Goal: Task Accomplishment & Management: Manage account settings

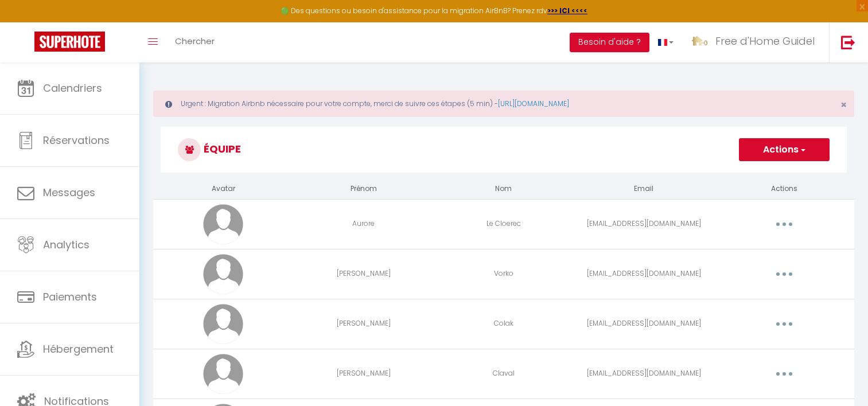
scroll to position [581, 0]
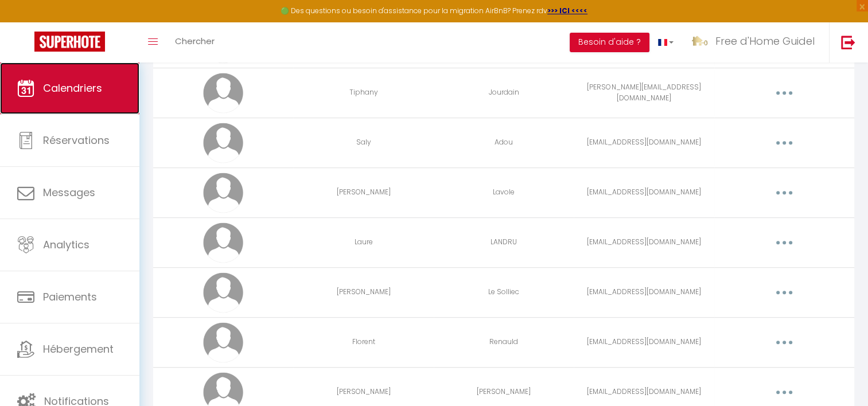
click at [79, 95] on link "Calendriers" at bounding box center [69, 89] width 139 height 52
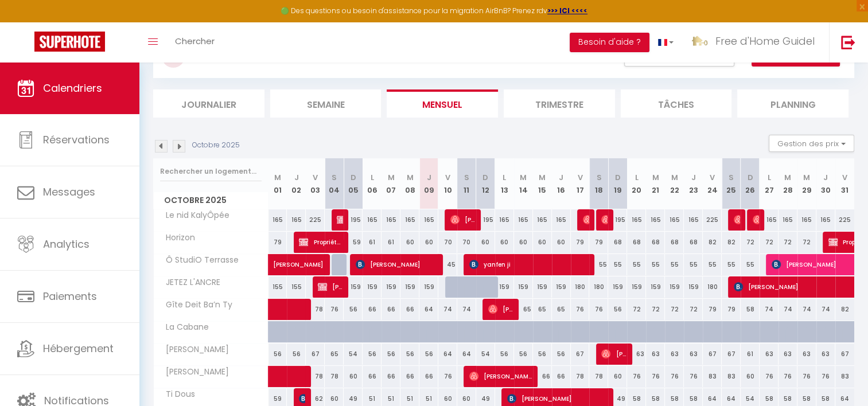
scroll to position [125, 0]
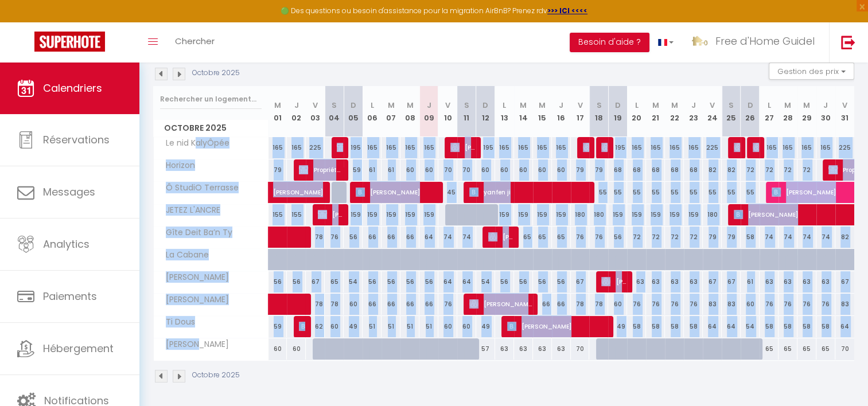
drag, startPoint x: 196, startPoint y: 147, endPoint x: 206, endPoint y: 339, distance: 192.6
click at [206, 339] on tbody "Le nid KalyÔpée 165 165 225 225 Ilan André 195 165 165 165 165 225" at bounding box center [504, 249] width 701 height 224
click at [206, 339] on div "[PERSON_NAME]" at bounding box center [213, 345] width 115 height 13
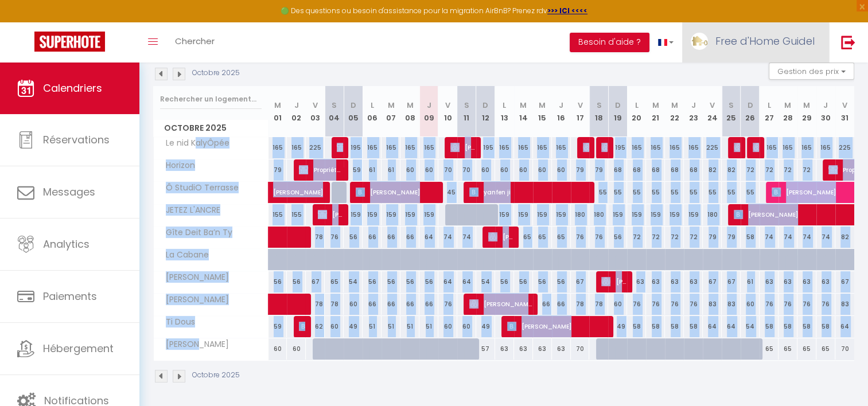
click at [736, 48] on link "Free d'Home Guidel" at bounding box center [755, 42] width 147 height 40
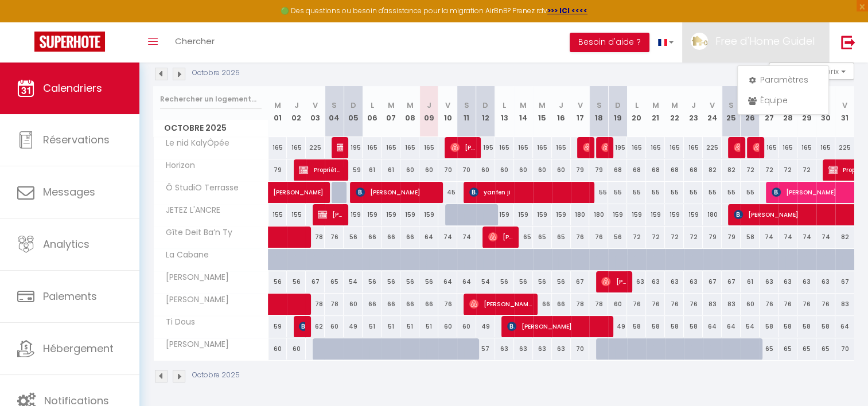
click at [649, 94] on th "M 21" at bounding box center [655, 111] width 19 height 51
click at [757, 39] on span "Free d'Home Guidel" at bounding box center [765, 41] width 99 height 14
click at [769, 75] on link "Paramètres" at bounding box center [783, 80] width 85 height 20
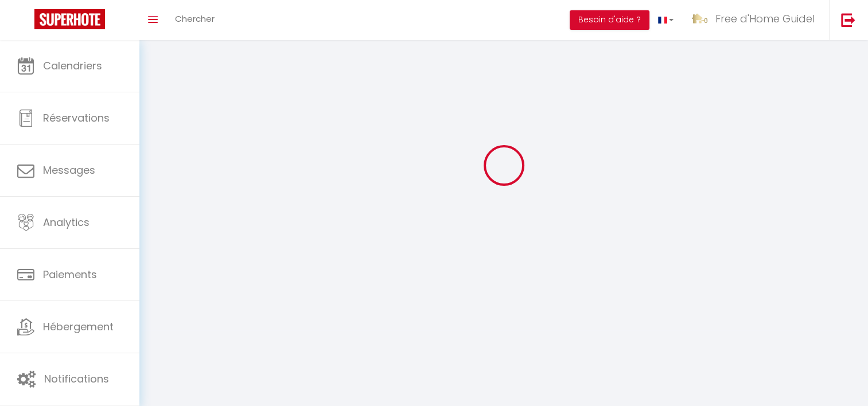
type input "Free d'Home Guidel"
type input "[PERSON_NAME]"
type input "0699896916"
type input "[STREET_ADDRESS]"
type input "29300"
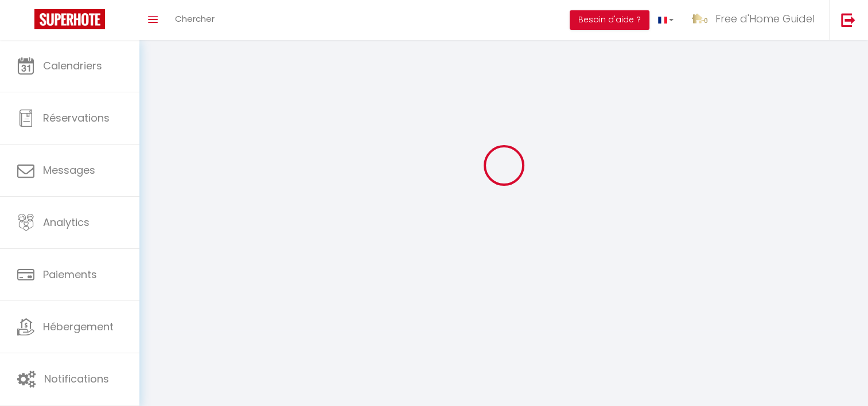
type input "Quimperlé"
type input "qxTslzS1484TQQ9628uXh2IVG"
type input "RaHO8Q1EJFAS3B85O7QZDChIQ"
select select "28"
type input "qxTslzS1484TQQ9628uXh2IVG"
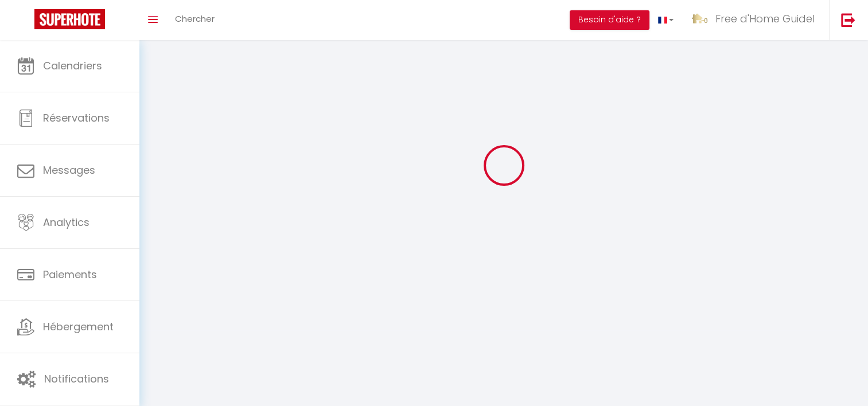
type input "RaHO8Q1EJFAS3B85O7QZDChIQ"
type input "[URL][DOMAIN_NAME]"
select select "fr"
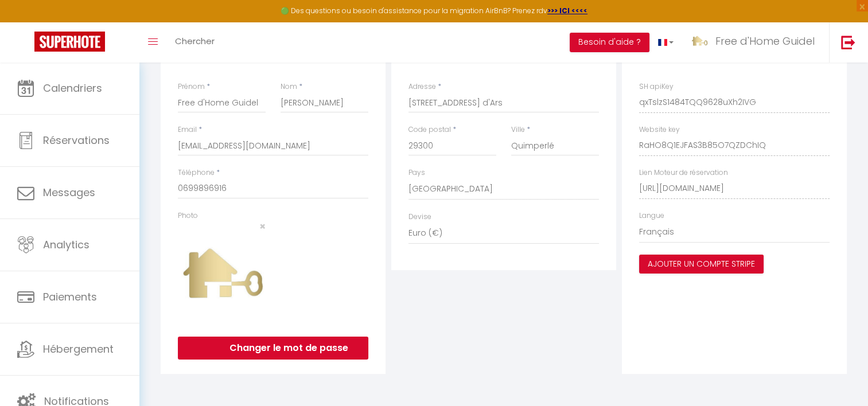
scroll to position [685, 0]
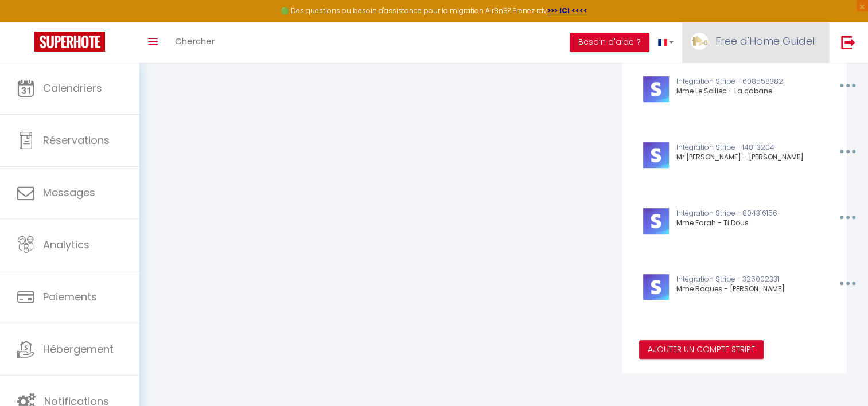
click at [787, 46] on span "Free d'Home Guidel" at bounding box center [765, 41] width 99 height 14
click at [781, 79] on link "Paramètres" at bounding box center [783, 80] width 85 height 20
click at [777, 78] on link "Paramètres" at bounding box center [783, 80] width 85 height 20
click at [784, 77] on link "Paramètres" at bounding box center [783, 80] width 85 height 20
click at [752, 77] on icon at bounding box center [752, 80] width 8 height 8
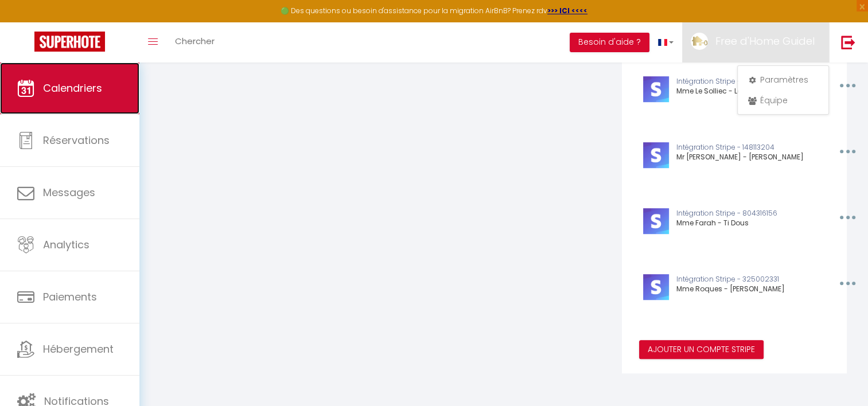
click at [77, 89] on span "Calendriers" at bounding box center [72, 88] width 59 height 14
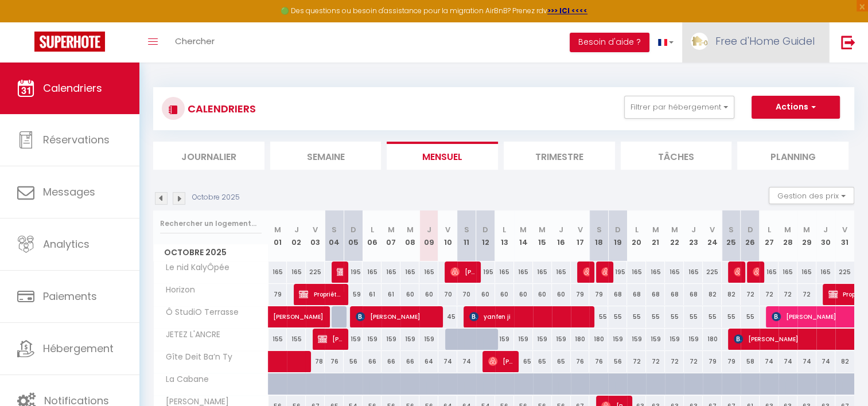
drag, startPoint x: 744, startPoint y: 49, endPoint x: 746, endPoint y: 55, distance: 6.4
click at [745, 49] on link "Free d'Home Guidel" at bounding box center [755, 42] width 147 height 40
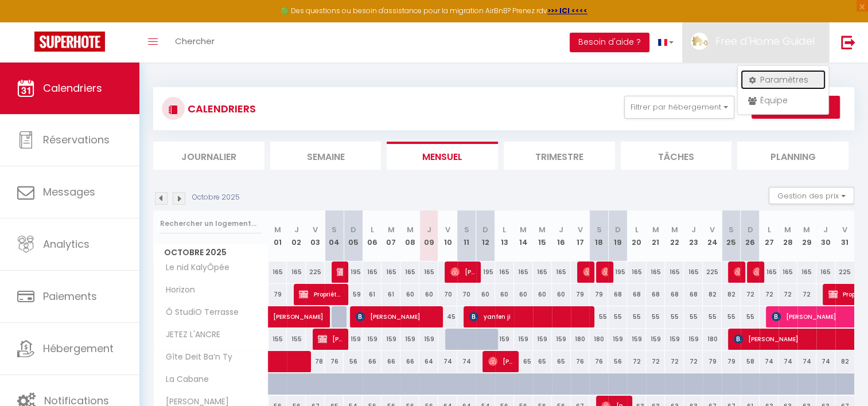
click at [754, 82] on icon at bounding box center [752, 80] width 8 height 8
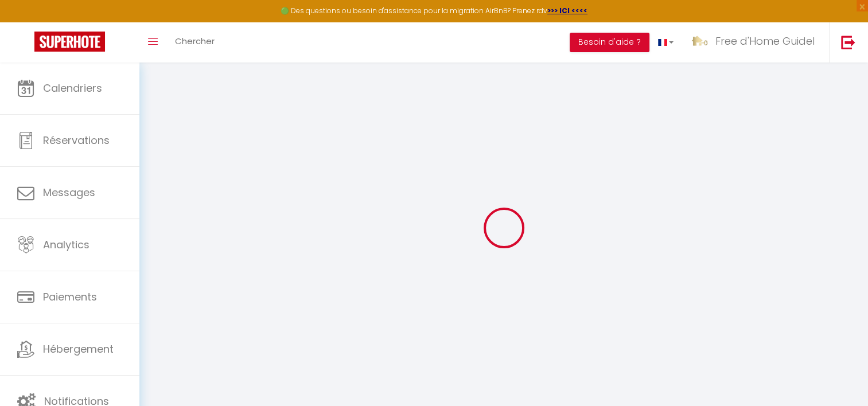
type input "qxTslzS1484TQQ9628uXh2IVG"
type input "RaHO8Q1EJFAS3B85O7QZDChIQ"
type input "[URL][DOMAIN_NAME]"
select select "fr"
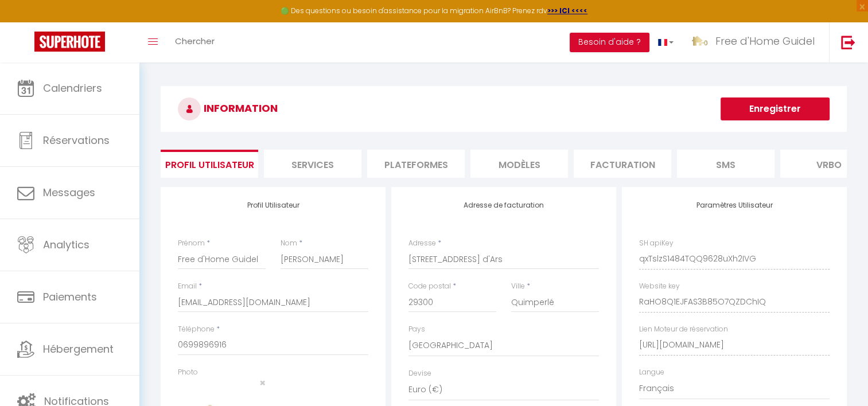
click at [399, 165] on li "Plateformes" at bounding box center [416, 164] width 98 height 28
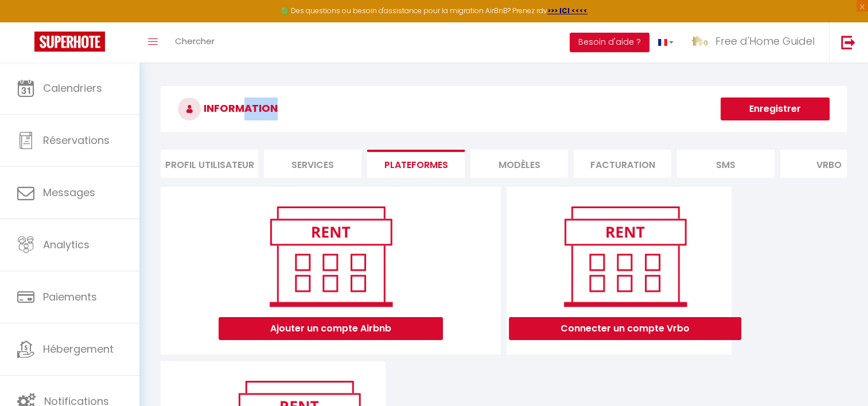
drag, startPoint x: 249, startPoint y: 106, endPoint x: 286, endPoint y: 106, distance: 37.3
click at [286, 106] on h3 "INFORMATION" at bounding box center [504, 109] width 686 height 46
click at [287, 106] on h3 "INFORMATION" at bounding box center [504, 109] width 686 height 46
drag, startPoint x: 287, startPoint y: 106, endPoint x: 244, endPoint y: 112, distance: 43.6
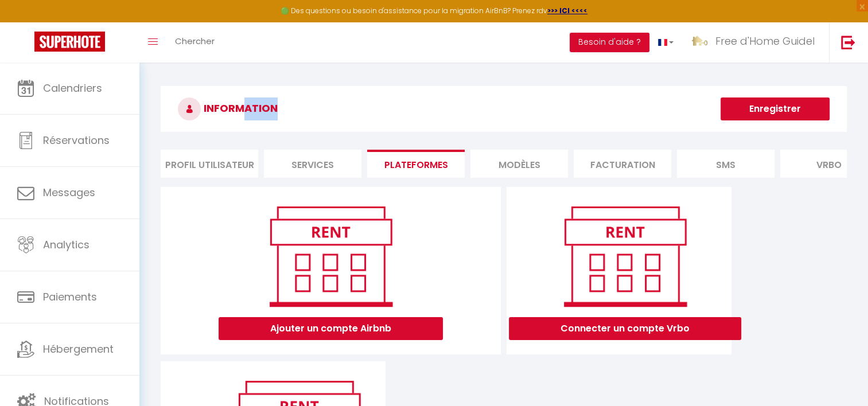
click at [244, 112] on h3 "INFORMATION" at bounding box center [504, 109] width 686 height 46
click at [255, 112] on h3 "INFORMATION" at bounding box center [504, 109] width 686 height 46
drag, startPoint x: 255, startPoint y: 112, endPoint x: 270, endPoint y: 112, distance: 14.9
click at [270, 112] on h3 "INFORMATION" at bounding box center [504, 109] width 686 height 46
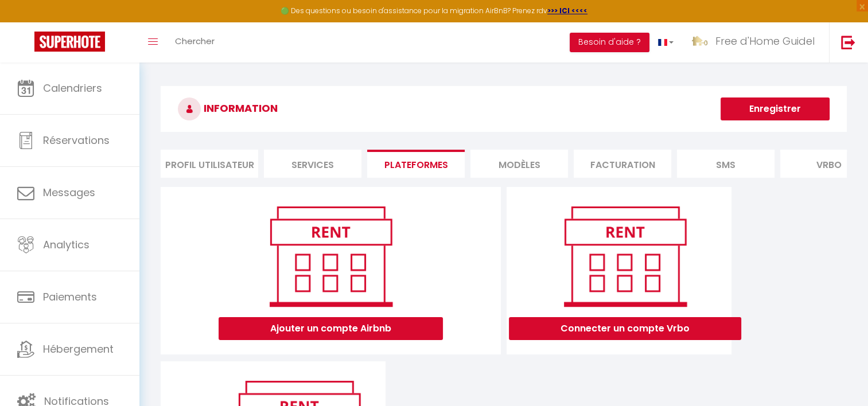
click at [270, 112] on h3 "INFORMATION" at bounding box center [504, 109] width 686 height 46
drag, startPoint x: 270, startPoint y: 112, endPoint x: 247, endPoint y: 107, distance: 23.5
click at [247, 107] on h3 "INFORMATION" at bounding box center [504, 109] width 686 height 46
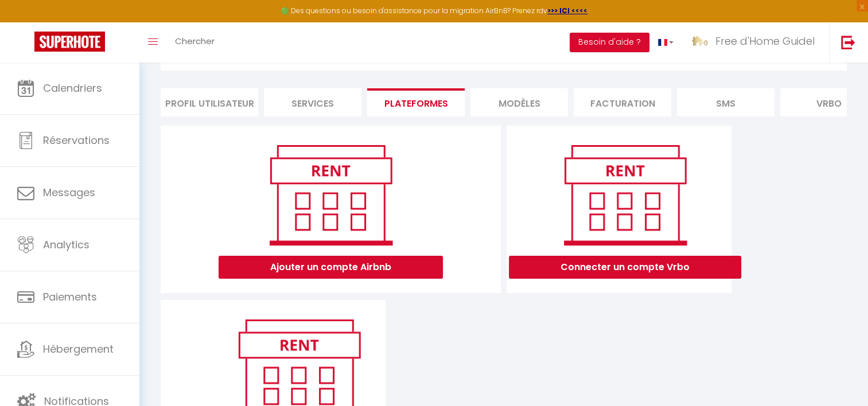
scroll to position [164, 0]
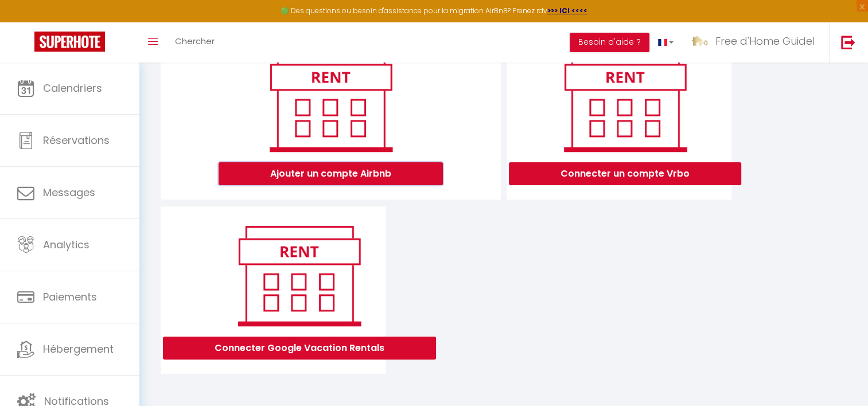
click at [403, 179] on button "Ajouter un compte Airbnb" at bounding box center [331, 173] width 224 height 23
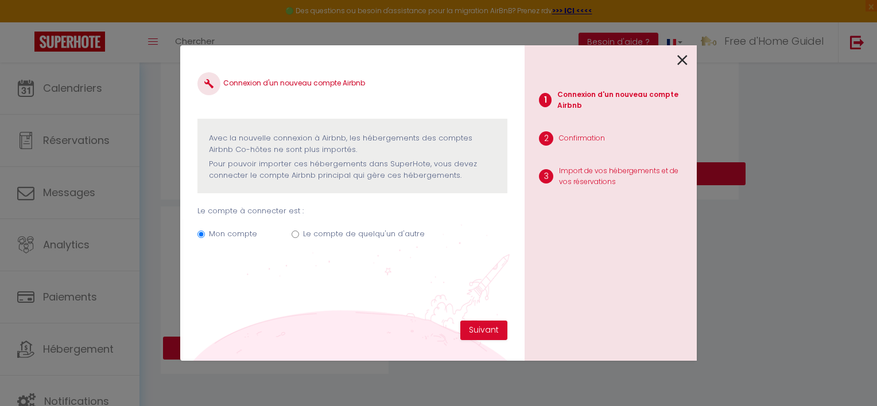
click at [684, 52] on icon at bounding box center [682, 60] width 10 height 17
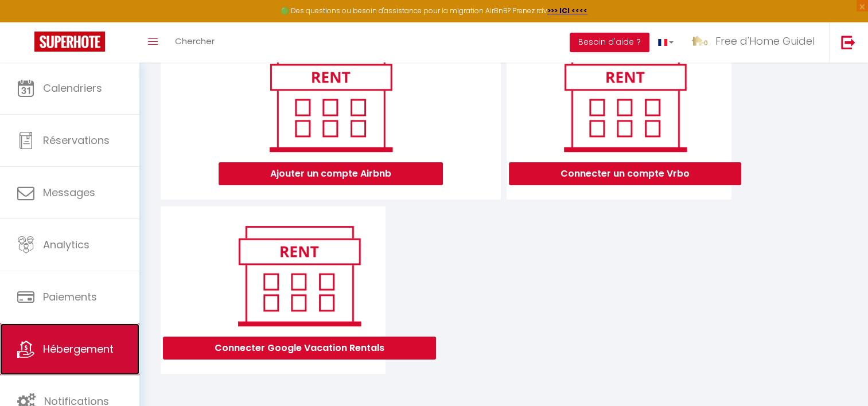
click at [91, 342] on span "Hébergement" at bounding box center [78, 349] width 71 height 14
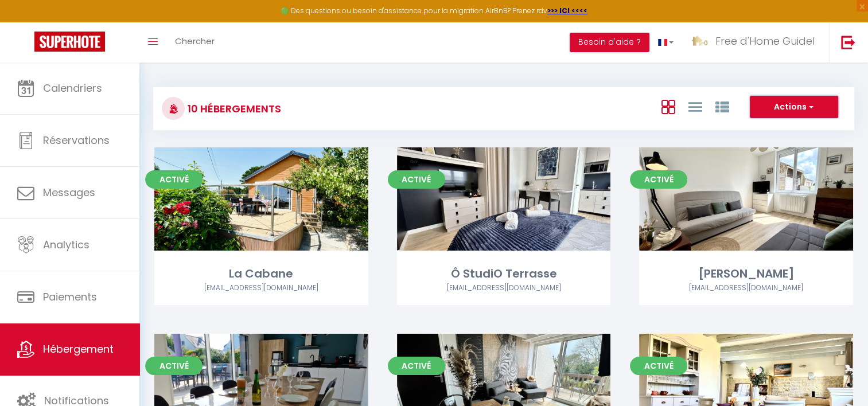
click at [770, 114] on button "Actions" at bounding box center [794, 107] width 88 height 23
click at [576, 107] on div "Actions Créer un Hébergement Nouveau groupe" at bounding box center [620, 109] width 466 height 26
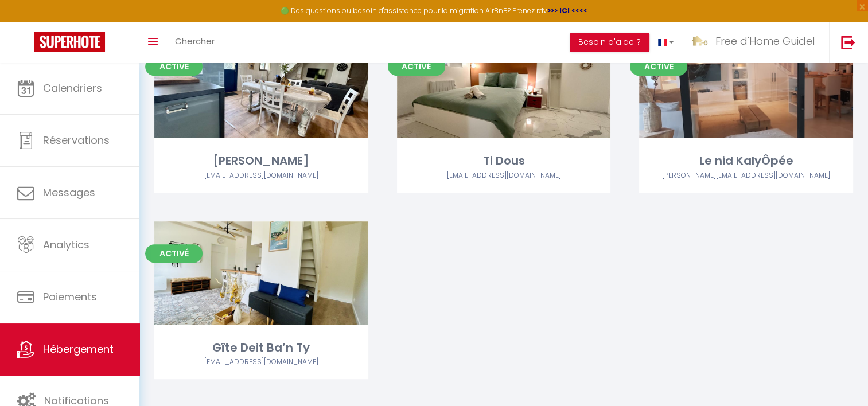
scroll to position [501, 0]
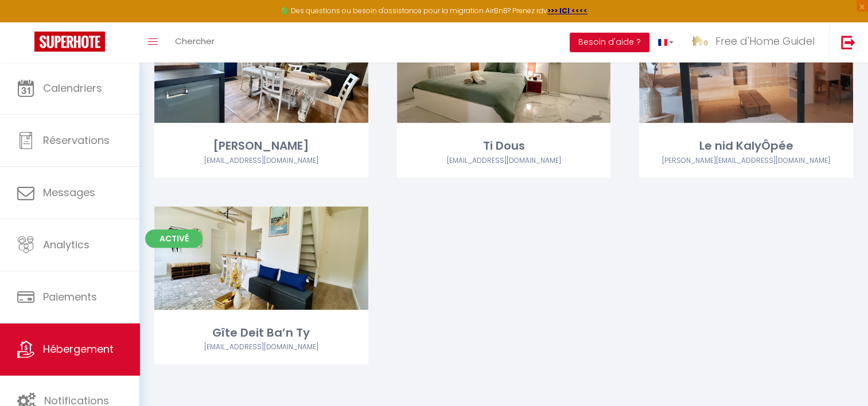
click at [498, 281] on div "Activé Editer La Cabane lacabane.lesolliec@gmail.com Activé Editer Ô StudiO Ter…" at bounding box center [504, 19] width 728 height 747
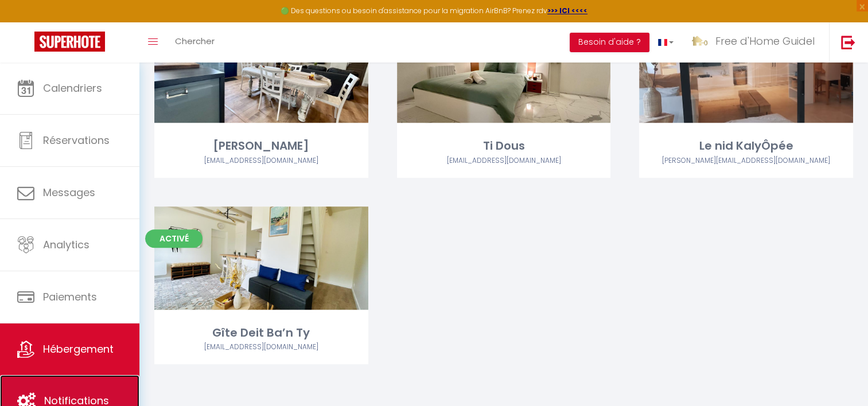
click at [102, 388] on link "Notifications" at bounding box center [69, 401] width 139 height 52
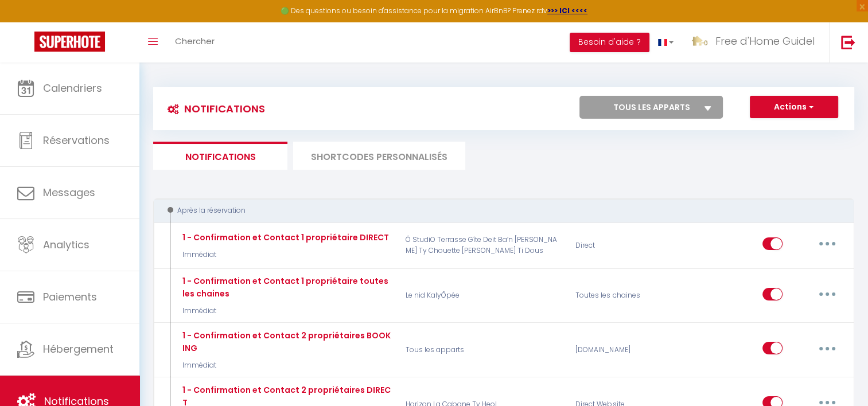
click at [373, 149] on li "SHORTCODES PERSONNALISÉS" at bounding box center [379, 156] width 172 height 28
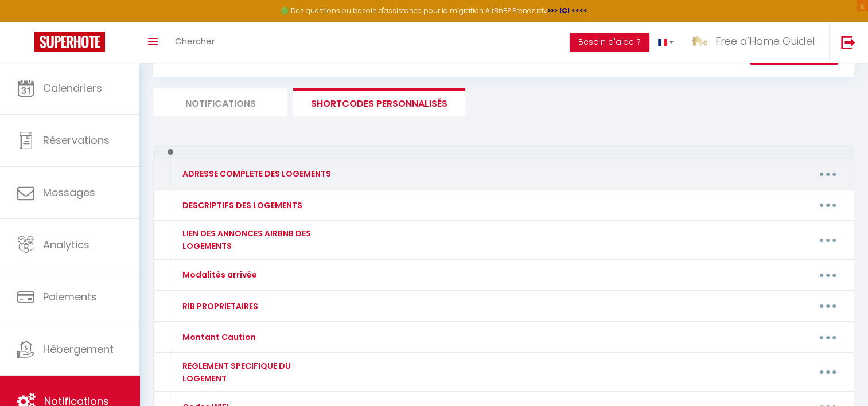
scroll to position [115, 0]
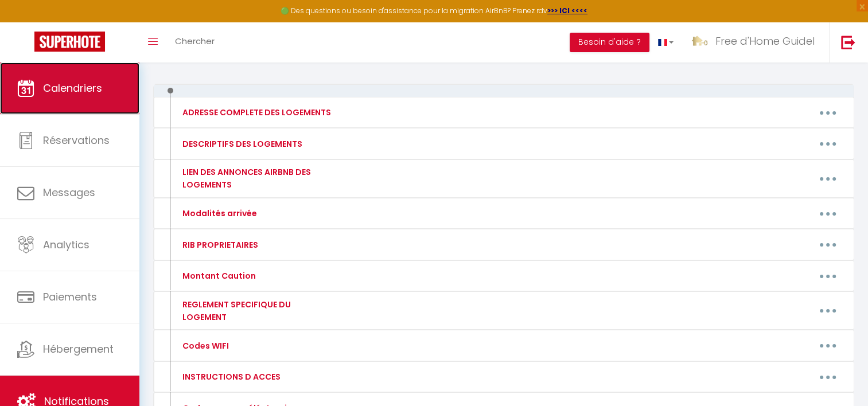
click at [77, 90] on span "Calendriers" at bounding box center [72, 88] width 59 height 14
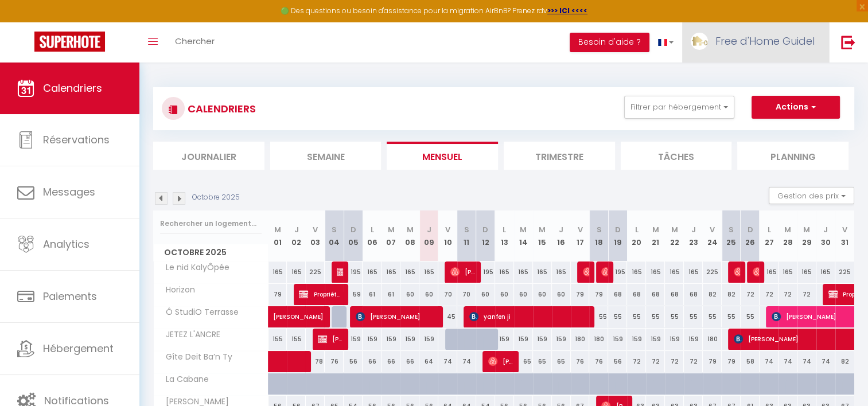
click at [772, 41] on span "Free d'Home Guidel" at bounding box center [765, 41] width 99 height 14
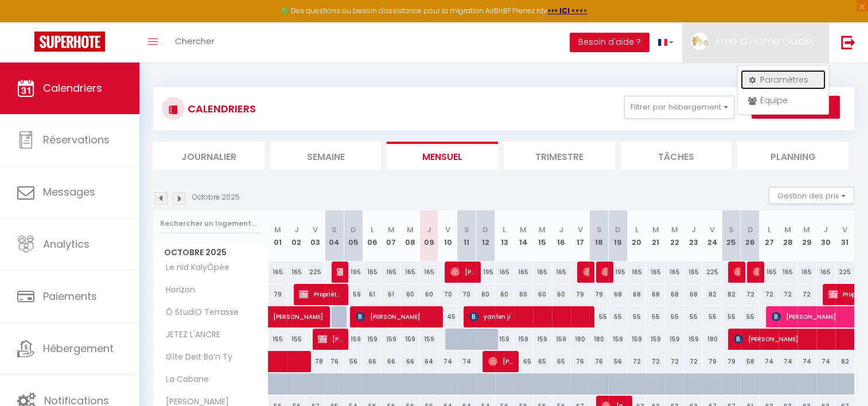
click at [771, 76] on link "Paramètres" at bounding box center [783, 80] width 85 height 20
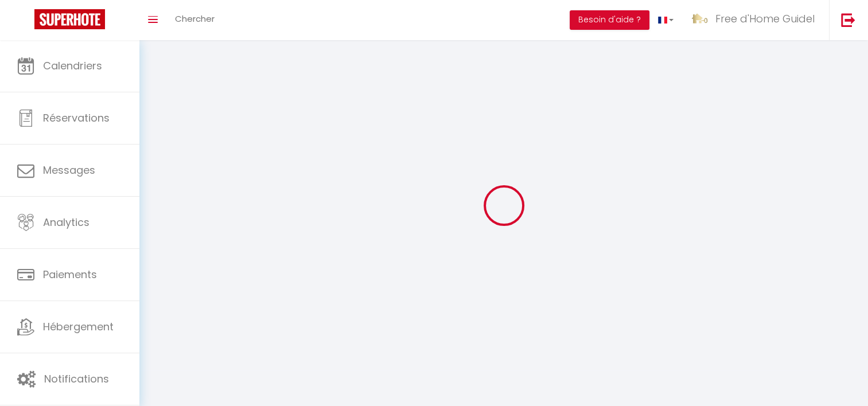
select select
type input "Free d'Home Guidel"
type input "[PERSON_NAME]"
type input "0699896916"
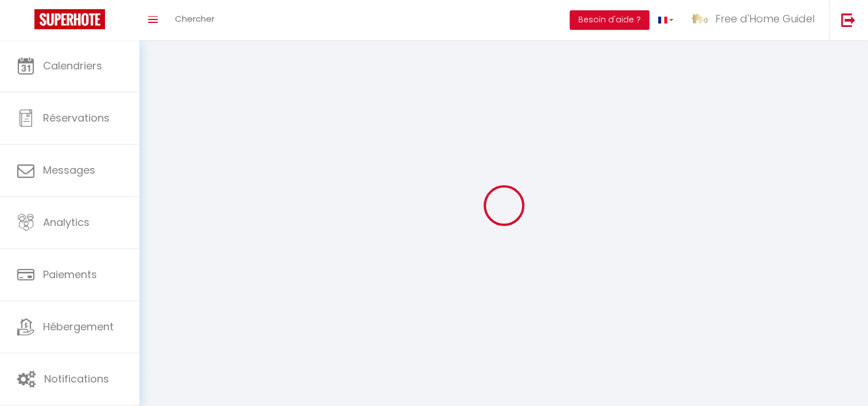
type input "[STREET_ADDRESS]"
type input "29300"
type input "Quimperlé"
type input "qxTslzS1484TQQ9628uXh2IVG"
type input "RaHO8Q1EJFAS3B85O7QZDChIQ"
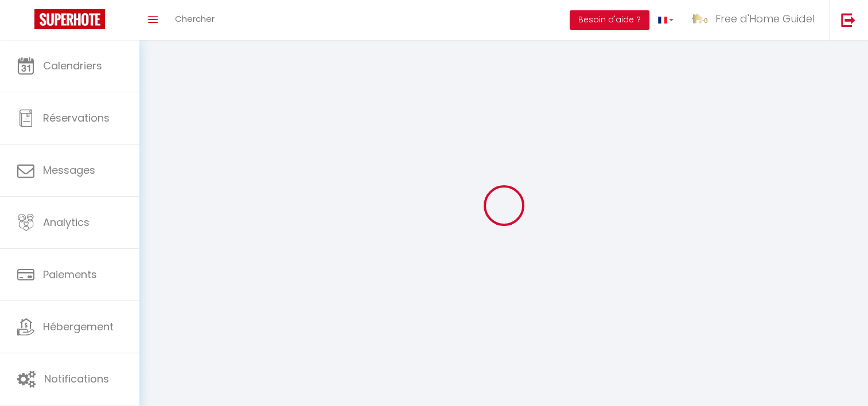
type input "qxTslzS1484TQQ9628uXh2IVG"
type input "RaHO8Q1EJFAS3B85O7QZDChIQ"
type input "[URL][DOMAIN_NAME]"
select select "fr"
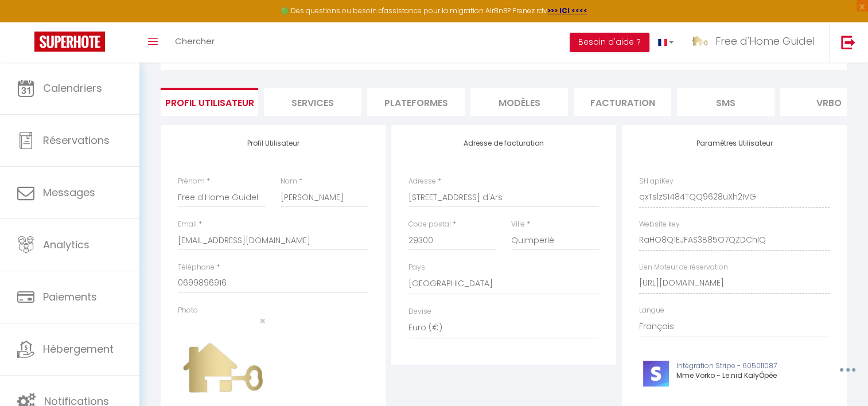
scroll to position [57, 0]
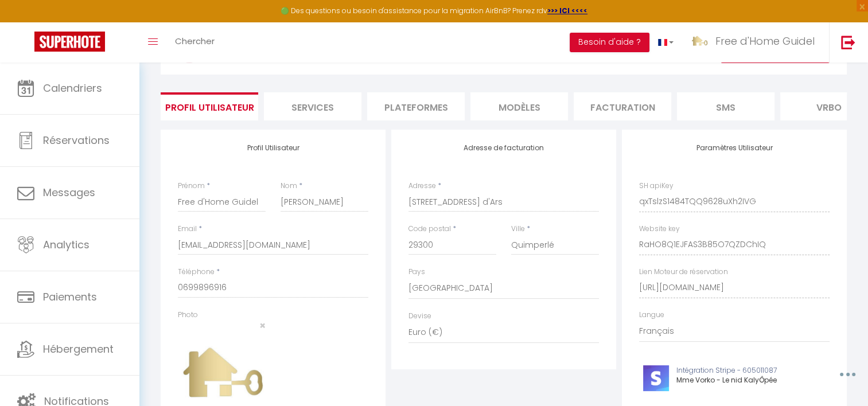
click at [420, 110] on li "Plateformes" at bounding box center [416, 106] width 98 height 28
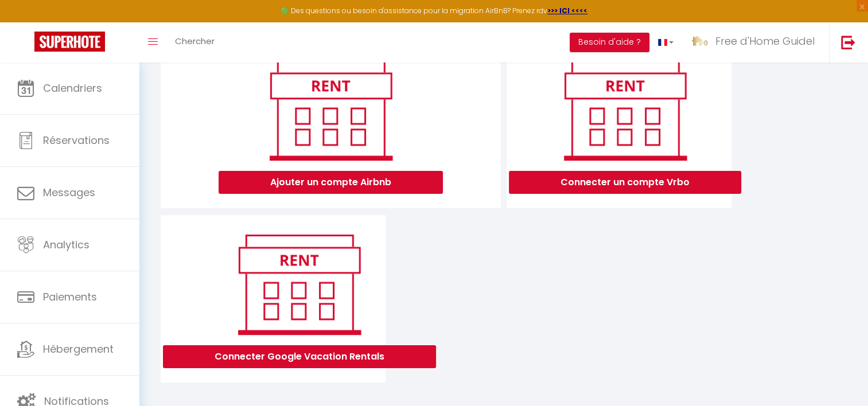
scroll to position [164, 0]
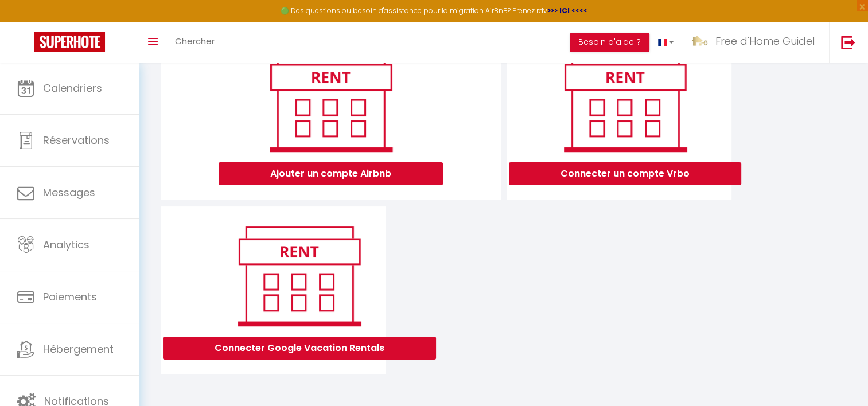
click at [468, 251] on div "Ajouter un compte Airbnb Connecter un compte Vrbo Connecter Google Vacation Ren…" at bounding box center [504, 203] width 692 height 342
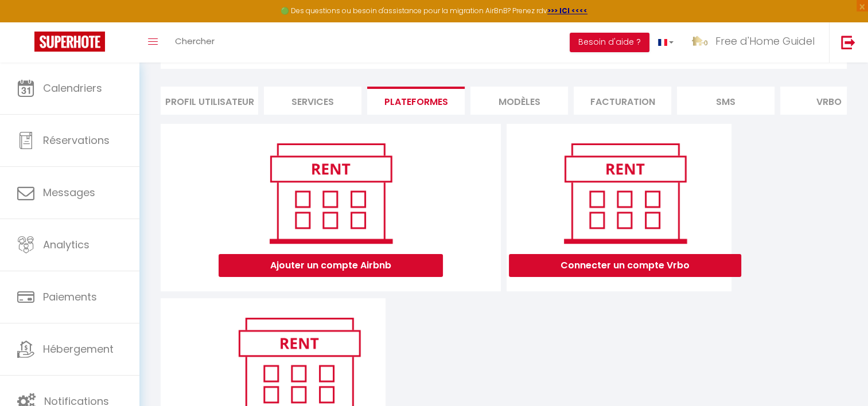
scroll to position [0, 0]
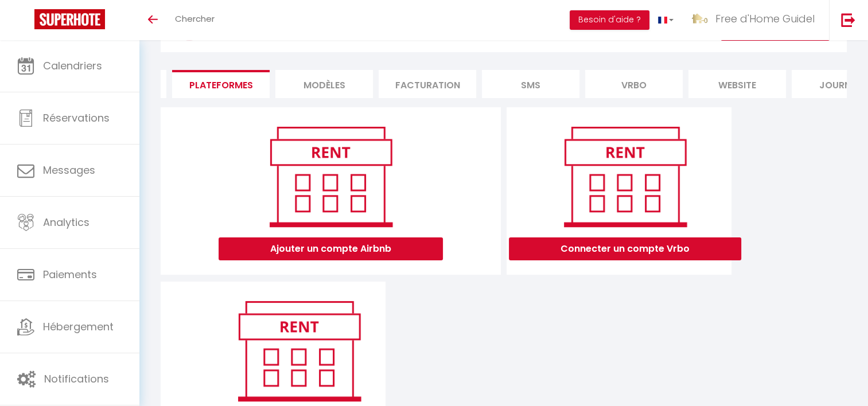
scroll to position [0, 243]
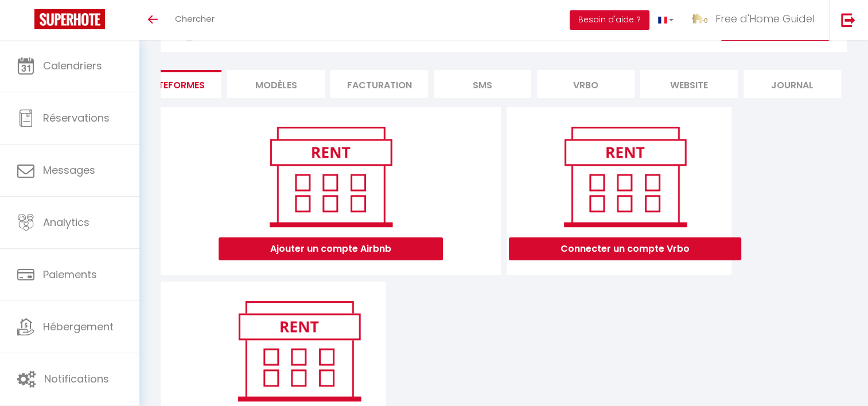
click at [850, 144] on div "INFORMATION Enregistrer Profil Utilisateur Services Plateformes MODÈLES Factura…" at bounding box center [503, 229] width 701 height 447
click at [195, 73] on li "Plateformes" at bounding box center [173, 84] width 98 height 28
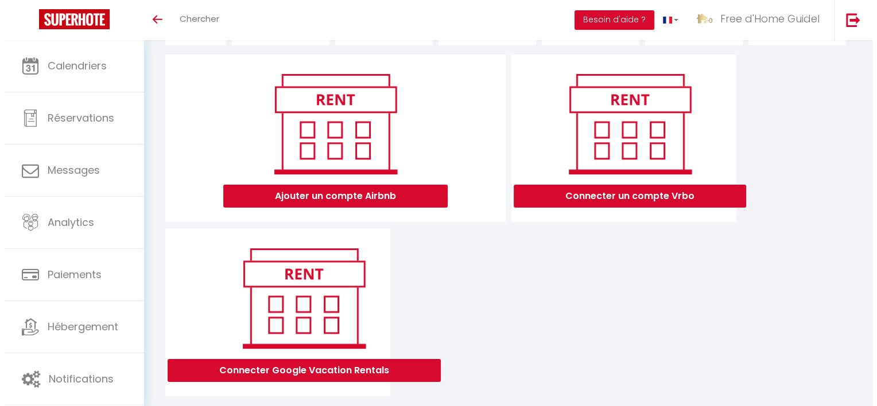
scroll to position [84, 0]
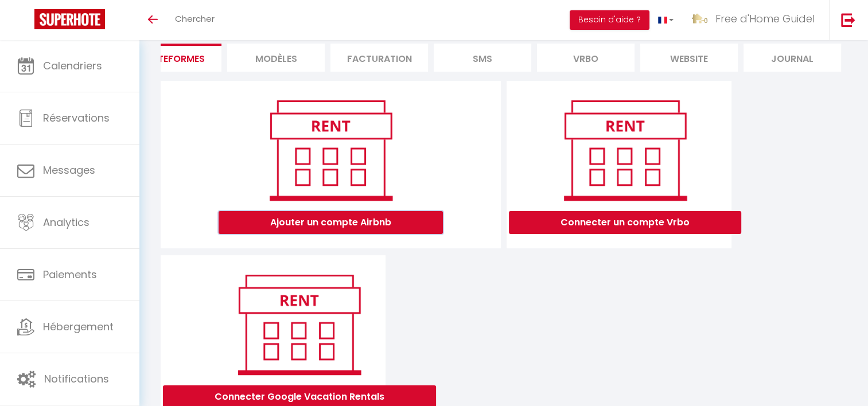
click at [372, 232] on button "Ajouter un compte Airbnb" at bounding box center [331, 222] width 224 height 23
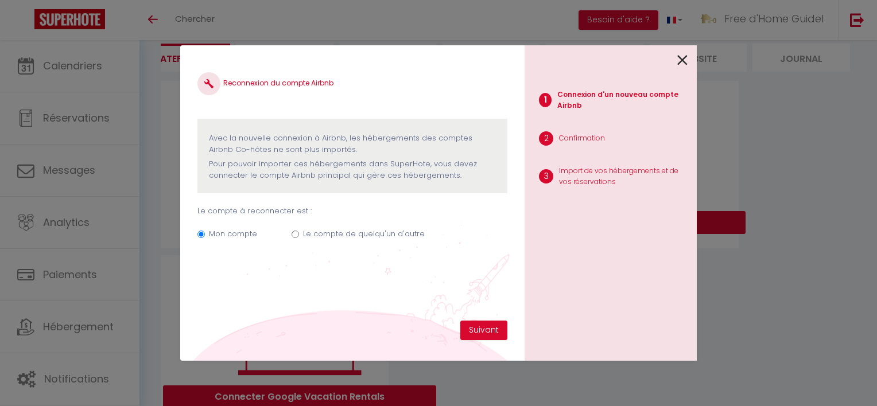
scroll to position [0, 235]
drag, startPoint x: 287, startPoint y: 133, endPoint x: 464, endPoint y: 188, distance: 185.3
click at [464, 188] on div "Avec la nouvelle connexion à Airbnb, les hébergements des comptes Airbnb Co-hôt…" at bounding box center [352, 156] width 310 height 75
click at [466, 178] on p "Pour pouvoir importer ces hébergements dans SuperHote, vous devez connecter le …" at bounding box center [352, 170] width 287 height 24
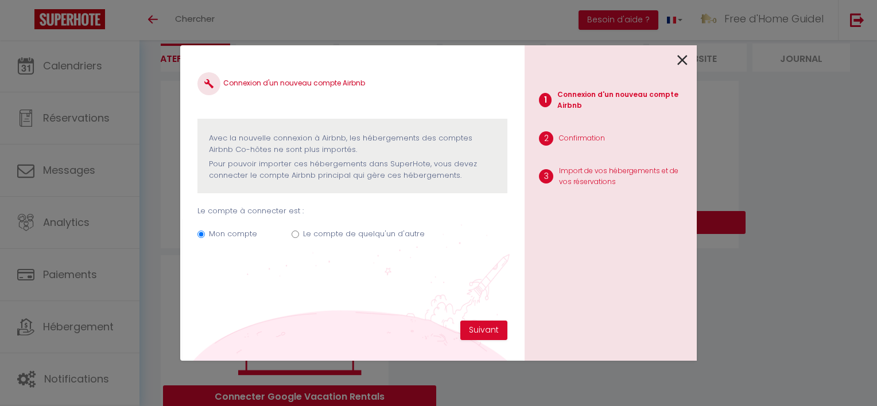
drag, startPoint x: 457, startPoint y: 177, endPoint x: 317, endPoint y: 153, distance: 142.1
click at [317, 153] on div "Avec la nouvelle connexion à Airbnb, les hébergements des comptes Airbnb Co-hôt…" at bounding box center [352, 157] width 287 height 49
drag, startPoint x: 317, startPoint y: 153, endPoint x: 311, endPoint y: 152, distance: 7.0
click at [311, 152] on p "Avec la nouvelle connexion à Airbnb, les hébergements des comptes Airbnb Co-hôt…" at bounding box center [352, 145] width 287 height 24
click at [369, 229] on label "Le compte de quelqu'un d'autre" at bounding box center [364, 233] width 122 height 11
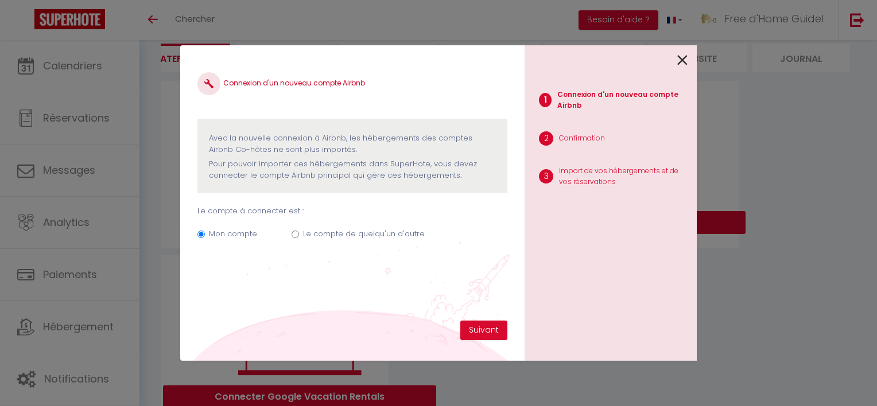
click at [299, 231] on input "Le compte de quelqu'un d'autre" at bounding box center [295, 234] width 7 height 7
radio input "true"
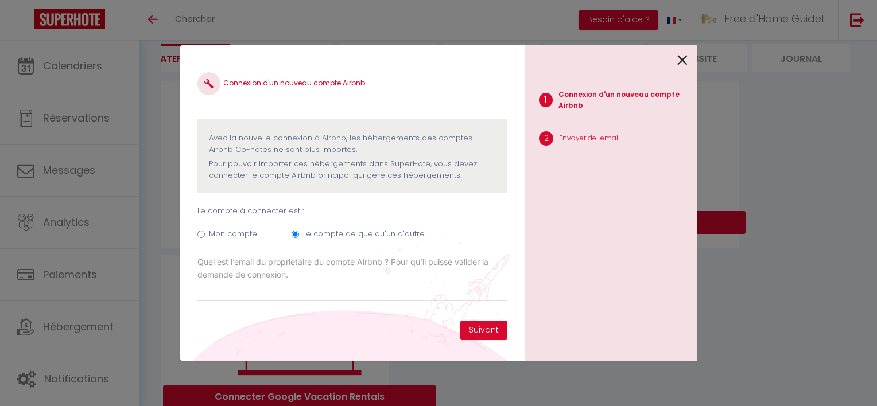
click at [239, 228] on label "Mon compte" at bounding box center [233, 233] width 48 height 11
click at [205, 231] on input "Mon compte" at bounding box center [200, 234] width 7 height 7
radio input "true"
radio input "false"
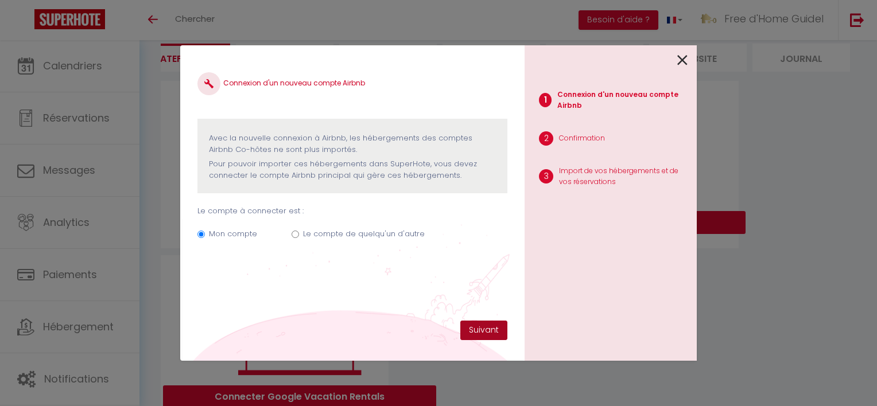
click at [490, 330] on button "Suivant" at bounding box center [483, 331] width 47 height 20
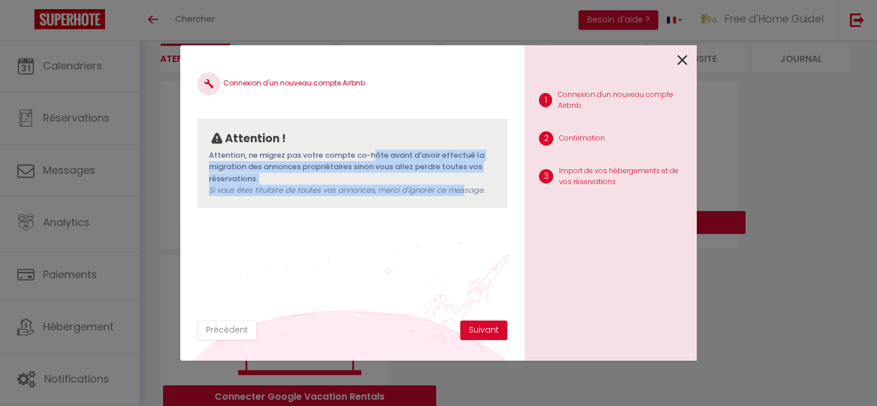
drag, startPoint x: 352, startPoint y: 168, endPoint x: 460, endPoint y: 191, distance: 110.3
click at [460, 191] on p "Attention, ne migrez pas votre compte co-hôte avant d'avoir effectué la migrati…" at bounding box center [352, 173] width 287 height 47
click at [460, 191] on span "Si vous êtes titulaire de toutes vos annonces, merci d'ignorer ce message." at bounding box center [347, 190] width 276 height 11
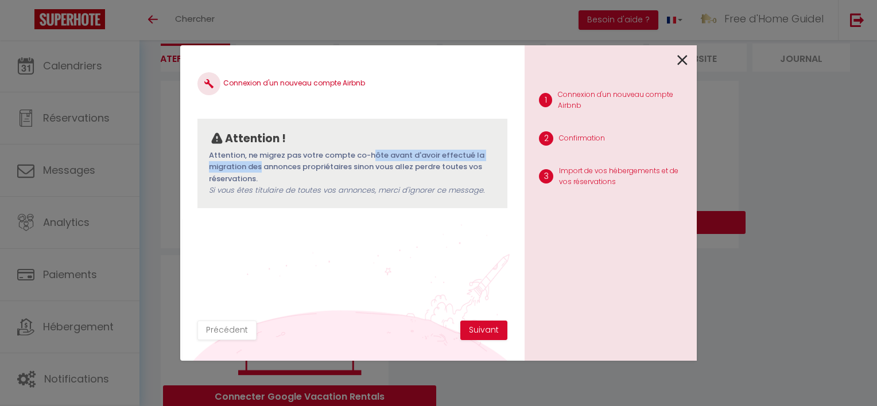
drag, startPoint x: 460, startPoint y: 191, endPoint x: 399, endPoint y: 156, distance: 70.2
click at [399, 156] on p "Attention, ne migrez pas votre compte co-hôte avant d'avoir effectué la migrati…" at bounding box center [352, 173] width 287 height 47
drag, startPoint x: 399, startPoint y: 156, endPoint x: 394, endPoint y: 153, distance: 5.9
click at [394, 153] on p "Attention, ne migrez pas votre compte co-hôte avant d'avoir effectué la migrati…" at bounding box center [352, 173] width 287 height 47
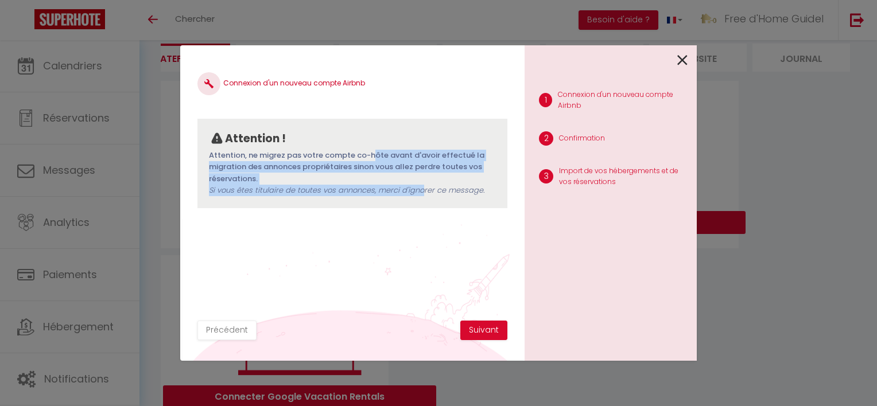
drag, startPoint x: 394, startPoint y: 153, endPoint x: 422, endPoint y: 198, distance: 52.9
click at [422, 198] on div "Attention ! Attention, ne migrez pas votre compte co-hôte avant d'avoir effectu…" at bounding box center [352, 164] width 310 height 90
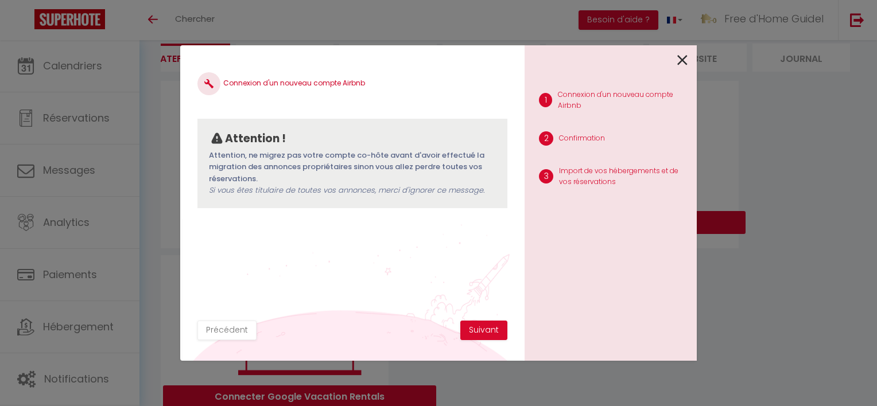
click at [344, 193] on span "Si vous êtes titulaire de toutes vos annonces, merci d'ignorer ce message." at bounding box center [347, 190] width 276 height 11
drag, startPoint x: 304, startPoint y: 188, endPoint x: 466, endPoint y: 197, distance: 162.1
click at [466, 197] on div "Attention ! Attention, ne migrez pas votre compte co-hôte avant d'avoir effectu…" at bounding box center [352, 164] width 310 height 90
click at [487, 328] on button "Suivant" at bounding box center [483, 331] width 47 height 20
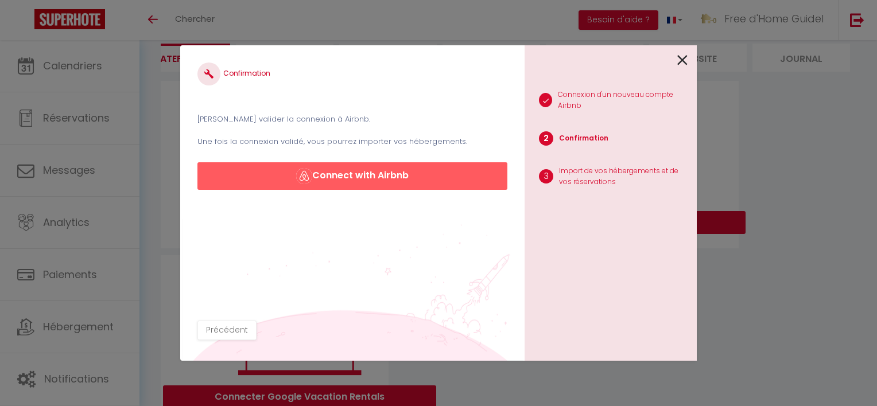
drag, startPoint x: 296, startPoint y: 121, endPoint x: 355, endPoint y: 126, distance: 59.4
click at [355, 126] on div "Veuillez valider la connexion à Airbnb. Une fois la connexion validé, vous pour…" at bounding box center [352, 129] width 310 height 37
click at [356, 126] on div "Veuillez valider la connexion à Airbnb. Une fois la connexion validé, vous pour…" at bounding box center [352, 129] width 310 height 37
drag, startPoint x: 356, startPoint y: 144, endPoint x: 418, endPoint y: 153, distance: 62.0
click at [418, 153] on div "Confirmation Veuillez valider la connexion à Airbnb. Une fois la connexion vali…" at bounding box center [352, 126] width 310 height 127
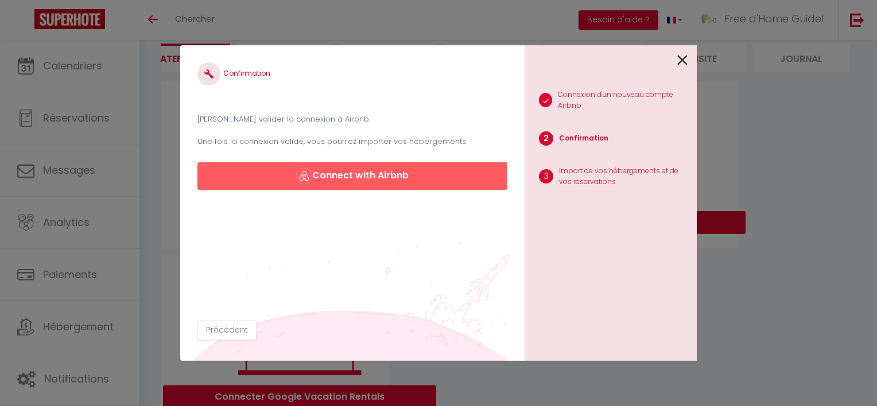
drag, startPoint x: 418, startPoint y: 153, endPoint x: 424, endPoint y: 154, distance: 5.9
click at [424, 154] on div "Confirmation Veuillez valider la connexion à Airbnb. Une fois la connexion vali…" at bounding box center [352, 126] width 310 height 127
drag, startPoint x: 426, startPoint y: 154, endPoint x: 337, endPoint y: 152, distance: 88.4
click at [337, 152] on div "Confirmation Veuillez valider la connexion à Airbnb. Une fois la connexion vali…" at bounding box center [352, 126] width 310 height 127
drag, startPoint x: 337, startPoint y: 152, endPoint x: 324, endPoint y: 152, distance: 13.2
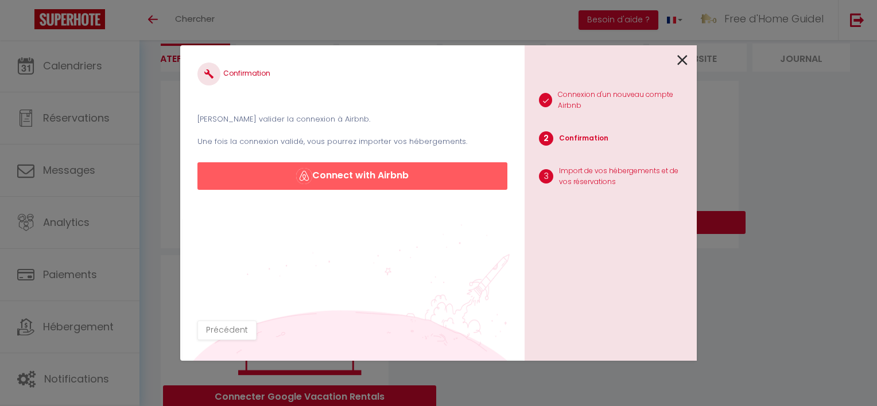
click at [324, 152] on div "Confirmation Veuillez valider la connexion à Airbnb. Une fois la connexion vali…" at bounding box center [352, 126] width 310 height 127
click at [436, 191] on div "Confirmation Veuillez valider la connexion à Airbnb. Une fois la connexion vali…" at bounding box center [352, 192] width 310 height 258
click at [432, 176] on button "Connect with Airbnb" at bounding box center [352, 176] width 310 height 28
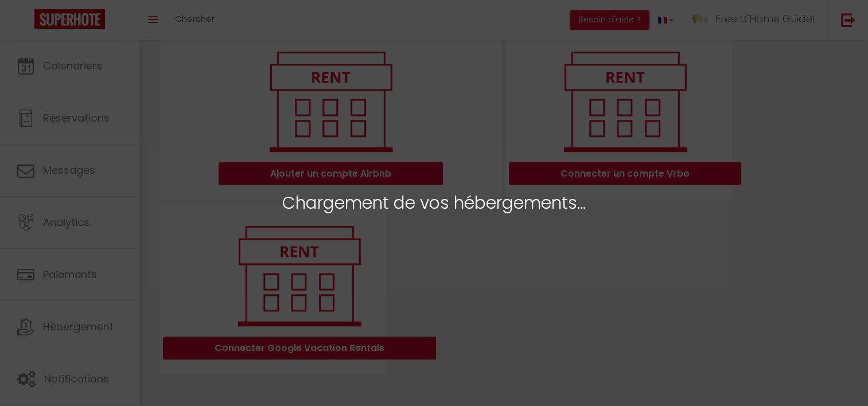
scroll to position [6, 0]
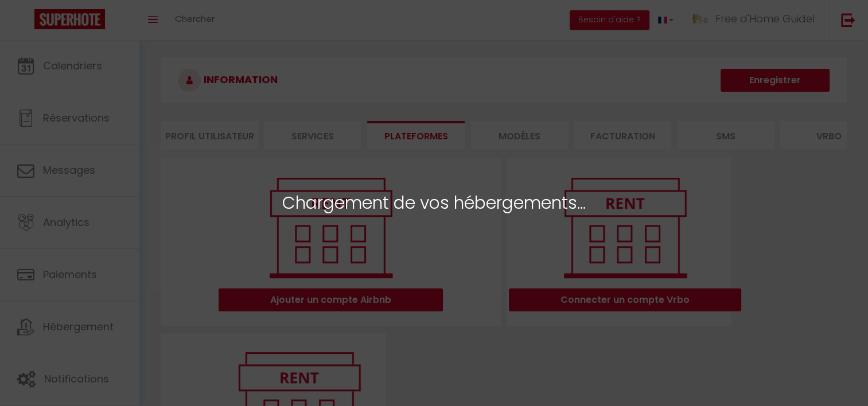
select select
select select "51467"
select select "75884"
select select "76170"
select select "72384"
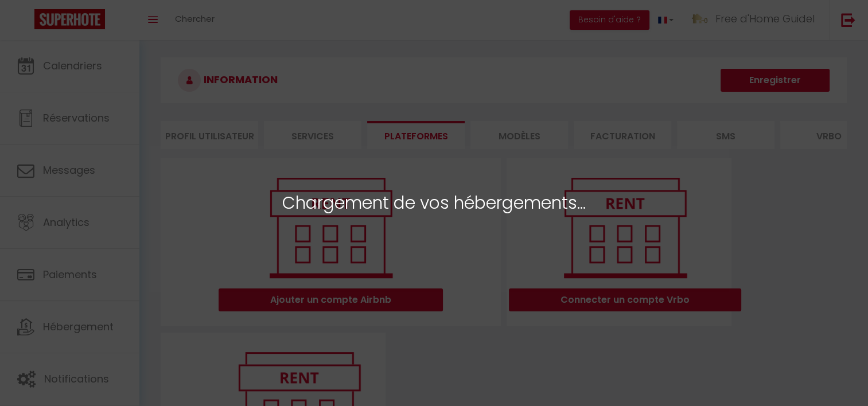
select select "72960"
select select "47109"
select select "39263"
select select "76179"
select select "77322"
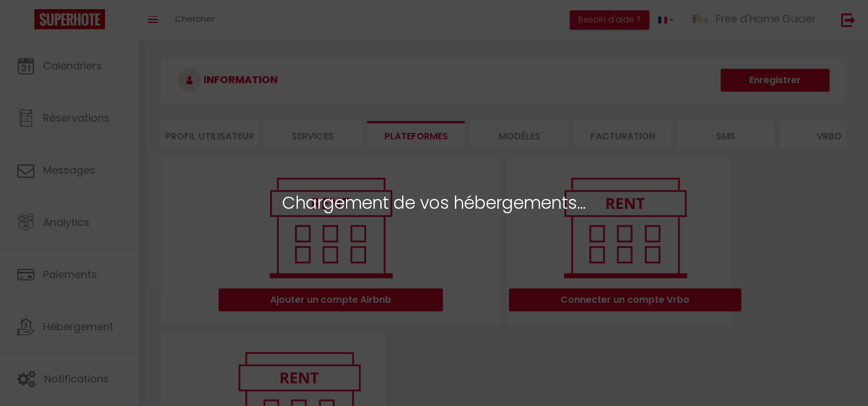
select select "26785"
select select
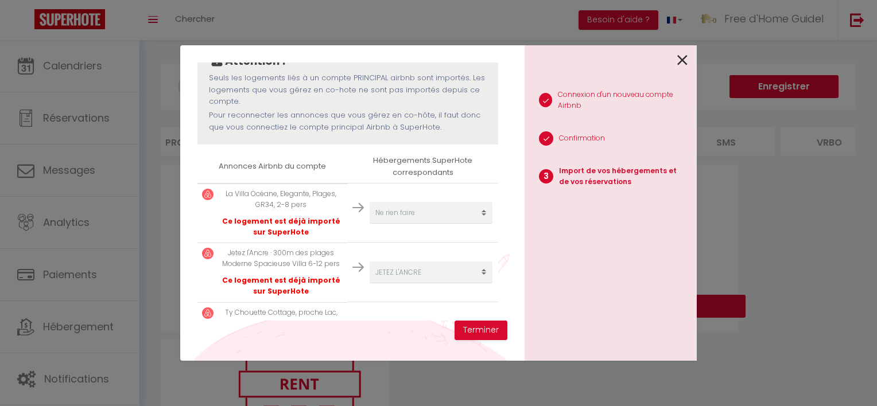
scroll to position [172, 0]
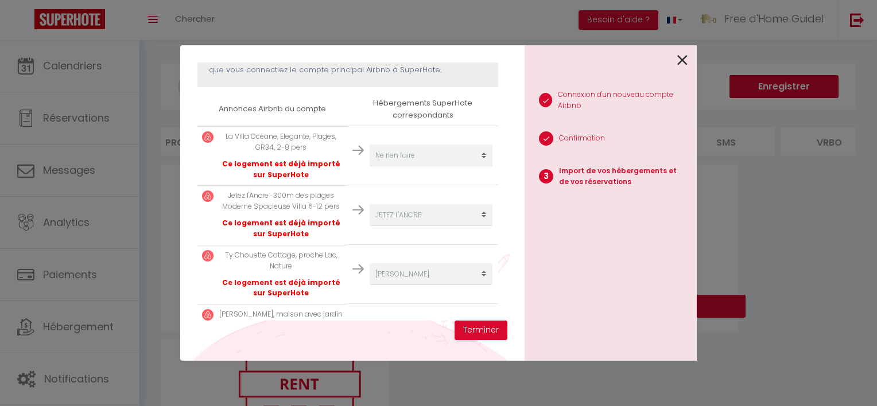
select select
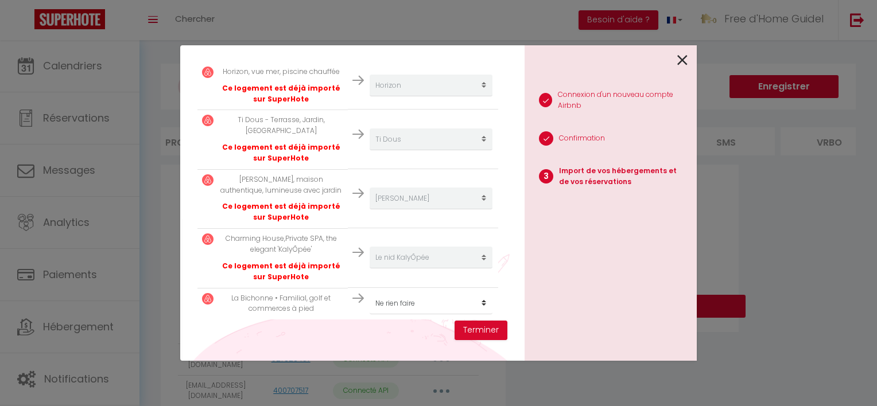
scroll to position [645, 0]
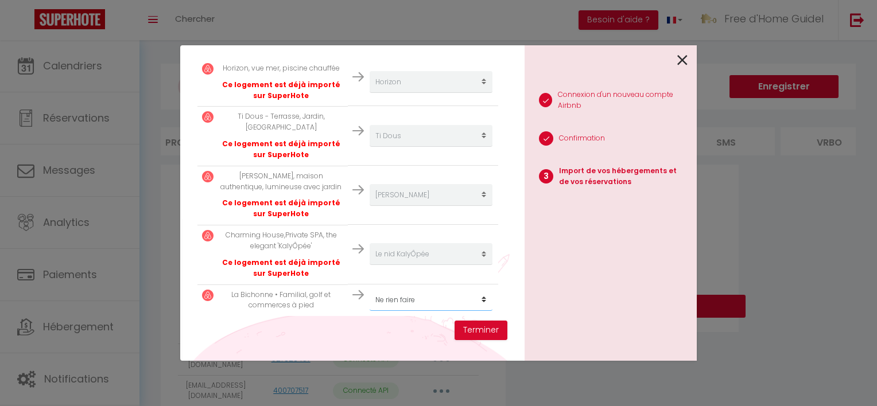
click at [424, 294] on select "Créer un nouvel hébergement Ne rien faire [GEOGRAPHIC_DATA] Ô StudiO Terrasse T…" at bounding box center [431, 300] width 123 height 22
select select "create_new"
click at [370, 289] on select "Créer un nouvel hébergement Ne rien faire [GEOGRAPHIC_DATA] Ô StudiO Terrasse T…" at bounding box center [431, 300] width 123 height 22
click at [484, 333] on button "Terminer" at bounding box center [481, 331] width 53 height 20
select select
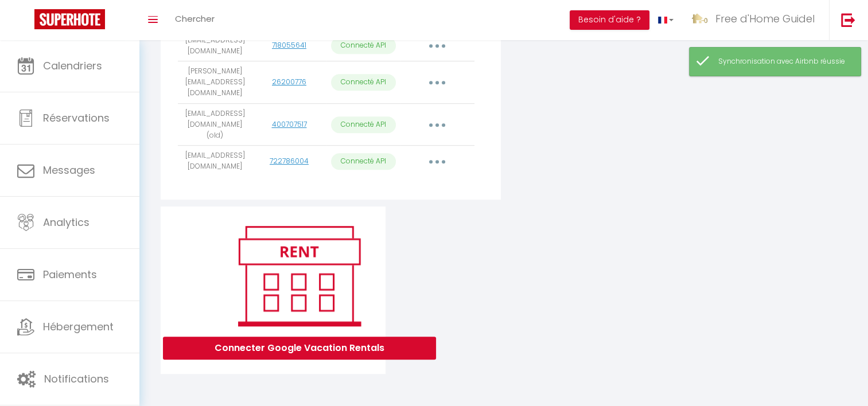
scroll to position [675, 0]
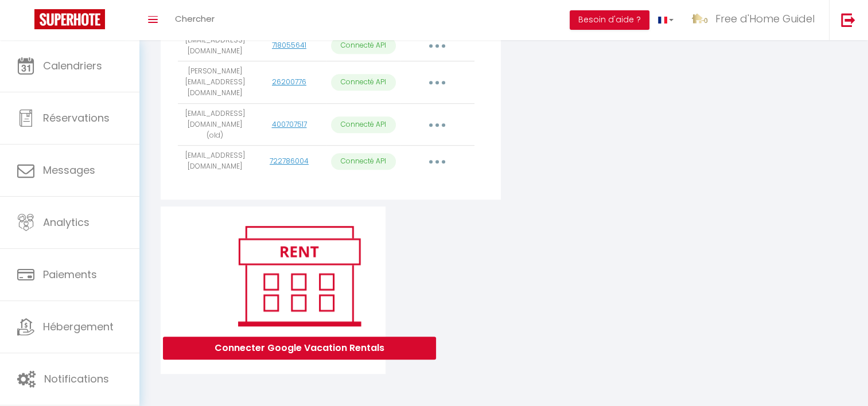
drag, startPoint x: 208, startPoint y: 149, endPoint x: 245, endPoint y: 181, distance: 49.2
drag, startPoint x: 245, startPoint y: 181, endPoint x: 232, endPoint y: 170, distance: 16.7
click at [232, 170] on td "[EMAIL_ADDRESS][DOMAIN_NAME]" at bounding box center [215, 162] width 74 height 32
click at [440, 153] on button "button" at bounding box center [437, 162] width 32 height 18
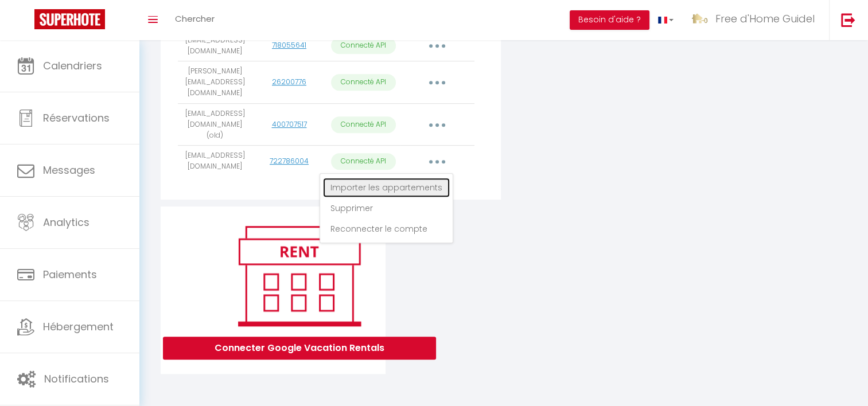
click at [429, 186] on link "Importer les appartements" at bounding box center [386, 188] width 127 height 20
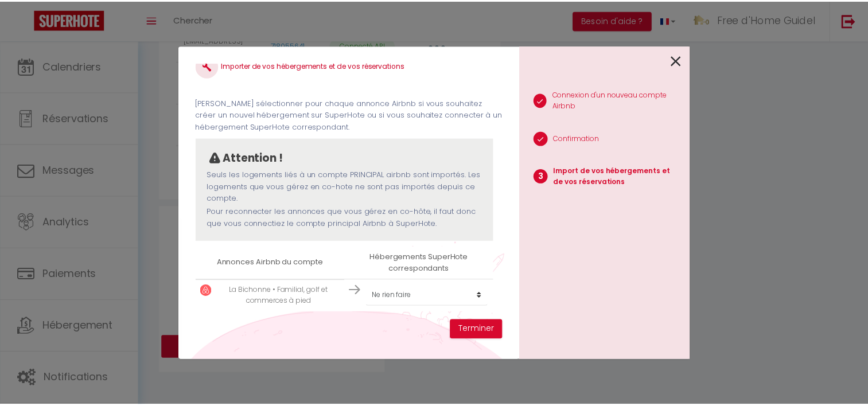
scroll to position [17, 0]
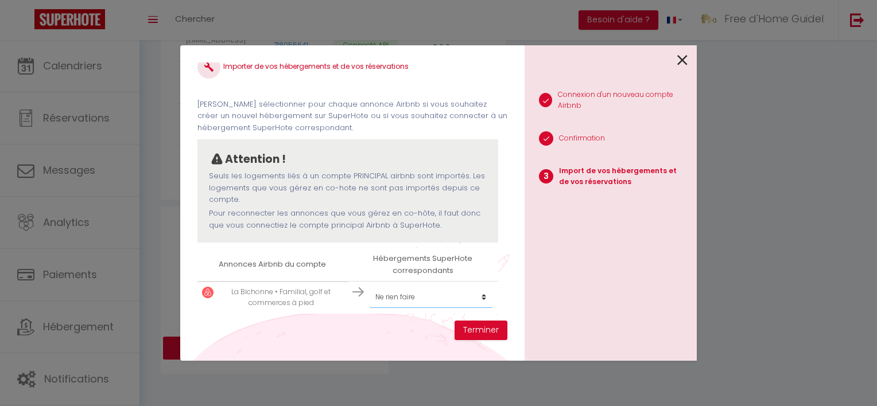
click at [466, 302] on select "Créer un nouvel hébergement Ne rien faire [GEOGRAPHIC_DATA] Ô StudiO Terrasse T…" at bounding box center [431, 297] width 123 height 22
select select "create_new"
click at [370, 286] on select "Créer un nouvel hébergement Ne rien faire [GEOGRAPHIC_DATA] Ô StudiO Terrasse T…" at bounding box center [431, 297] width 123 height 22
click at [505, 333] on button "Terminer" at bounding box center [481, 331] width 53 height 20
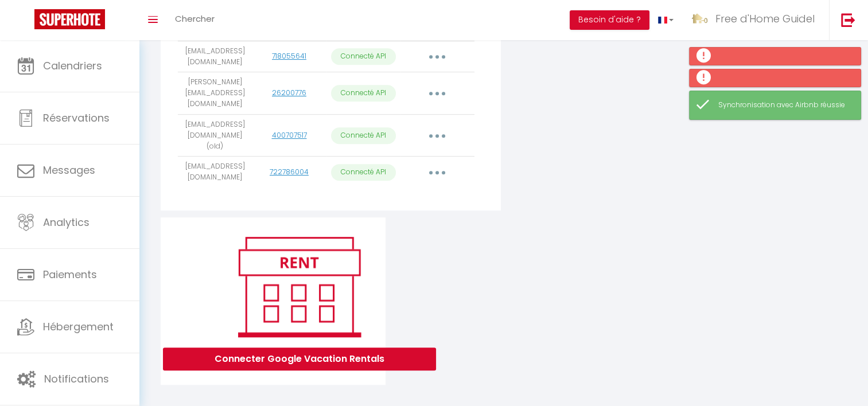
scroll to position [618, 0]
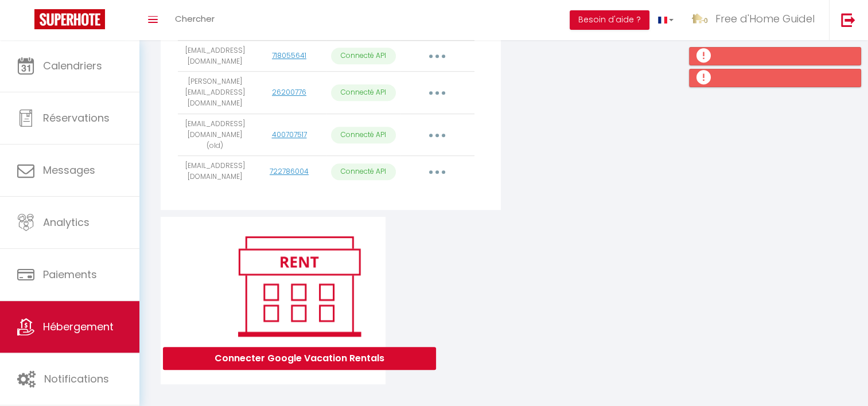
click at [88, 309] on link "Hébergement" at bounding box center [69, 327] width 139 height 52
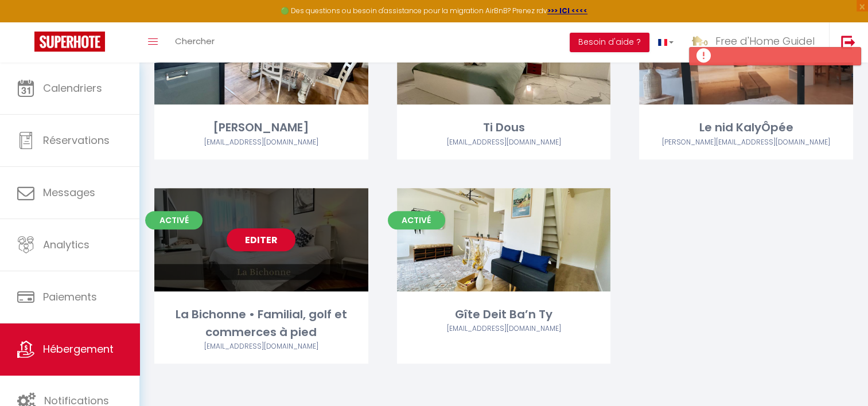
scroll to position [568, 0]
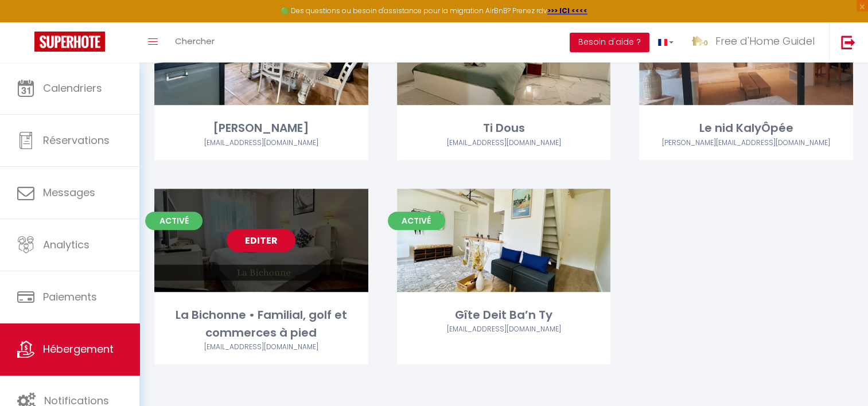
click at [245, 238] on link "Editer" at bounding box center [261, 240] width 69 height 23
click at [270, 243] on link "Editer" at bounding box center [261, 240] width 69 height 23
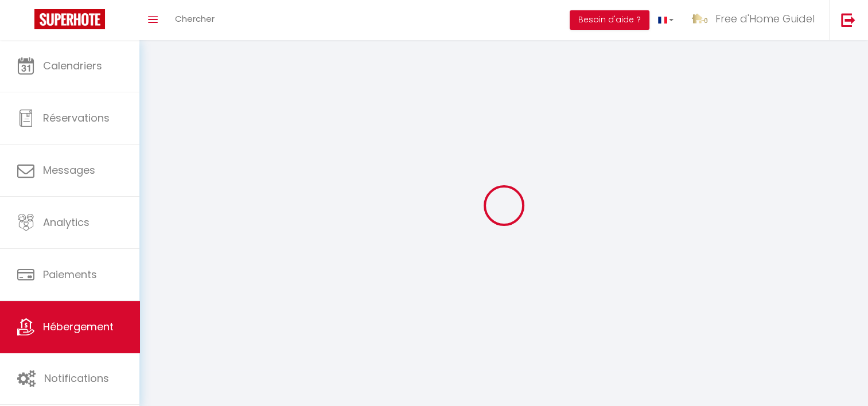
select select
select select "28"
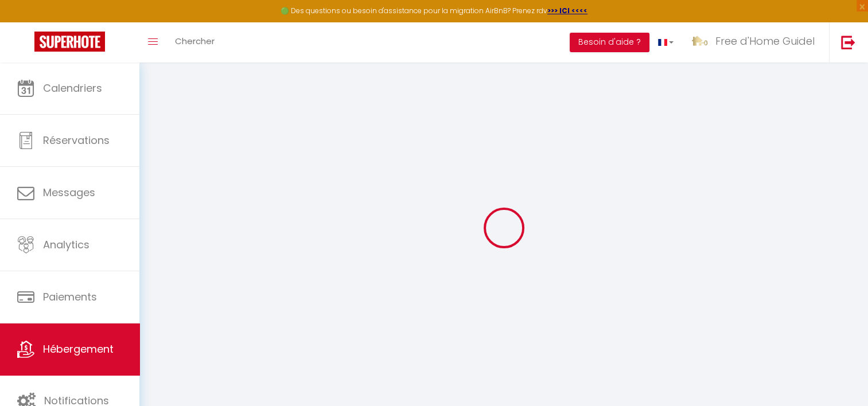
select select
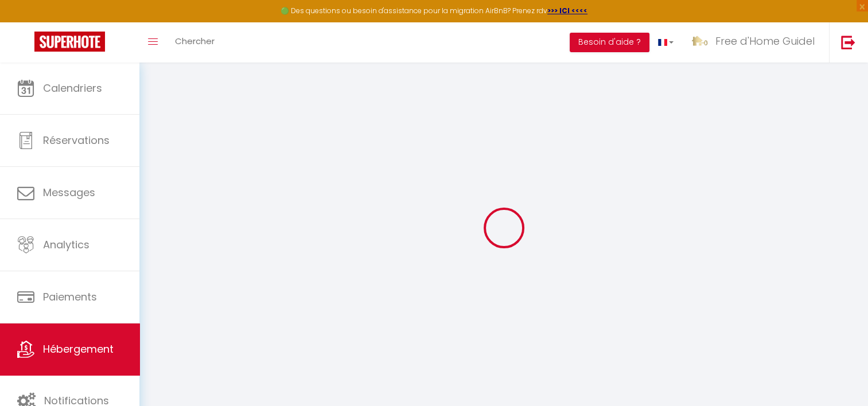
select select
checkbox input "false"
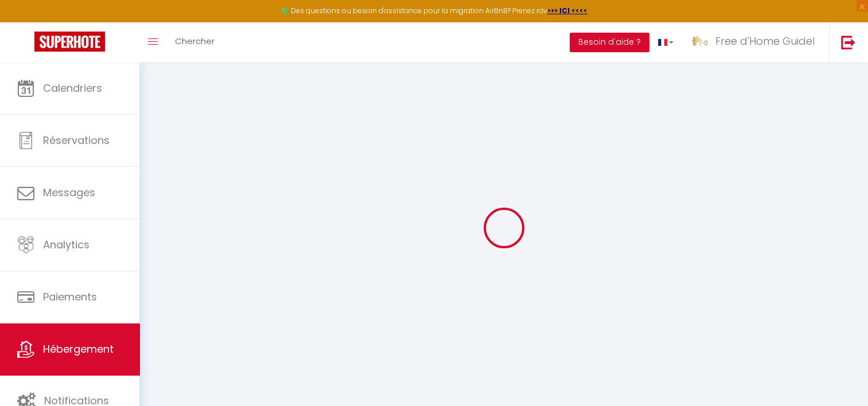
select select
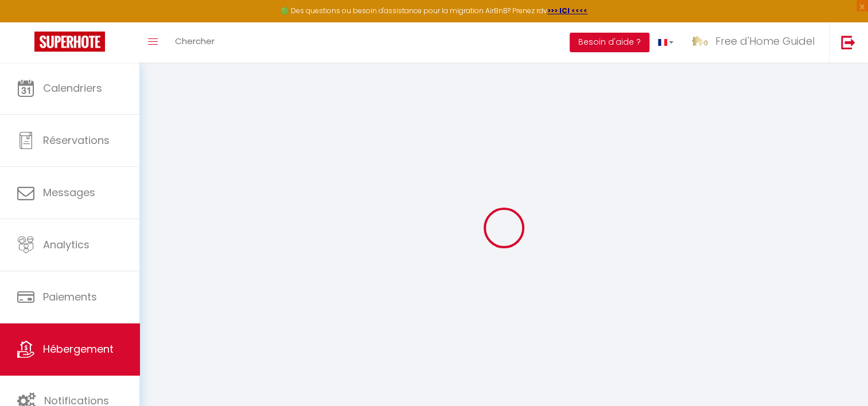
select select
checkbox input "false"
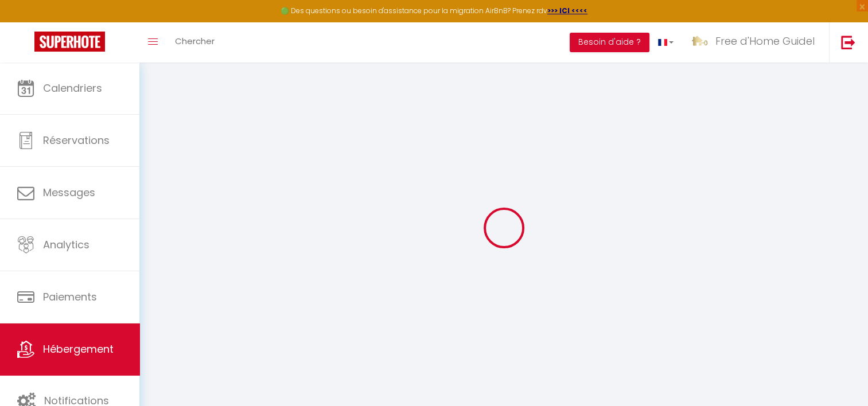
checkbox input "false"
select select
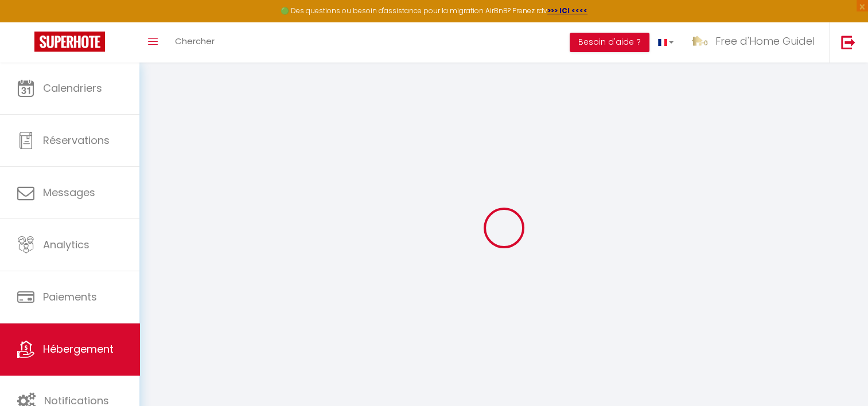
select select
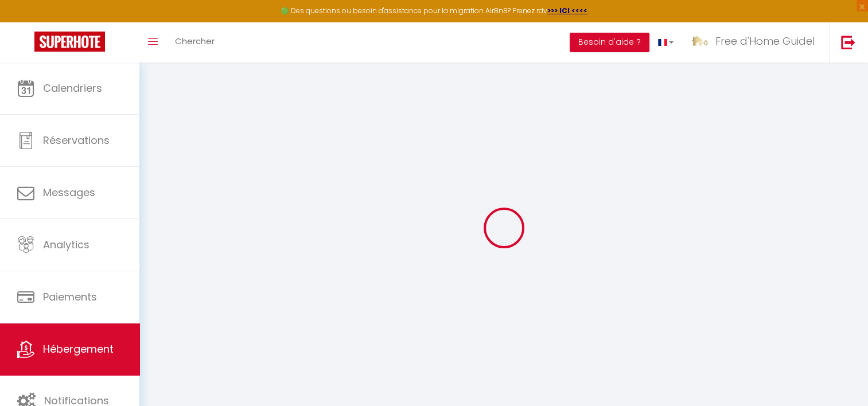
checkbox input "false"
select select
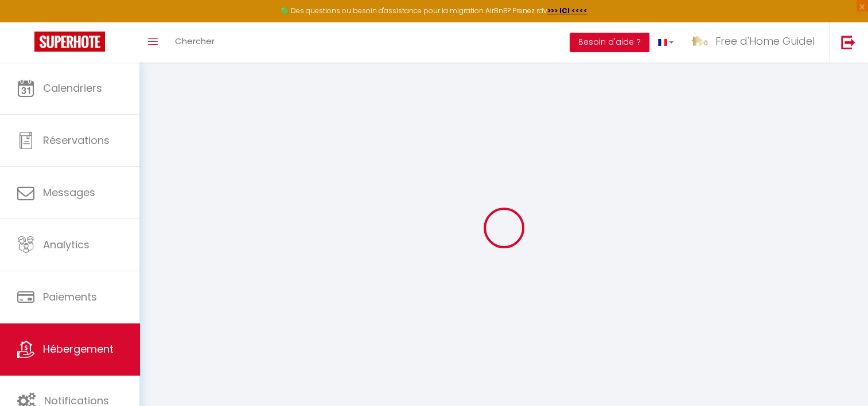
select select
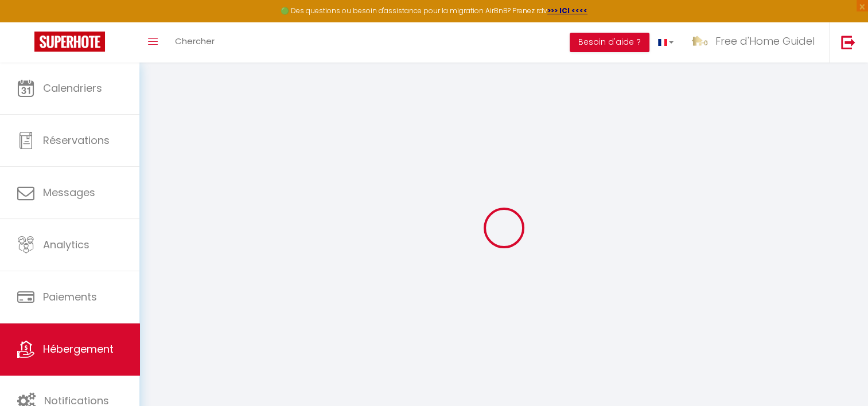
select select
checkbox input "false"
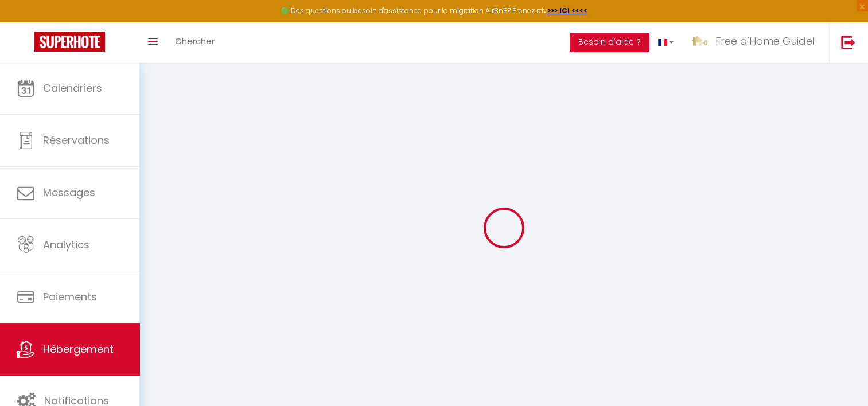
checkbox input "false"
select select
type input "La Bichonne • Familial, golf et commerces à pied"
select select "houses"
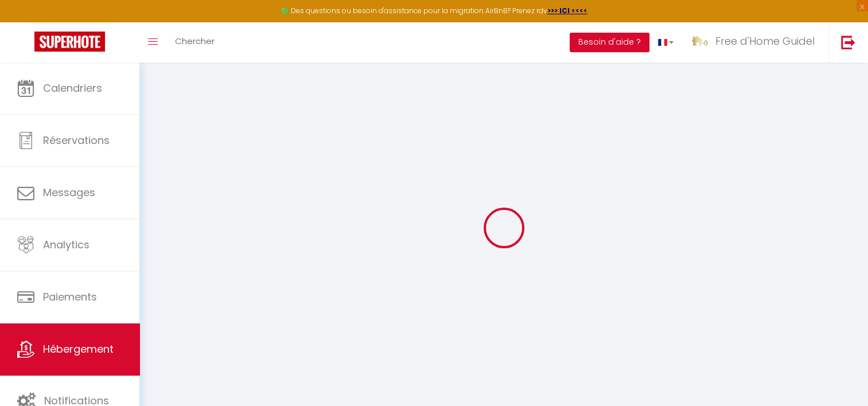
select select "8"
select select "4"
select select "2"
type input "250"
type input "110"
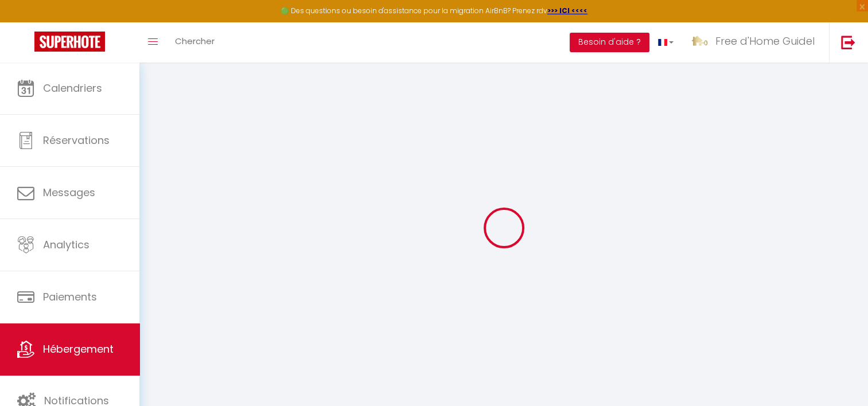
select select
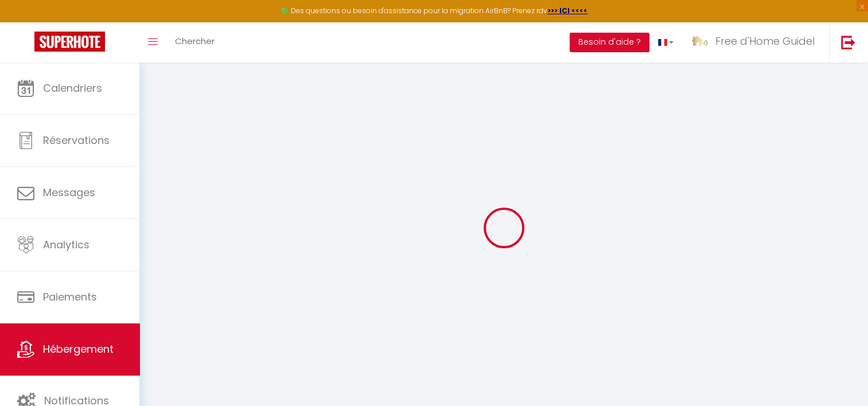
type input "[STREET_ADDRESS][PERSON_NAME]"
type input "56530"
type input "Quéven"
type input "[EMAIL_ADDRESS][DOMAIN_NAME]"
select select
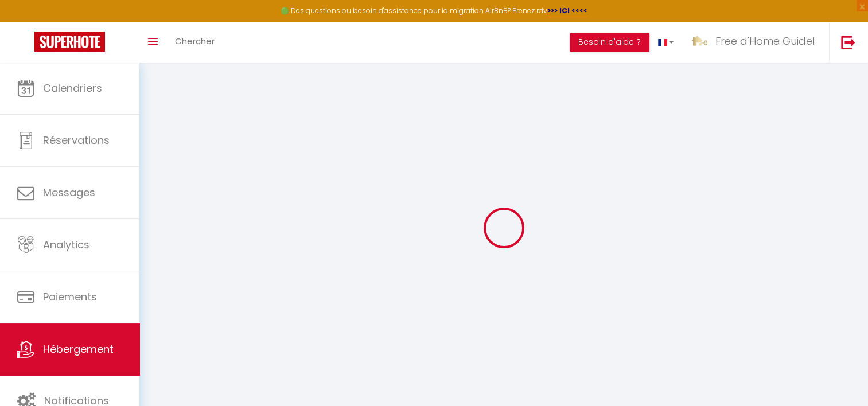
checkbox input "false"
type input "0"
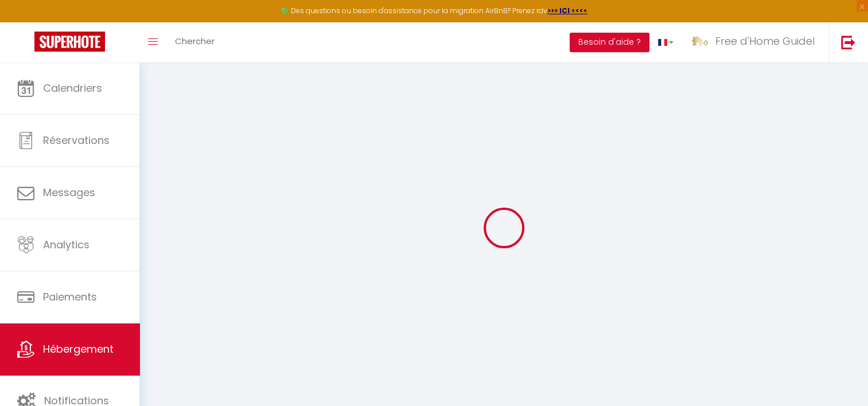
type input "0"
select select
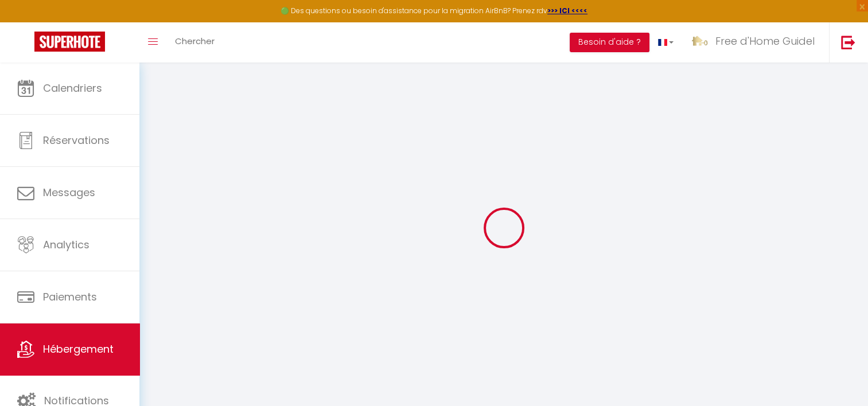
select select
checkbox input "false"
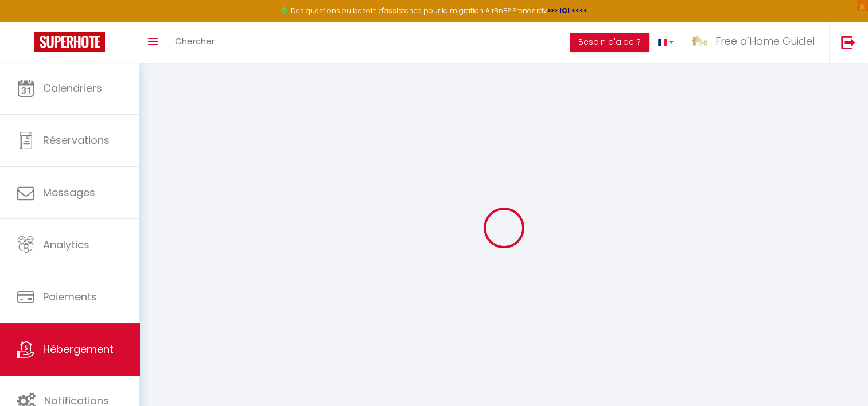
checkbox input "false"
select select
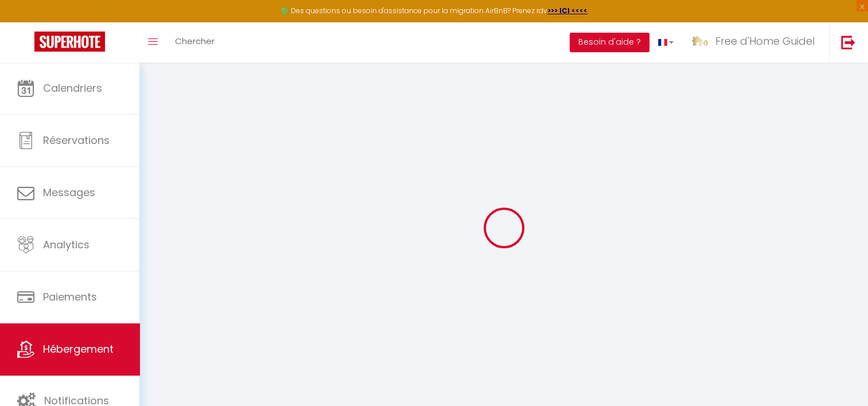
select select
checkbox input "false"
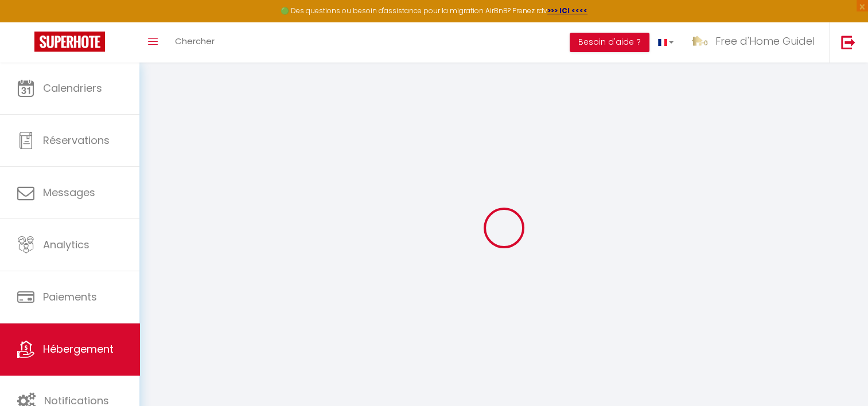
checkbox input "false"
select select
checkbox input "false"
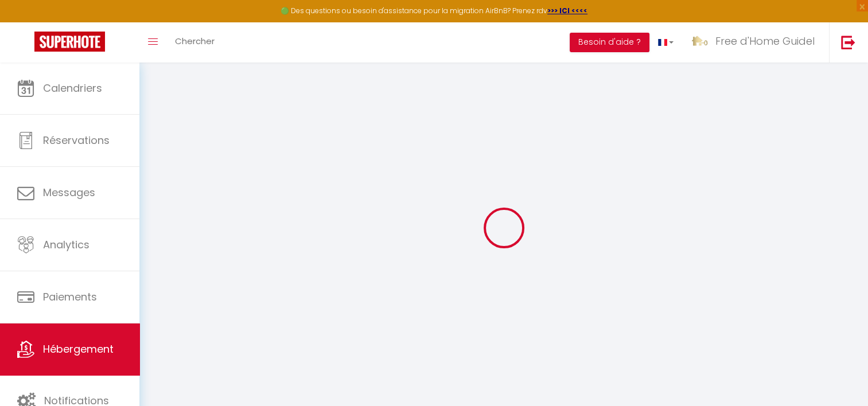
checkbox input "false"
select select
checkbox input "false"
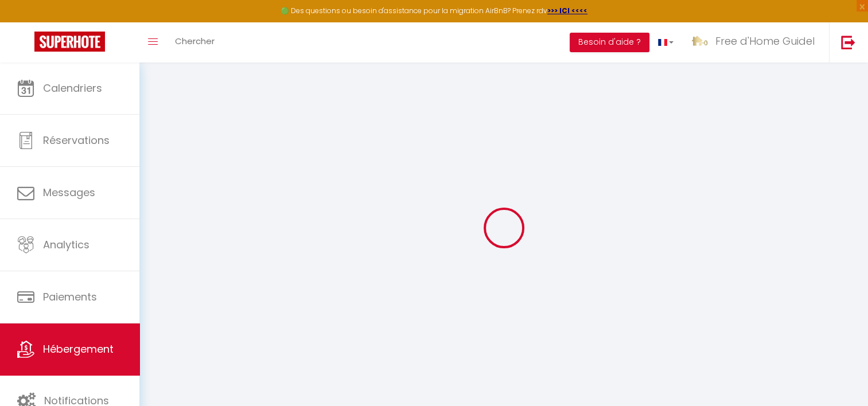
checkbox input "false"
select select "17:00"
select select "23:45"
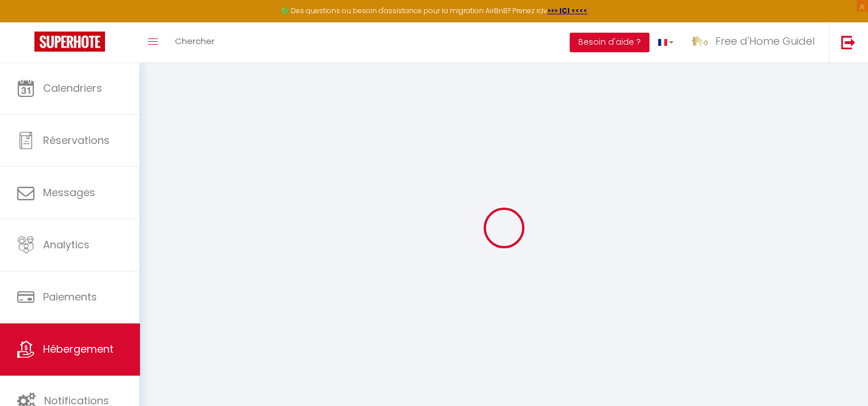
select select "10:00"
select select "30"
select select "120"
select select
checkbox input "false"
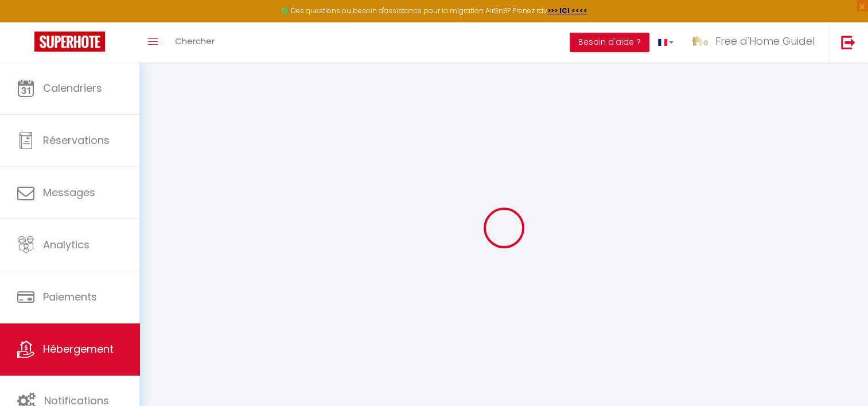
checkbox input "false"
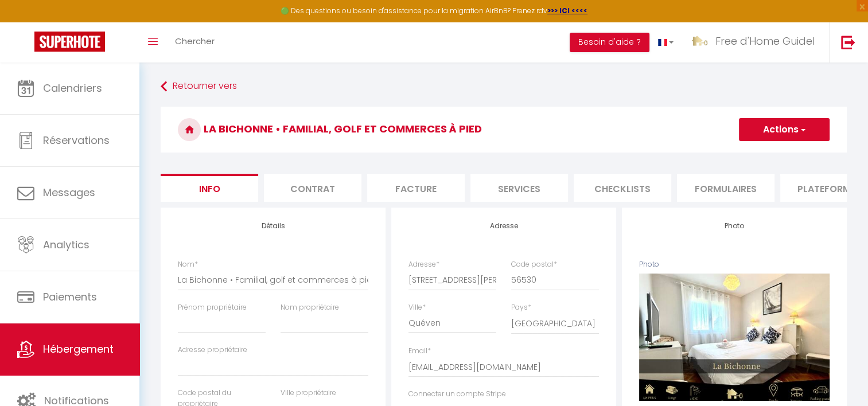
select select
checkbox input "false"
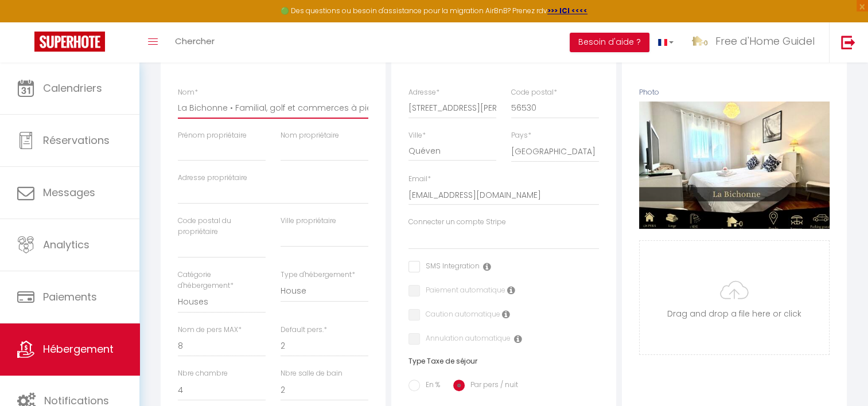
scroll to position [0, 2]
drag, startPoint x: 225, startPoint y: 117, endPoint x: 457, endPoint y: 133, distance: 232.4
type input "La Bichonne"
select select
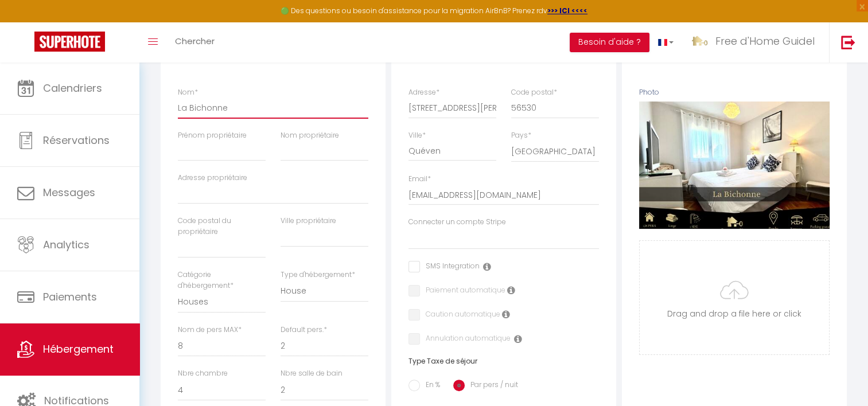
checkbox input "false"
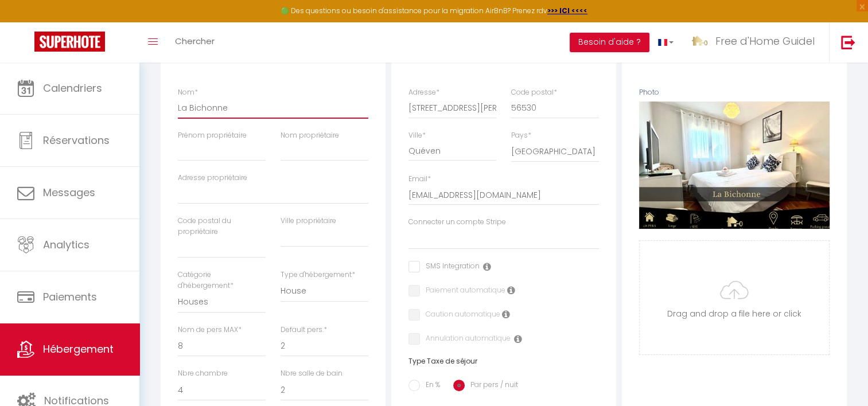
type input "La Bichonne"
click at [331, 161] on input "Nom propriétaire" at bounding box center [325, 151] width 88 height 21
type input "B"
select select
checkbox input "false"
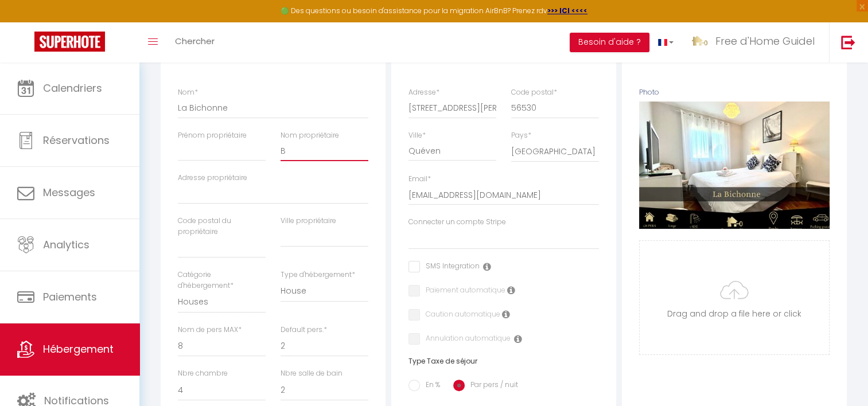
checkbox input "false"
type input "Br"
select select
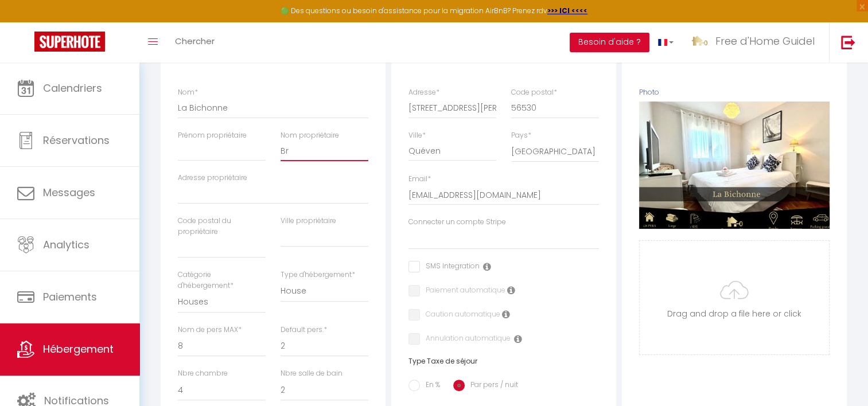
checkbox input "false"
type input "Bro"
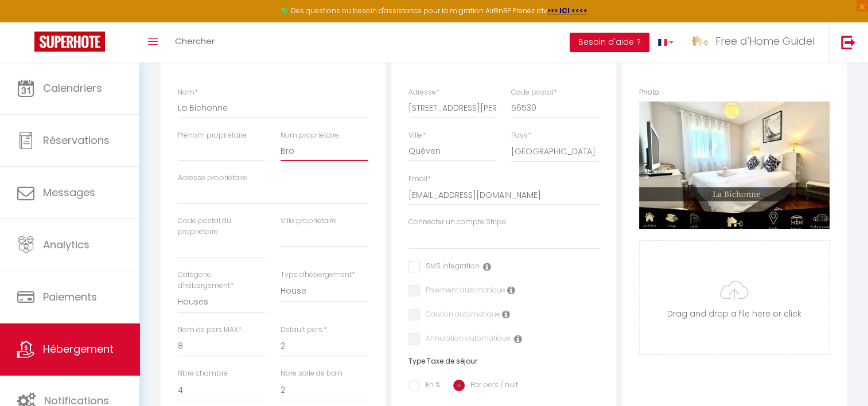
select select
checkbox input "false"
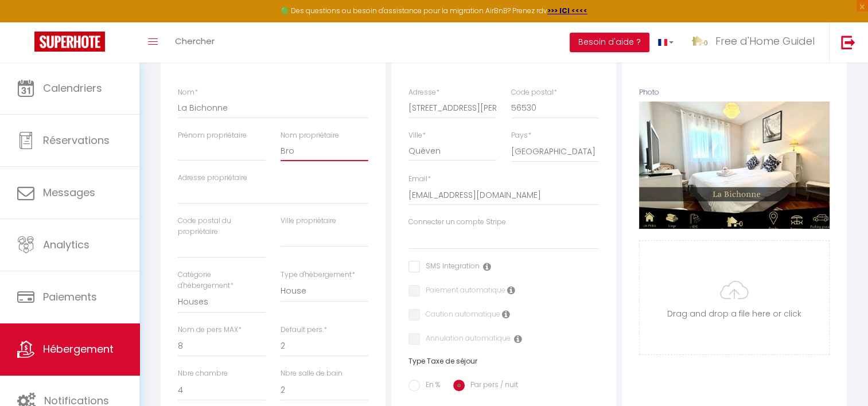
type input "Broc"
select select
checkbox input "false"
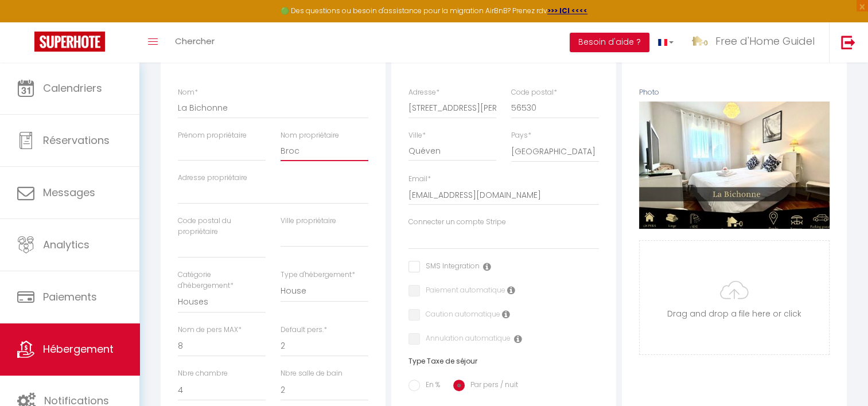
checkbox input "false"
type input "Broch"
select select
checkbox input "false"
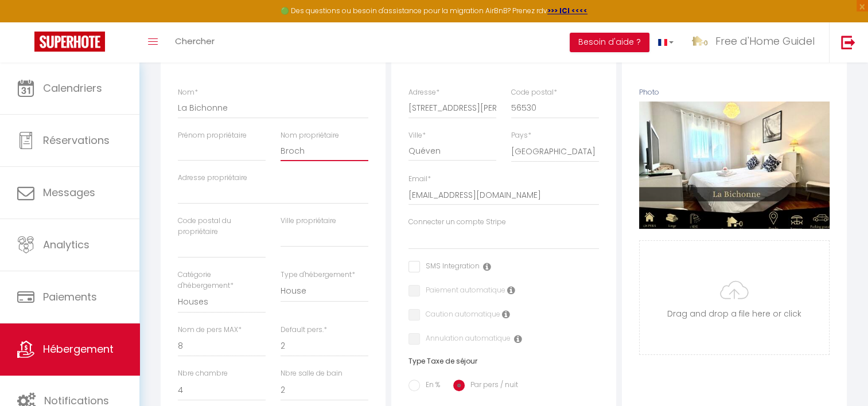
checkbox input "false"
type input "Brocha"
select select
checkbox input "false"
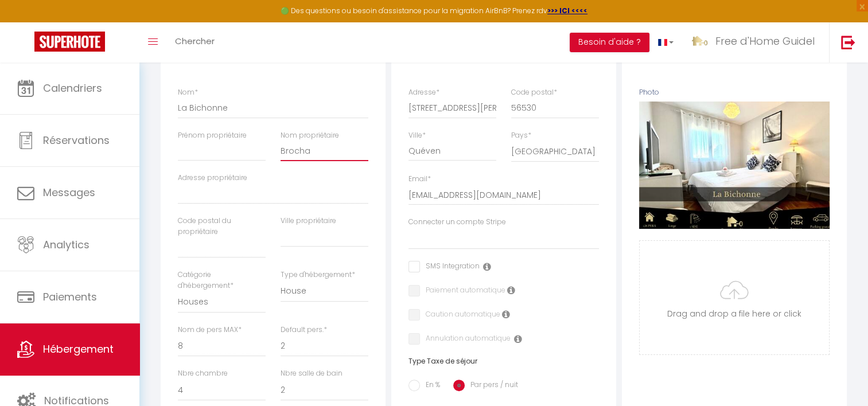
checkbox input "false"
type input "Brochan"
select select
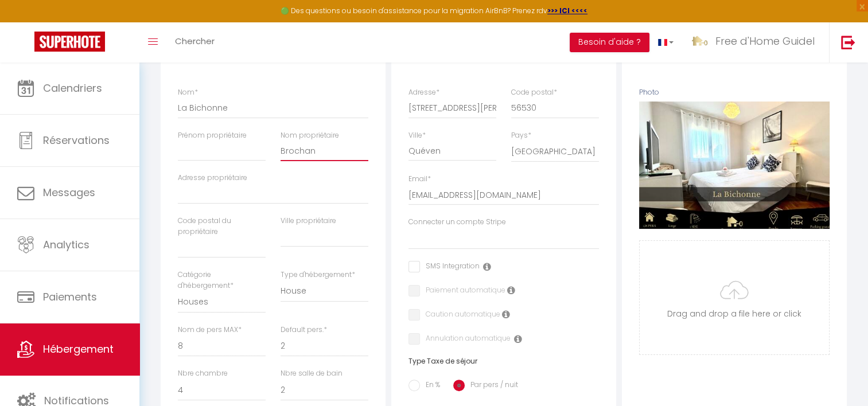
checkbox input "false"
type input "Brochan"
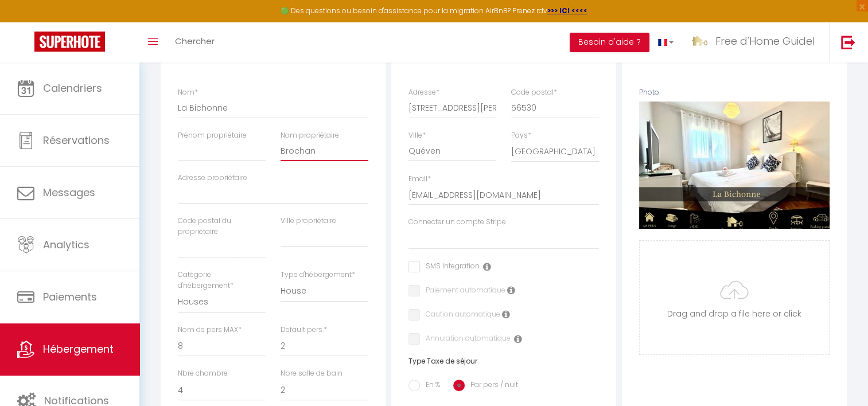
select select
checkbox input "false"
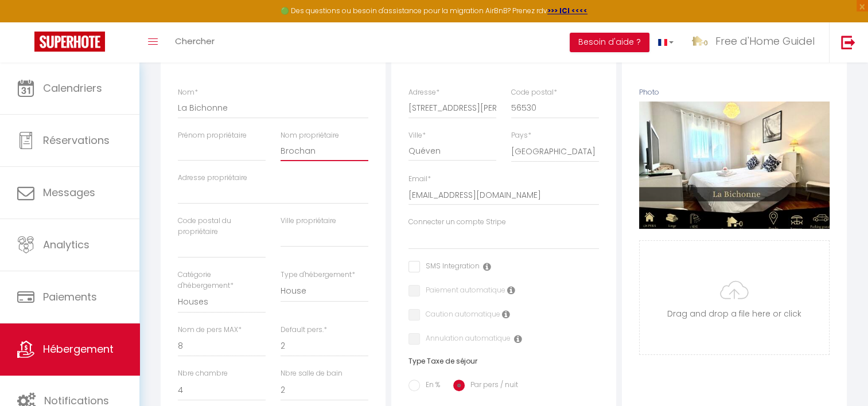
type input "Brochan D"
select select
checkbox input "false"
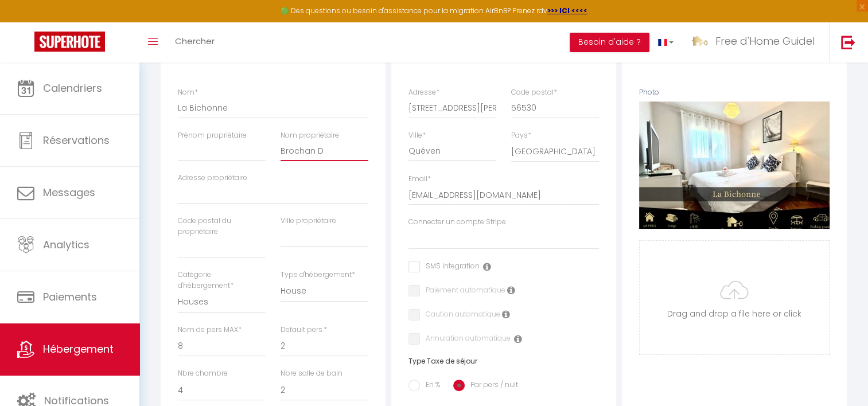
checkbox input "false"
type input "Brochan D'"
select select
checkbox input "false"
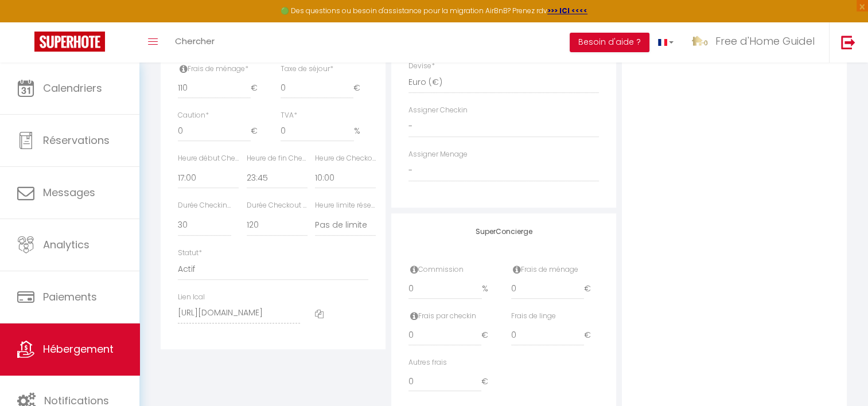
scroll to position [613, 0]
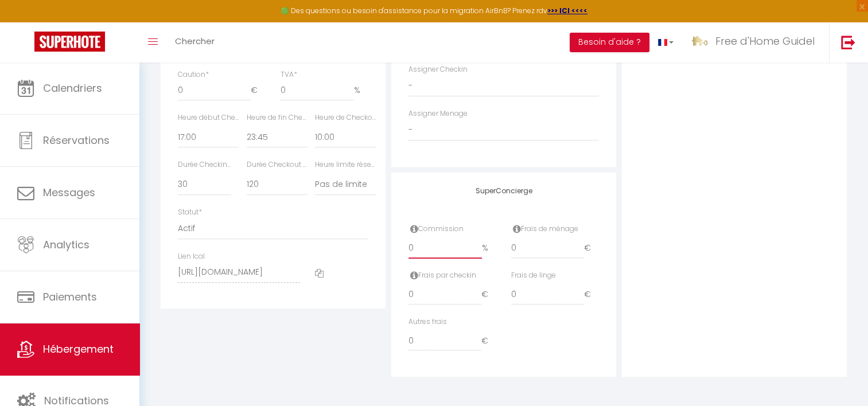
click at [441, 249] on input "0" at bounding box center [445, 248] width 73 height 21
click at [525, 251] on input "0" at bounding box center [547, 248] width 73 height 21
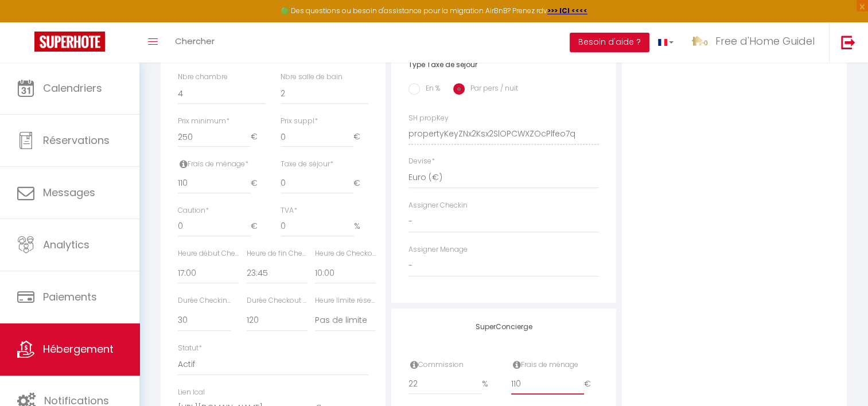
scroll to position [441, 0]
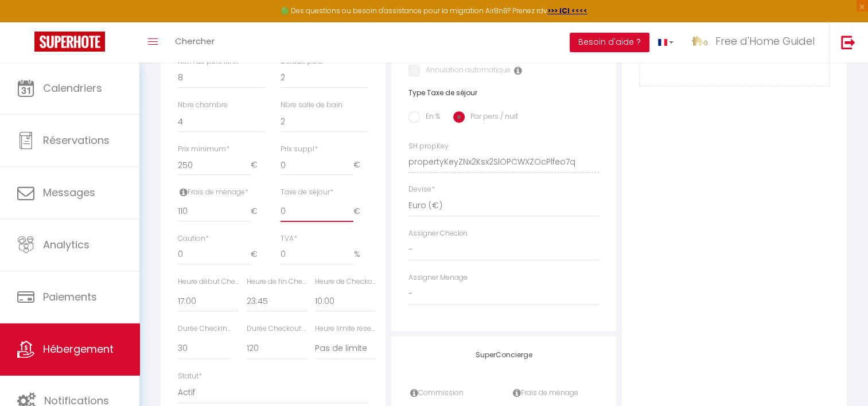
click at [298, 218] on input "0" at bounding box center [317, 211] width 73 height 21
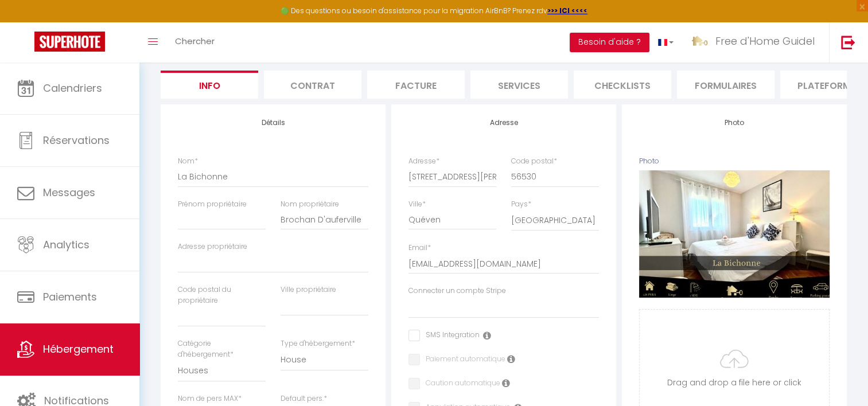
scroll to position [96, 0]
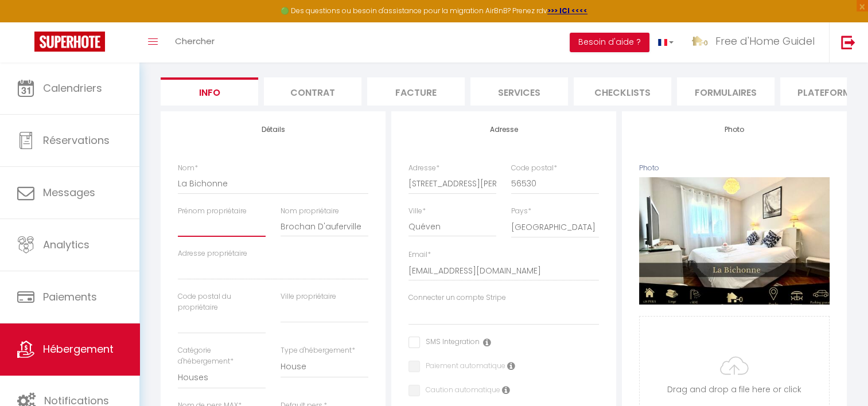
click at [213, 232] on input "Prénom propriétaire" at bounding box center [222, 226] width 88 height 21
click at [214, 280] on input "Adresse propriétaire" at bounding box center [273, 269] width 191 height 21
click at [211, 334] on input "text" at bounding box center [222, 323] width 88 height 21
click at [333, 323] on input "text" at bounding box center [325, 312] width 88 height 21
drag, startPoint x: 269, startPoint y: 140, endPoint x: 311, endPoint y: 139, distance: 41.3
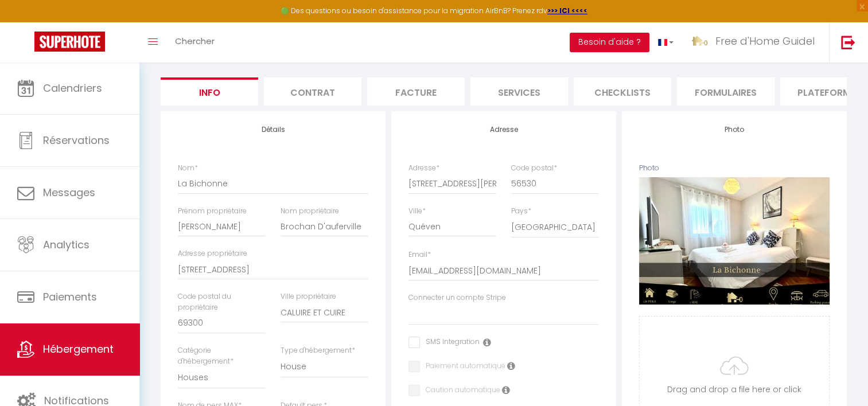
click at [311, 134] on h4 "Détails" at bounding box center [273, 130] width 191 height 8
click at [309, 134] on h4 "Détails" at bounding box center [273, 130] width 191 height 8
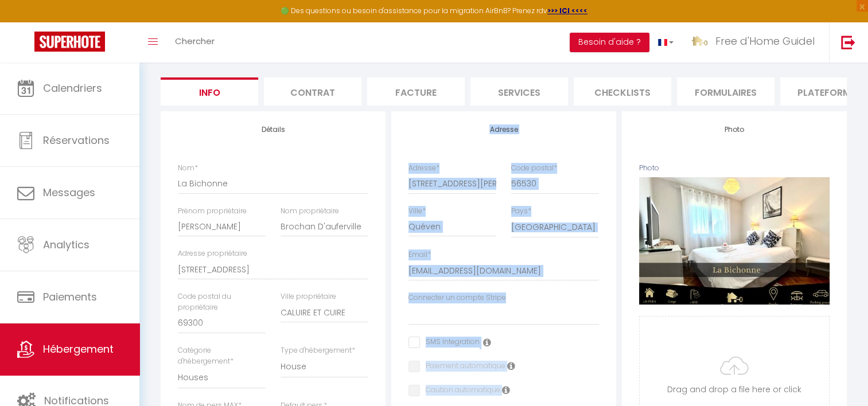
drag, startPoint x: 534, startPoint y: 137, endPoint x: 622, endPoint y: 137, distance: 88.4
drag, startPoint x: 622, startPoint y: 137, endPoint x: 703, endPoint y: 133, distance: 81.0
drag, startPoint x: 774, startPoint y: 142, endPoint x: 714, endPoint y: 138, distance: 59.9
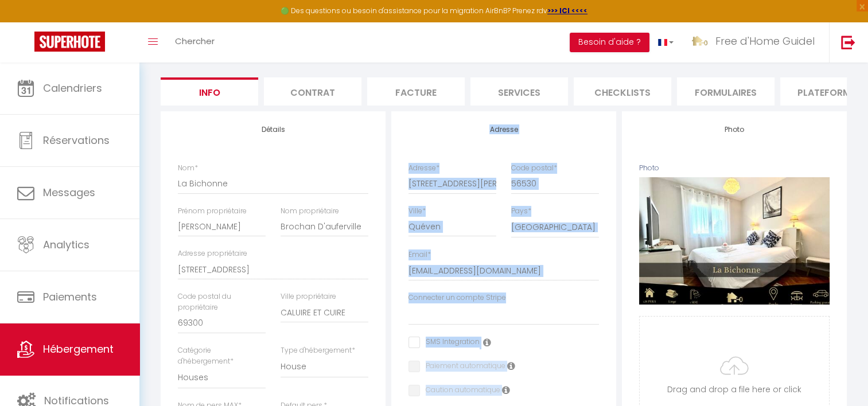
click at [711, 134] on h4 "Photo" at bounding box center [734, 130] width 191 height 8
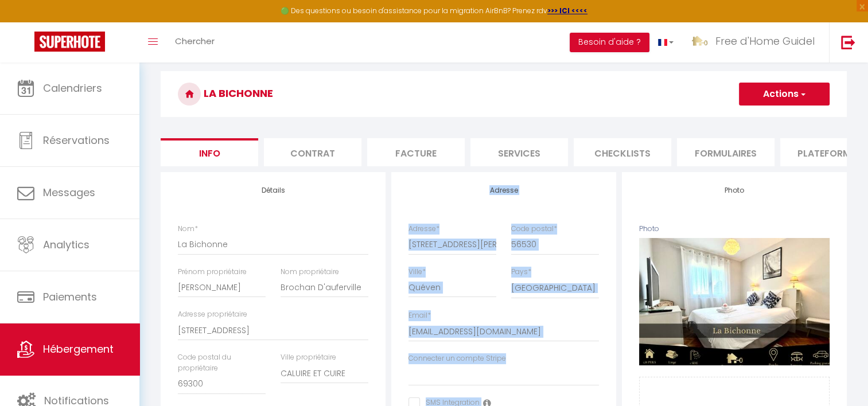
scroll to position [0, 0]
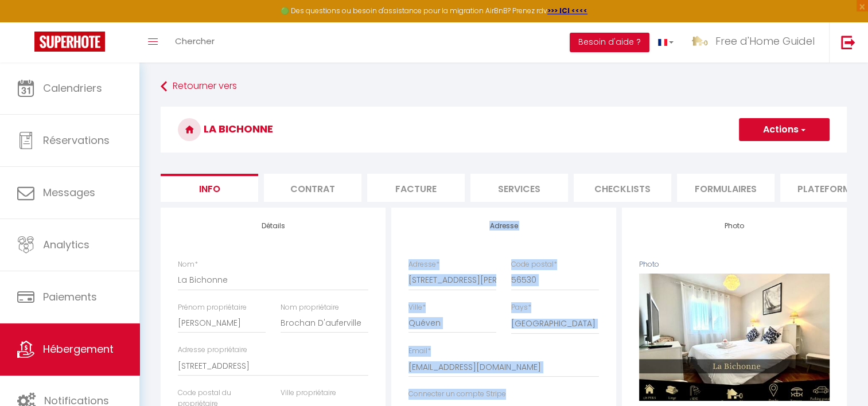
click at [752, 132] on button "Actions" at bounding box center [784, 129] width 91 height 23
click at [754, 158] on input "Enregistrer" at bounding box center [739, 154] width 42 height 11
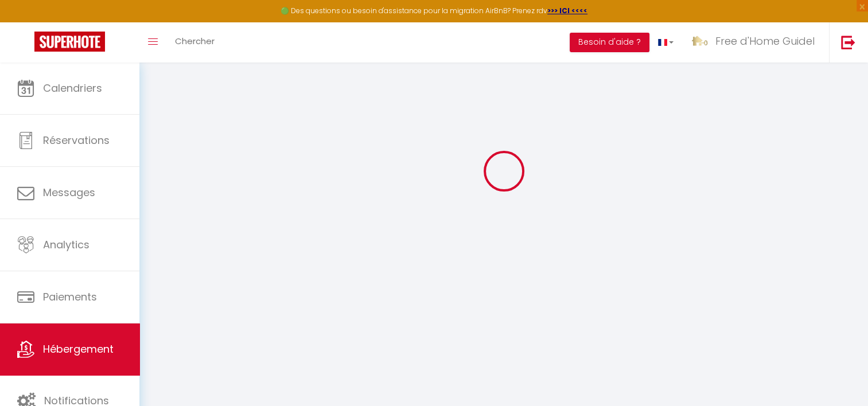
scroll to position [62, 0]
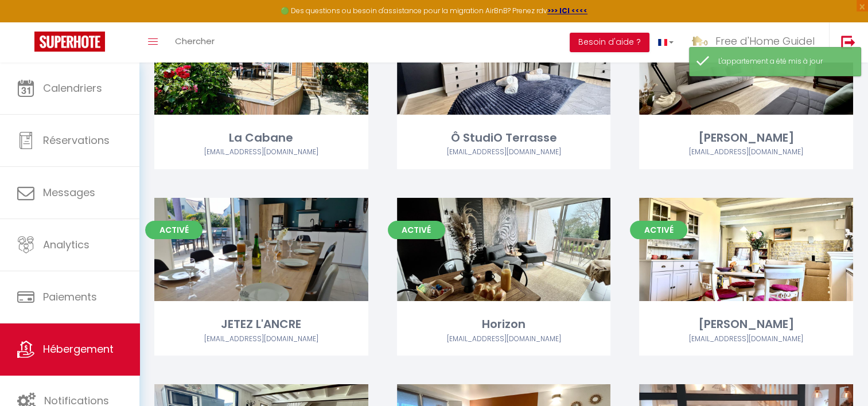
scroll to position [172, 0]
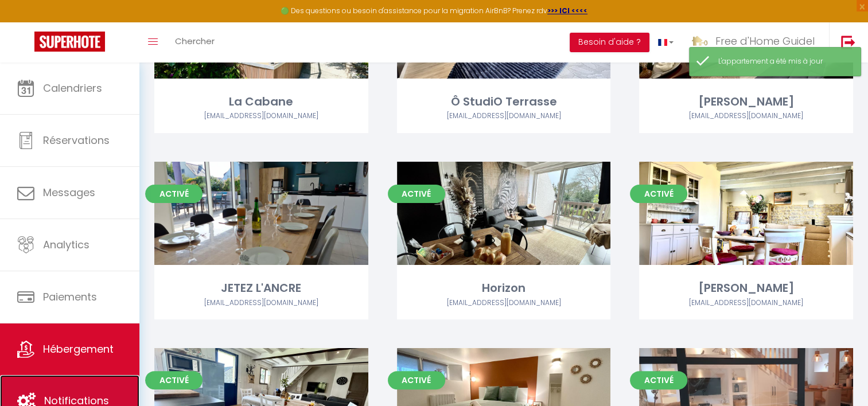
click at [82, 391] on link "Notifications" at bounding box center [69, 401] width 139 height 52
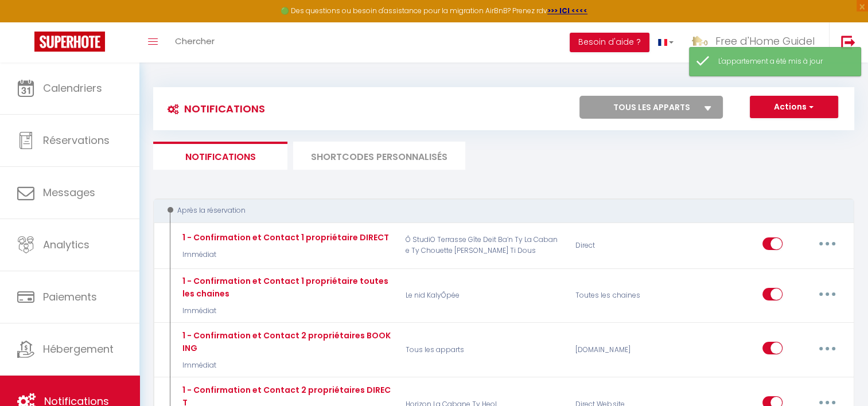
click at [365, 156] on li "SHORTCODES PERSONNALISÉS" at bounding box center [379, 156] width 172 height 28
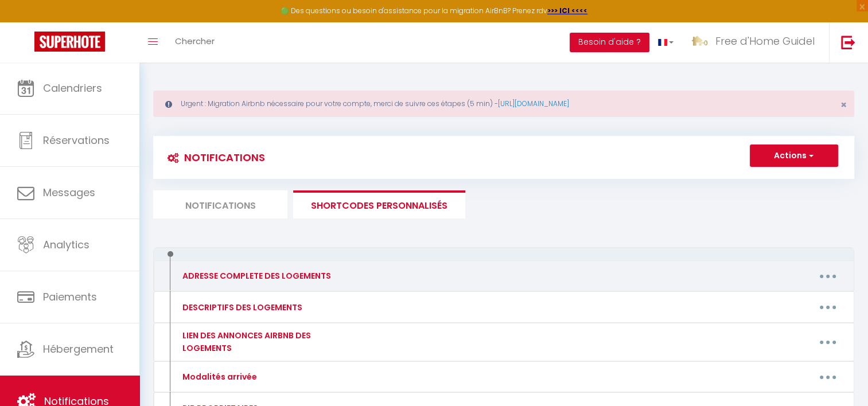
click at [822, 271] on button "button" at bounding box center [828, 276] width 32 height 18
click at [760, 296] on link "Editer" at bounding box center [798, 303] width 85 height 20
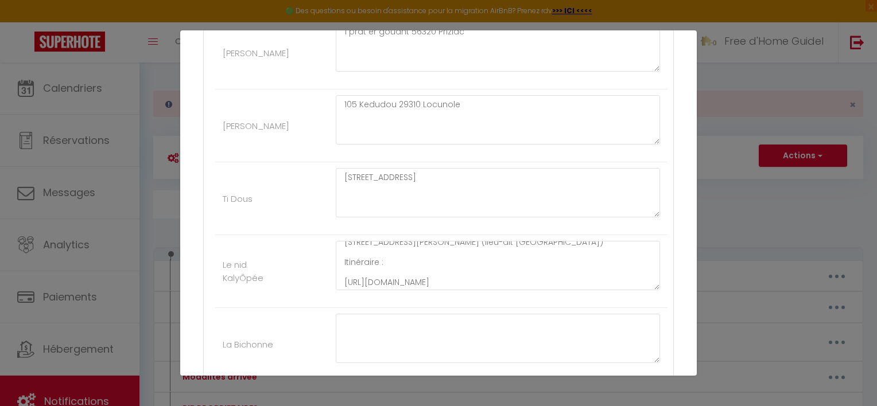
scroll to position [10, 0]
click at [412, 324] on textarea at bounding box center [498, 338] width 324 height 49
drag, startPoint x: 255, startPoint y: 343, endPoint x: 269, endPoint y: 343, distance: 13.8
click at [269, 343] on label "La Bichonne" at bounding box center [248, 345] width 51 height 14
click at [271, 343] on label "La Bichonne" at bounding box center [248, 345] width 51 height 14
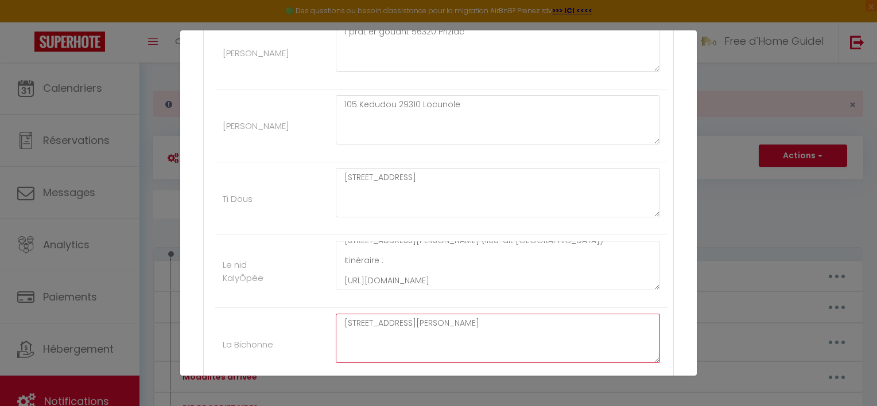
click at [469, 325] on textarea "[STREET_ADDRESS][PERSON_NAME]" at bounding box center [498, 338] width 324 height 49
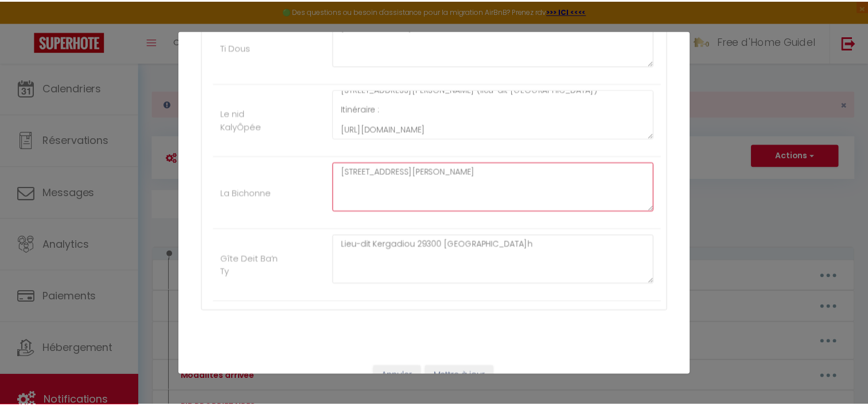
scroll to position [800, 0]
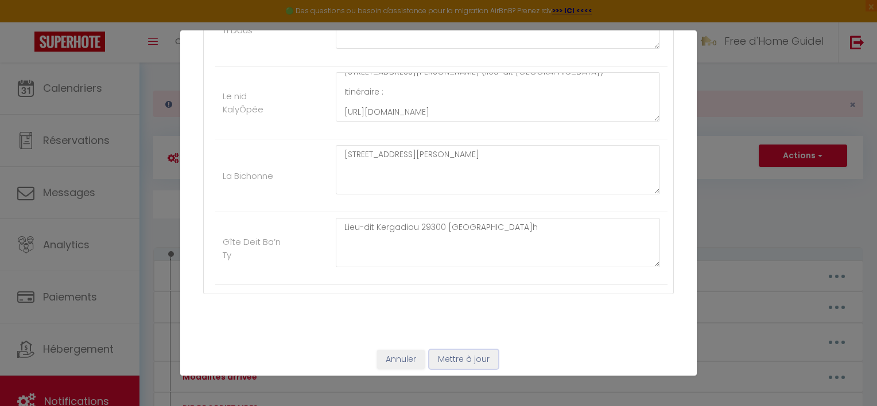
click at [477, 350] on button "Mettre à jour" at bounding box center [463, 360] width 69 height 20
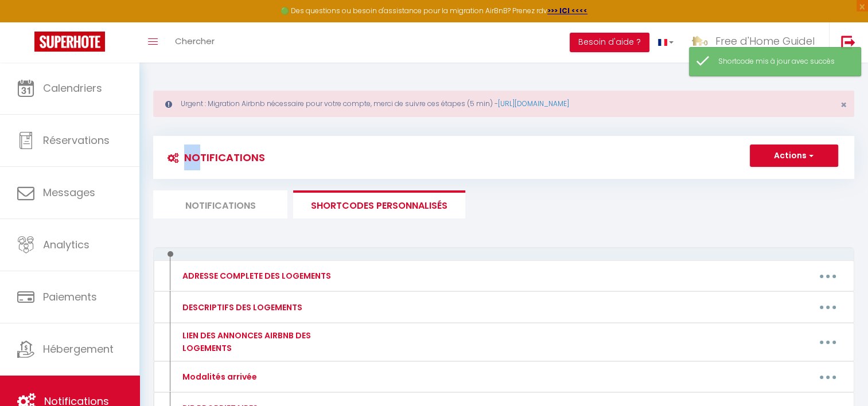
drag, startPoint x: 191, startPoint y: 153, endPoint x: 278, endPoint y: 163, distance: 87.9
click at [278, 163] on div "Notifications" at bounding box center [241, 158] width 175 height 26
drag, startPoint x: 267, startPoint y: 159, endPoint x: 158, endPoint y: 152, distance: 109.3
click at [158, 152] on div "Notifications" at bounding box center [241, 158] width 175 height 26
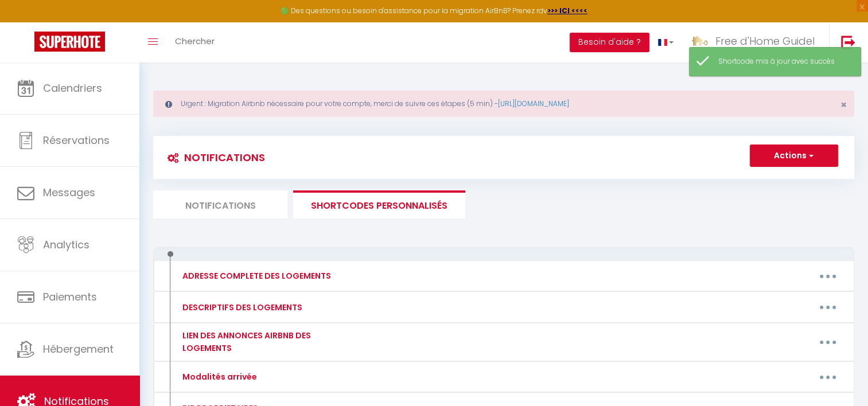
click at [158, 152] on div "Notifications" at bounding box center [241, 158] width 175 height 26
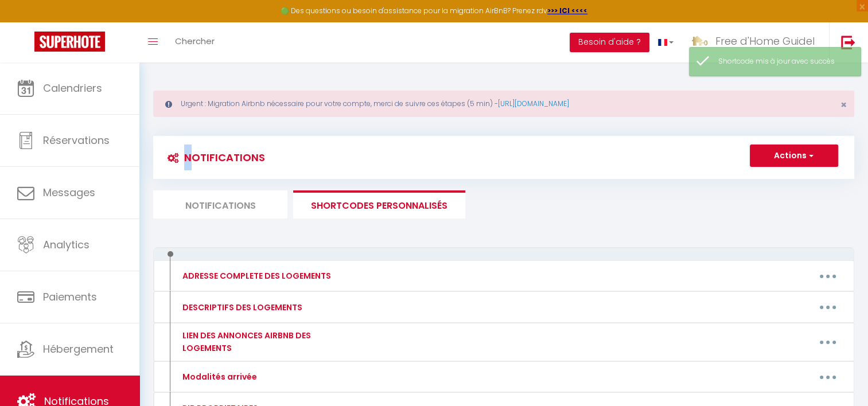
drag, startPoint x: 158, startPoint y: 152, endPoint x: 282, endPoint y: 158, distance: 123.6
click at [282, 158] on div "Notifications" at bounding box center [241, 158] width 175 height 26
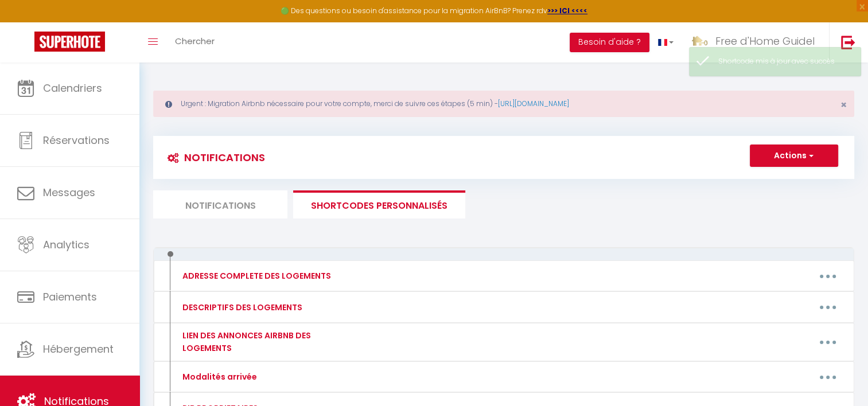
click at [282, 158] on div "Notifications" at bounding box center [241, 158] width 175 height 26
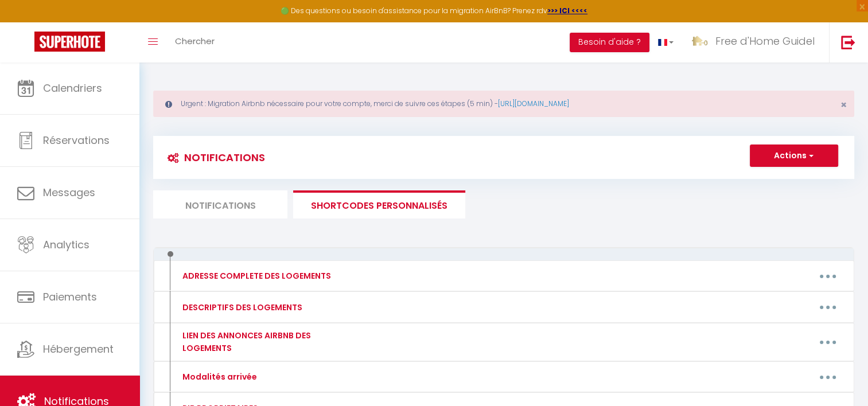
drag, startPoint x: 655, startPoint y: 108, endPoint x: 273, endPoint y: 126, distance: 382.6
click at [273, 126] on div "Urgent : Migration Airbnb nécessaire pour votre compte, merci de suivre ces éta…" at bounding box center [503, 410] width 729 height 694
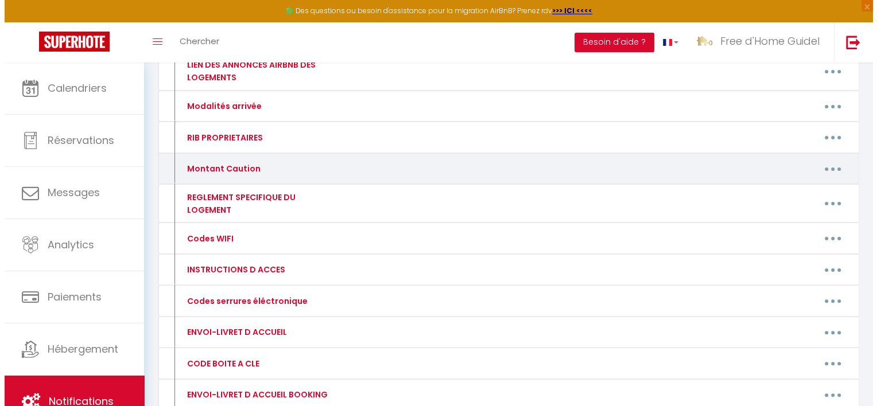
scroll to position [287, 0]
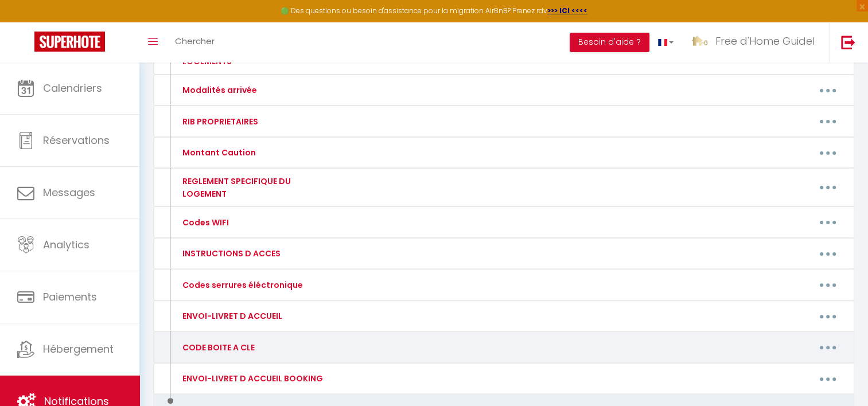
click at [825, 339] on button "button" at bounding box center [828, 348] width 32 height 18
click at [770, 364] on link "Editer" at bounding box center [798, 374] width 85 height 20
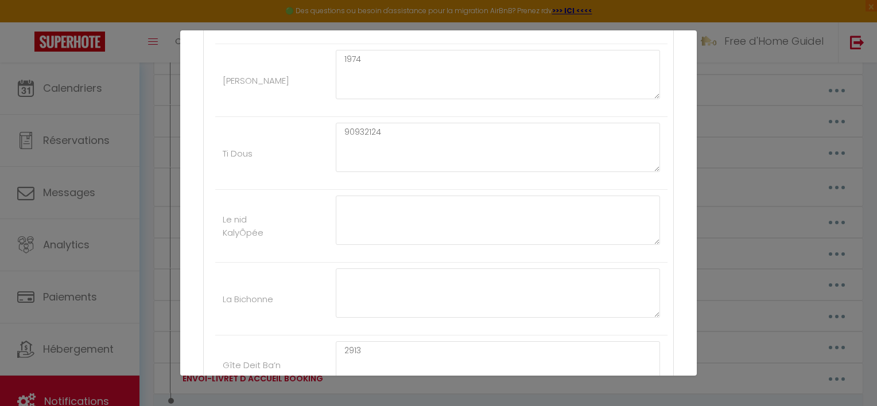
scroll to position [685, 0]
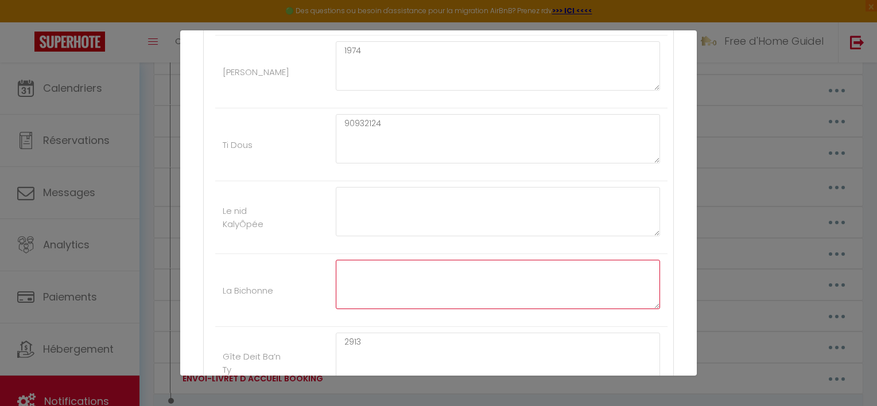
click at [365, 289] on textarea at bounding box center [498, 284] width 324 height 49
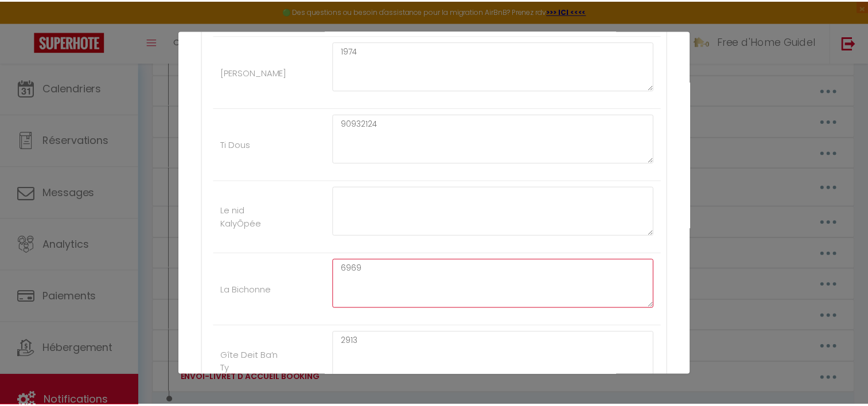
scroll to position [800, 0]
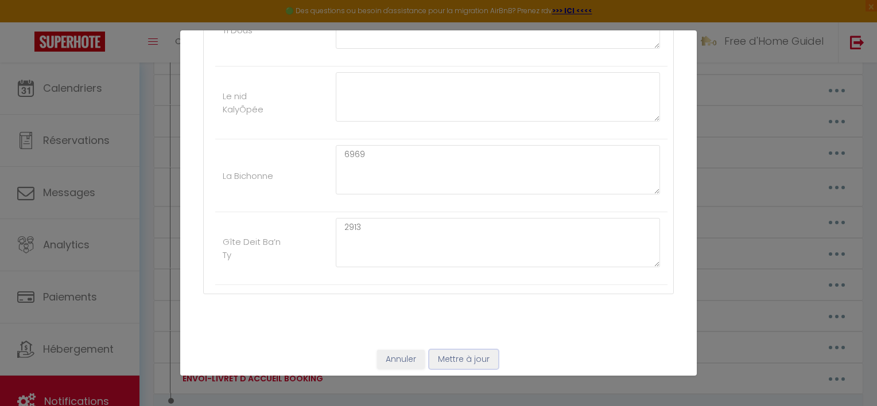
click at [472, 355] on button "Mettre à jour" at bounding box center [463, 360] width 69 height 20
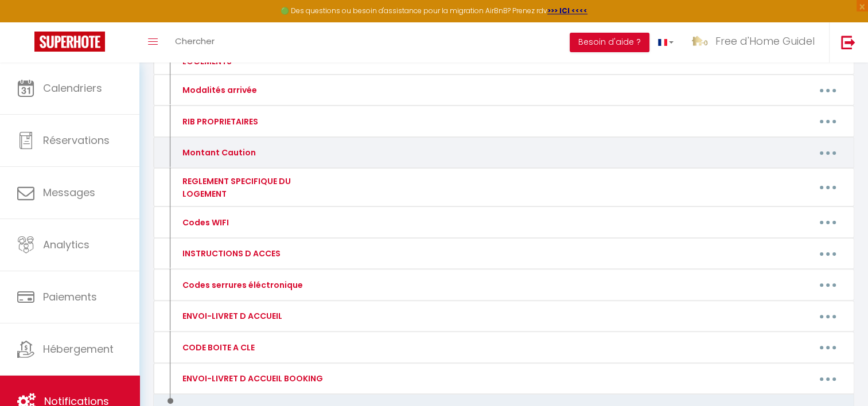
click at [832, 152] on button "button" at bounding box center [828, 152] width 32 height 18
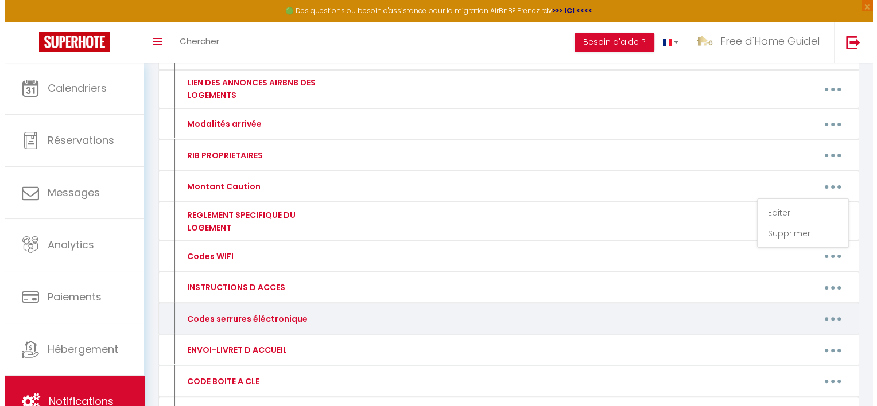
scroll to position [230, 0]
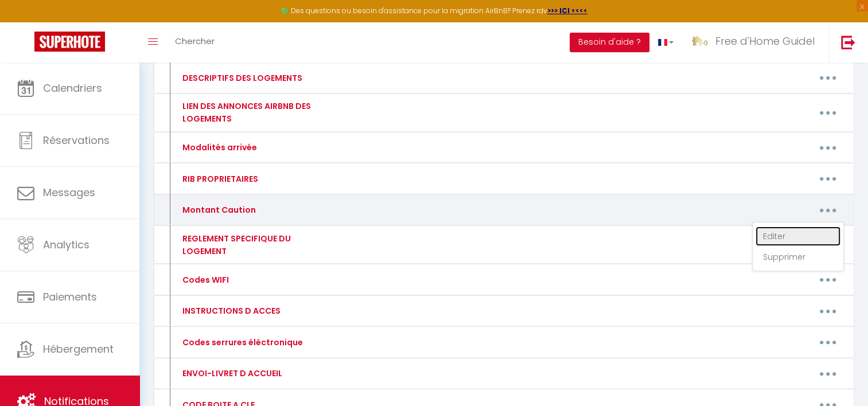
click at [794, 232] on link "Editer" at bounding box center [798, 237] width 85 height 20
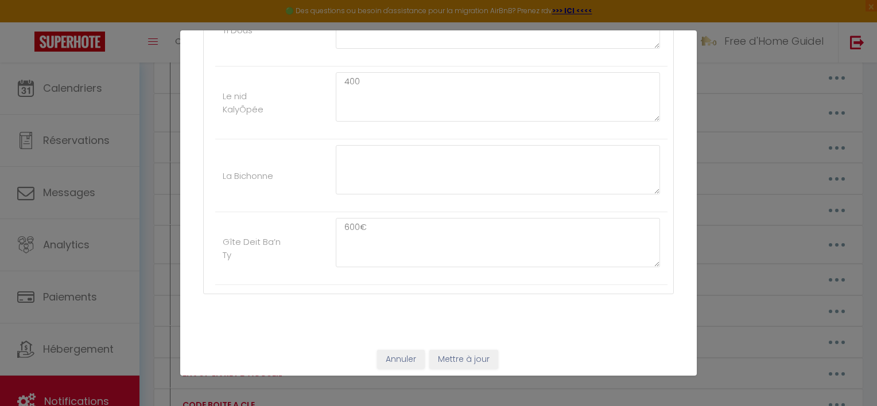
scroll to position [685, 0]
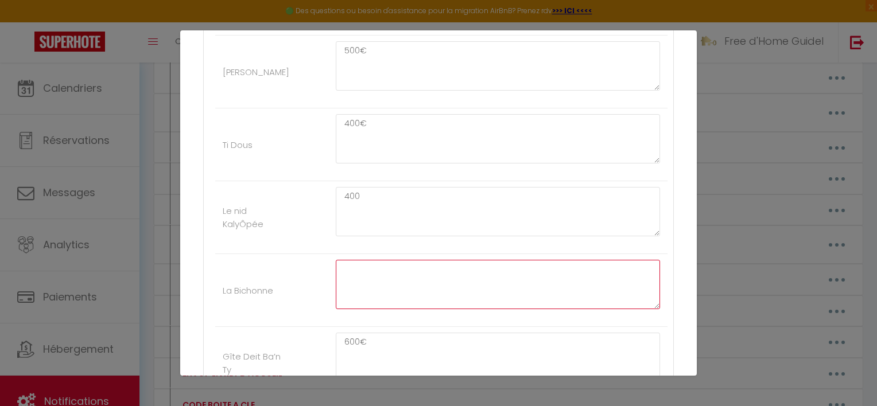
click at [388, 292] on textarea at bounding box center [498, 284] width 324 height 49
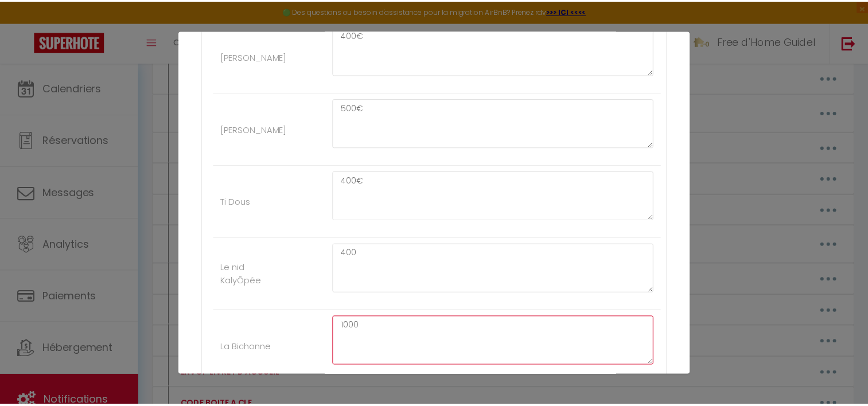
scroll to position [800, 0]
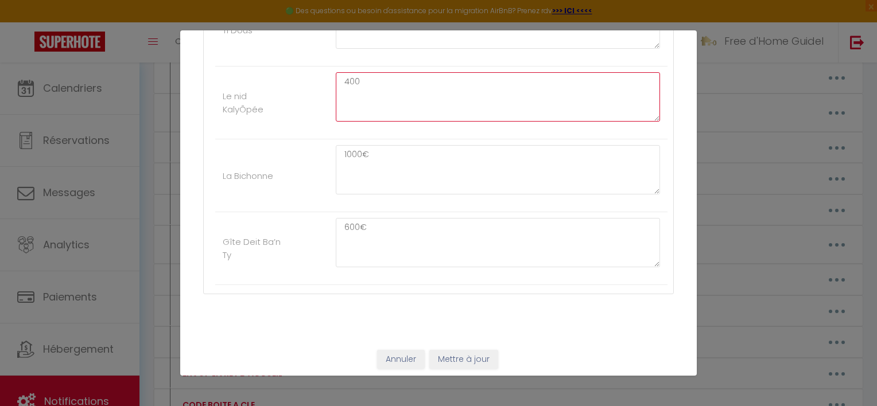
click at [379, 91] on textarea "400" at bounding box center [498, 96] width 324 height 49
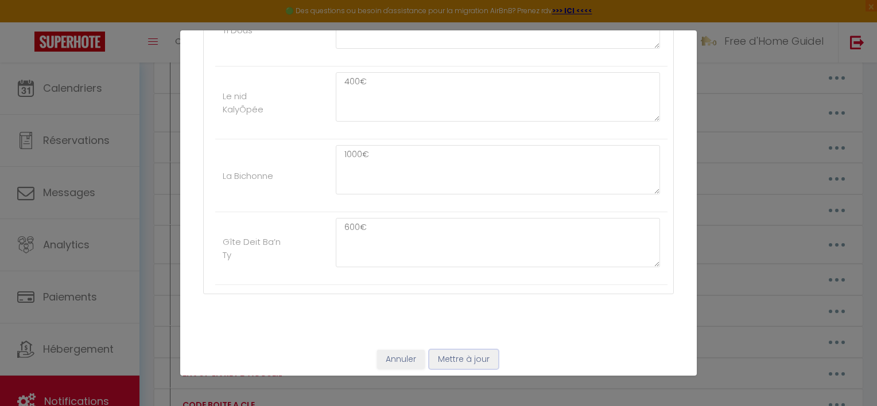
click at [459, 359] on button "Mettre à jour" at bounding box center [463, 360] width 69 height 20
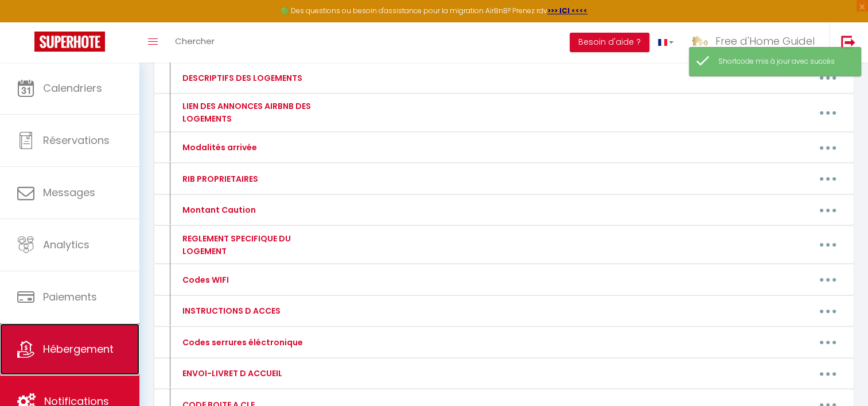
click at [98, 354] on span "Hébergement" at bounding box center [78, 349] width 71 height 14
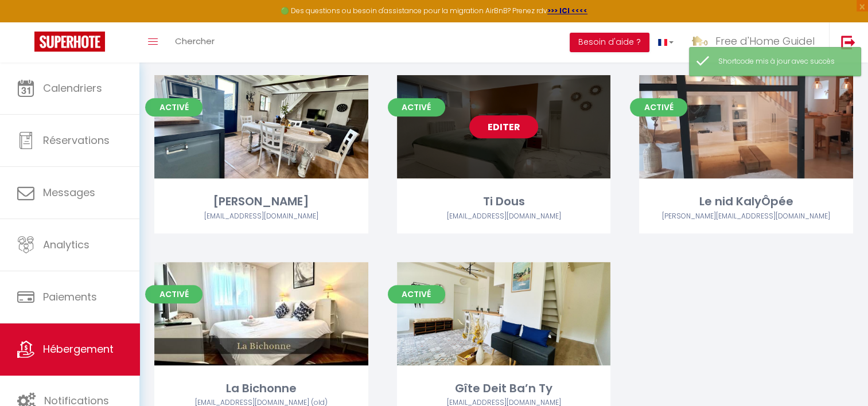
scroll to position [501, 0]
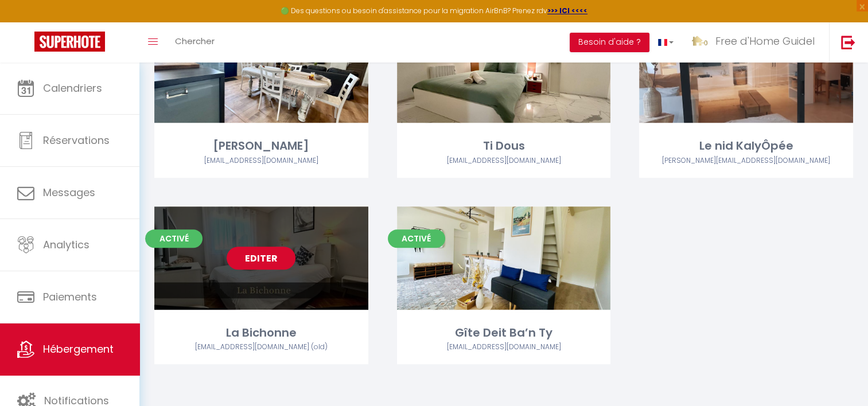
click at [254, 262] on link "Editer" at bounding box center [261, 258] width 69 height 23
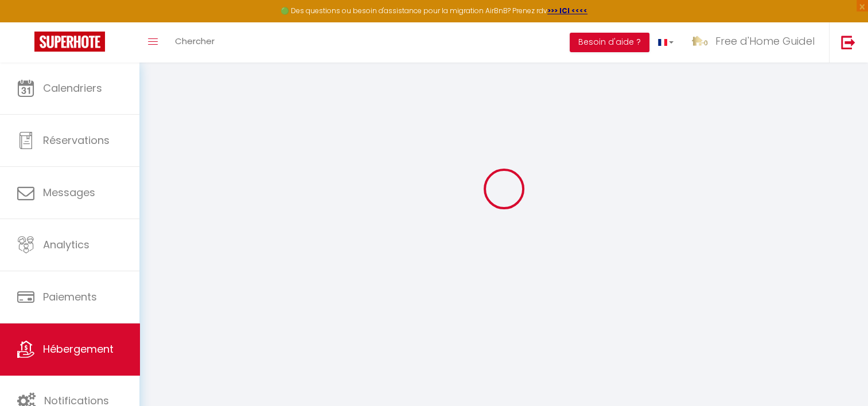
scroll to position [62, 0]
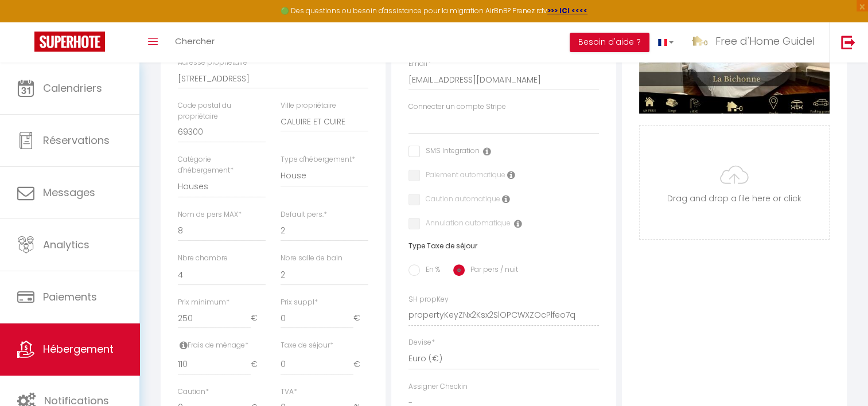
scroll to position [349, 0]
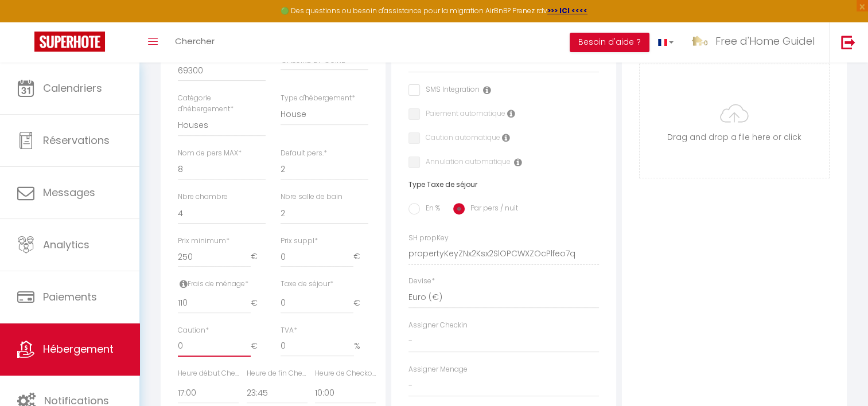
click at [214, 357] on input "0" at bounding box center [214, 346] width 73 height 21
click at [634, 273] on div "Photo Photo Supprimer Drag and drop a file here or click Ooops, something wrong…" at bounding box center [734, 246] width 225 height 774
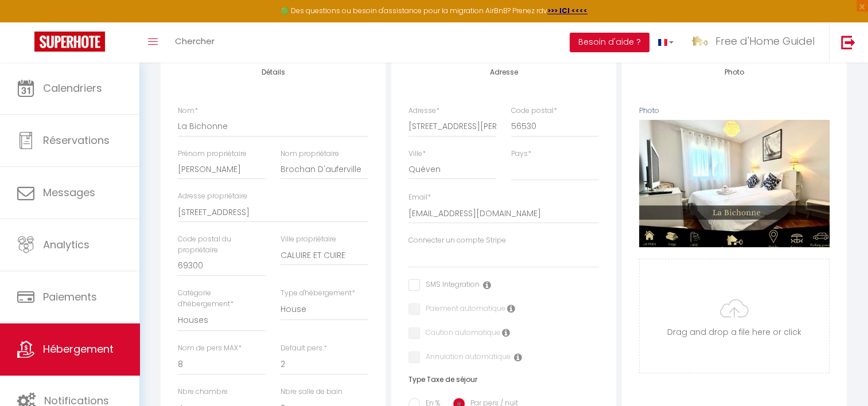
scroll to position [0, 0]
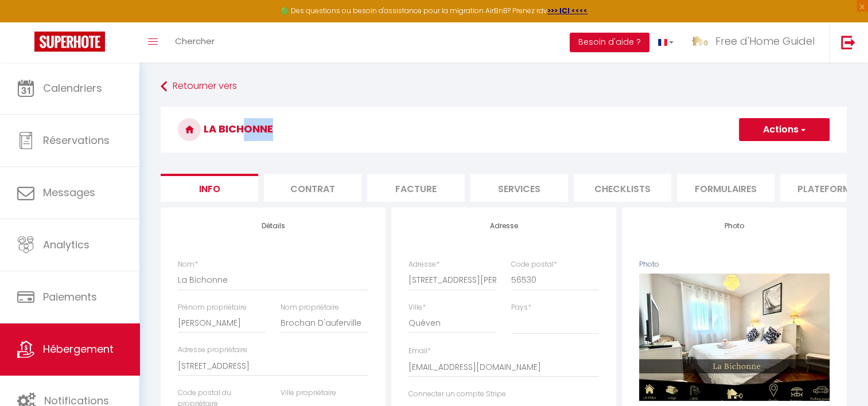
drag, startPoint x: 236, startPoint y: 129, endPoint x: 270, endPoint y: 133, distance: 34.7
click at [270, 133] on h3 "La Bichonne" at bounding box center [504, 130] width 686 height 46
click at [276, 133] on h3 "La Bichonne" at bounding box center [504, 130] width 686 height 46
drag, startPoint x: 276, startPoint y: 133, endPoint x: 216, endPoint y: 139, distance: 60.5
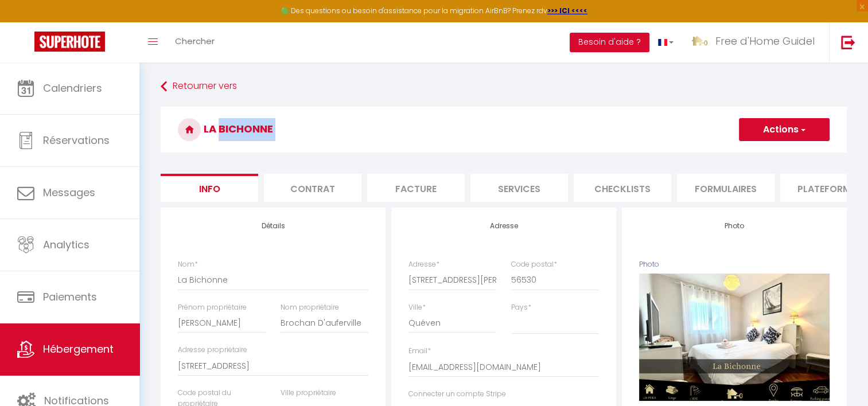
click at [216, 139] on h3 "La Bichonne" at bounding box center [504, 130] width 686 height 46
click at [215, 139] on h3 "La Bichonne" at bounding box center [504, 130] width 686 height 46
drag, startPoint x: 215, startPoint y: 139, endPoint x: 316, endPoint y: 135, distance: 101.1
click at [316, 135] on h3 "La Bichonne" at bounding box center [504, 130] width 686 height 46
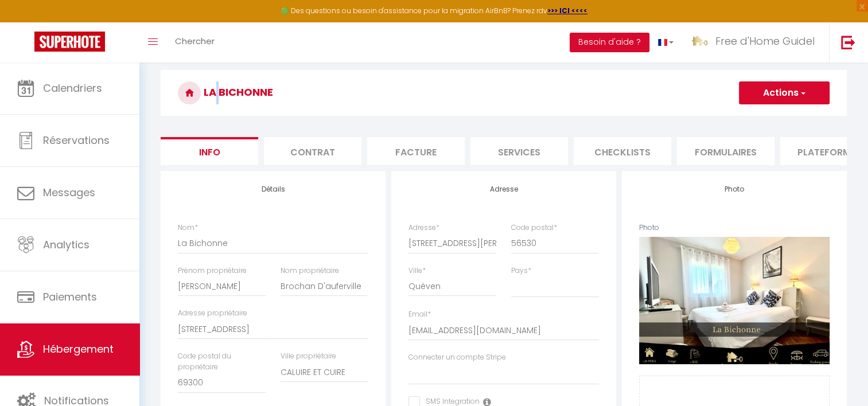
scroll to position [57, 0]
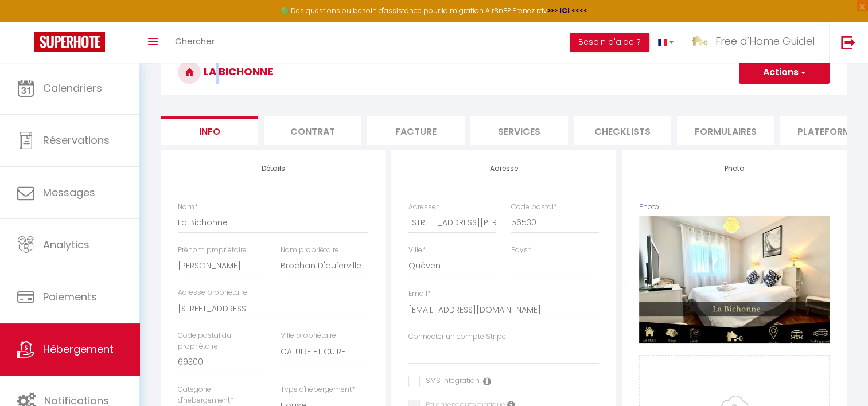
click at [226, 83] on h3 "La Bichonne" at bounding box center [504, 72] width 686 height 46
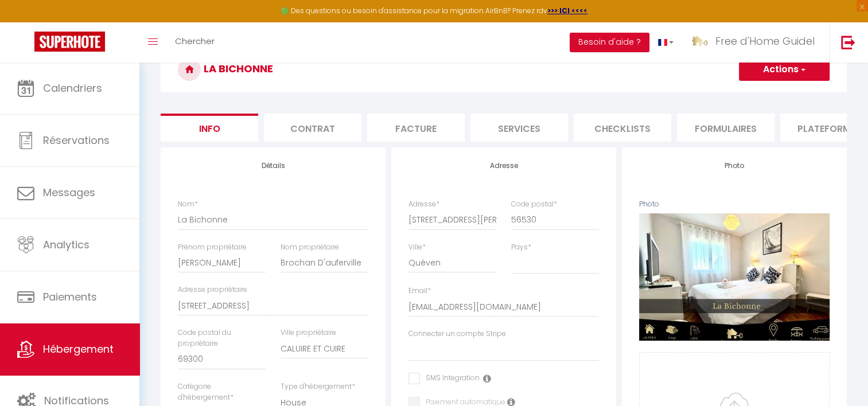
scroll to position [0, 0]
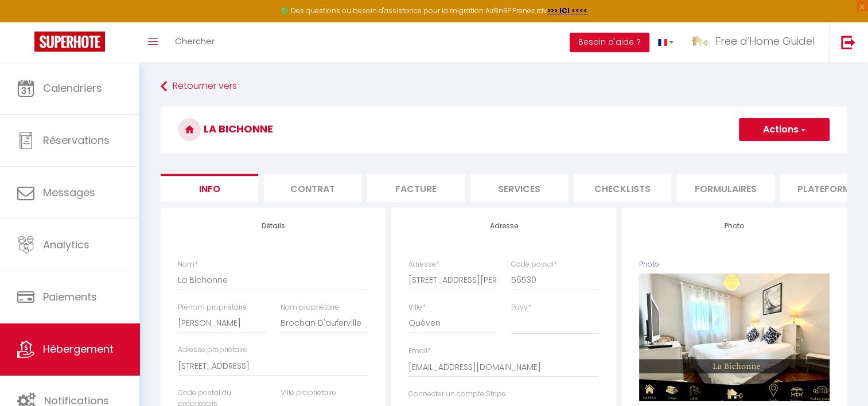
click at [756, 138] on button "Actions" at bounding box center [784, 129] width 91 height 23
click at [752, 154] on input "Enregistrer" at bounding box center [739, 154] width 42 height 11
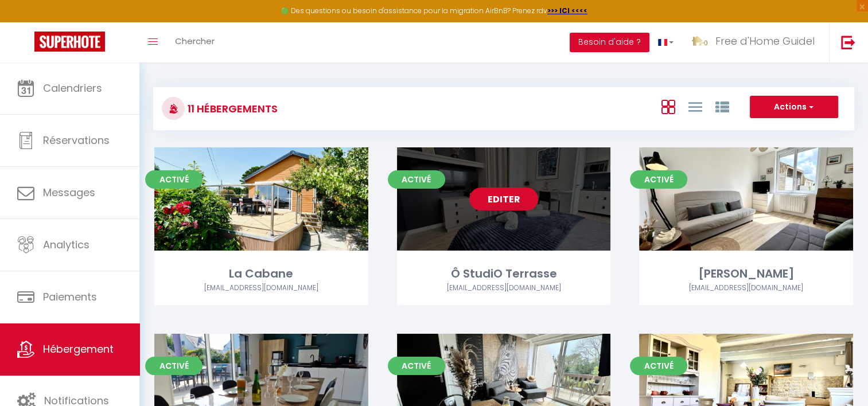
click at [509, 200] on link "Editer" at bounding box center [504, 199] width 69 height 23
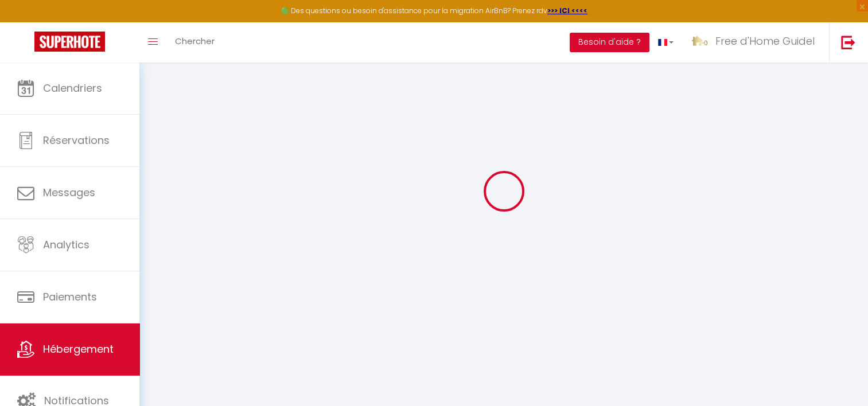
scroll to position [62, 0]
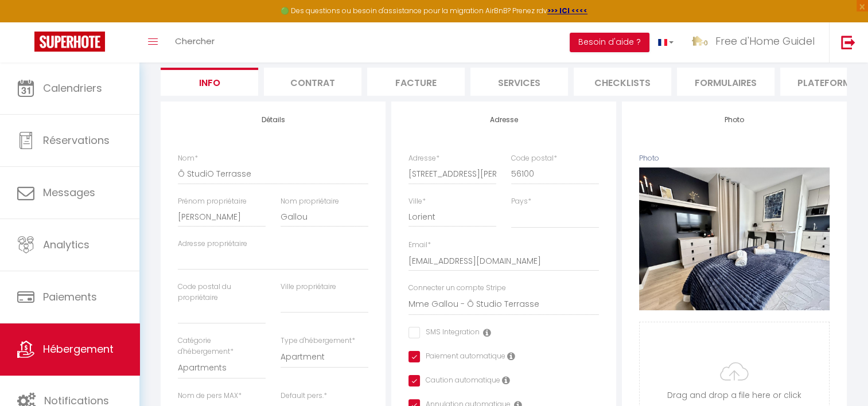
scroll to position [172, 0]
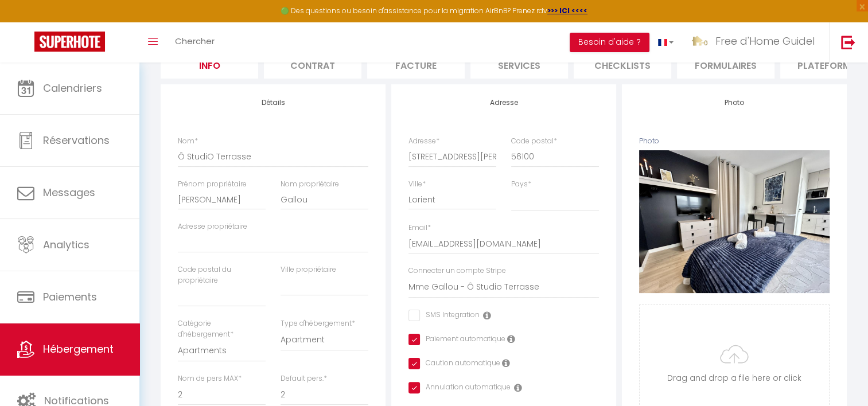
click at [802, 74] on li "Plateformes" at bounding box center [830, 65] width 98 height 28
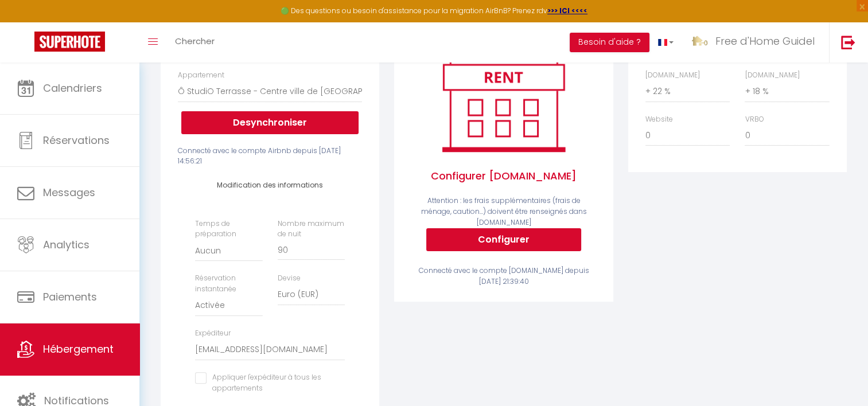
scroll to position [402, 0]
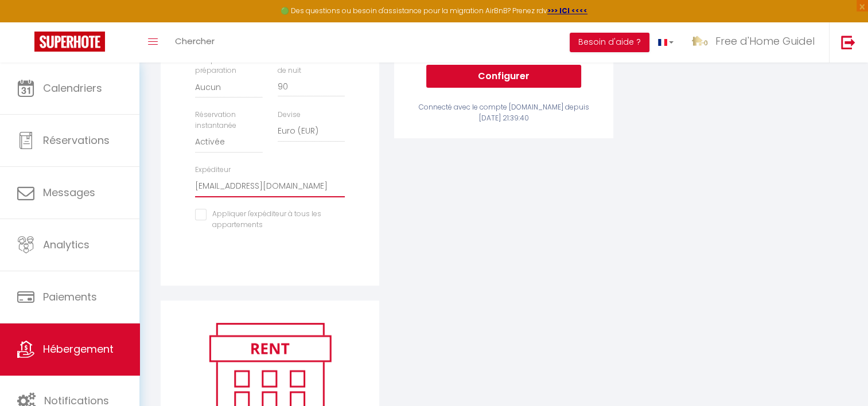
click at [324, 193] on select "[EMAIL_ADDRESS][DOMAIN_NAME] [EMAIL_ADDRESS][DOMAIN_NAME] [EMAIL_ADDRESS][DOMAI…" at bounding box center [270, 187] width 150 height 22
click at [395, 212] on div "Activé Configurer [DOMAIN_NAME] Attention : les frais supplémentaires (frais de…" at bounding box center [504, 78] width 234 height 446
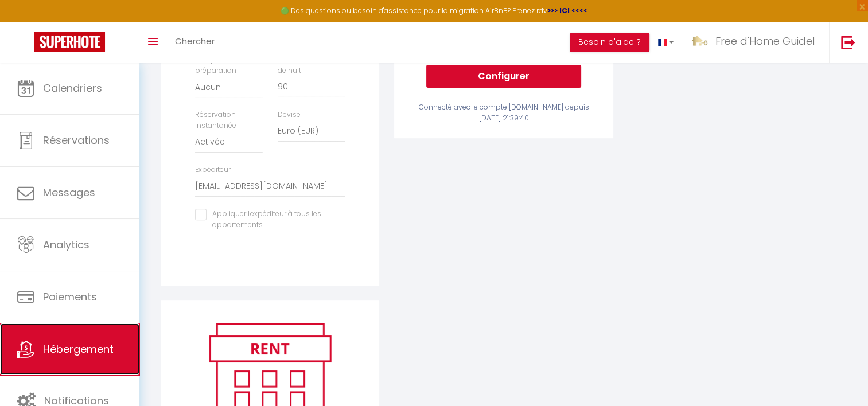
click at [82, 348] on span "Hébergement" at bounding box center [78, 349] width 71 height 14
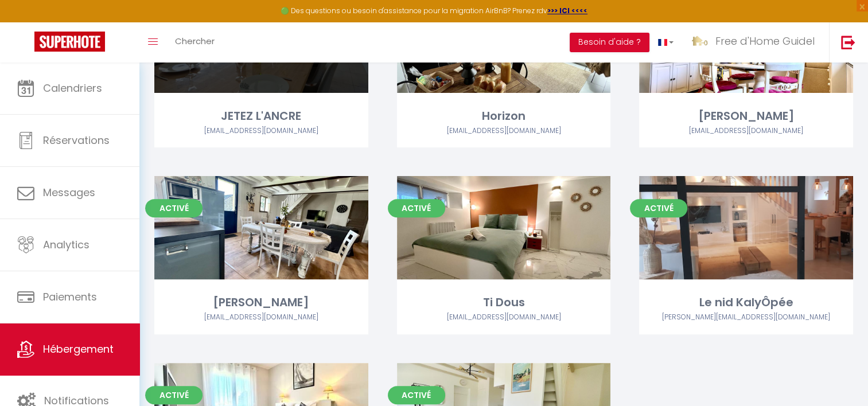
scroll to position [230, 0]
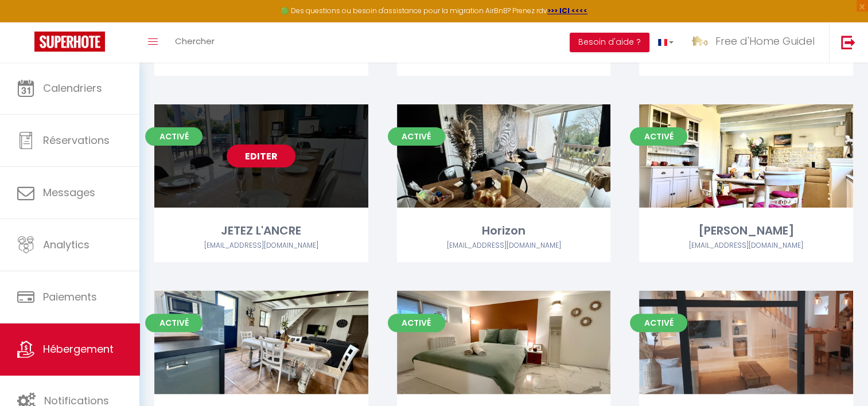
click at [259, 149] on link "Editer" at bounding box center [261, 156] width 69 height 23
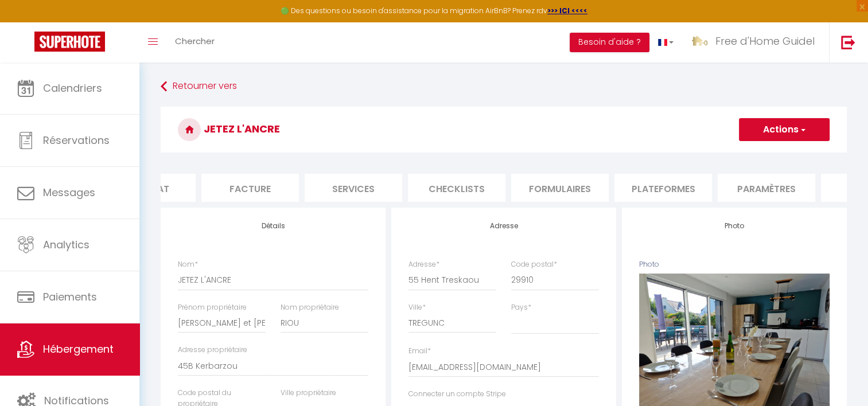
scroll to position [0, 209]
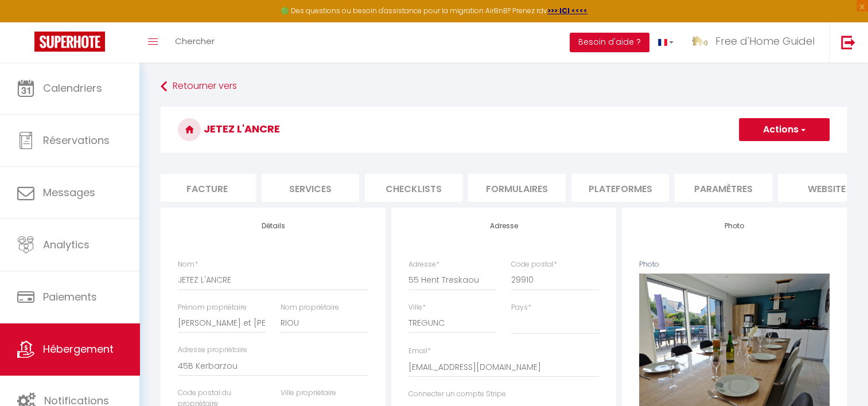
click at [619, 181] on li "Plateformes" at bounding box center [621, 188] width 98 height 28
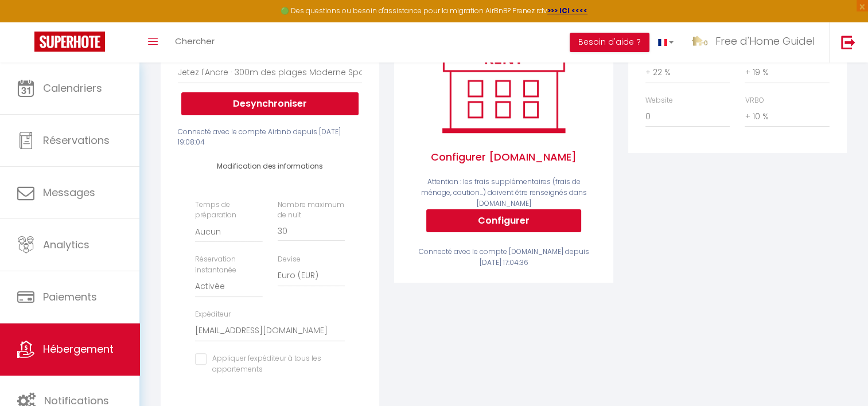
scroll to position [115, 0]
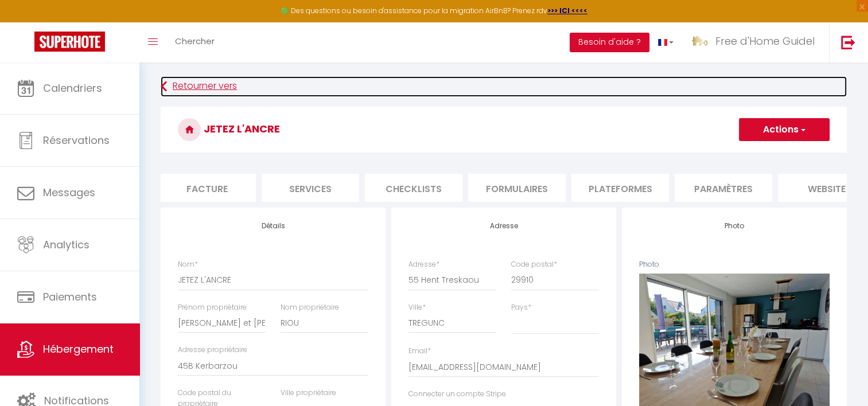
click at [169, 83] on link "Retourner vers" at bounding box center [504, 86] width 686 height 21
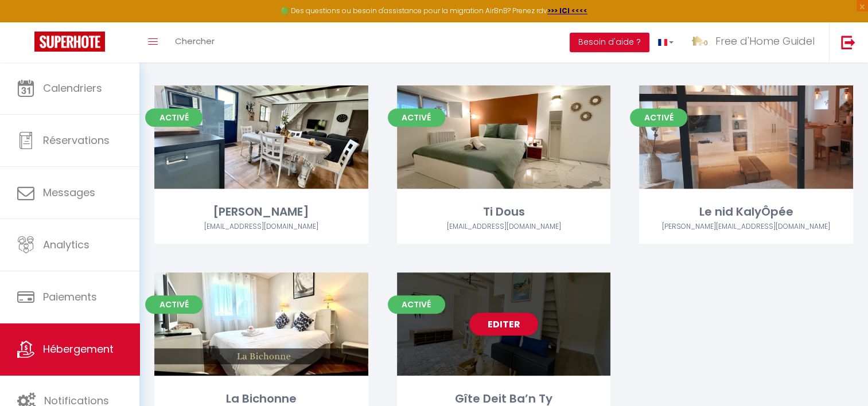
scroll to position [459, 0]
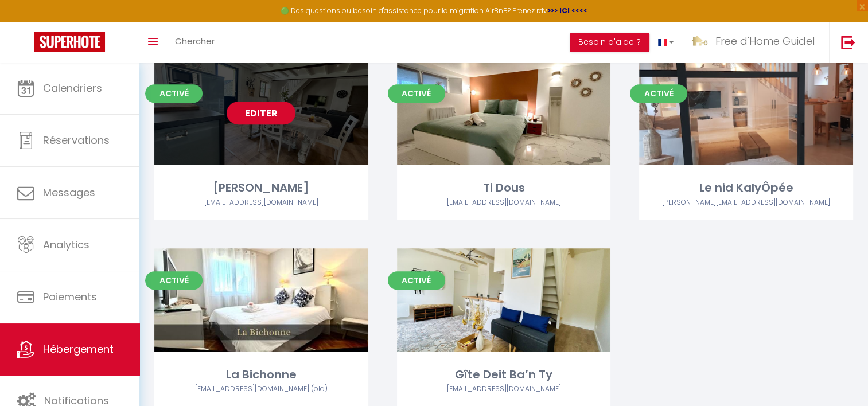
click at [274, 117] on link "Editer" at bounding box center [261, 113] width 69 height 23
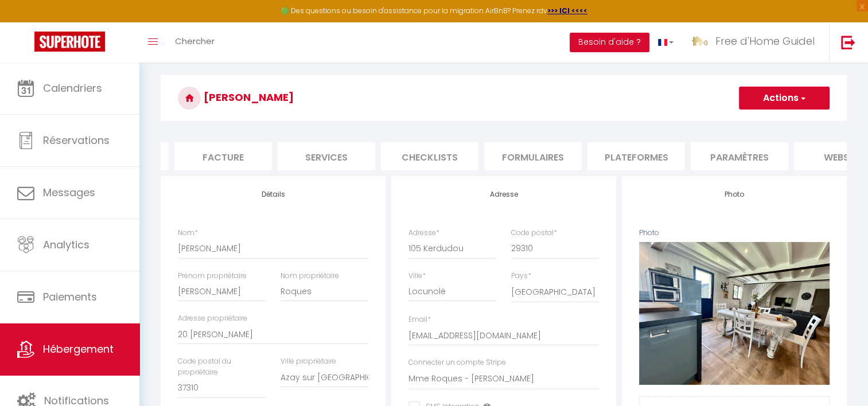
scroll to position [57, 0]
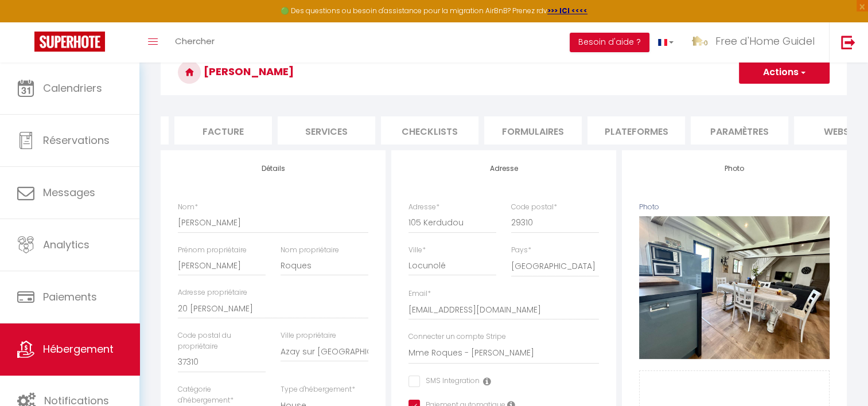
click at [625, 129] on li "Plateformes" at bounding box center [637, 131] width 98 height 28
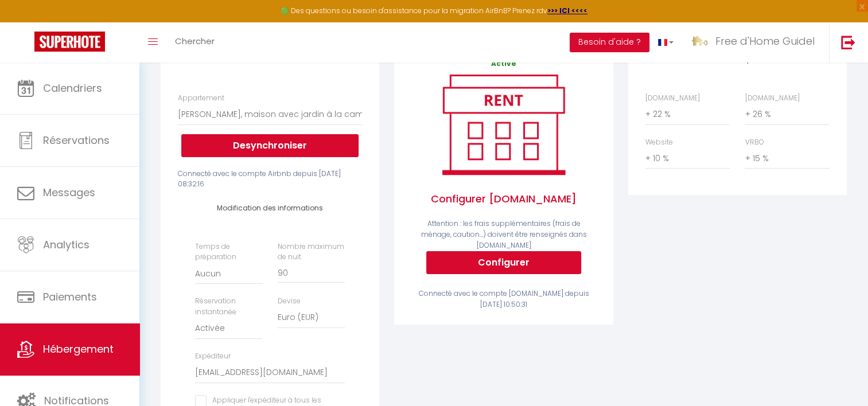
scroll to position [172, 0]
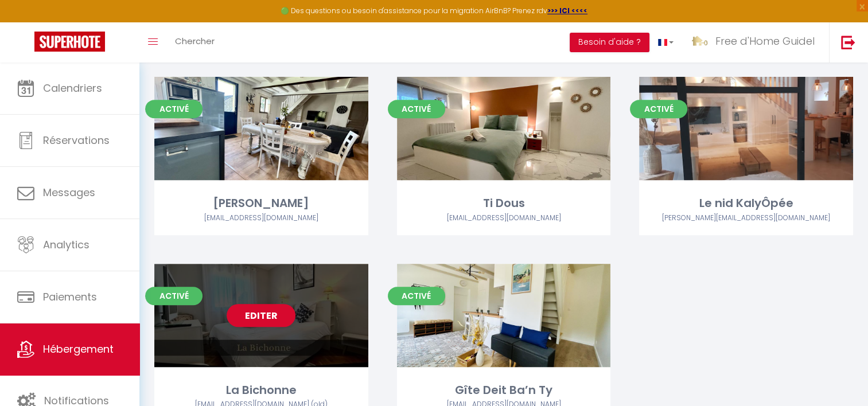
scroll to position [501, 0]
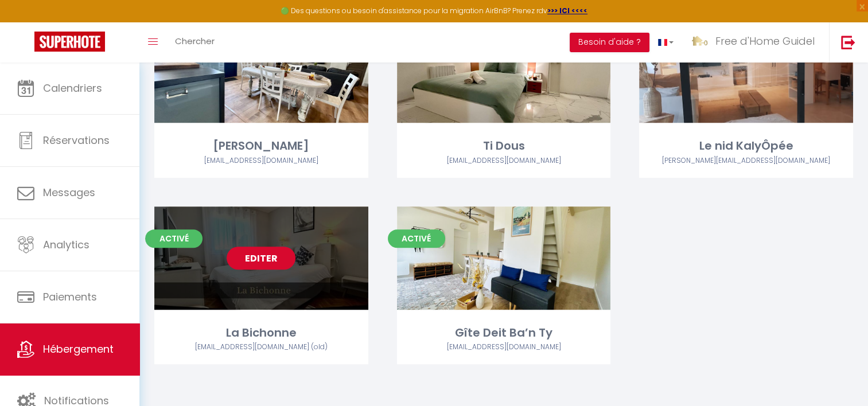
click at [280, 262] on link "Editer" at bounding box center [261, 258] width 69 height 23
select select "3"
select select "2"
select select "1"
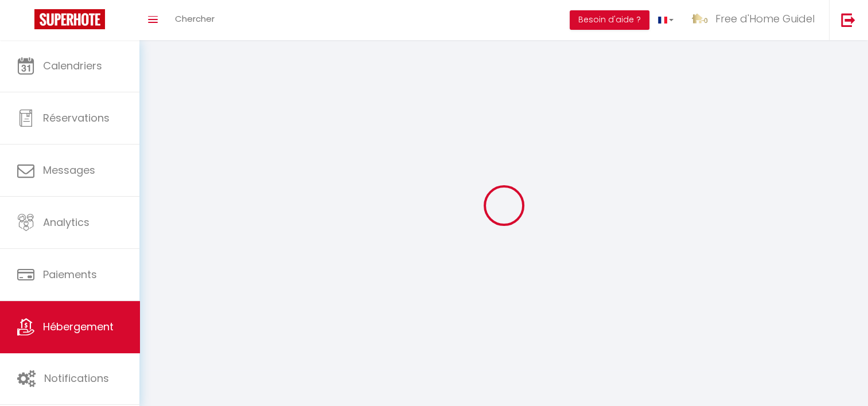
select select
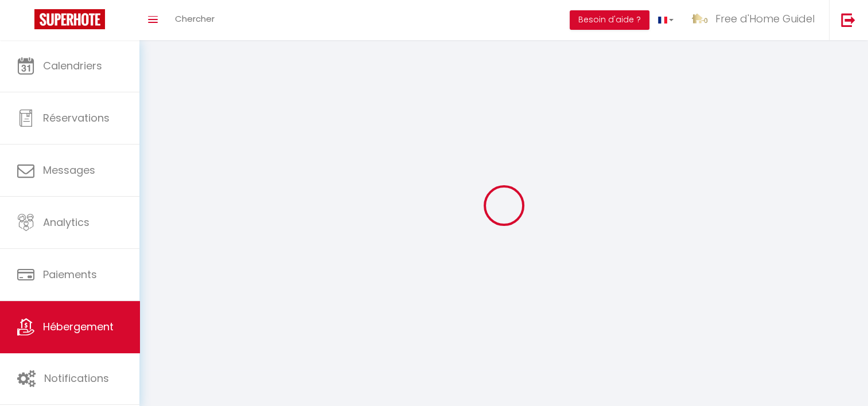
select select
checkbox input "false"
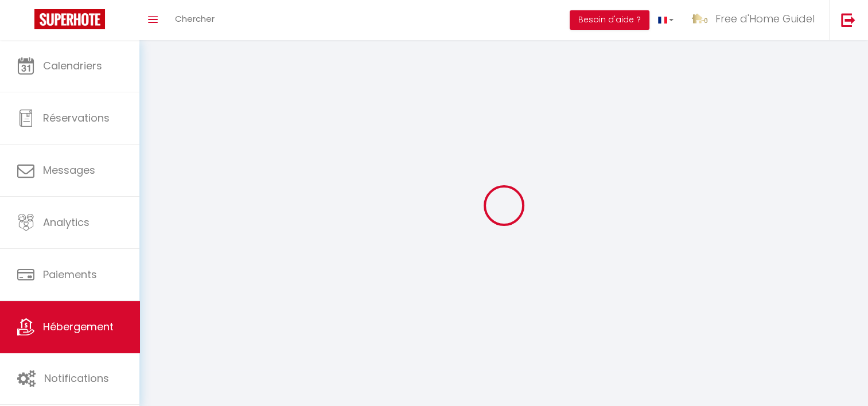
checkbox input "false"
select select
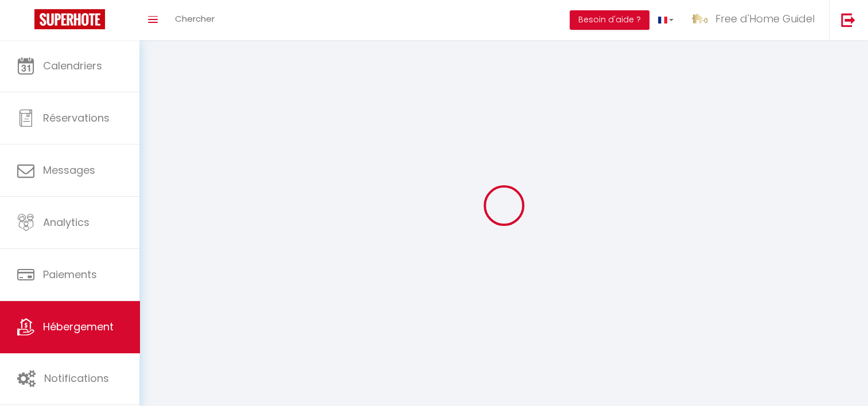
select select
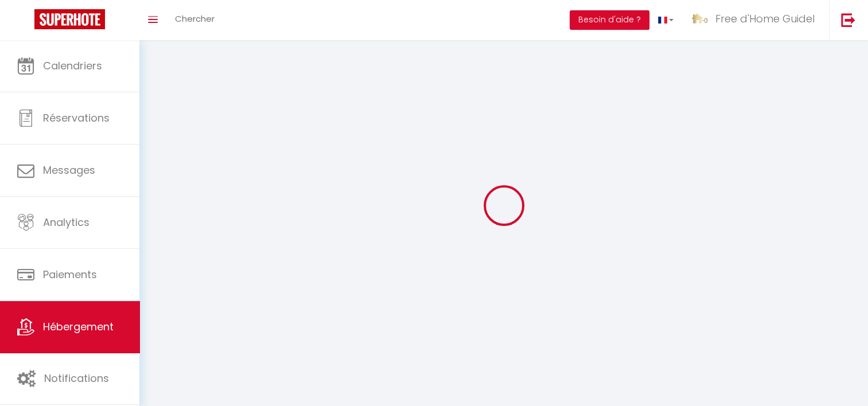
select select
checkbox input "false"
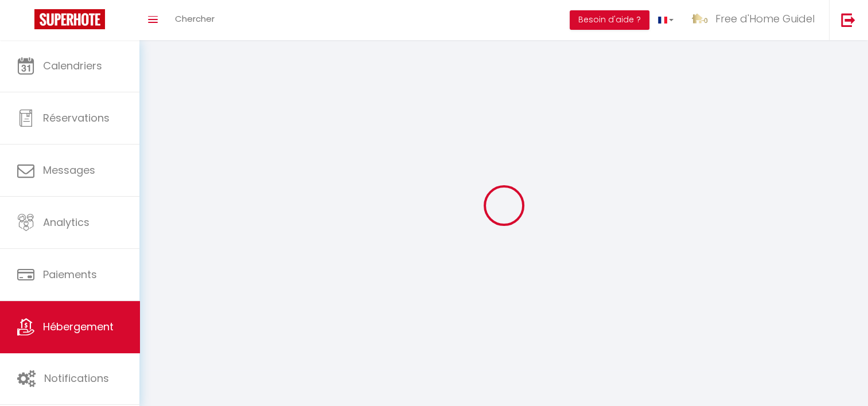
select select
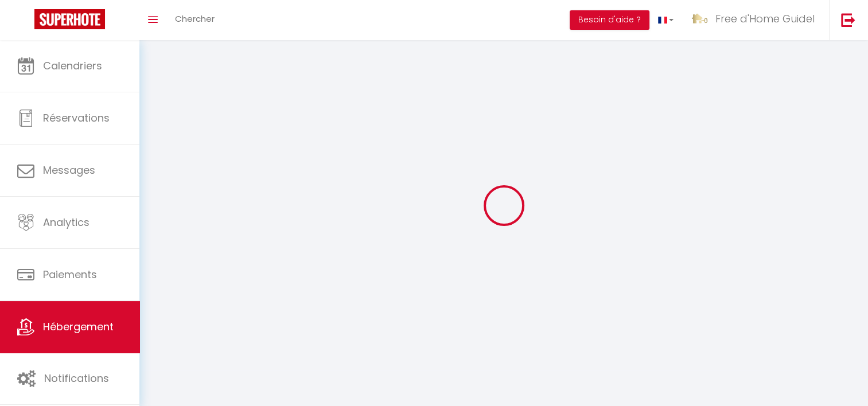
select select
checkbox input "false"
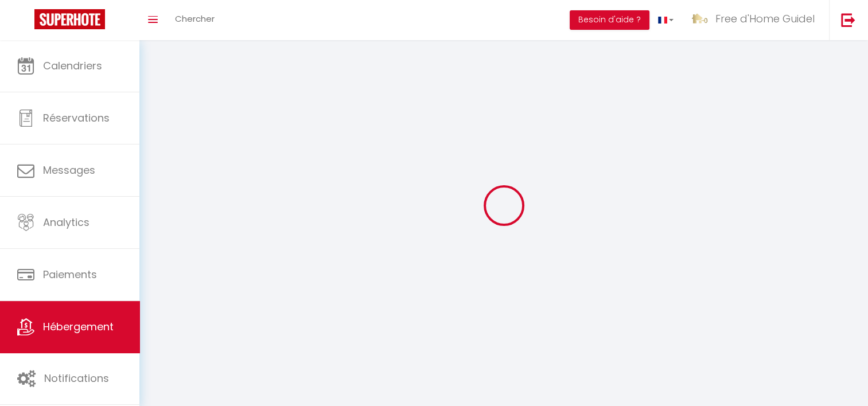
checkbox input "false"
select select
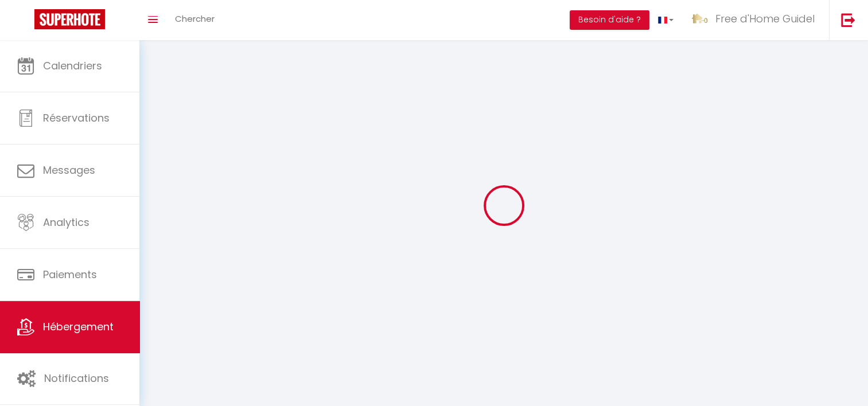
select select
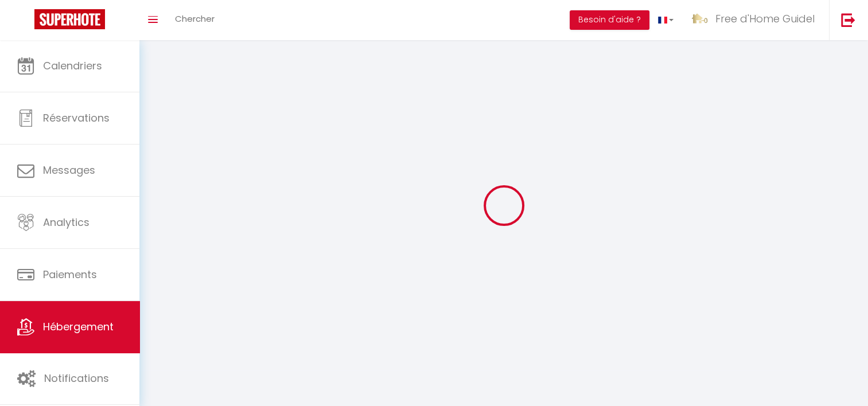
checkbox input "false"
select select
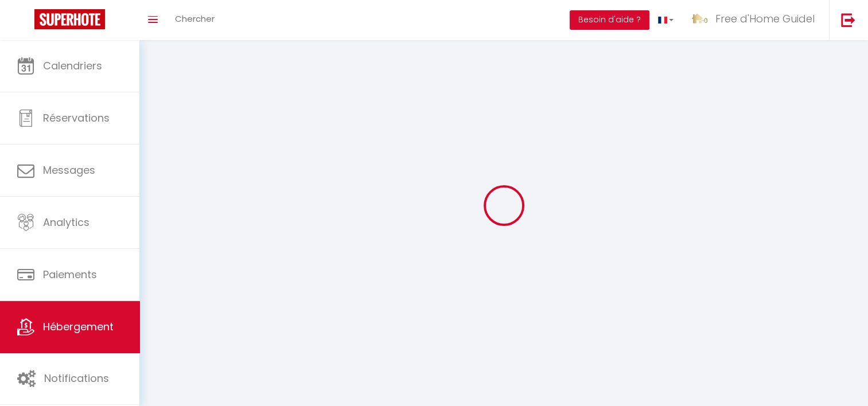
select select
select select "28"
select select
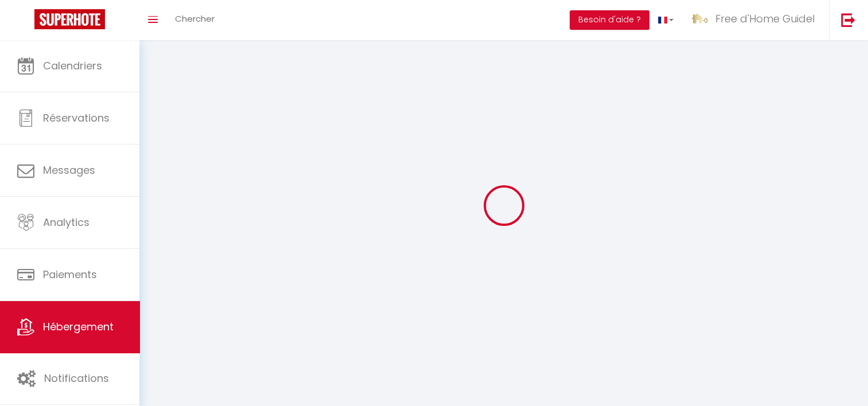
select select
checkbox input "false"
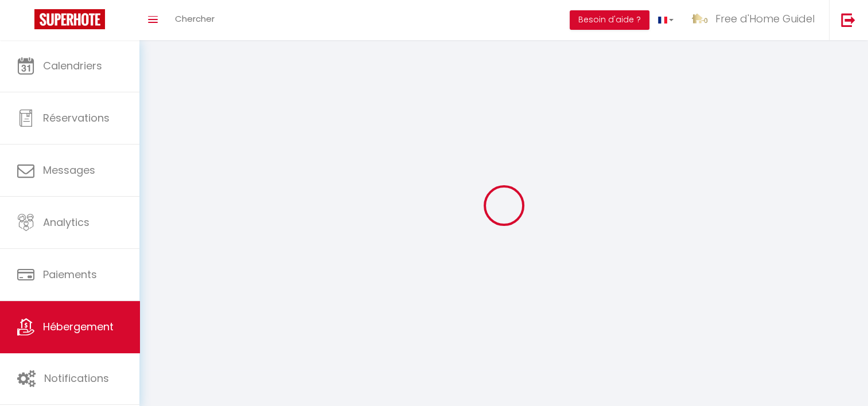
checkbox input "false"
select select
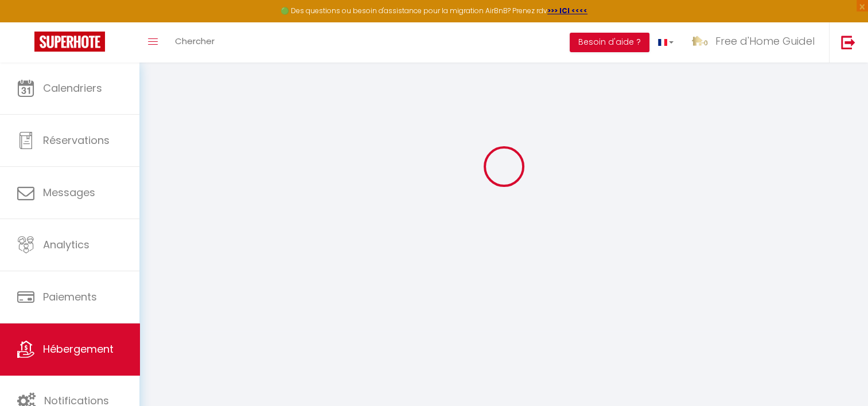
select select
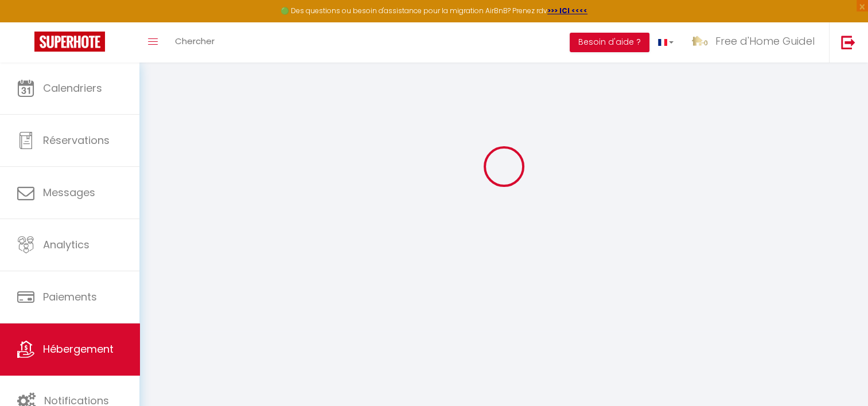
select select
checkbox input "false"
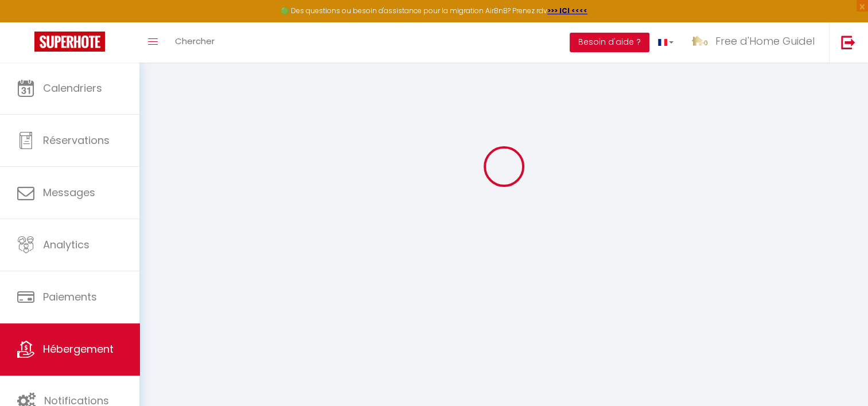
select select
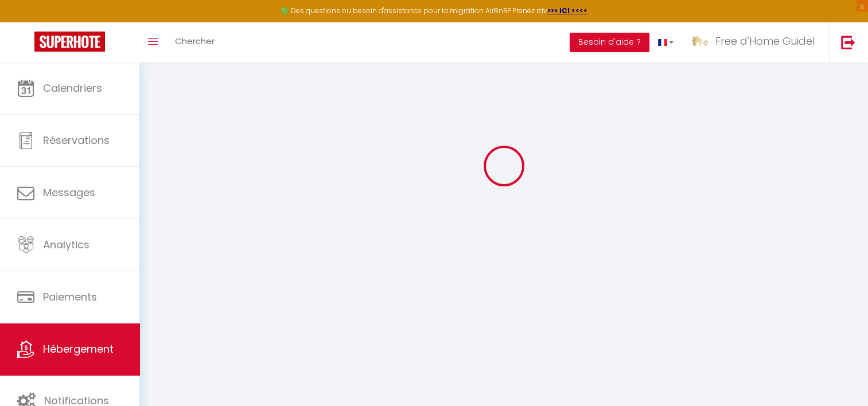
select select
checkbox input "false"
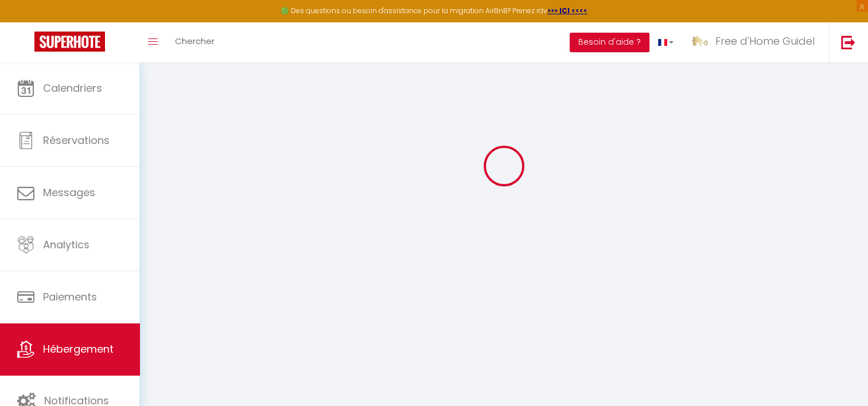
checkbox input "false"
select select
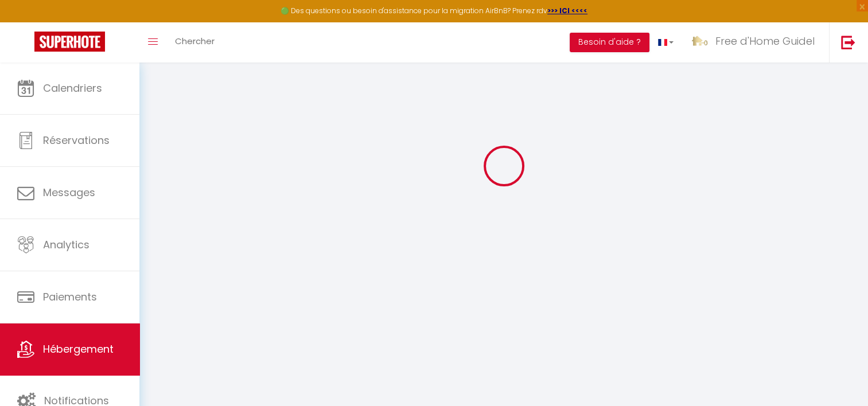
select select
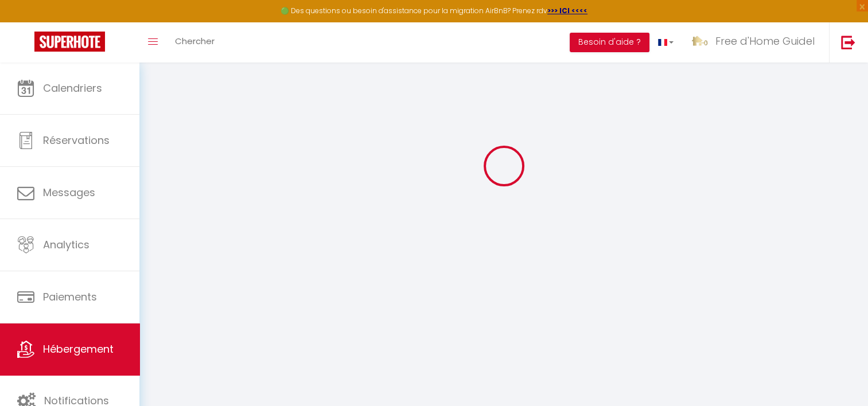
select select
checkbox input "false"
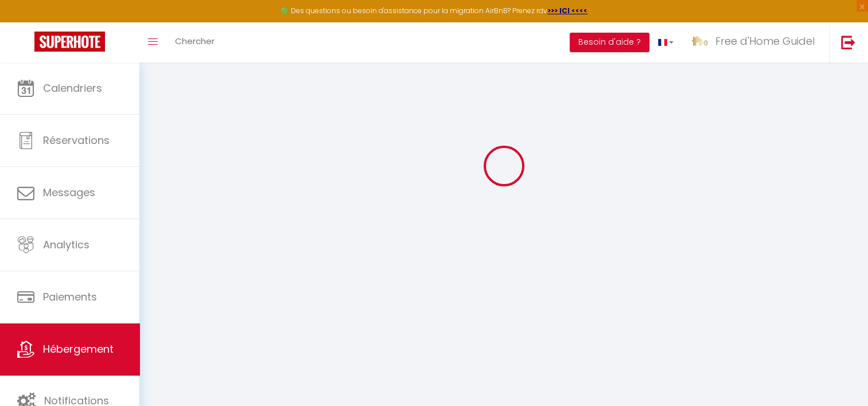
select select
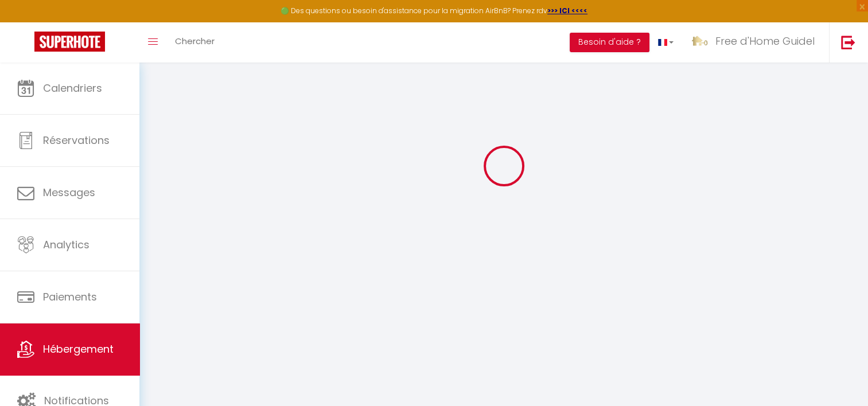
select select
checkbox input "false"
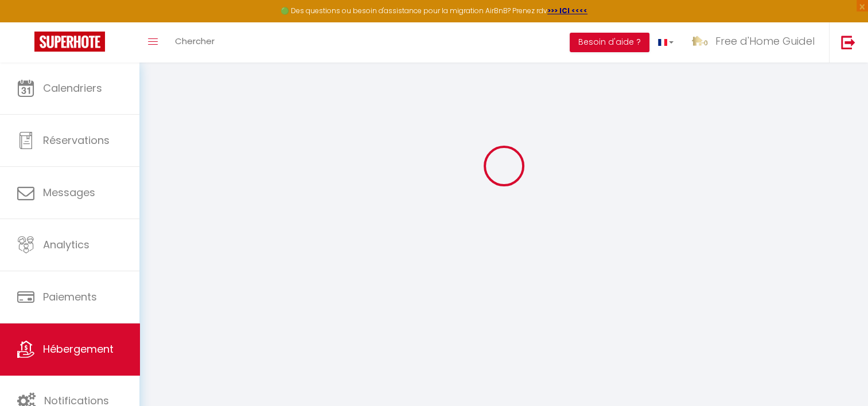
checkbox input "false"
select select
type input "La Bichonne"
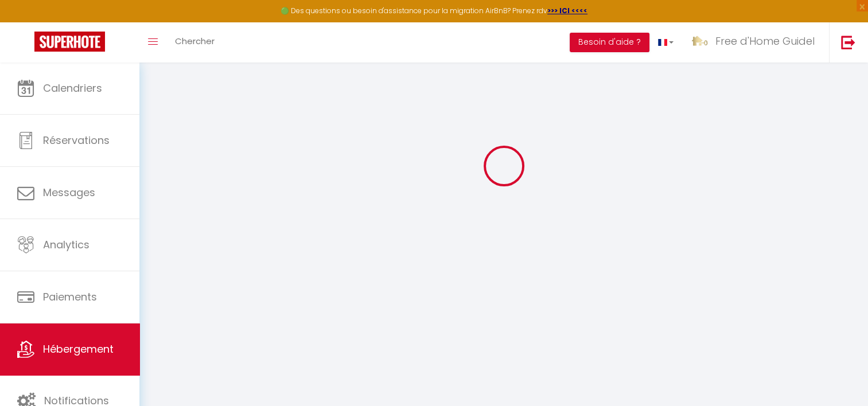
type input "[PERSON_NAME]"
type input "Brochan D'auferville"
type input "[STREET_ADDRESS]"
type input "69300"
type input "CALUIRE ET CUIRE"
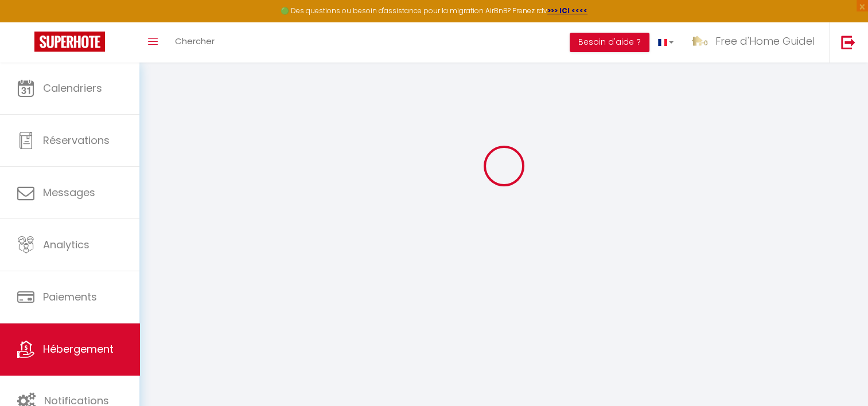
select select "houses"
select select "8"
select select "4"
select select "2"
type input "250"
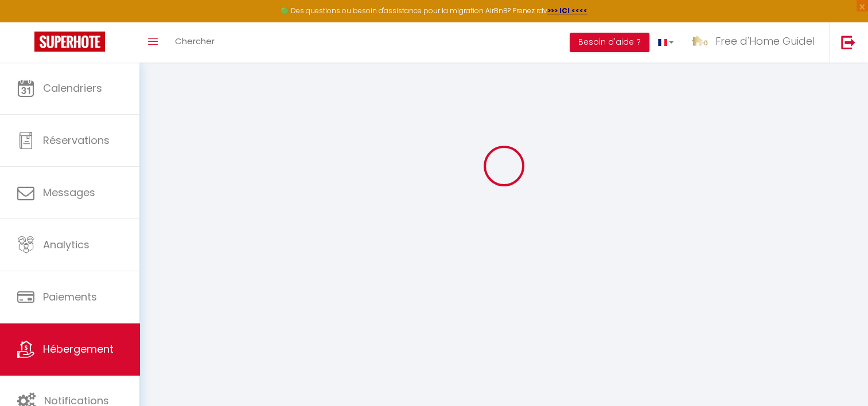
type input "110"
type input "0"
type input "1000"
select select
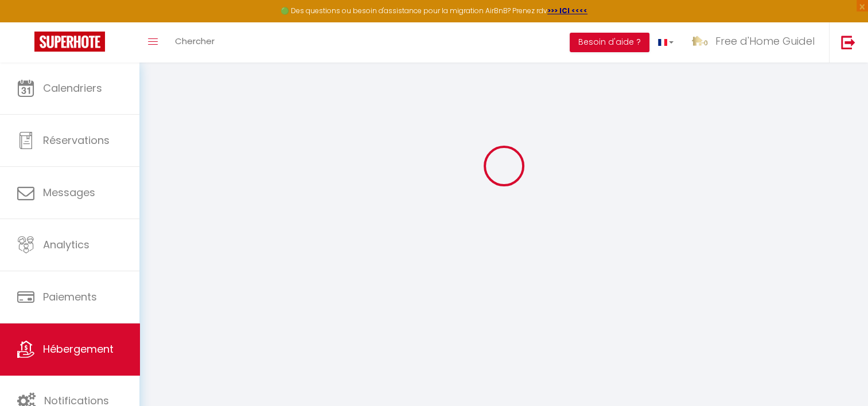
select select
type input "[STREET_ADDRESS][PERSON_NAME]"
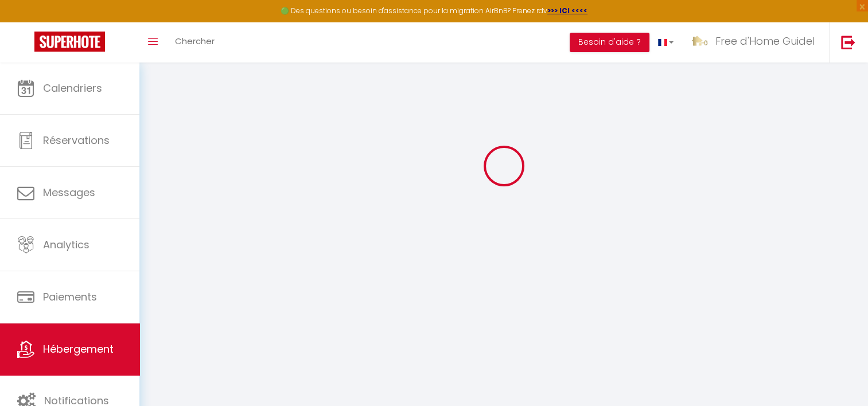
type input "56530"
type input "Quéven"
type input "[EMAIL_ADDRESS][DOMAIN_NAME]"
select select
checkbox input "false"
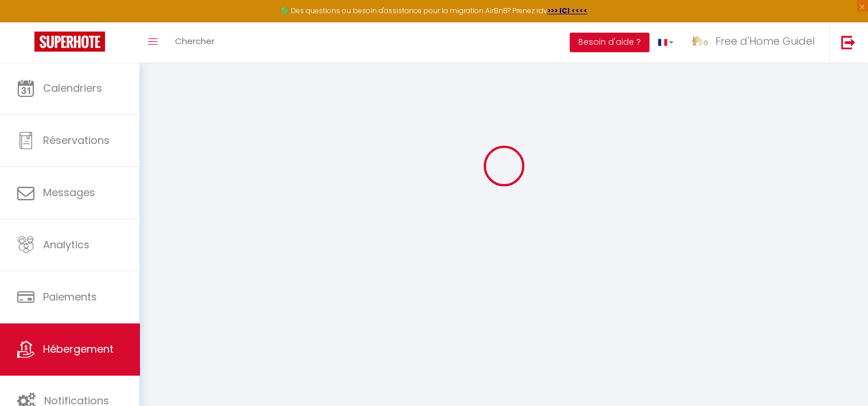
checkbox input "false"
type input "22"
type input "110"
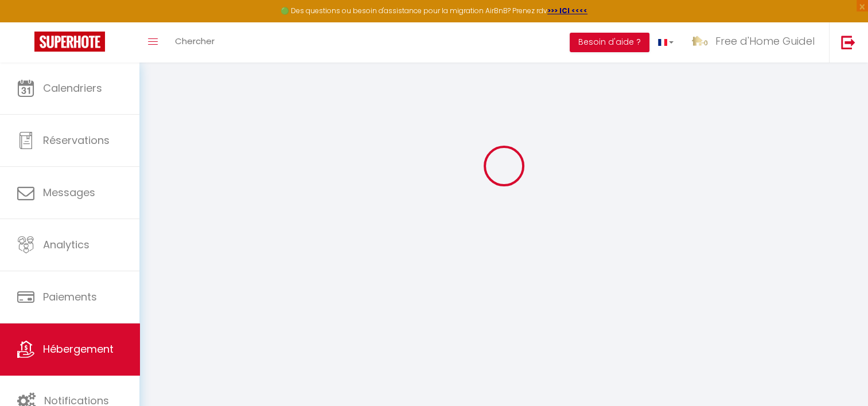
type input "0"
select select
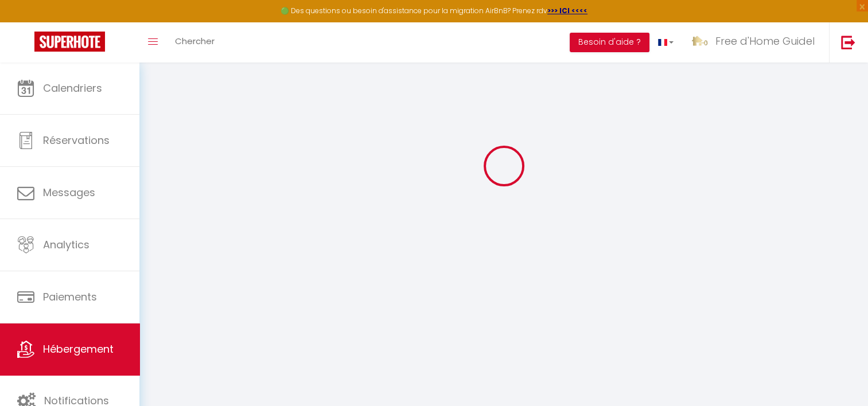
select select
checkbox input "false"
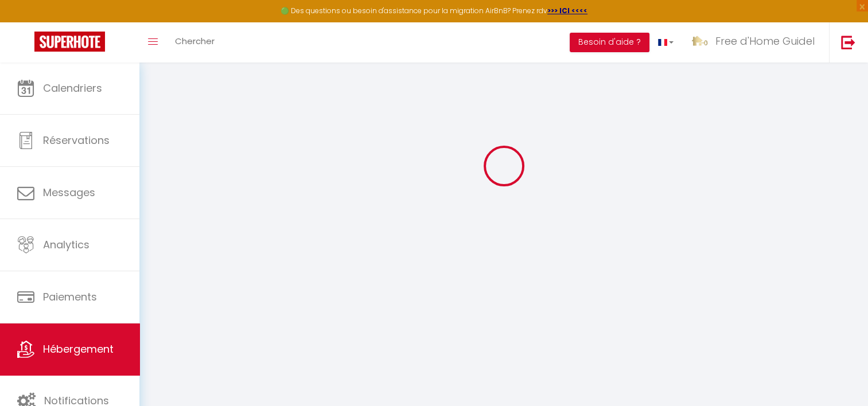
checkbox input "false"
select select
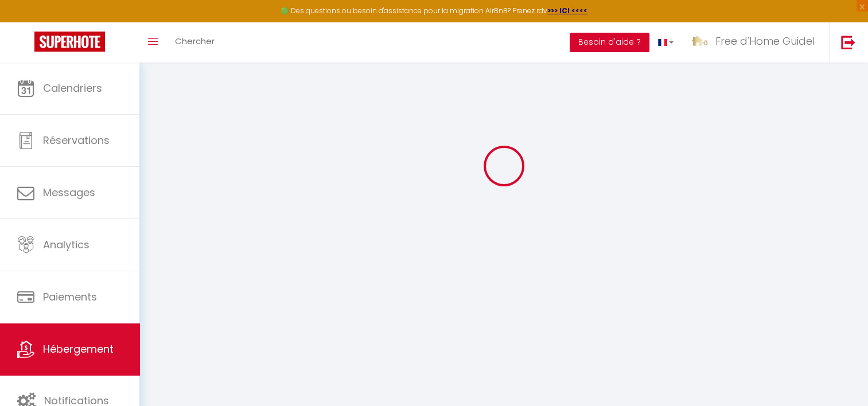
select select
checkbox input "false"
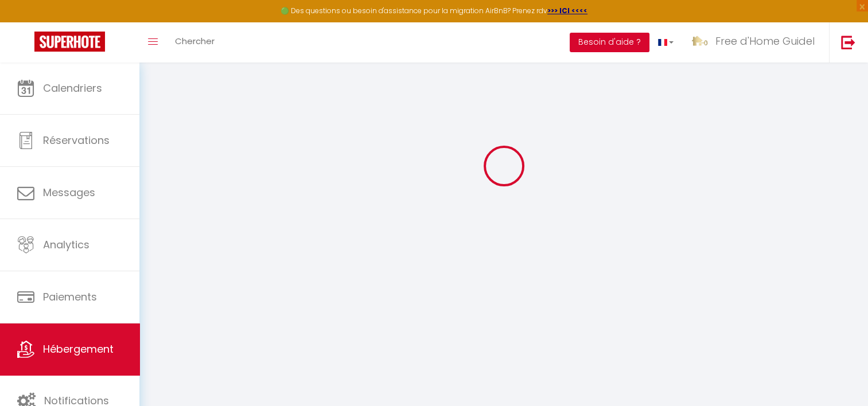
checkbox input "false"
select select
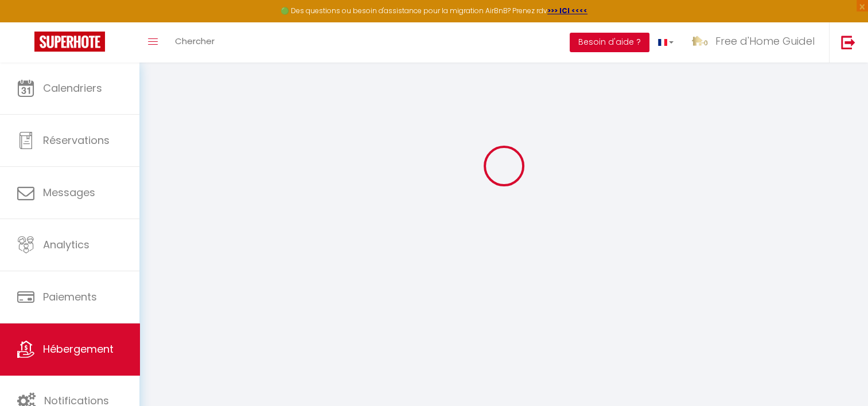
select select
checkbox input "false"
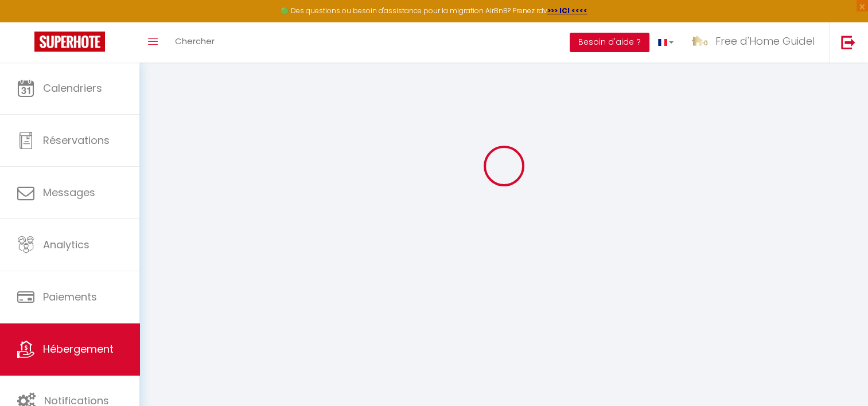
checkbox input "false"
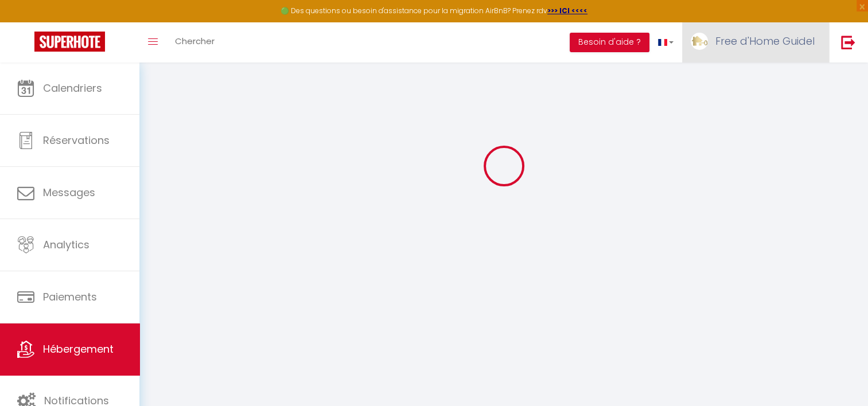
select select
checkbox input "false"
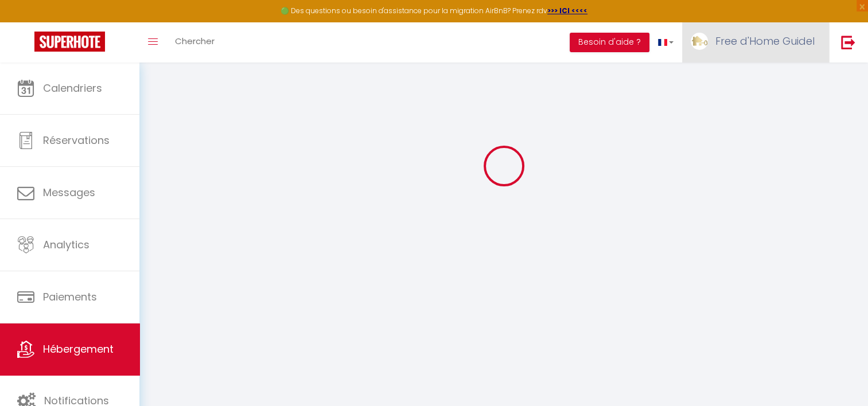
select select "17:00"
select select "23:45"
select select "10:00"
select select "30"
select select "120"
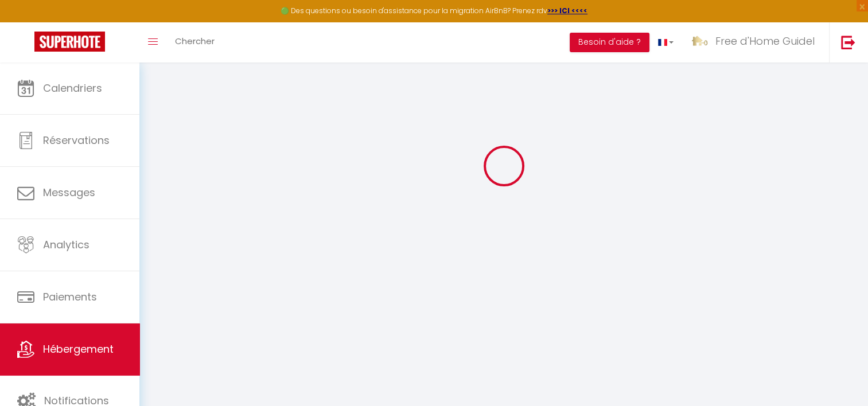
select select
checkbox input "false"
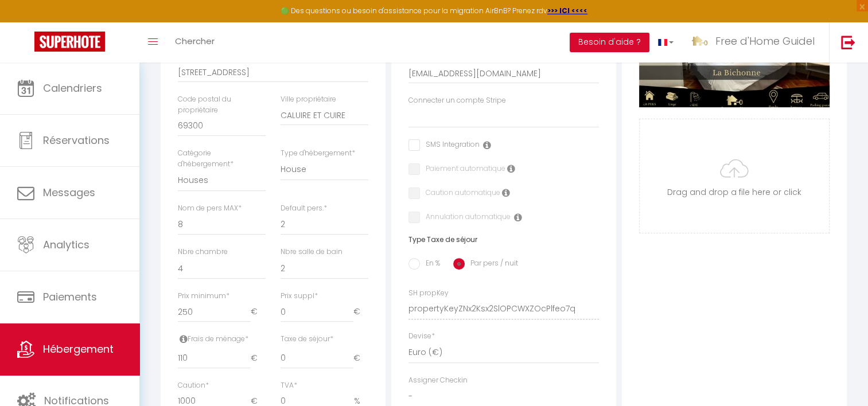
scroll to position [406, 0]
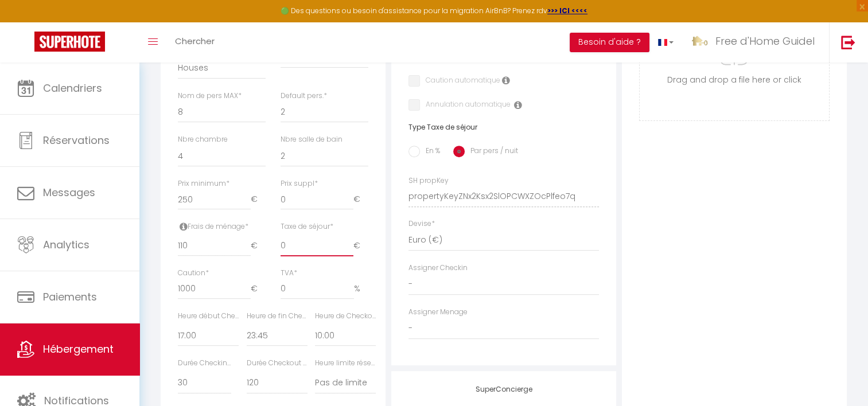
drag, startPoint x: 282, startPoint y: 259, endPoint x: 265, endPoint y: 261, distance: 17.9
click at [265, 261] on div "Frais de ménage * 110 € Taxe de séjour * 0 € Taxe en % * 0 Montant max taxe séj…" at bounding box center [272, 245] width 205 height 46
type input "5"
select select
checkbox input "false"
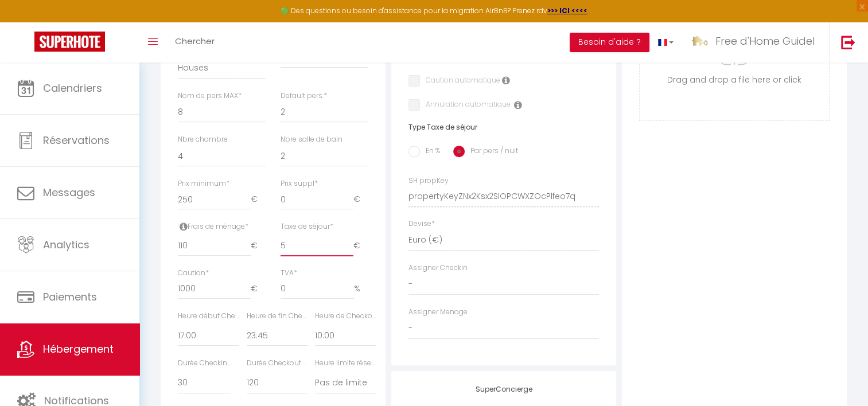
checkbox input "false"
click at [387, 246] on div "Détails Nom * La [PERSON_NAME] propriétaire [PERSON_NAME] propriétaire Brochan …" at bounding box center [273, 188] width 231 height 774
click at [415, 155] on input "En %" at bounding box center [414, 151] width 11 height 11
drag, startPoint x: 265, startPoint y: 253, endPoint x: 229, endPoint y: 247, distance: 36.7
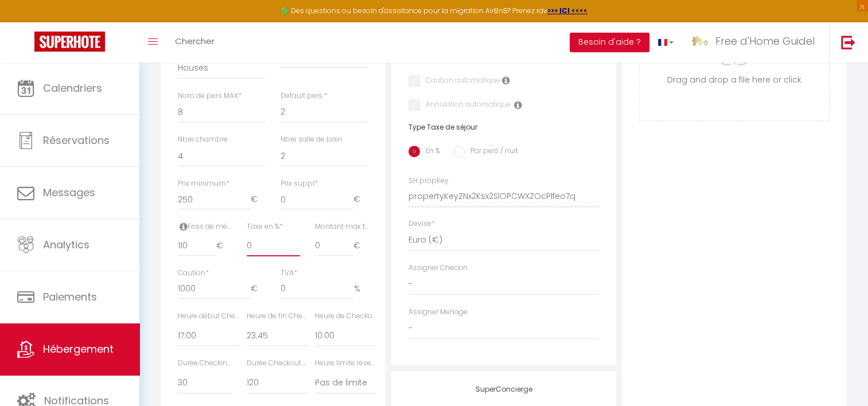
click at [212, 254] on div "Frais de ménage * 110 € Taxe de séjour * 5 € Taxe en % * 0 Montant max taxe séj…" at bounding box center [272, 245] width 205 height 46
click at [321, 256] on input "0" at bounding box center [334, 246] width 38 height 21
click at [617, 242] on div "Adresse Adresse * 6 Rue Emmanuel Svob Code postal * 56530 Ville * Quéven Pays *…" at bounding box center [504, 188] width 231 height 774
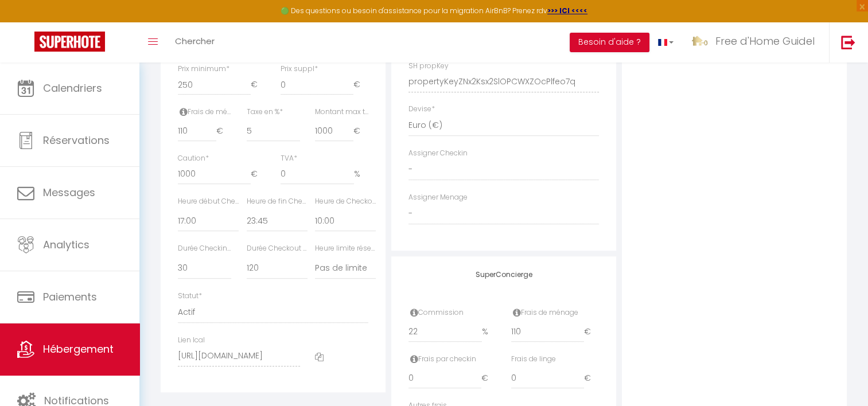
scroll to position [513, 0]
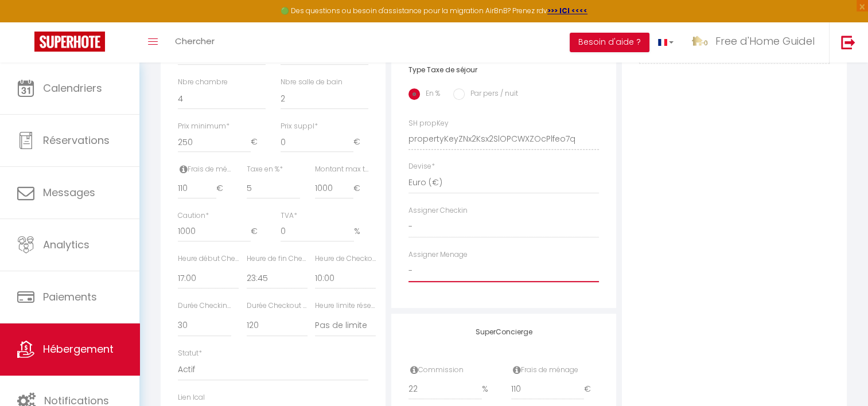
click at [494, 279] on select "- Aurore Le Cloerec Christine Vorko Laurianne Colak Jeremy Claval Michelle Gall…" at bounding box center [504, 272] width 191 height 22
click at [610, 285] on div "Adresse Adresse * 6 Rue Emmanuel Svob Code postal * 56530 Ville * Quéven Pays *…" at bounding box center [503, 26] width 225 height 564
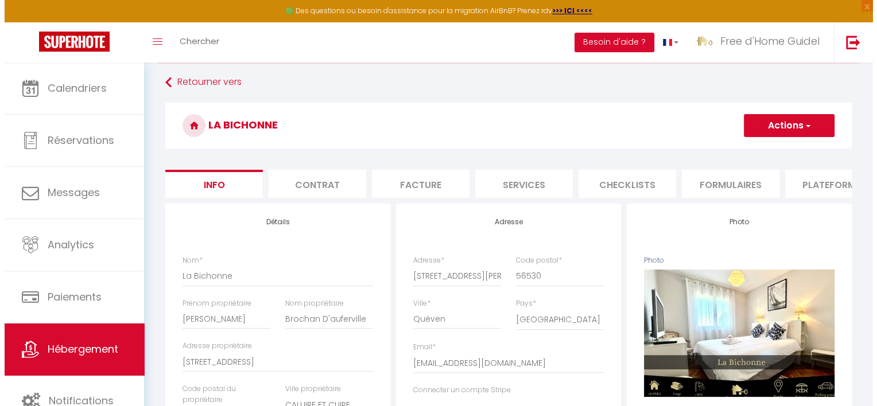
scroll to position [0, 0]
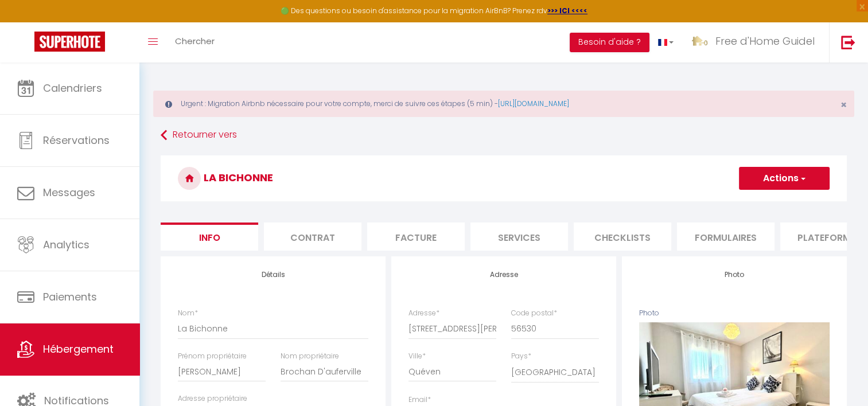
click at [755, 175] on button "Actions" at bounding box center [784, 178] width 91 height 23
click at [737, 205] on input "Enregistrer" at bounding box center [739, 203] width 42 height 11
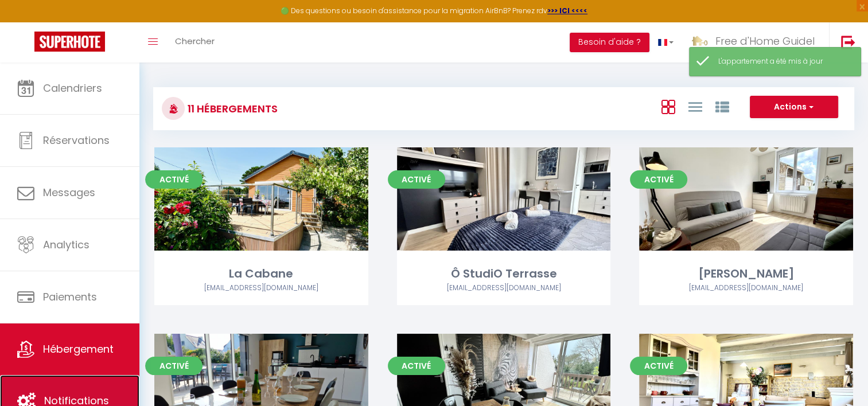
click at [106, 391] on link "Notifications" at bounding box center [69, 401] width 139 height 52
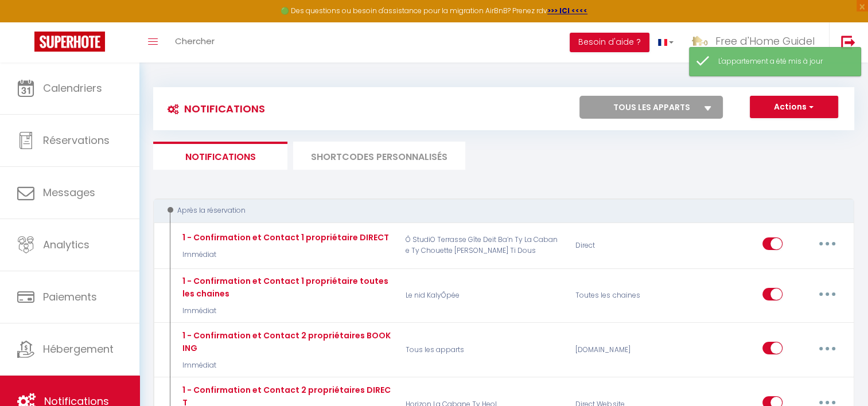
click at [321, 159] on li "SHORTCODES PERSONNALISÉS" at bounding box center [379, 156] width 172 height 28
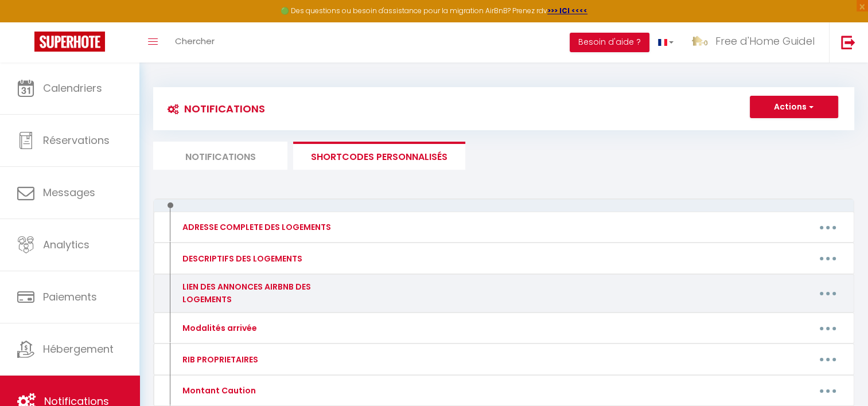
click at [839, 291] on button "button" at bounding box center [828, 294] width 32 height 18
click at [760, 314] on link "Editer" at bounding box center [798, 320] width 85 height 20
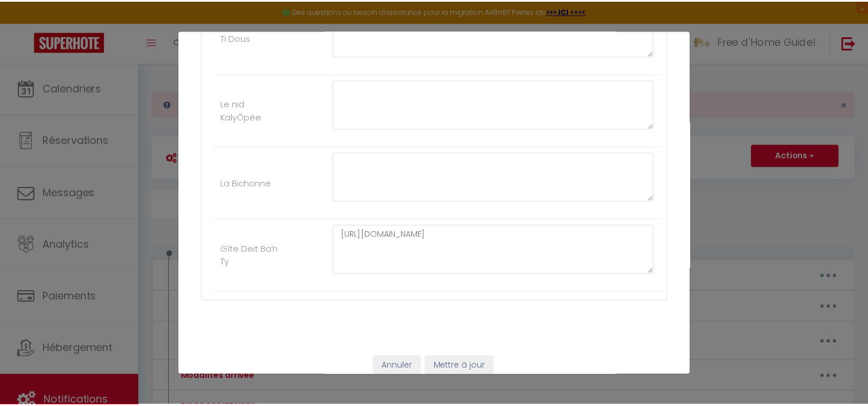
scroll to position [800, 0]
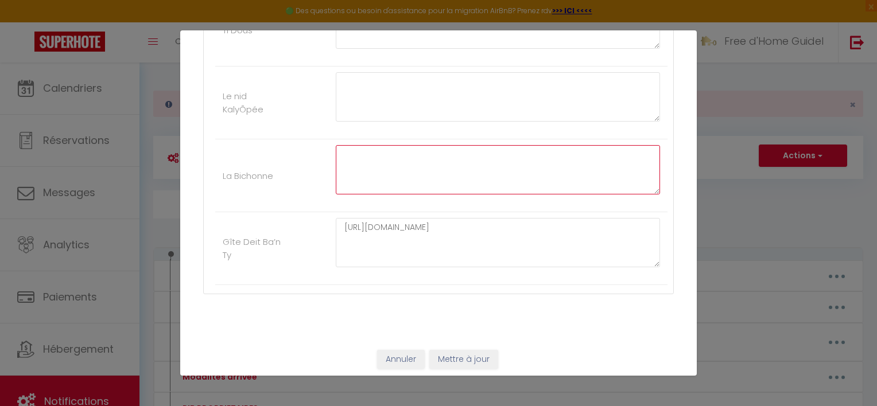
click at [364, 153] on textarea at bounding box center [498, 169] width 324 height 49
paste textarea "https://www.airbnb.fr/rooms/1526722085861946093?guests=1&adults=1&s=67&unique_s…"
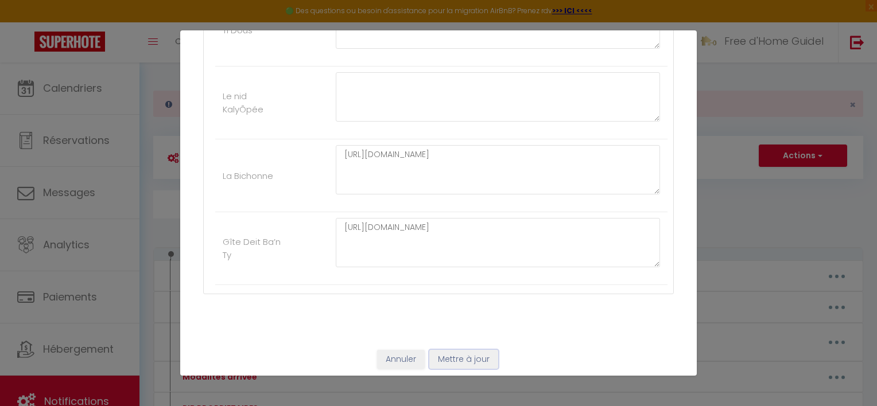
click at [473, 350] on button "Mettre à jour" at bounding box center [463, 360] width 69 height 20
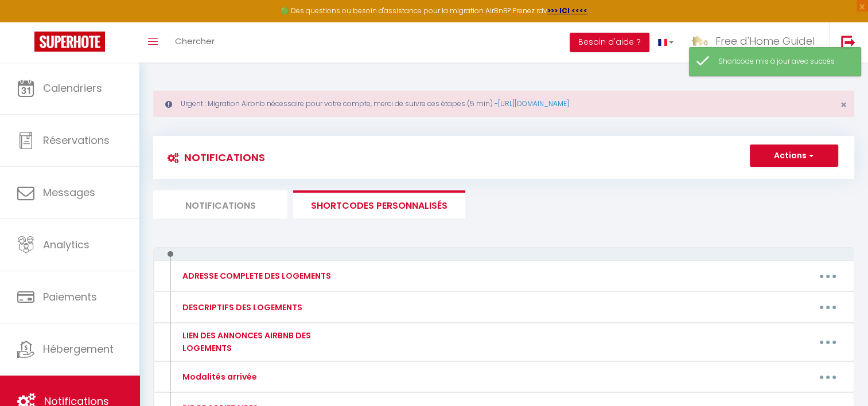
drag, startPoint x: 226, startPoint y: 155, endPoint x: 282, endPoint y: 156, distance: 56.3
click at [282, 156] on div "Notifications" at bounding box center [241, 158] width 175 height 26
click at [284, 157] on div "Notifications" at bounding box center [241, 158] width 175 height 26
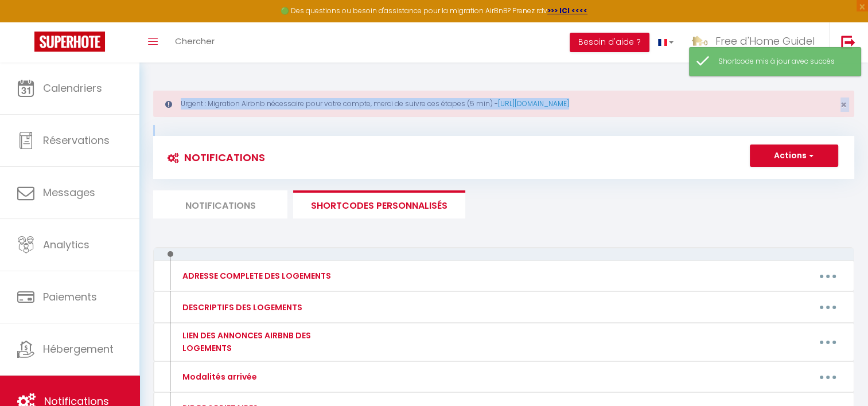
drag, startPoint x: 282, startPoint y: 160, endPoint x: 169, endPoint y: 103, distance: 127.1
click at [169, 103] on div "Urgent : Migration Airbnb nécessaire pour votre compte, merci de suivre ces éta…" at bounding box center [503, 410] width 729 height 694
click at [169, 103] on icon at bounding box center [168, 104] width 7 height 8
click at [185, 103] on div "Urgent : Migration Airbnb nécessaire pour votre compte, merci de suivre ces éta…" at bounding box center [503, 104] width 701 height 26
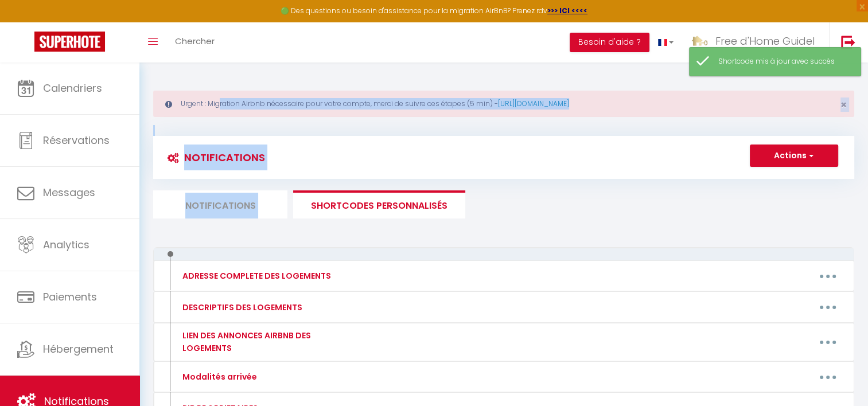
drag, startPoint x: 185, startPoint y: 103, endPoint x: 267, endPoint y: 183, distance: 113.7
click at [267, 183] on div "Urgent : Migration Airbnb nécessaire pour votre compte, merci de suivre ces éta…" at bounding box center [503, 410] width 729 height 694
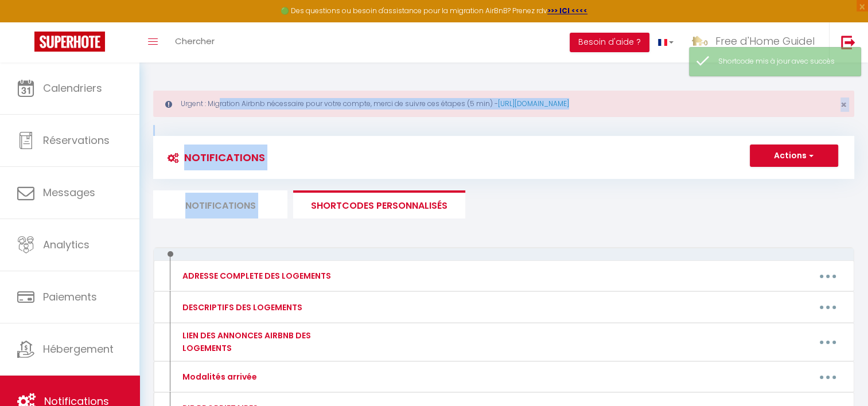
drag, startPoint x: 267, startPoint y: 183, endPoint x: 260, endPoint y: 157, distance: 26.2
click at [260, 157] on h3 "Notifications" at bounding box center [213, 158] width 103 height 26
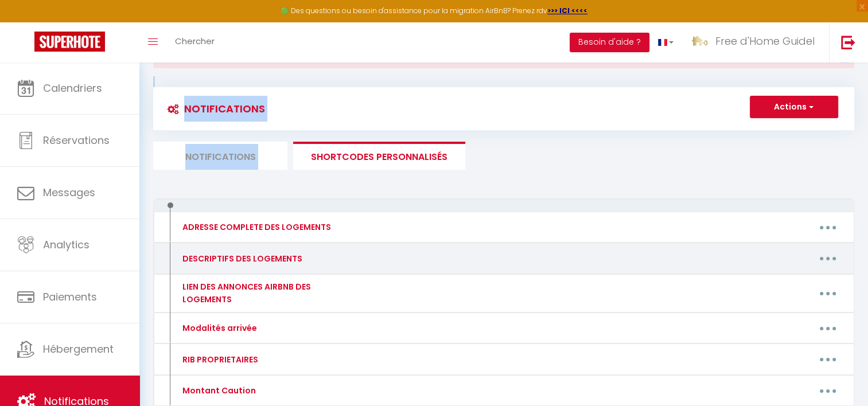
scroll to position [115, 0]
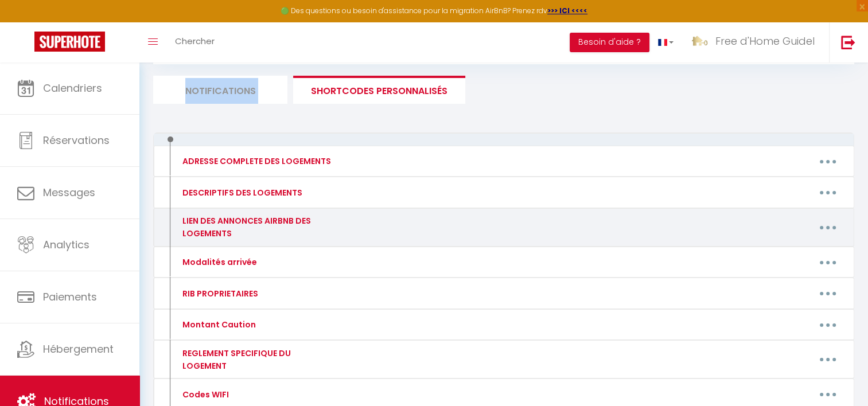
click at [823, 226] on button "button" at bounding box center [828, 228] width 32 height 18
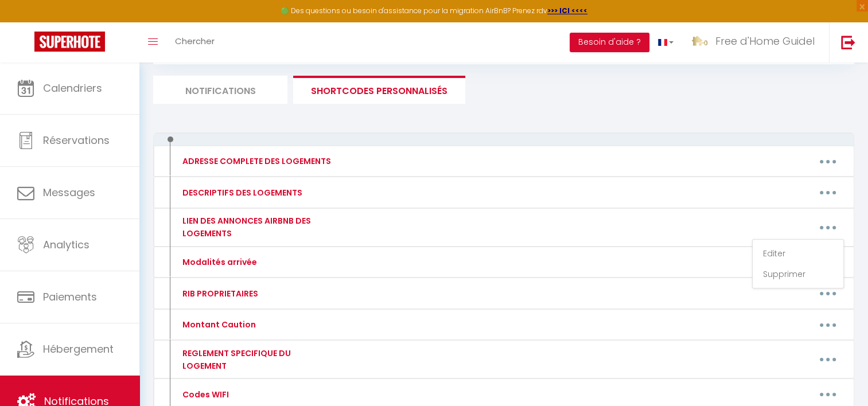
click at [235, 124] on div "Notifications Actions Nouvelle Notification Exporter Importer Tous les apparts …" at bounding box center [503, 319] width 701 height 618
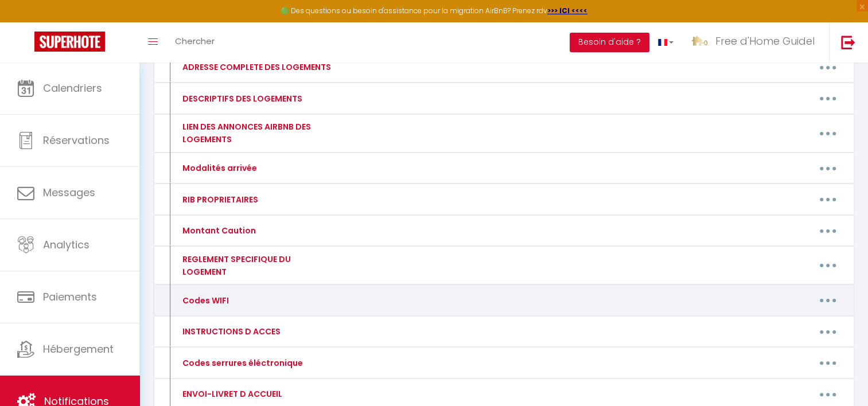
scroll to position [230, 0]
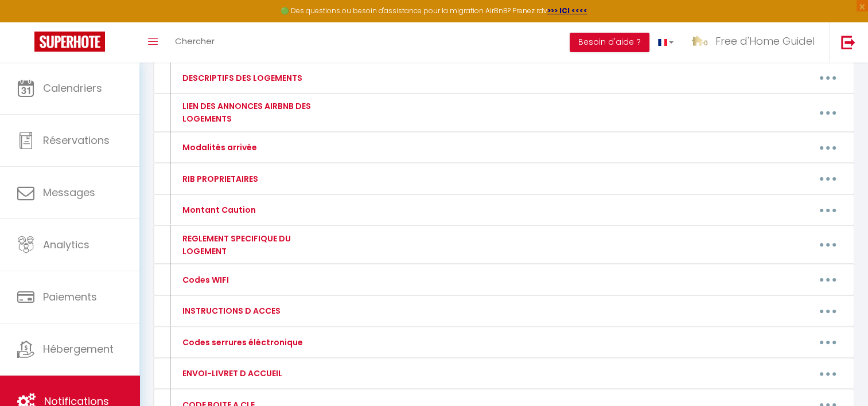
click at [144, 284] on div "Urgent : Migration Airbnb nécessaire pour votre compte, merci de suivre ces éta…" at bounding box center [503, 180] width 729 height 694
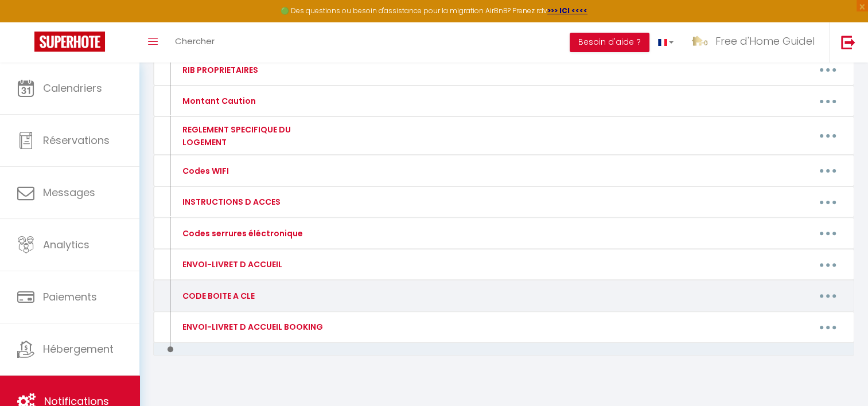
scroll to position [339, 0]
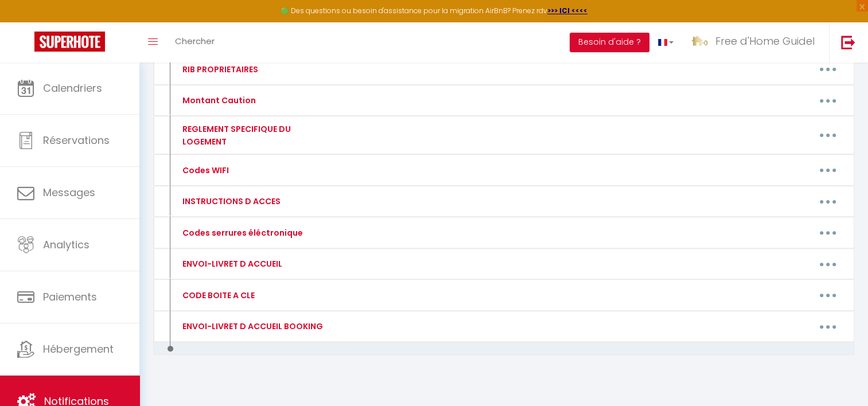
click at [258, 351] on div "ADRESSE COMPLETE DES LOGEMENTS Editer Supprimer DESCRIPTIFS DES LOGEMENTS Edite…" at bounding box center [503, 156] width 701 height 496
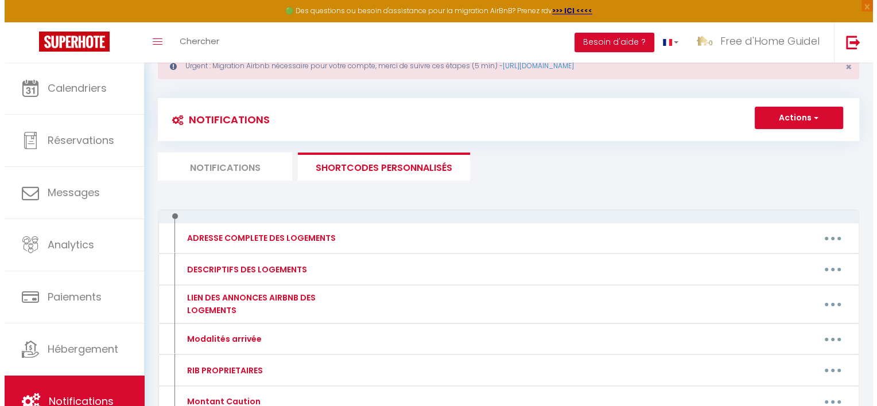
scroll to position [0, 0]
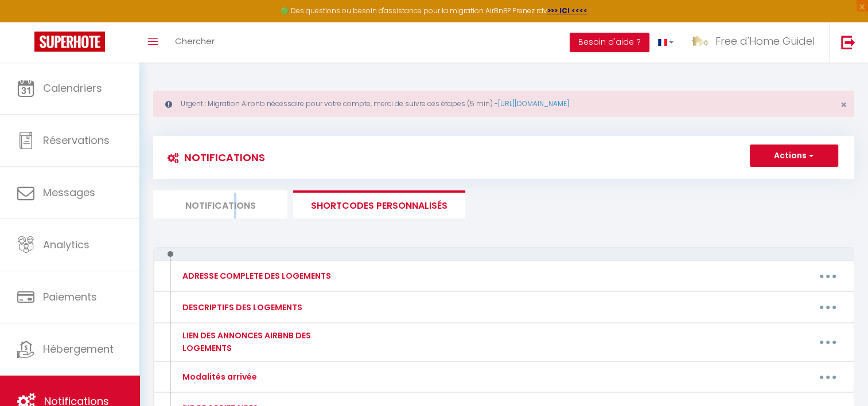
click at [235, 211] on li "Notifications" at bounding box center [220, 205] width 134 height 28
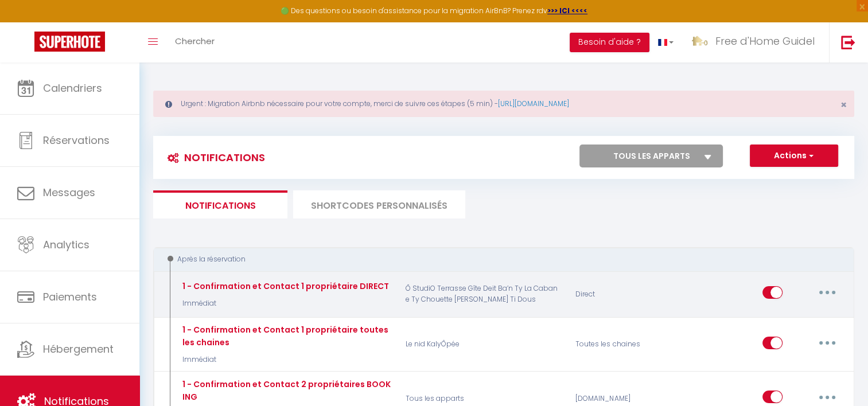
click at [818, 292] on button "button" at bounding box center [828, 293] width 32 height 18
click at [796, 319] on link "Editer" at bounding box center [797, 319] width 85 height 20
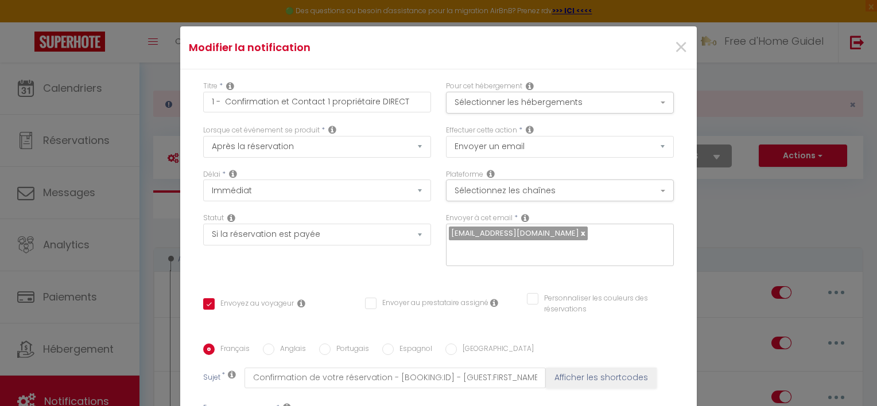
drag, startPoint x: 513, startPoint y: 235, endPoint x: 383, endPoint y: 263, distance: 133.4
click at [383, 263] on div "Statut Aucun Si la réservation est payée Si réservation non payée Si la caution…" at bounding box center [317, 245] width 243 height 65
click at [482, 97] on button "Sélectionner les hébergements" at bounding box center [560, 103] width 228 height 22
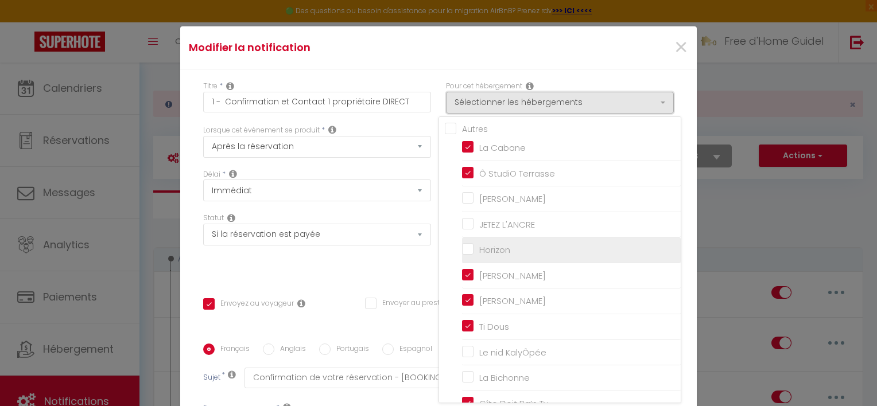
scroll to position [42, 0]
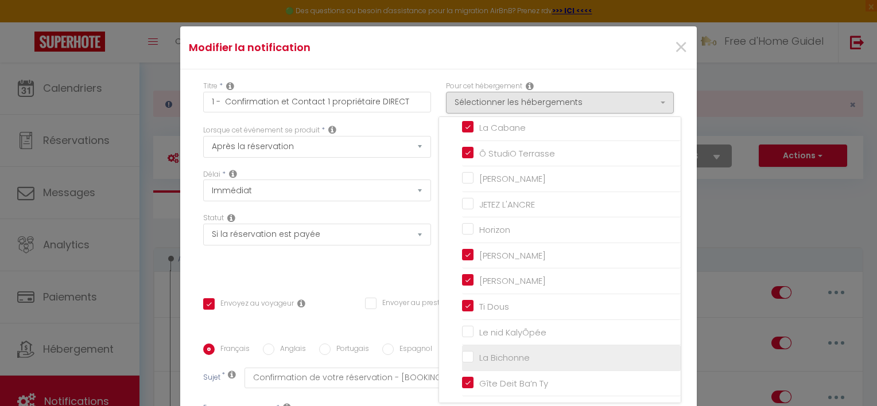
click at [462, 357] on input "La Bichonne" at bounding box center [571, 357] width 219 height 11
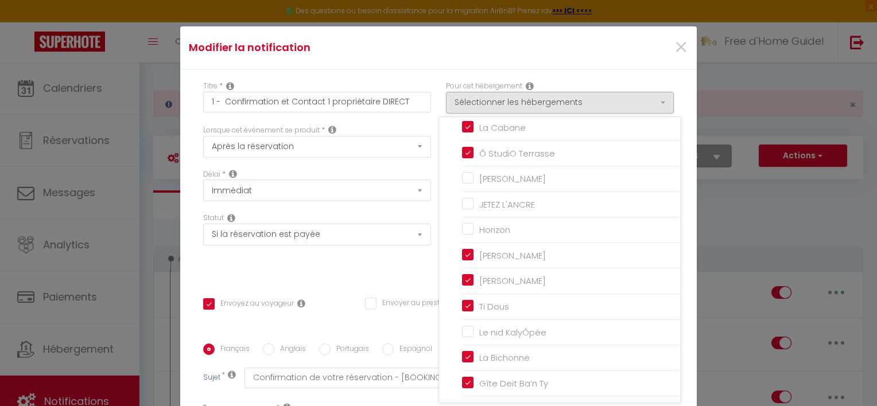
click at [371, 266] on div "Statut Aucun Si la réservation est payée Si réservation non payée Si la caution…" at bounding box center [317, 245] width 243 height 65
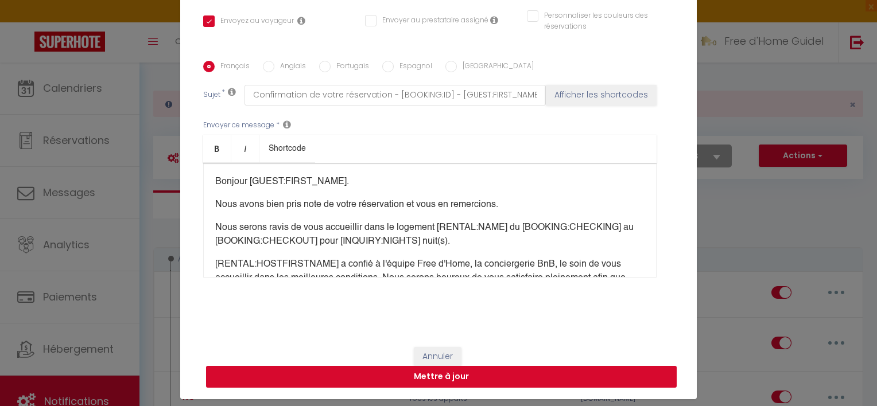
scroll to position [52, 0]
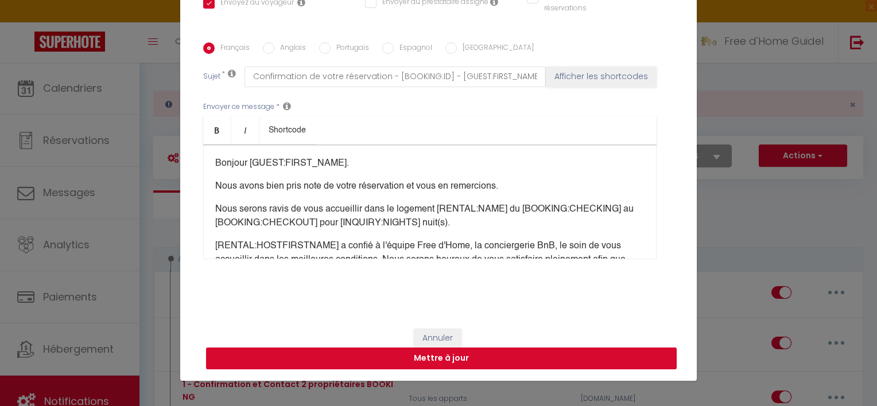
click at [509, 352] on button "Mettre à jour" at bounding box center [441, 359] width 471 height 22
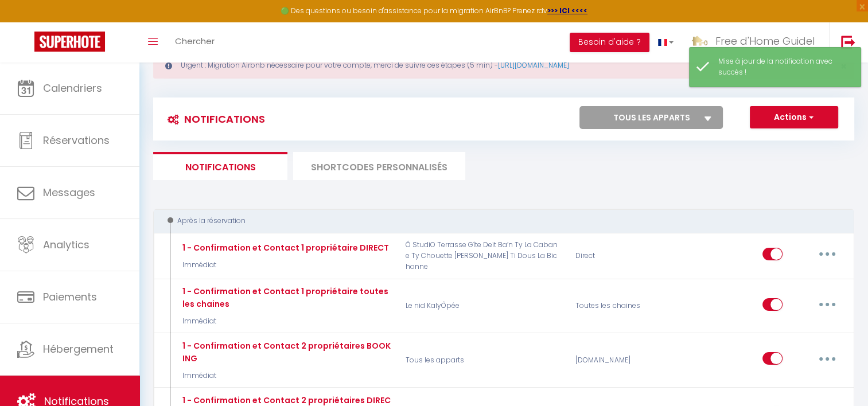
scroll to position [115, 0]
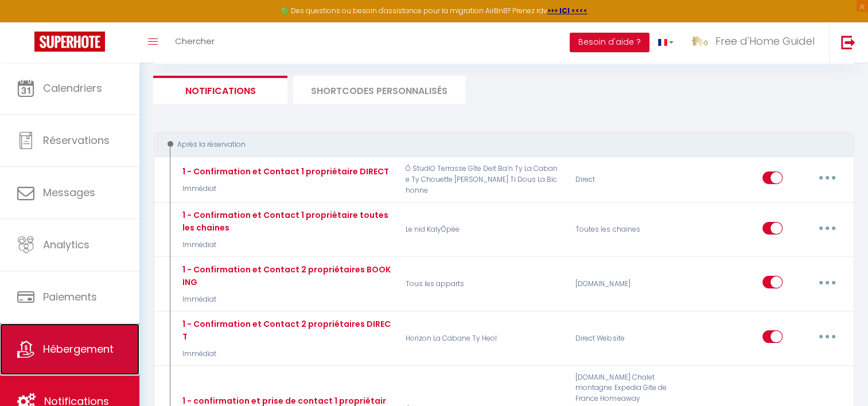
click at [122, 355] on link "Hébergement" at bounding box center [69, 350] width 139 height 52
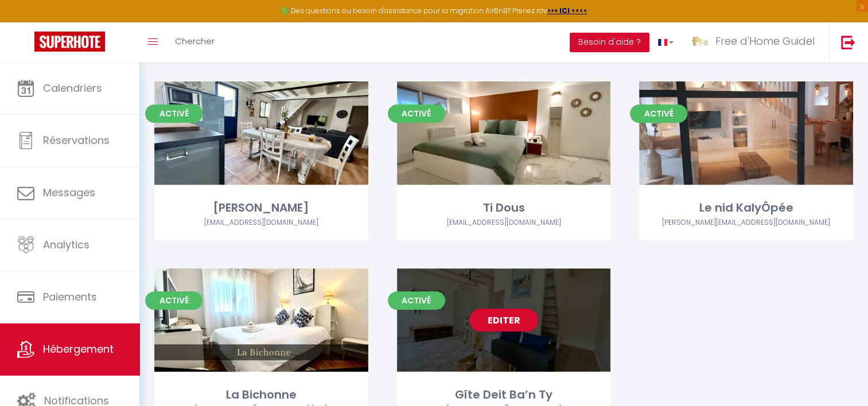
scroll to position [459, 0]
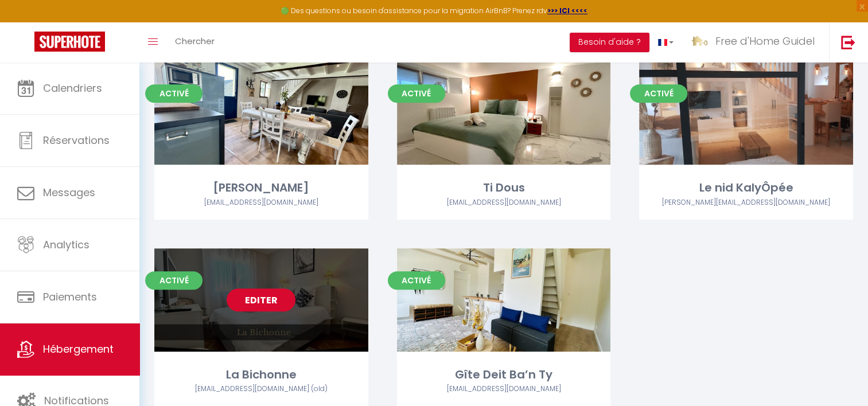
click at [240, 301] on link "Editer" at bounding box center [261, 300] width 69 height 23
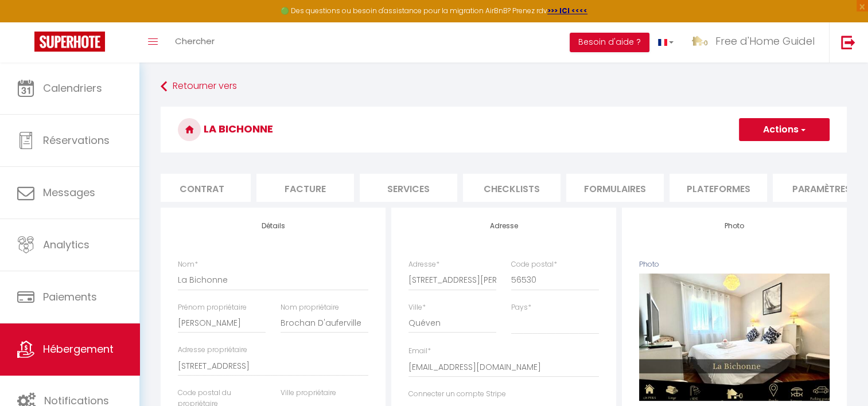
scroll to position [0, 200]
click at [602, 185] on li "Plateformes" at bounding box center [629, 188] width 98 height 28
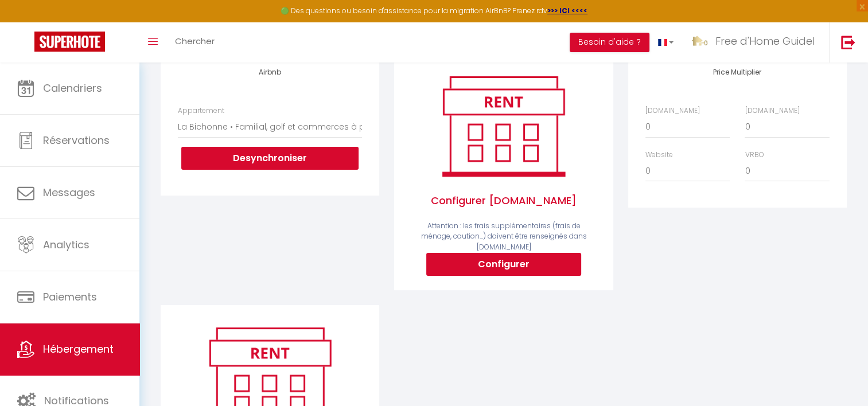
scroll to position [111, 0]
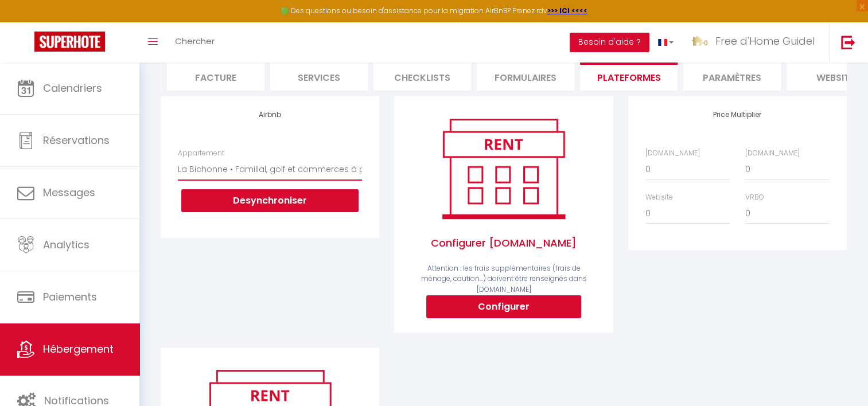
click at [236, 176] on select "La Villa Océane, Elegante, Plages, GR34, 2-8 pers - contactvoyageur@freedhome-b…" at bounding box center [270, 169] width 184 height 22
click at [196, 127] on div "Airbnb Appartement La Villa Océane, Elegante, Plages, GR34, 2-8 pers - contactv…" at bounding box center [270, 166] width 219 height 141
click at [662, 180] on select "0 + 1 % + 2 % + 3 % + 4 % + 5 % + 6 % + 7 % + 8 % + 9 %" at bounding box center [688, 169] width 84 height 22
click at [646, 167] on select "0 + 1 % + 2 % + 3 % + 4 % + 5 % + 6 % + 7 % + 8 % + 9 %" at bounding box center [688, 169] width 84 height 22
click at [746, 176] on select "0 + 1 % + 2 % + 3 % + 4 % + 5 % + 6 % + 7 % + 8 % + 9 %" at bounding box center [787, 169] width 84 height 22
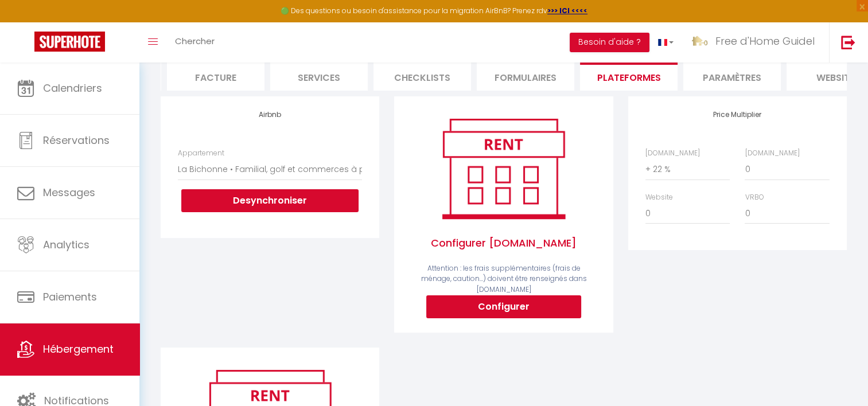
click at [736, 354] on div "Airbnb Appartement La Villa Océane, Elegante, Plages, GR34, 2-8 pers - contactv…" at bounding box center [503, 331] width 701 height 471
click at [677, 218] on select "0 + 1 % + 2 % + 3 % + 4 % + 5 % + 6 % + 7 % + 8 % + 9 %" at bounding box center [688, 214] width 84 height 22
click at [646, 211] on select "0 + 1 % + 2 % + 3 % + 4 % + 5 % + 6 % + 7 % + 8 % + 9 %" at bounding box center [688, 214] width 84 height 22
click at [768, 224] on select "0 + 1 % + 2 % + 3 % + 4 % + 5 % + 6 % + 7 % + 8 % + 9 %" at bounding box center [787, 214] width 84 height 22
click at [745, 211] on select "0 + 1 % + 2 % + 3 % + 4 % + 5 % + 6 % + 7 % + 8 % + 9 %" at bounding box center [787, 214] width 84 height 22
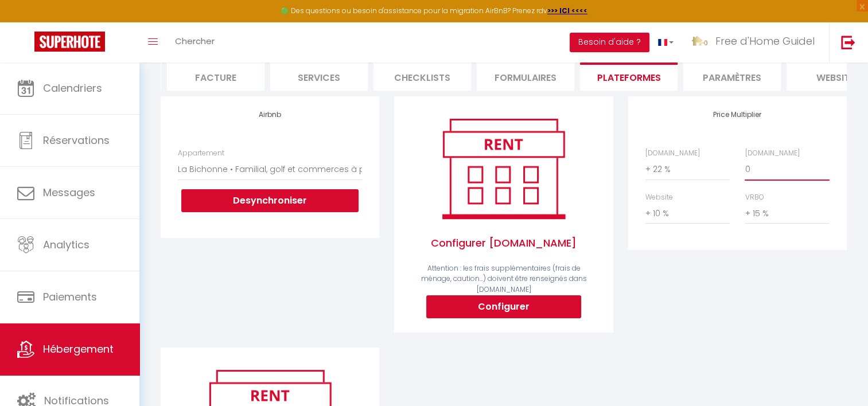
click at [755, 179] on select "0 + 1 % + 2 % + 3 % + 4 % + 5 % + 6 % + 7 % + 8 % + 9 %" at bounding box center [787, 169] width 84 height 22
click at [745, 167] on select "0 + 1 % + 2 % + 3 % + 4 % + 5 % + 6 % + 7 % + 8 % + 9 %" at bounding box center [787, 169] width 84 height 22
click at [765, 326] on div "Price Multiplier Airbnb.com 0 + 1 % + 2 % + 3 % + 4 % + 5 % + 6 % + 7 %" at bounding box center [738, 221] width 234 height 251
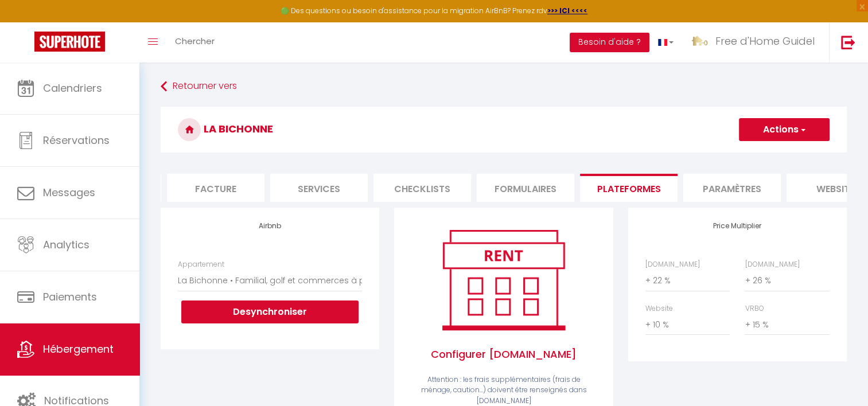
click at [758, 125] on button "Actions" at bounding box center [784, 129] width 91 height 23
click at [762, 154] on link "Enregistrer" at bounding box center [784, 155] width 91 height 15
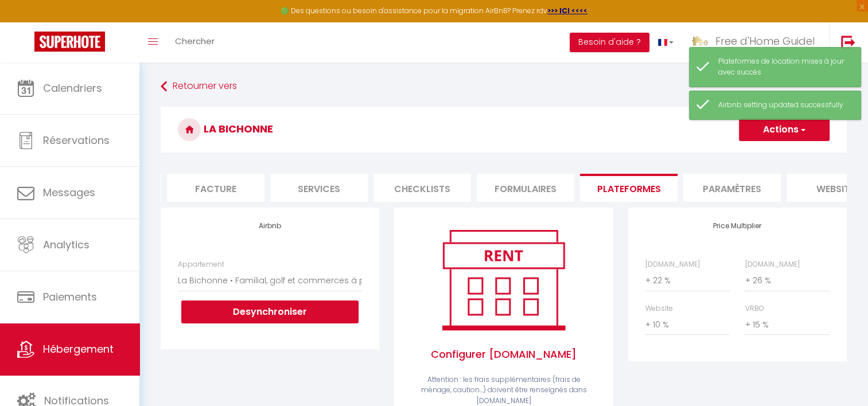
scroll to position [0, 347]
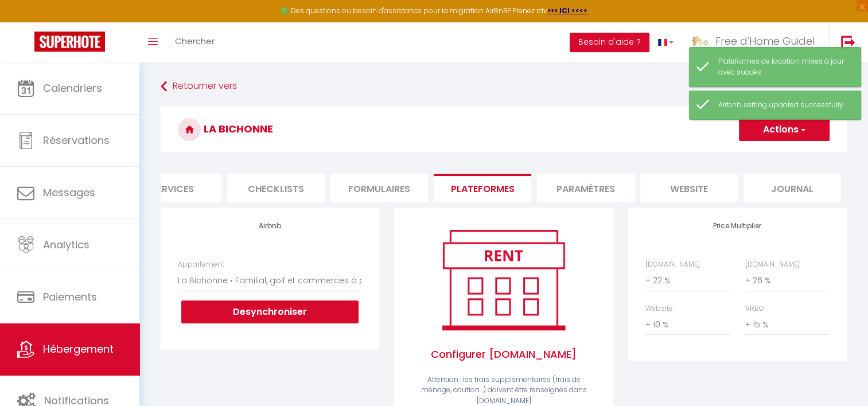
click at [607, 184] on li "Paramètres" at bounding box center [586, 188] width 98 height 28
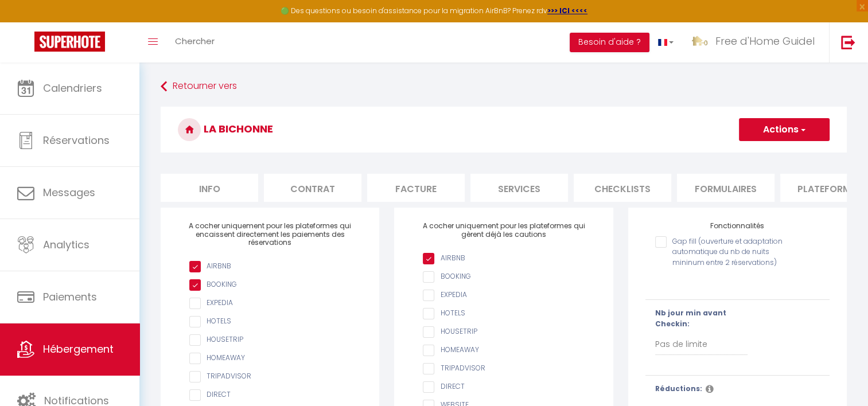
click at [191, 194] on li "Info" at bounding box center [210, 188] width 98 height 28
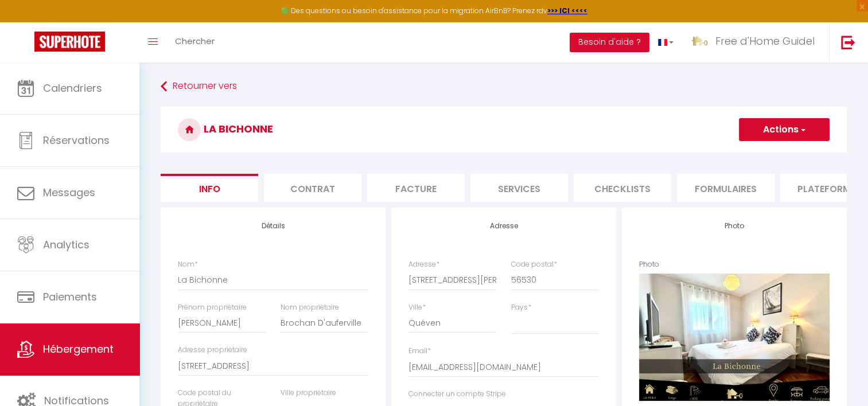
drag, startPoint x: 232, startPoint y: 126, endPoint x: 301, endPoint y: 126, distance: 68.9
click at [301, 126] on h3 "La Bichonne" at bounding box center [504, 130] width 686 height 46
click at [271, 131] on h3 "La Bichonne" at bounding box center [504, 130] width 686 height 46
drag, startPoint x: 211, startPoint y: 129, endPoint x: 302, endPoint y: 131, distance: 91.3
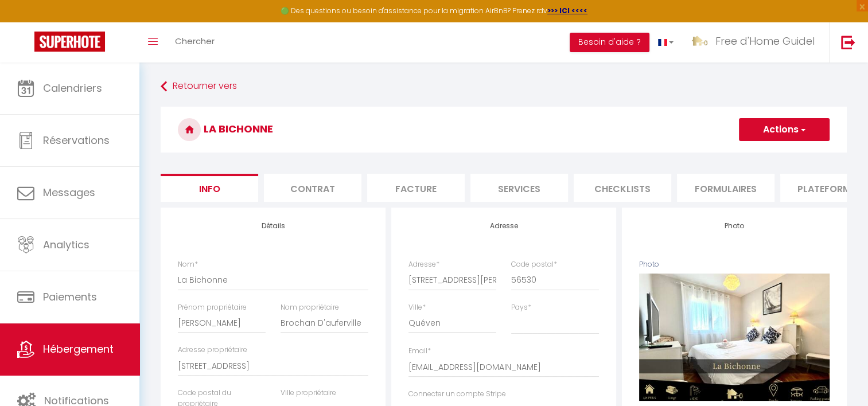
click at [302, 131] on h3 "La Bichonne" at bounding box center [504, 130] width 686 height 46
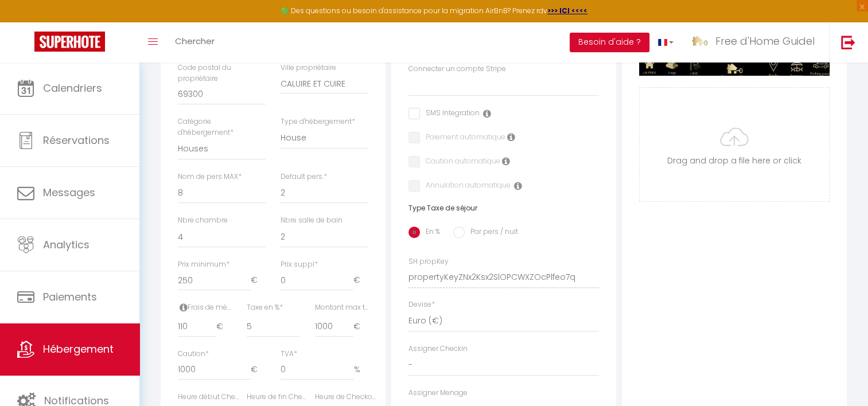
scroll to position [402, 0]
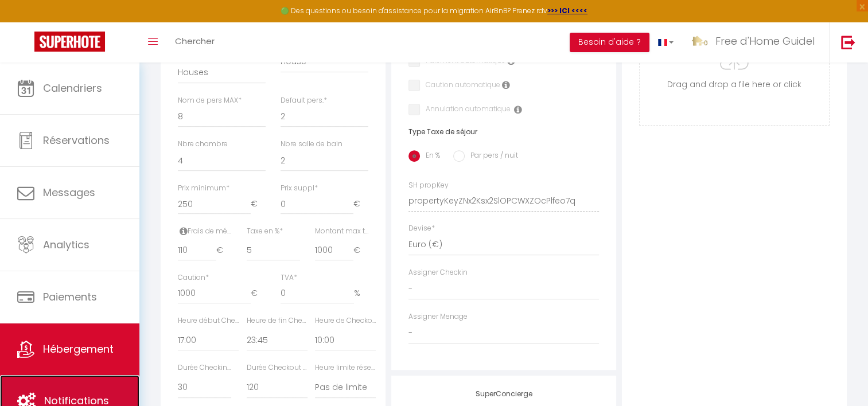
click at [84, 392] on link "Notifications" at bounding box center [69, 401] width 139 height 52
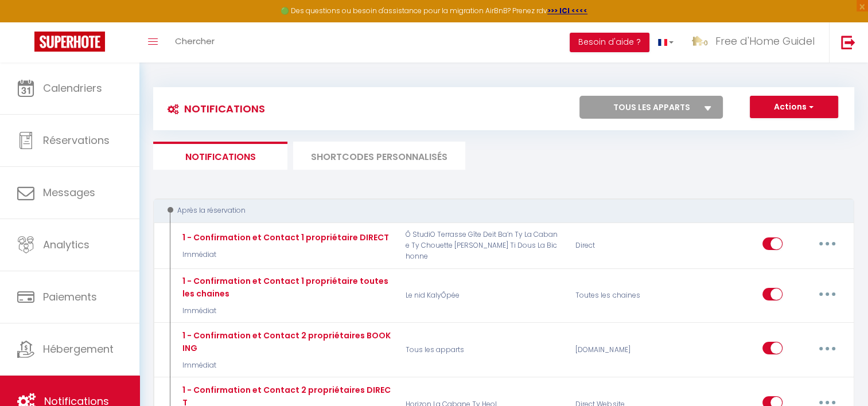
drag, startPoint x: 200, startPoint y: 210, endPoint x: 253, endPoint y: 211, distance: 53.4
click at [253, 211] on div "Après la réservation" at bounding box center [497, 210] width 666 height 11
click at [254, 211] on div "Après la réservation" at bounding box center [497, 210] width 666 height 11
drag, startPoint x: 254, startPoint y: 211, endPoint x: 189, endPoint y: 211, distance: 64.9
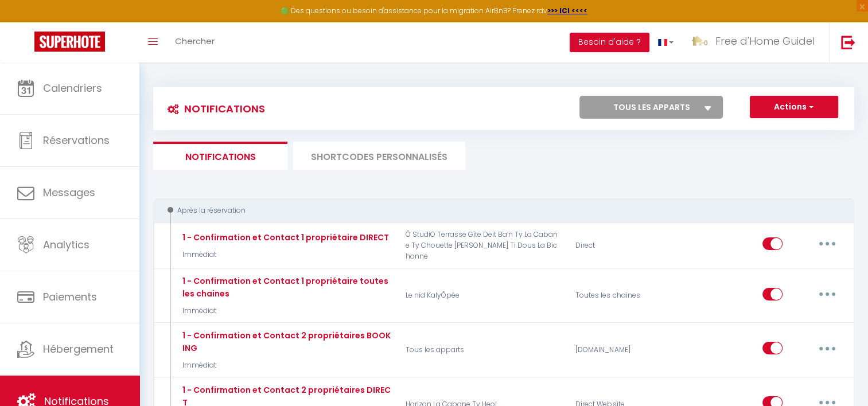
click at [189, 211] on div "Après la réservation" at bounding box center [497, 210] width 666 height 11
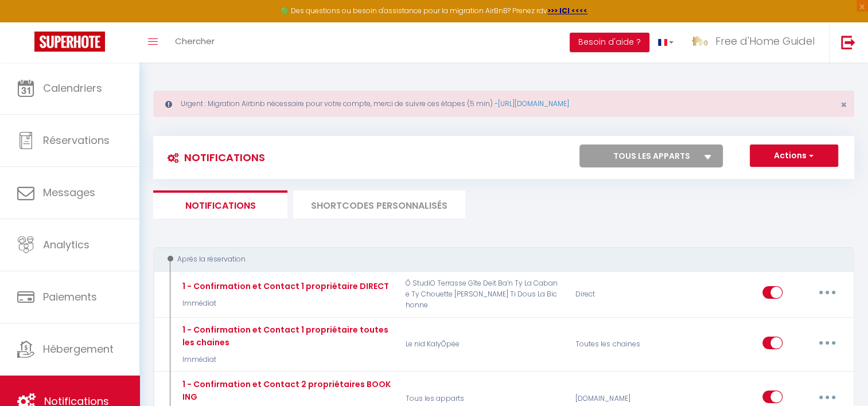
drag, startPoint x: 180, startPoint y: 209, endPoint x: 298, endPoint y: 230, distance: 120.0
drag, startPoint x: 298, startPoint y: 230, endPoint x: 262, endPoint y: 257, distance: 45.9
click at [262, 257] on div "Après la réservation" at bounding box center [497, 259] width 666 height 11
click at [204, 258] on div "Après la réservation" at bounding box center [497, 259] width 666 height 11
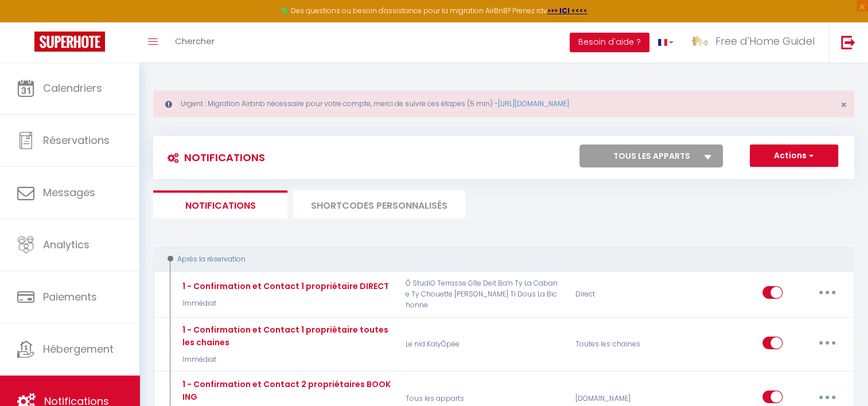
drag, startPoint x: 195, startPoint y: 258, endPoint x: 244, endPoint y: 263, distance: 49.1
click at [244, 263] on div "Après la réservation" at bounding box center [497, 259] width 666 height 11
click at [211, 259] on div "Après la réservation" at bounding box center [497, 259] width 666 height 11
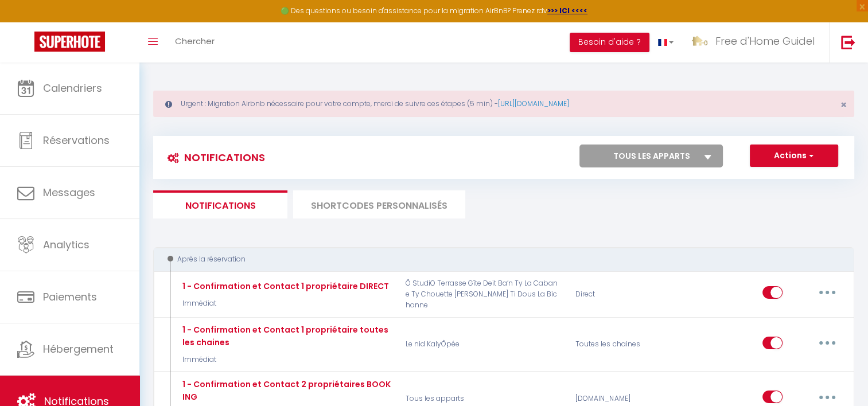
click at [211, 259] on div "Après la réservation" at bounding box center [497, 259] width 666 height 11
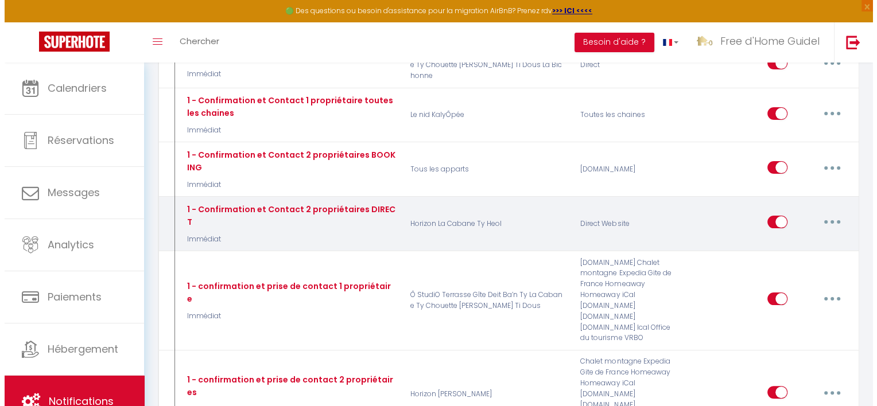
scroll to position [287, 0]
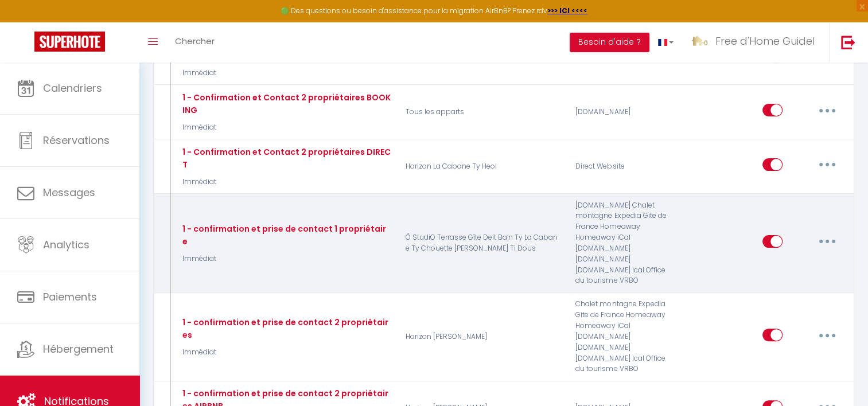
click at [820, 232] on button "button" at bounding box center [828, 241] width 32 height 18
click at [791, 258] on link "Editer" at bounding box center [797, 268] width 85 height 20
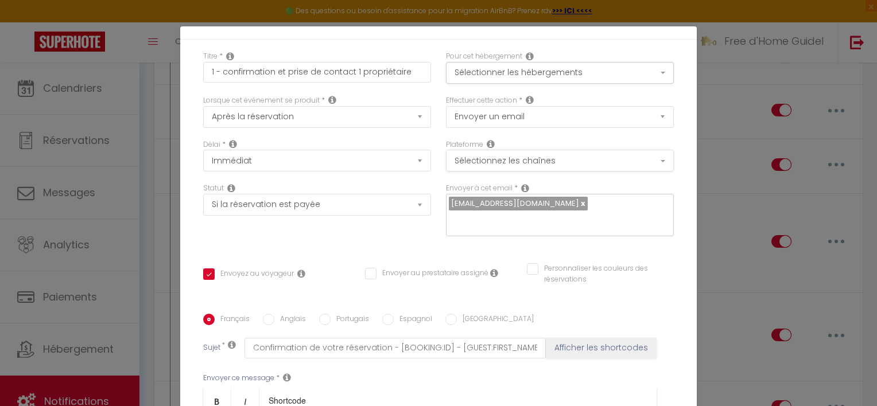
scroll to position [0, 0]
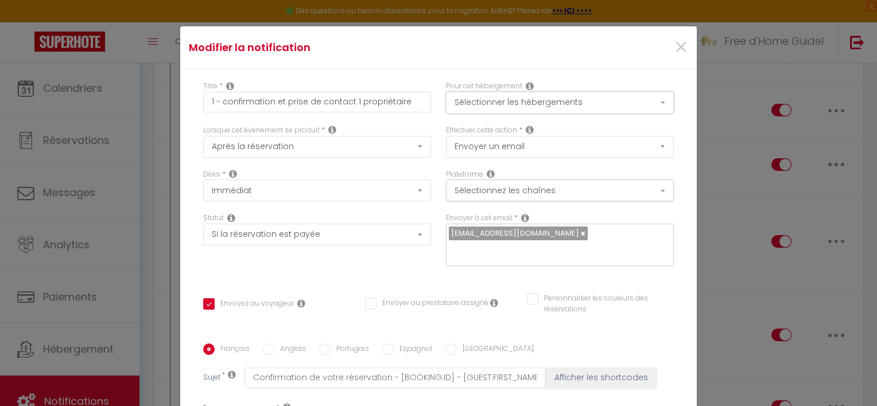
click at [537, 105] on button "Sélectionner les hébergements" at bounding box center [560, 103] width 228 height 22
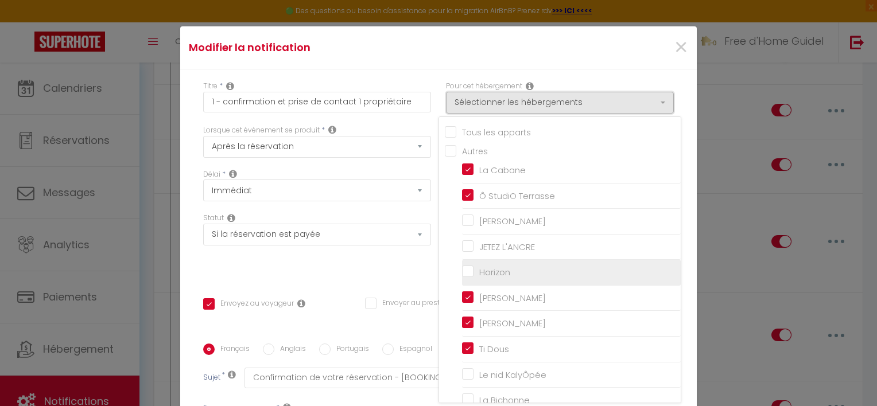
scroll to position [42, 0]
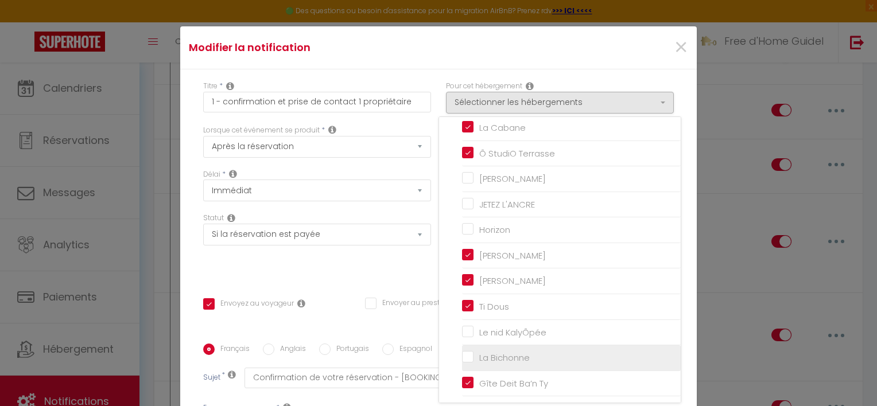
click at [462, 352] on input "La Bichonne" at bounding box center [571, 357] width 219 height 11
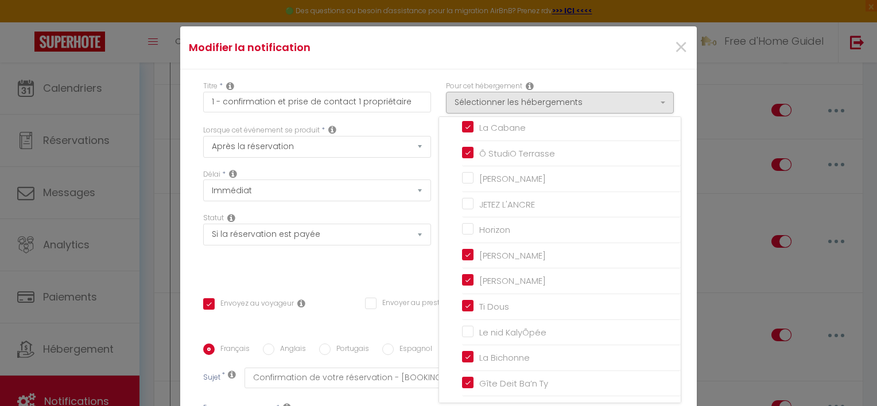
click at [385, 264] on div "Statut Aucun Si la réservation est payée Si réservation non payée Si la caution…" at bounding box center [317, 245] width 243 height 65
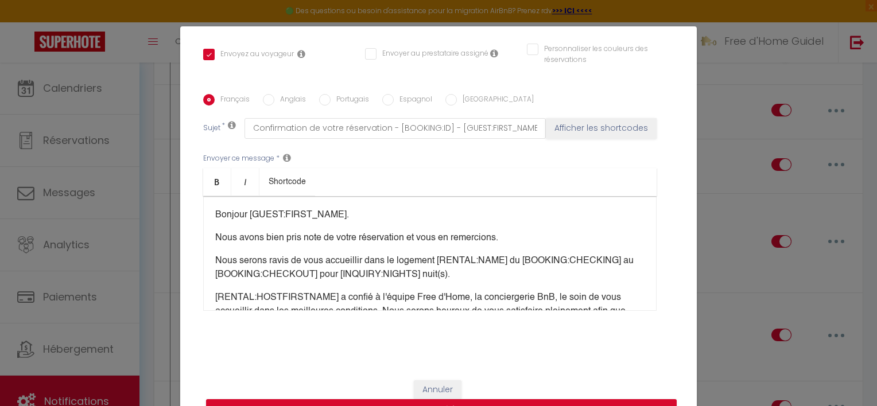
scroll to position [52, 0]
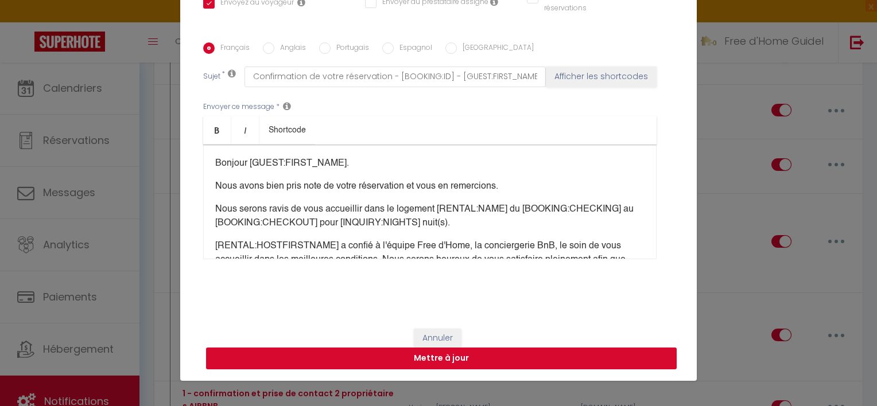
click at [394, 358] on button "Mettre à jour" at bounding box center [441, 359] width 471 height 22
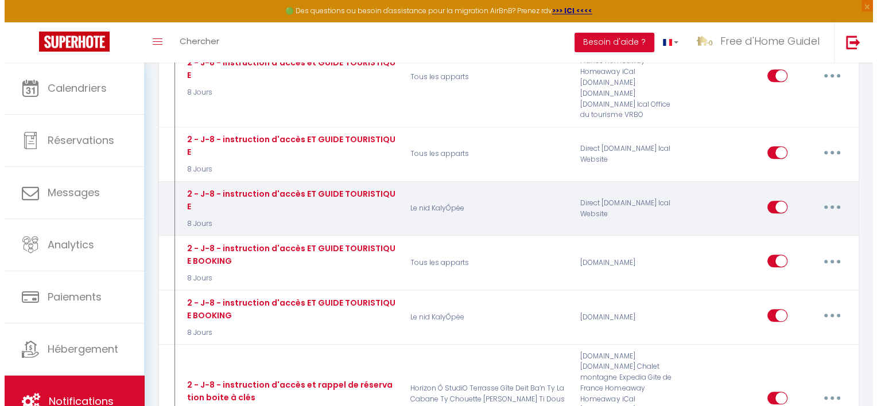
scroll to position [1033, 0]
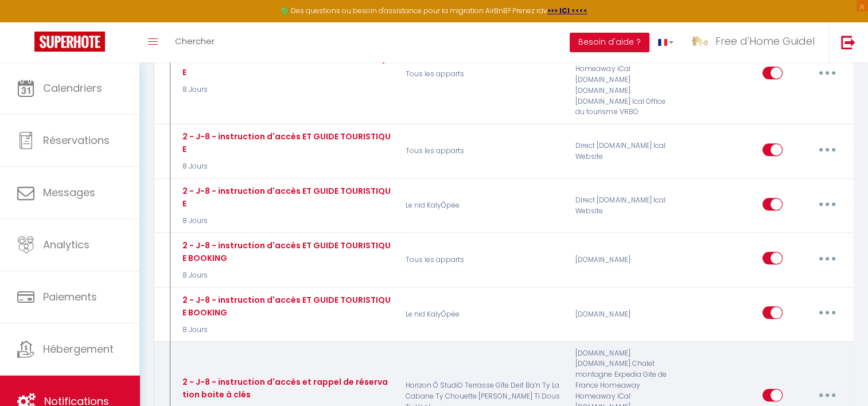
click at [825, 386] on button "button" at bounding box center [828, 395] width 32 height 18
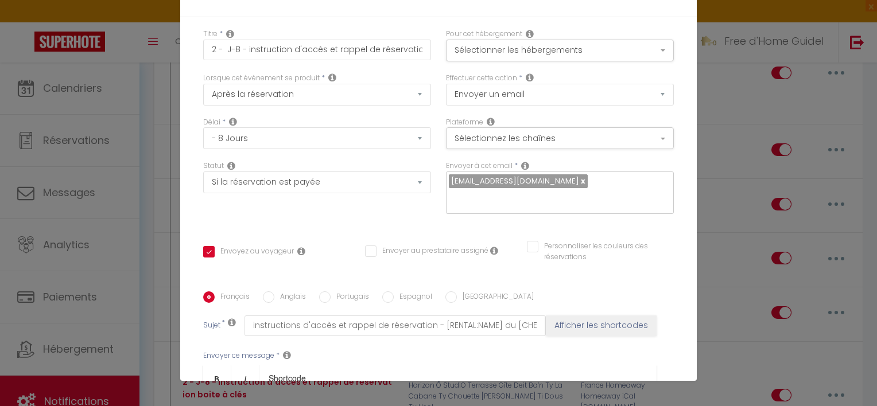
scroll to position [0, 0]
click at [582, 48] on button "Sélectionner les hébergements" at bounding box center [560, 51] width 228 height 22
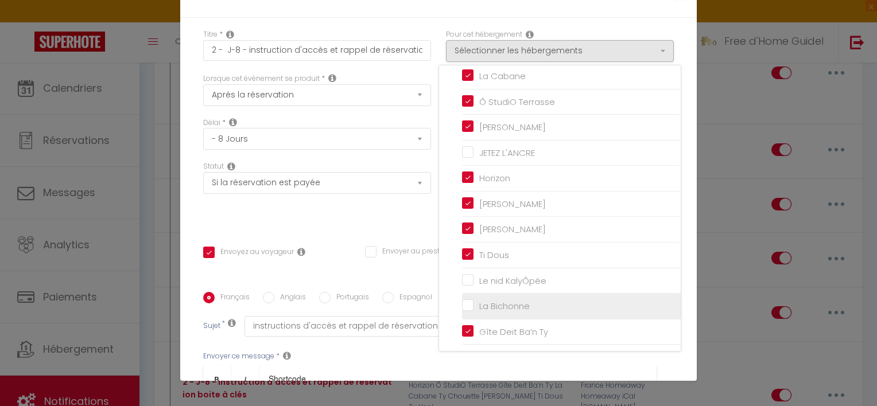
click at [462, 303] on input "La Bichonne" at bounding box center [571, 306] width 219 height 11
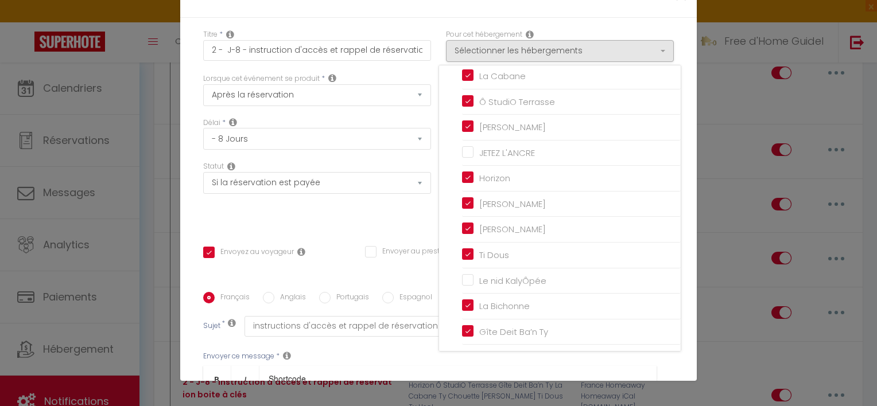
click at [397, 218] on div "Statut Aucun Si la réservation est payée Si réservation non payée Si la caution…" at bounding box center [317, 193] width 243 height 65
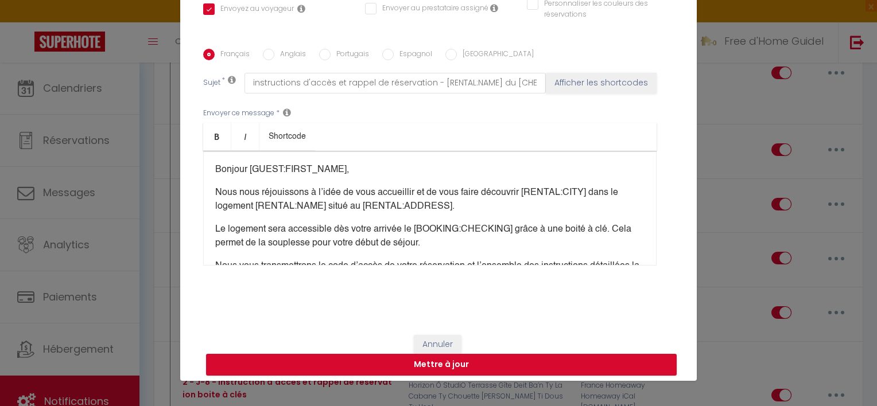
scroll to position [250, 0]
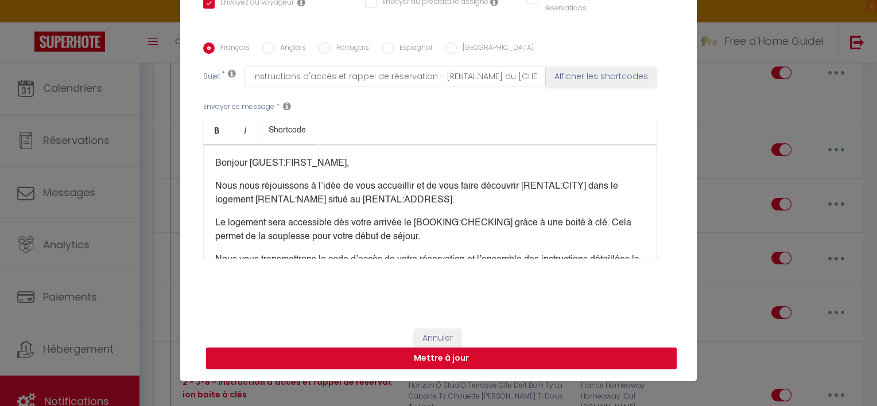
click at [519, 354] on button "Mettre à jour" at bounding box center [441, 359] width 471 height 22
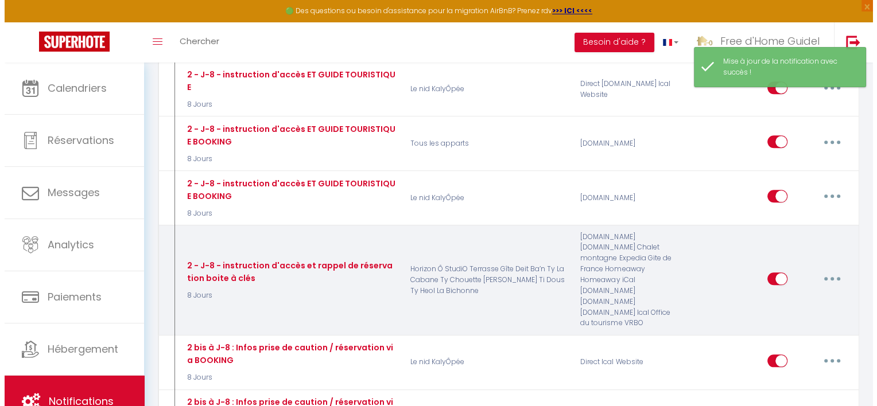
scroll to position [1205, 0]
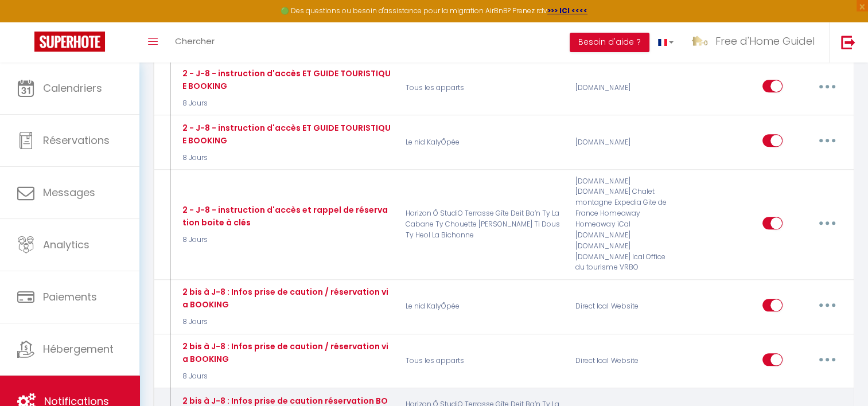
click at [827, 405] on button "button" at bounding box center [828, 414] width 32 height 18
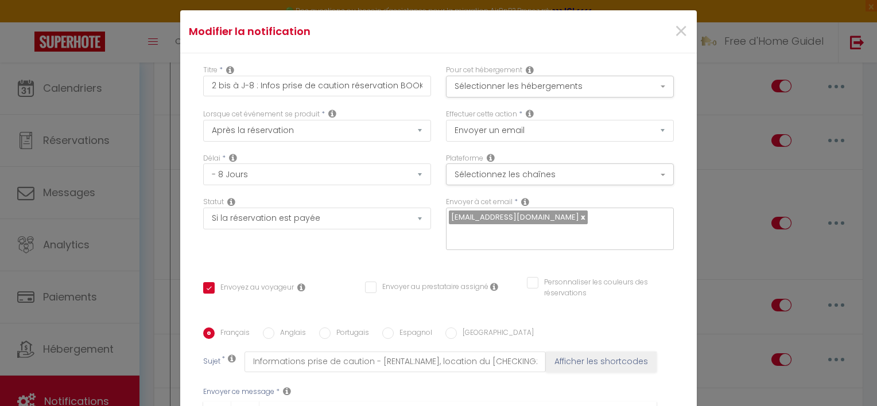
scroll to position [0, 0]
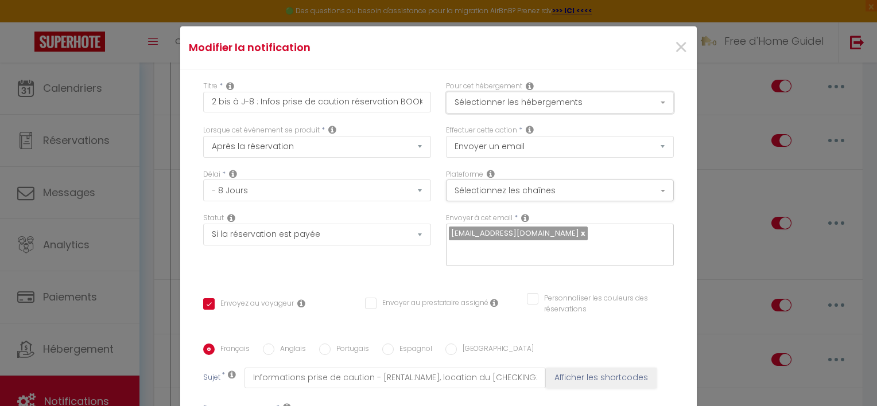
click at [537, 99] on button "Sélectionner les hébergements" at bounding box center [560, 103] width 228 height 22
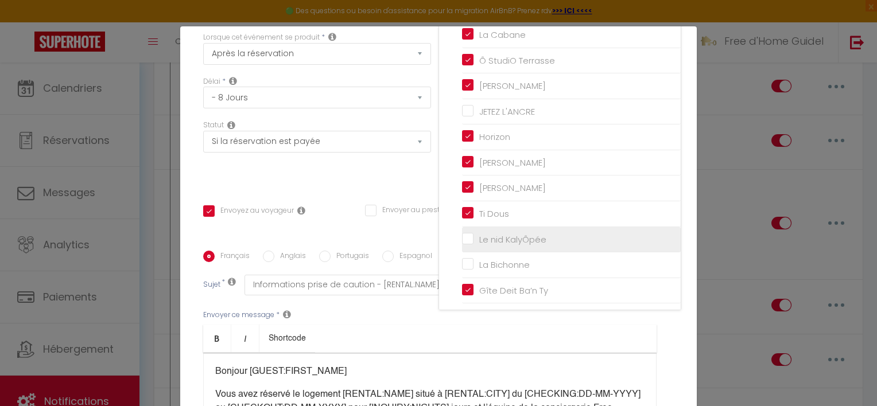
scroll to position [115, 0]
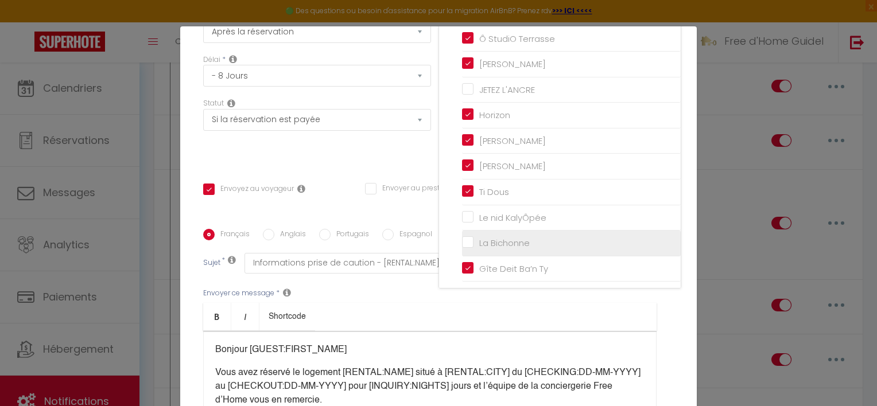
click at [462, 238] on input "La Bichonne" at bounding box center [571, 243] width 219 height 11
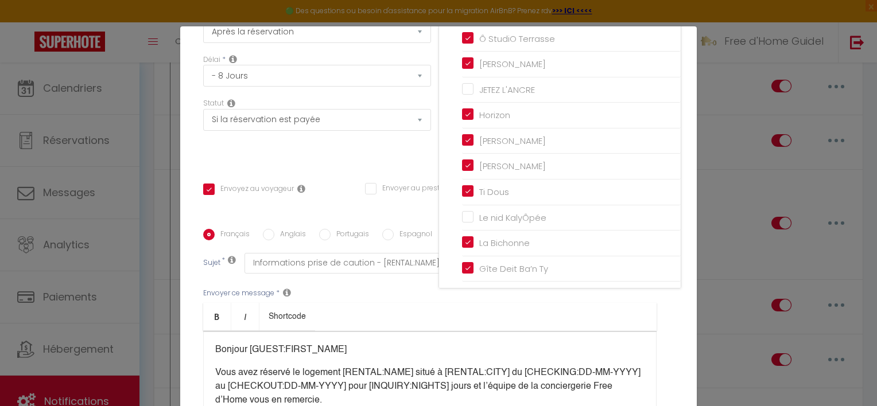
click at [402, 157] on div "Statut Aucun Si la réservation est payée Si réservation non payée Si la caution…" at bounding box center [317, 130] width 243 height 65
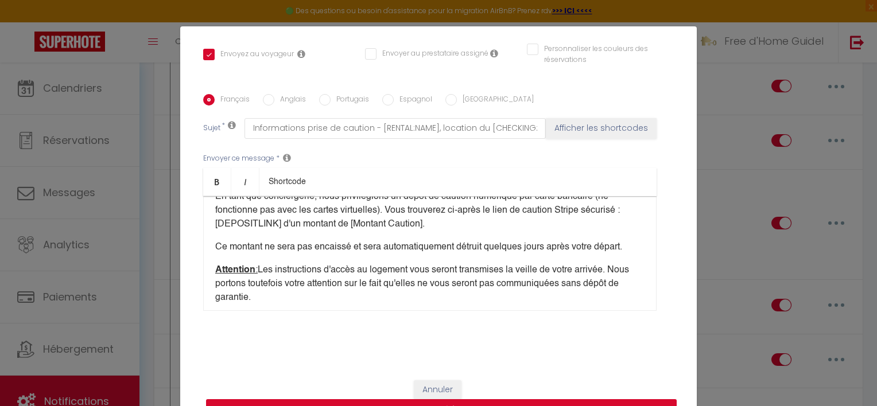
click at [491, 403] on button "Mettre à jour" at bounding box center [441, 410] width 471 height 22
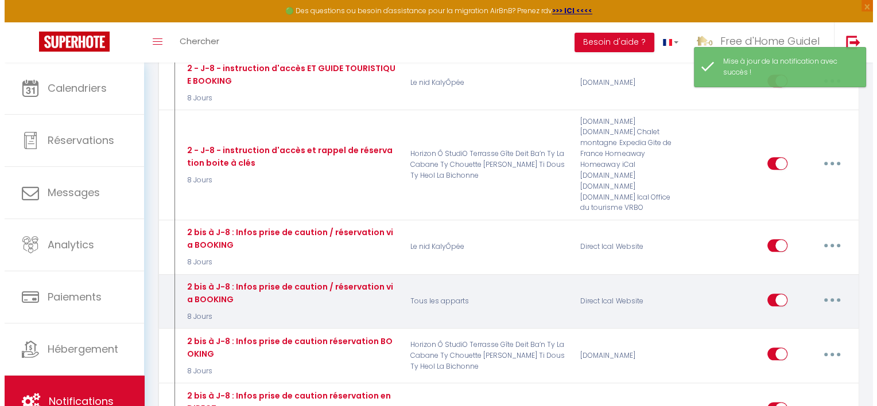
scroll to position [1320, 0]
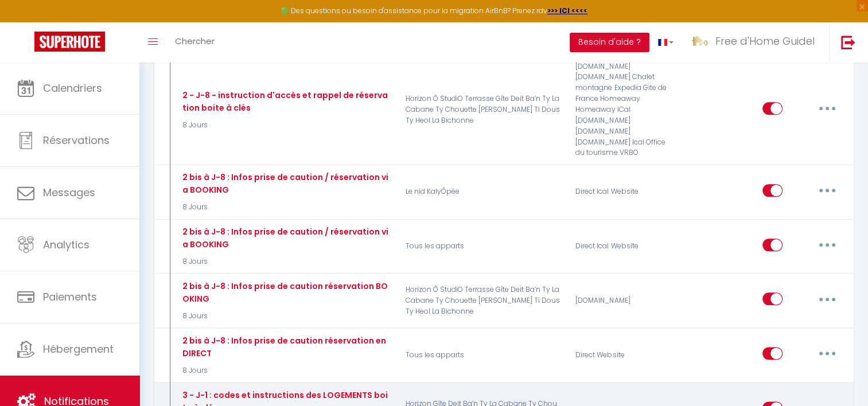
click at [820, 399] on button "button" at bounding box center [828, 408] width 32 height 18
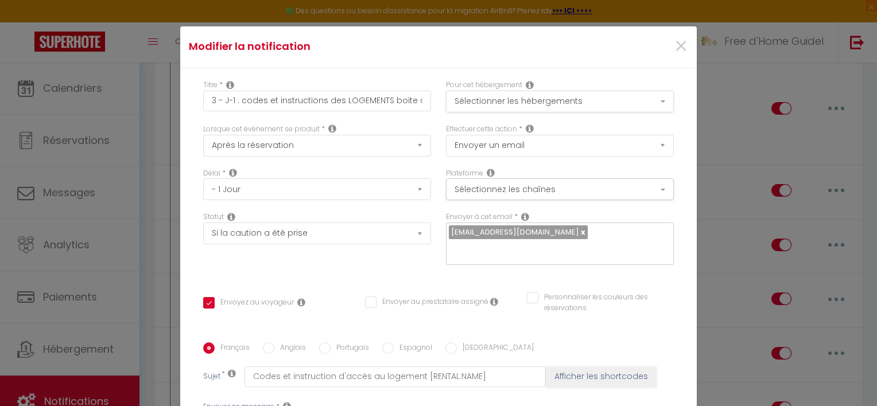
scroll to position [0, 0]
click at [509, 102] on button "Sélectionner les hébergements" at bounding box center [560, 103] width 228 height 22
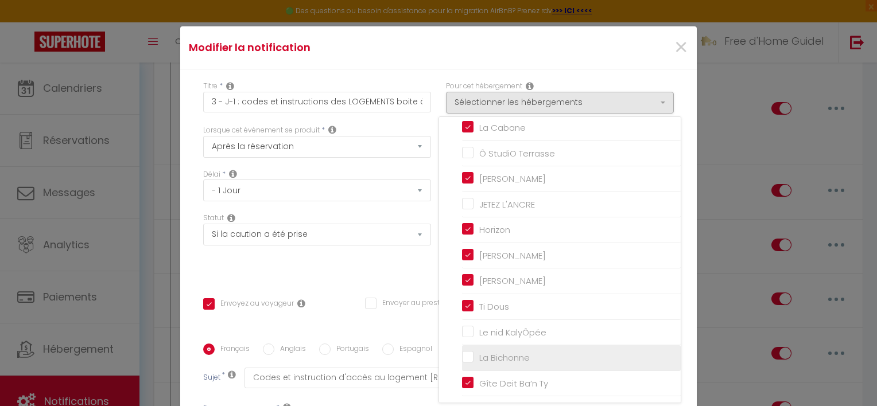
click at [498, 354] on input "La Bichonne" at bounding box center [571, 357] width 219 height 11
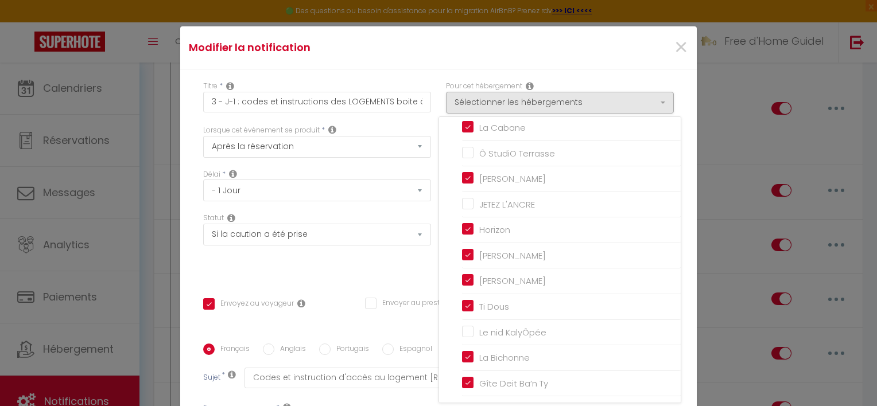
click at [340, 264] on div "Statut Aucun Si la réservation est payée Si réservation non payée Si la caution…" at bounding box center [317, 245] width 243 height 65
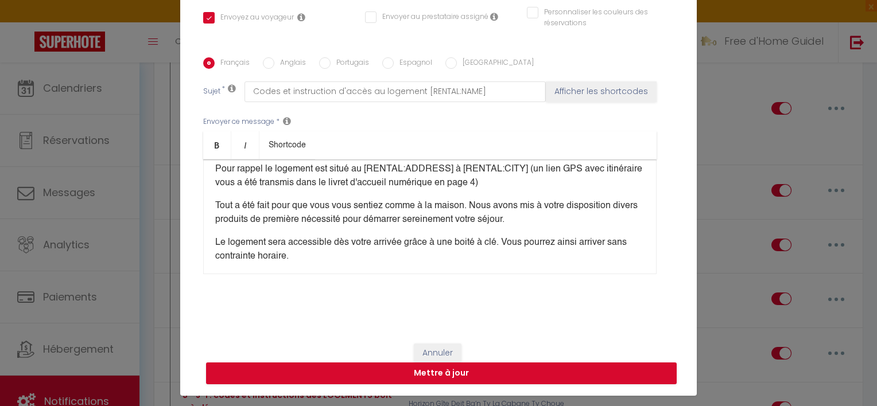
scroll to position [52, 0]
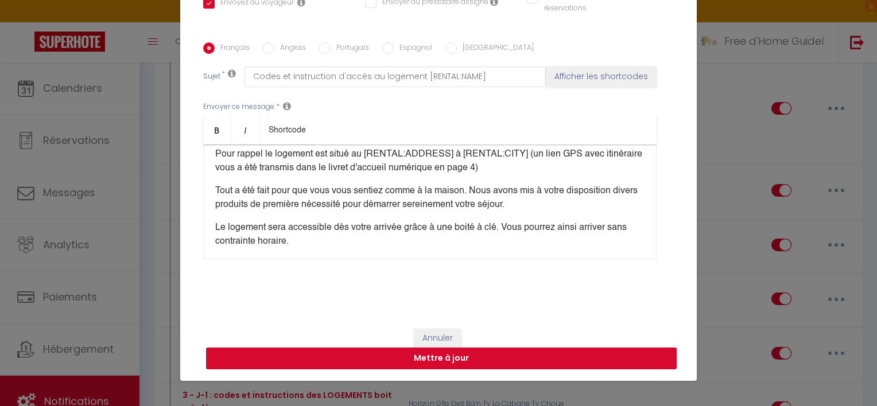
click at [466, 360] on button "Mettre à jour" at bounding box center [441, 359] width 471 height 22
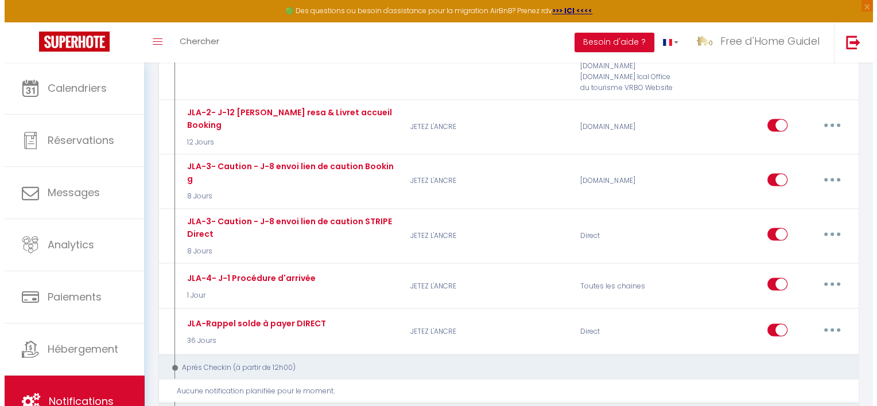
scroll to position [1951, 0]
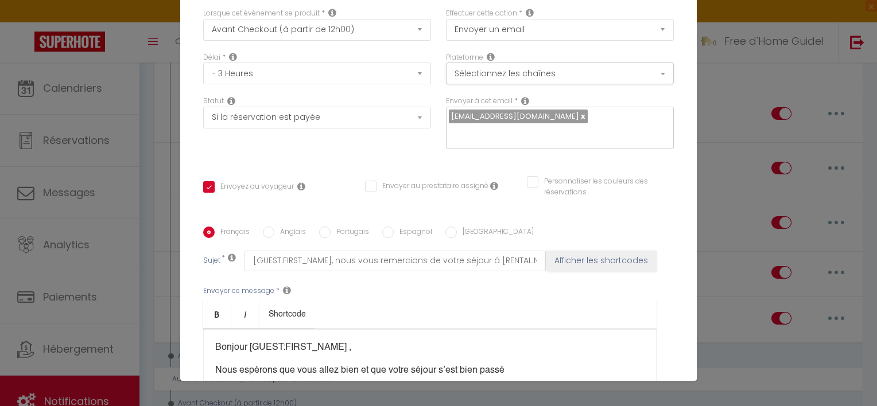
scroll to position [0, 0]
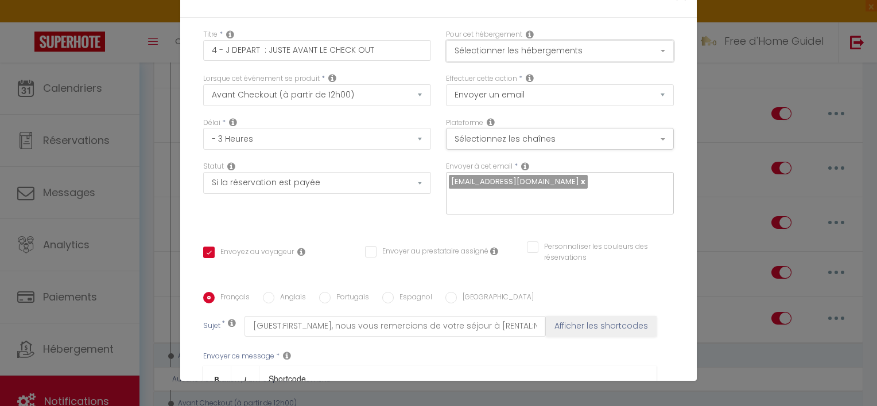
click at [621, 41] on button "Sélectionner les hébergements" at bounding box center [560, 51] width 228 height 22
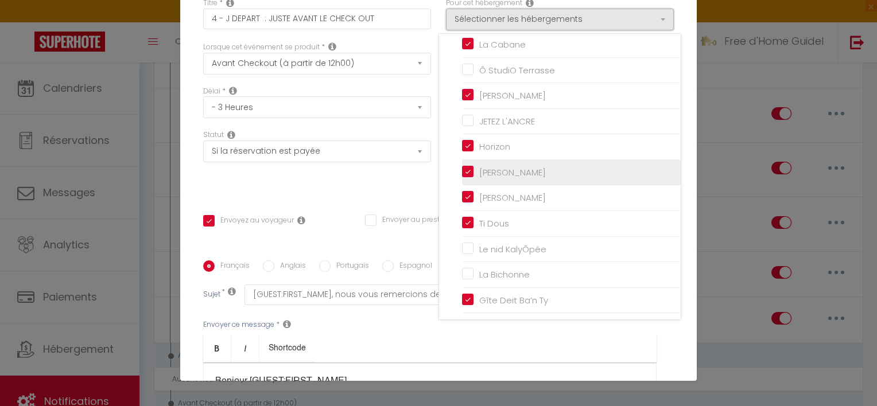
scroll to position [57, 0]
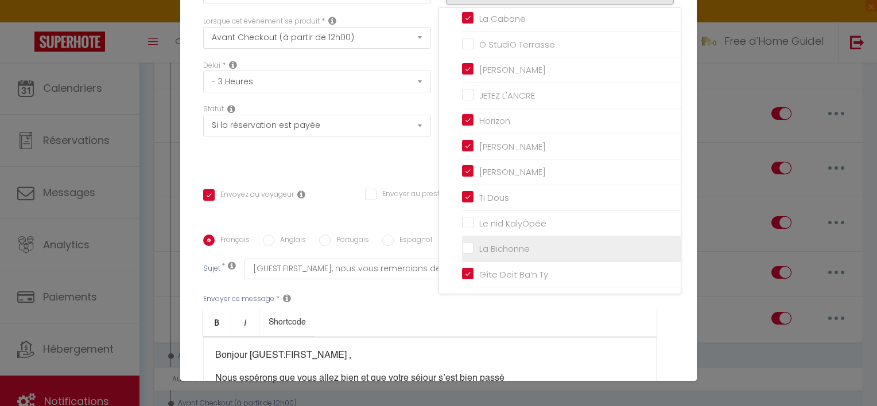
click at [482, 243] on input "La Bichonne" at bounding box center [571, 248] width 219 height 11
click at [401, 165] on div "Statut Aucun Si la réservation est payée Si réservation non payée Si la caution…" at bounding box center [317, 136] width 243 height 65
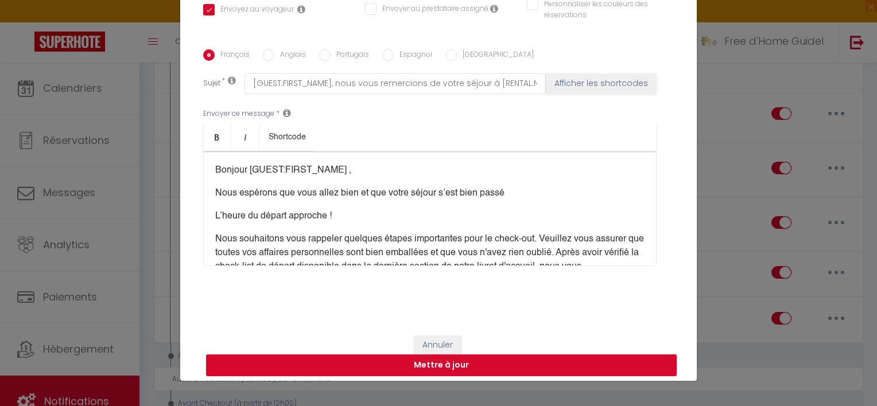
scroll to position [250, 0]
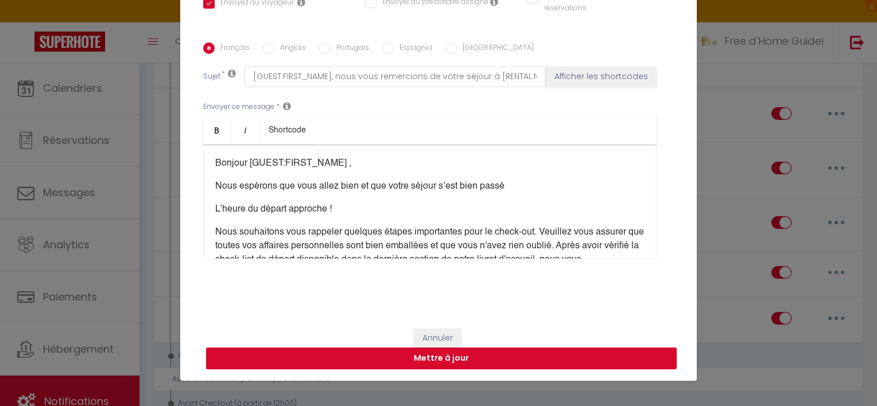
click at [515, 364] on button "Mettre à jour" at bounding box center [441, 359] width 471 height 22
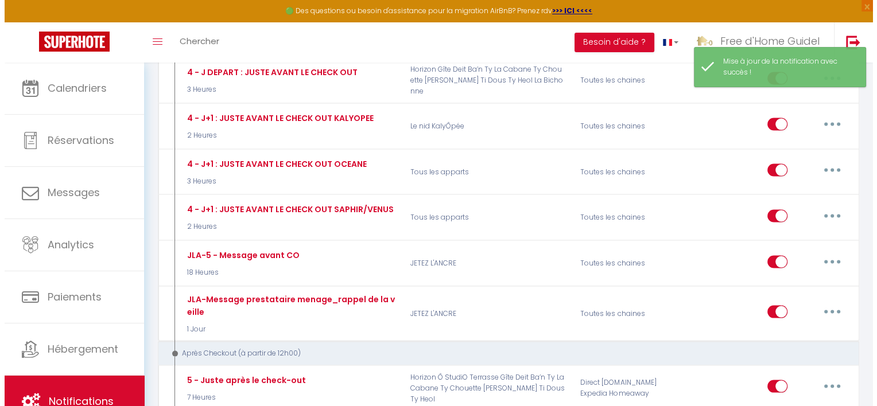
scroll to position [2353, 0]
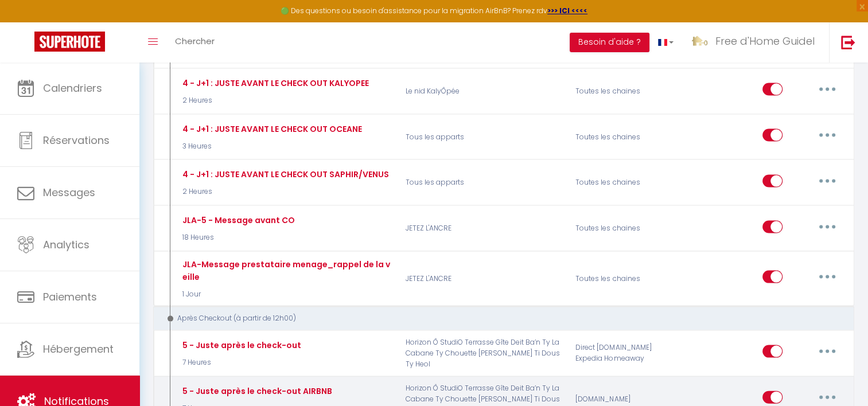
click at [824, 389] on button "button" at bounding box center [828, 398] width 32 height 18
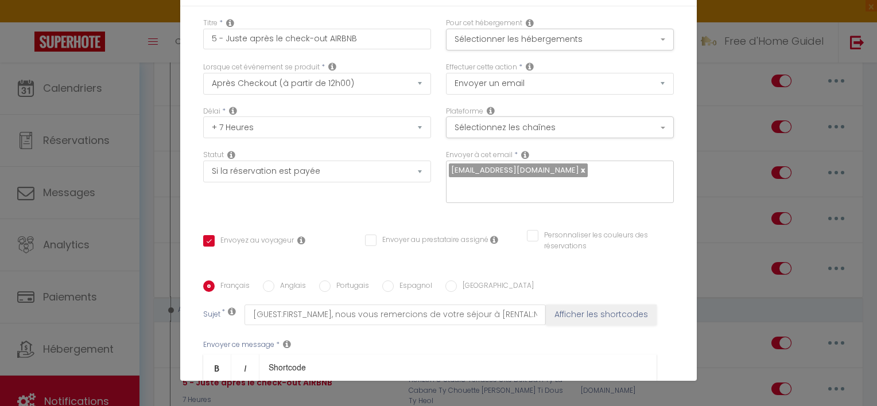
scroll to position [0, 0]
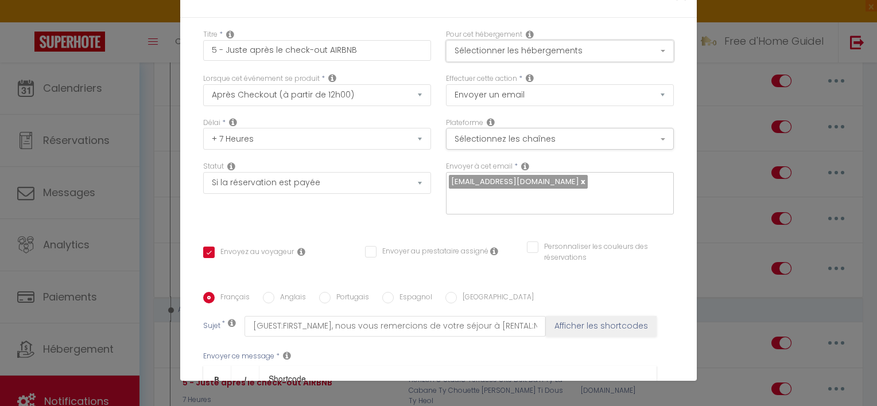
click at [643, 55] on button "Sélectionner les hébergements" at bounding box center [560, 51] width 228 height 22
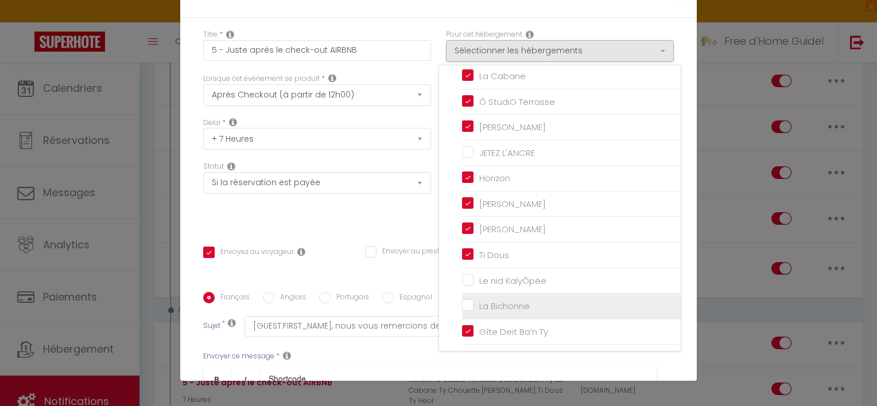
click at [509, 301] on input "La Bichonne" at bounding box center [571, 306] width 219 height 11
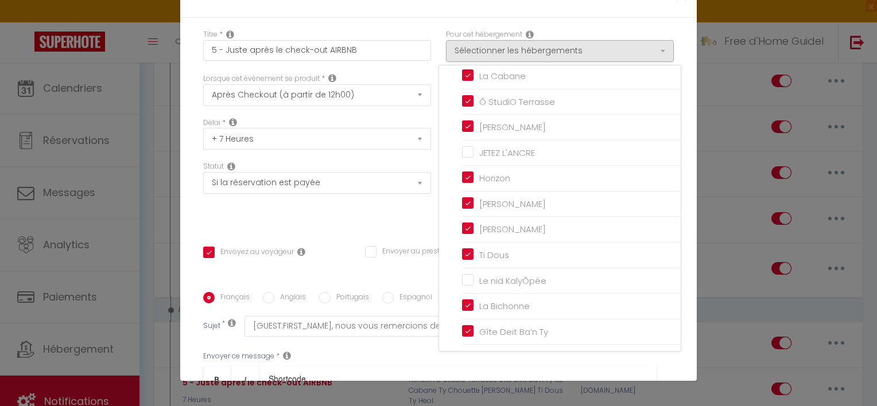
click at [332, 212] on div "Statut Aucun Si la réservation est payée Si réservation non payée Si la caution…" at bounding box center [317, 193] width 243 height 65
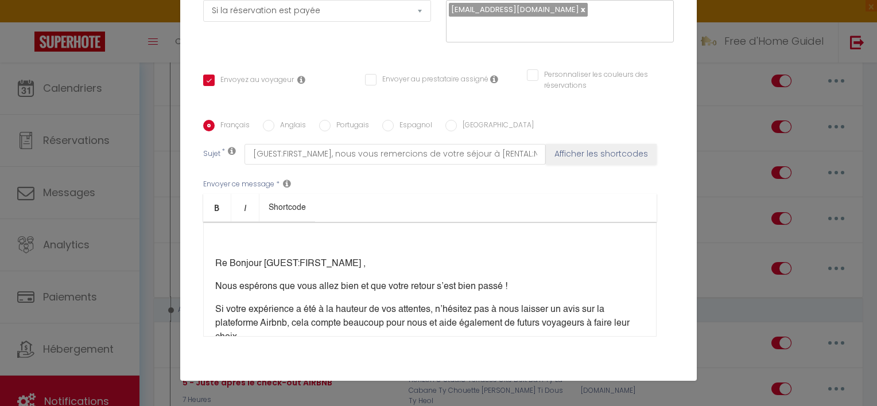
scroll to position [250, 0]
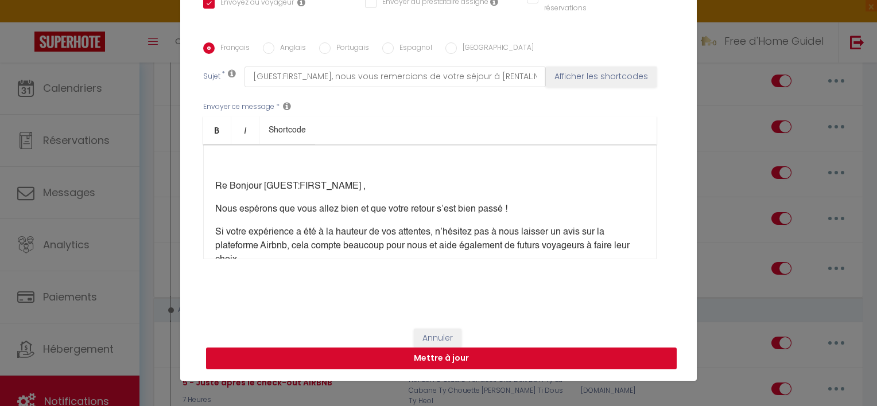
click at [551, 356] on button "Mettre à jour" at bounding box center [441, 359] width 471 height 22
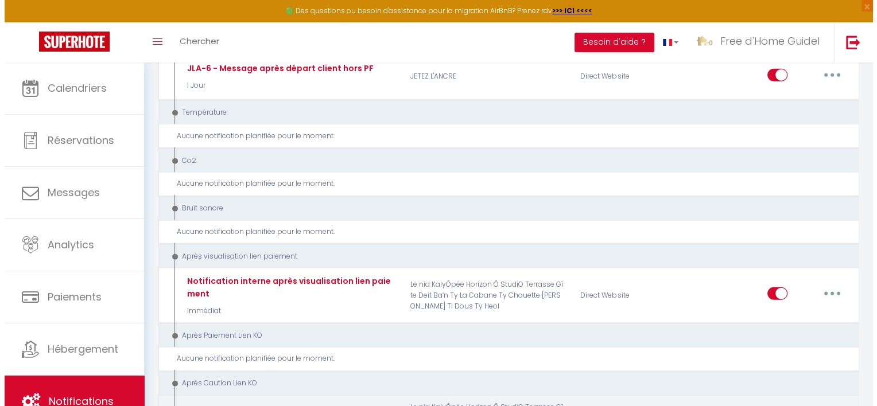
scroll to position [2870, 0]
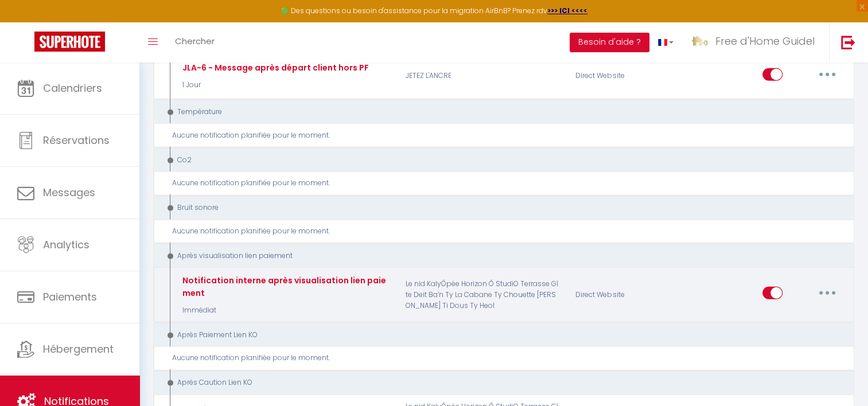
click at [825, 284] on button "button" at bounding box center [828, 293] width 32 height 18
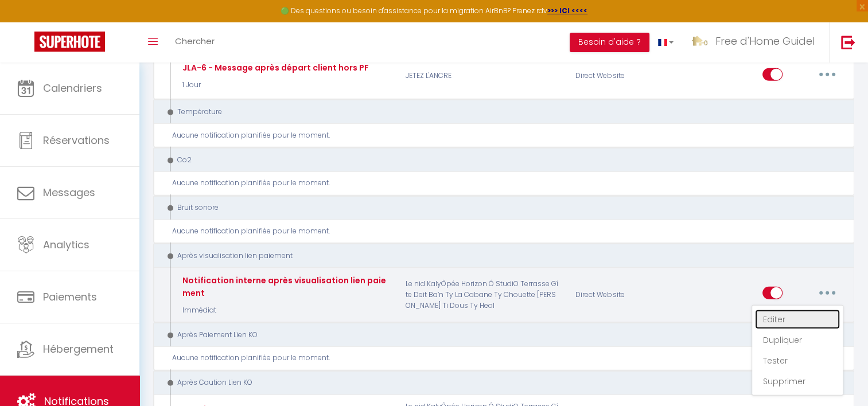
click at [808, 310] on link "Editer" at bounding box center [797, 320] width 85 height 20
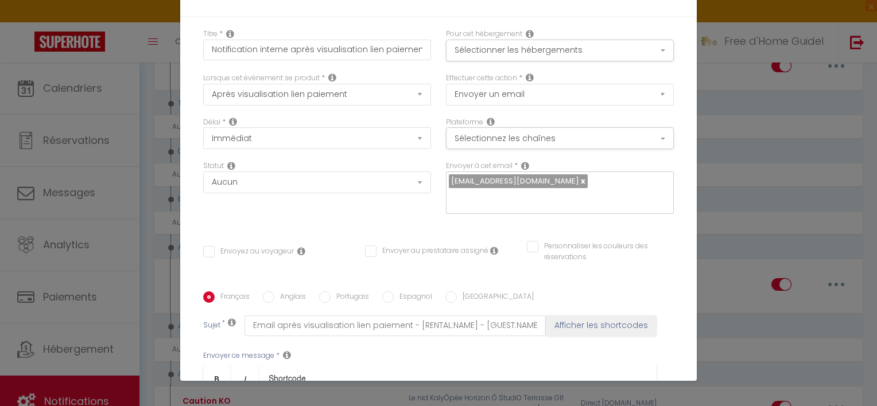
scroll to position [0, 0]
click at [513, 57] on button "Sélectionner les hébergements" at bounding box center [560, 51] width 228 height 22
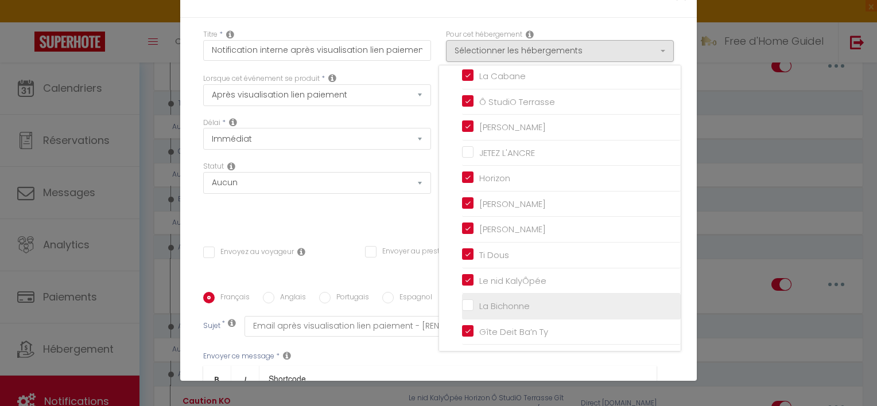
click at [496, 306] on input "La Bichonne" at bounding box center [571, 306] width 219 height 11
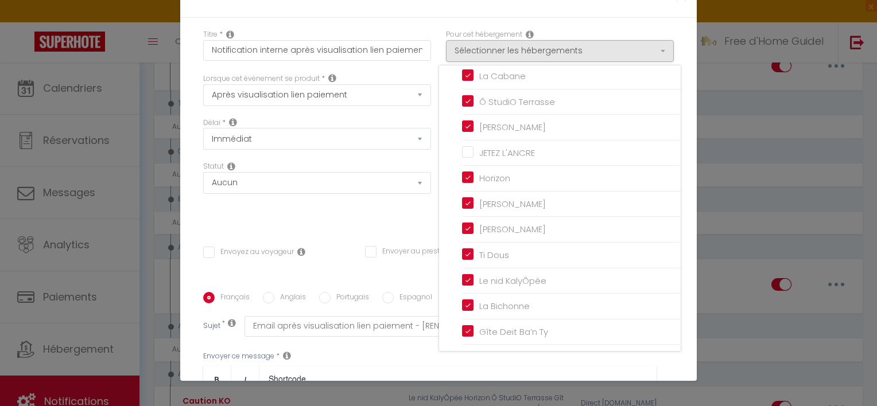
click at [351, 213] on div "Statut Aucun Si la réservation est payée Si réservation non payée Si la caution…" at bounding box center [317, 193] width 243 height 65
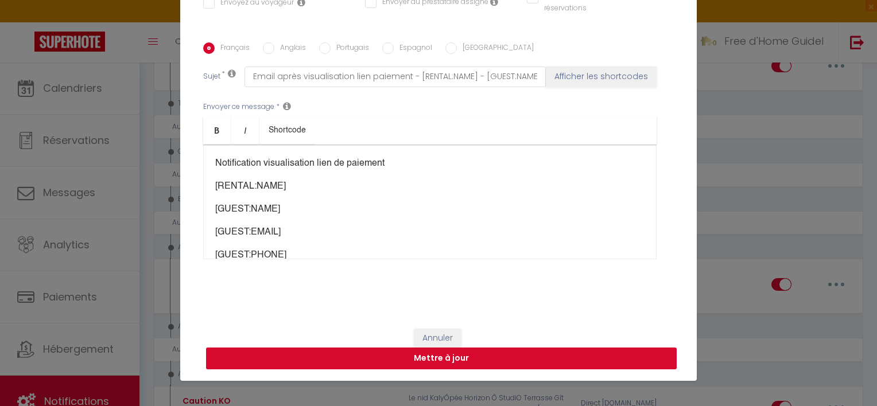
click at [520, 349] on button "Mettre à jour" at bounding box center [441, 359] width 471 height 22
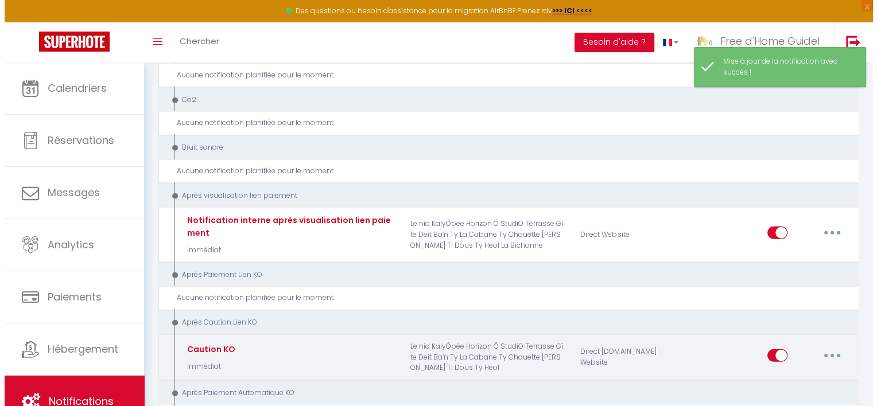
scroll to position [2985, 0]
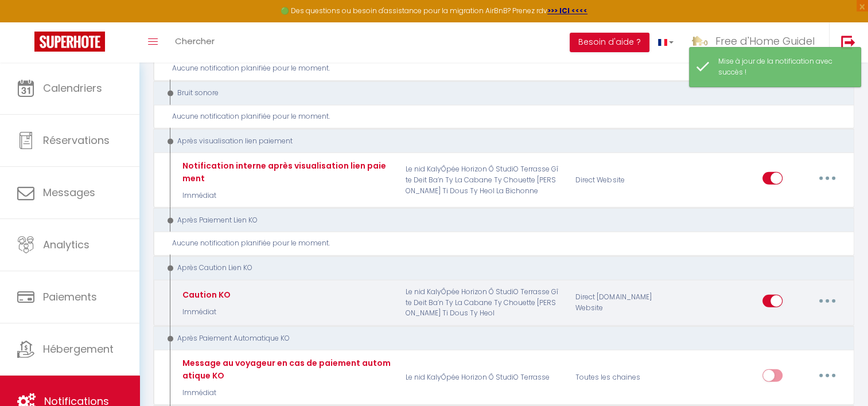
click at [824, 292] on button "button" at bounding box center [828, 301] width 32 height 18
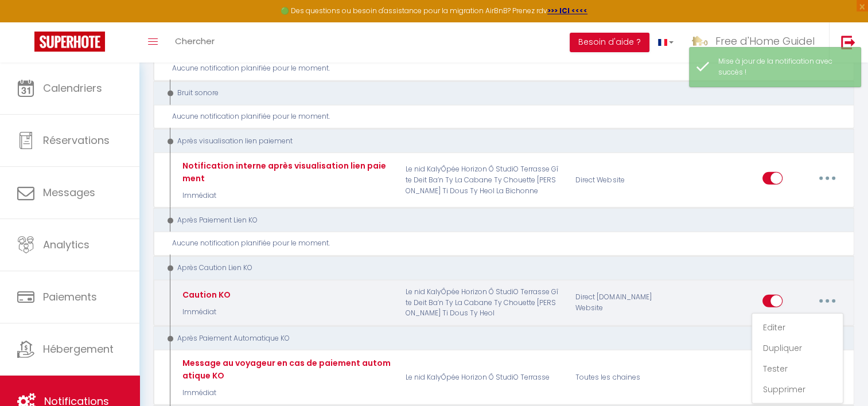
click at [807, 313] on div "Editer Dupliquer Tester Supprimer" at bounding box center [798, 358] width 92 height 91
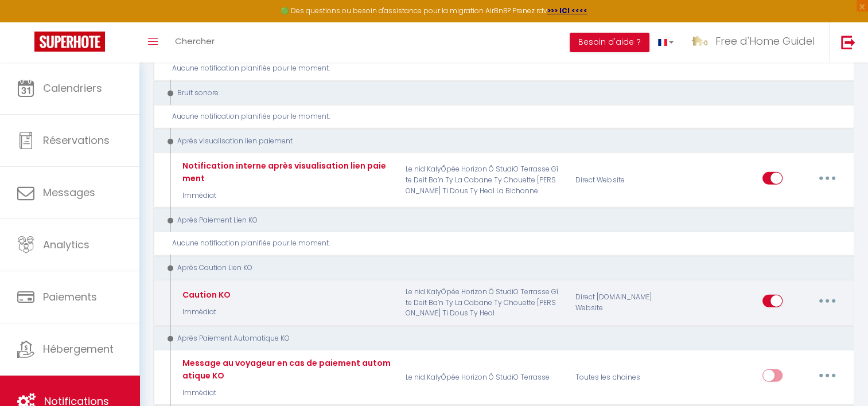
click at [832, 292] on button "button" at bounding box center [828, 301] width 32 height 18
click at [814, 318] on link "Editer" at bounding box center [797, 328] width 85 height 20
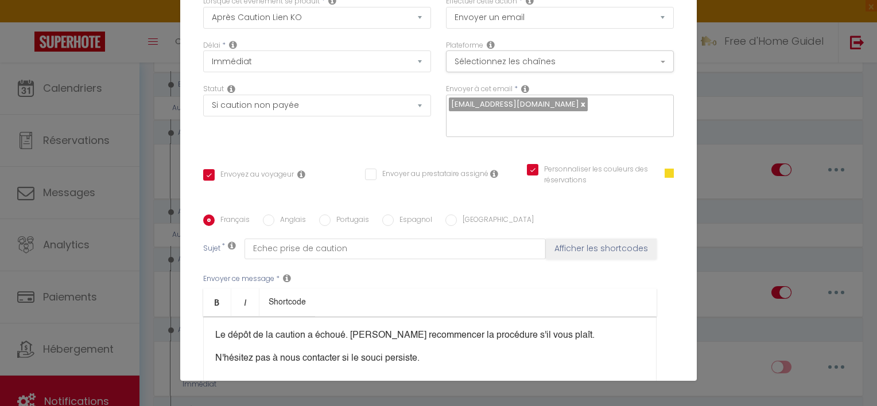
scroll to position [0, 0]
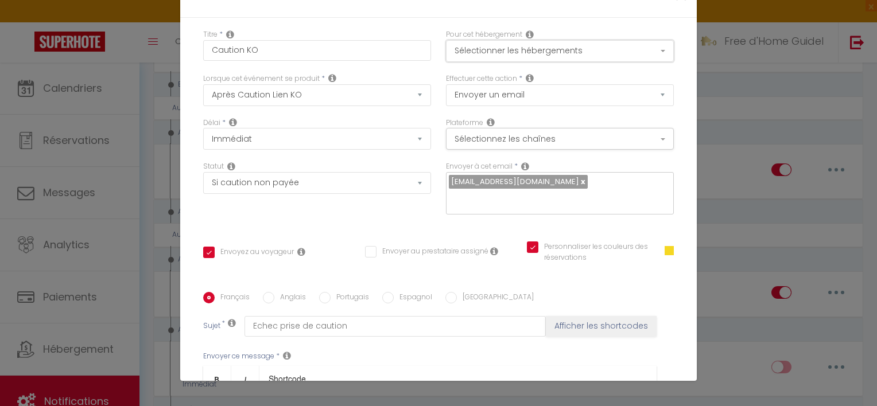
click at [573, 52] on button "Sélectionner les hébergements" at bounding box center [560, 51] width 228 height 22
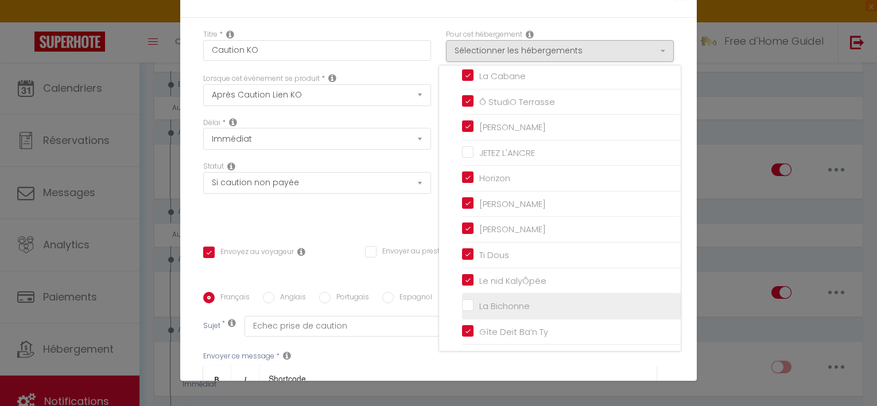
click at [505, 303] on input "La Bichonne" at bounding box center [571, 306] width 219 height 11
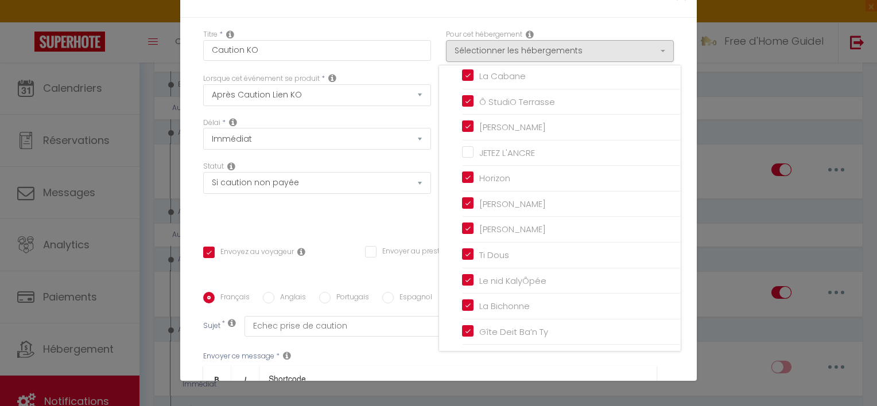
click at [363, 215] on div "Statut Aucun Si la réservation est payée Si réservation non payée Si la caution…" at bounding box center [317, 193] width 243 height 65
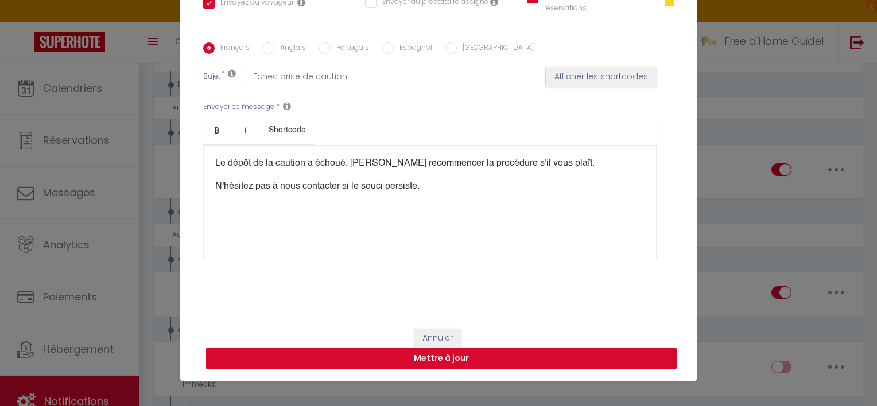
click at [512, 356] on button "Mettre à jour" at bounding box center [441, 359] width 471 height 22
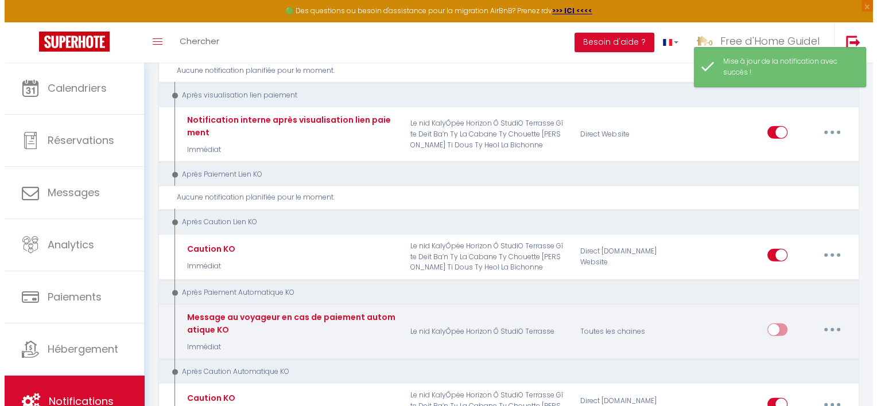
scroll to position [3042, 0]
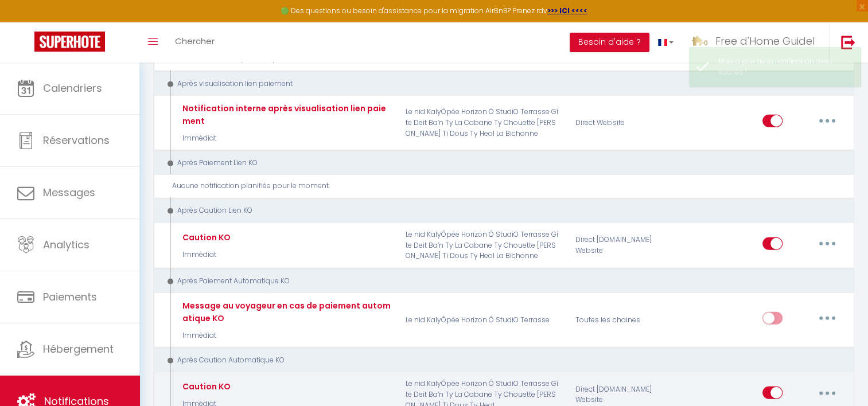
click at [825, 384] on button "button" at bounding box center [828, 393] width 32 height 18
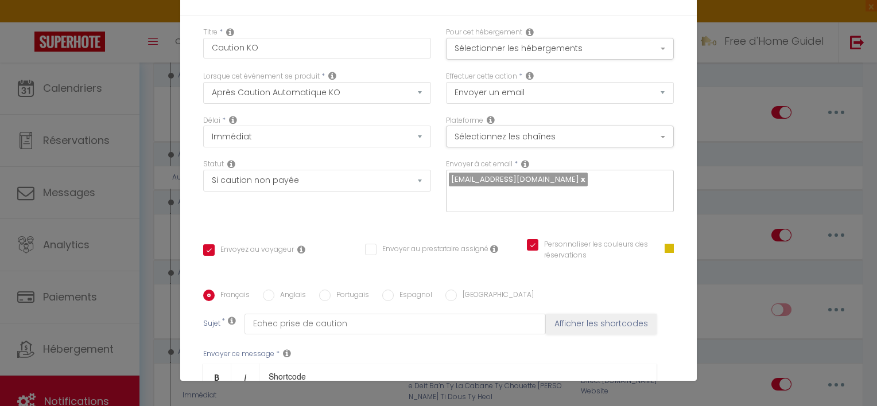
scroll to position [0, 0]
click at [602, 36] on div "Pour cet hébergement Sélectionner les hébergements Tous les apparts Autres La C…" at bounding box center [560, 45] width 228 height 33
click at [607, 52] on button "Sélectionner les hébergements" at bounding box center [560, 51] width 228 height 22
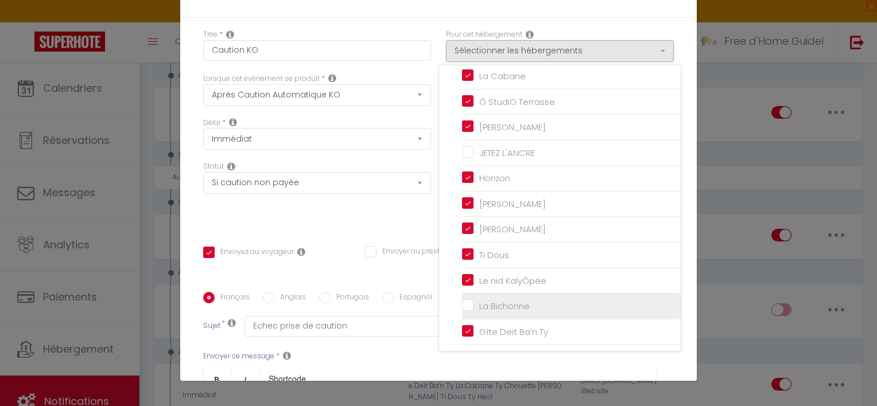
click at [484, 305] on input "La Bichonne" at bounding box center [571, 306] width 219 height 11
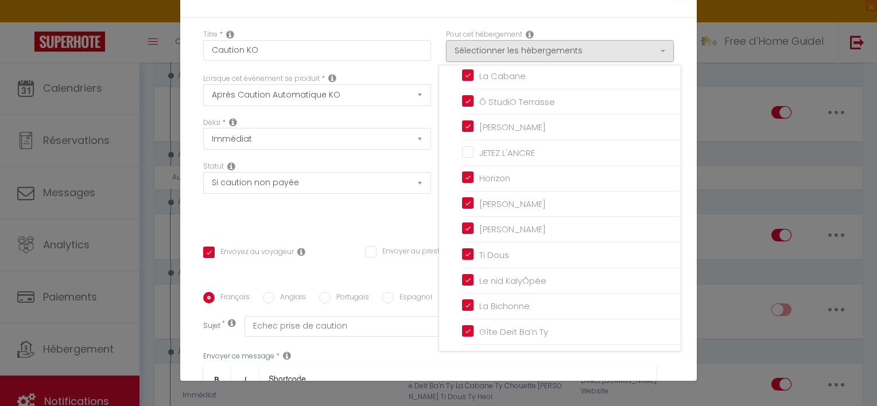
click at [356, 27] on div "Titre * Caution KO Pour cet hébergement Sélectionner les hébergements Tous les …" at bounding box center [438, 292] width 517 height 549
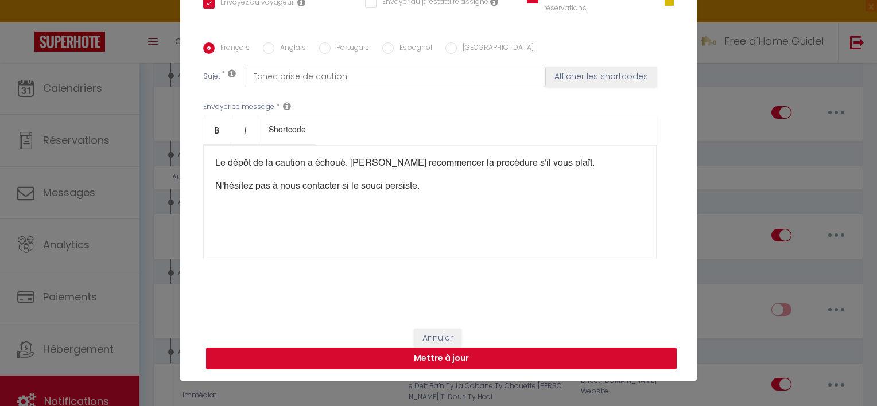
click at [530, 360] on button "Mettre à jour" at bounding box center [441, 359] width 471 height 22
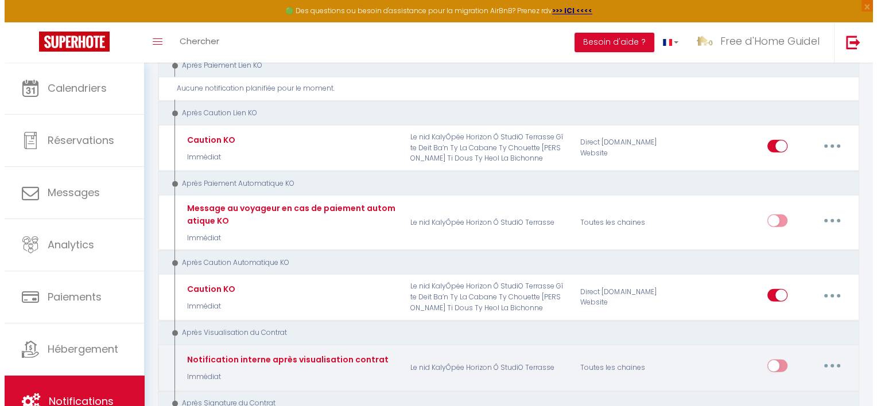
scroll to position [3157, 0]
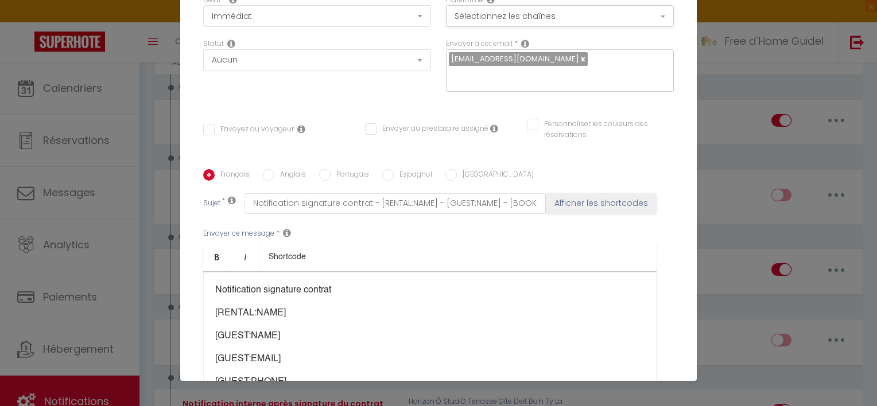
scroll to position [0, 0]
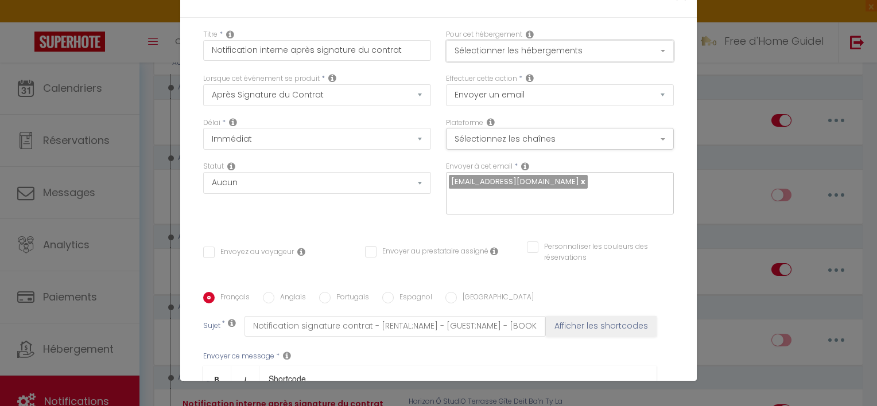
click at [634, 46] on button "Sélectionner les hébergements" at bounding box center [560, 51] width 228 height 22
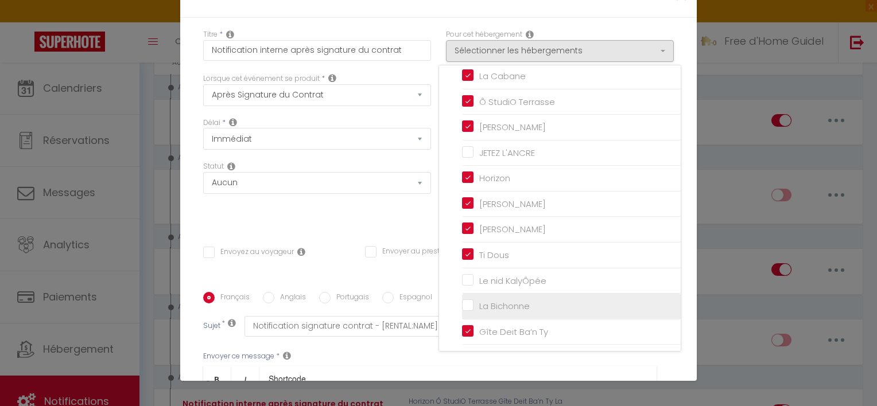
click at [486, 302] on input "La Bichonne" at bounding box center [571, 306] width 219 height 11
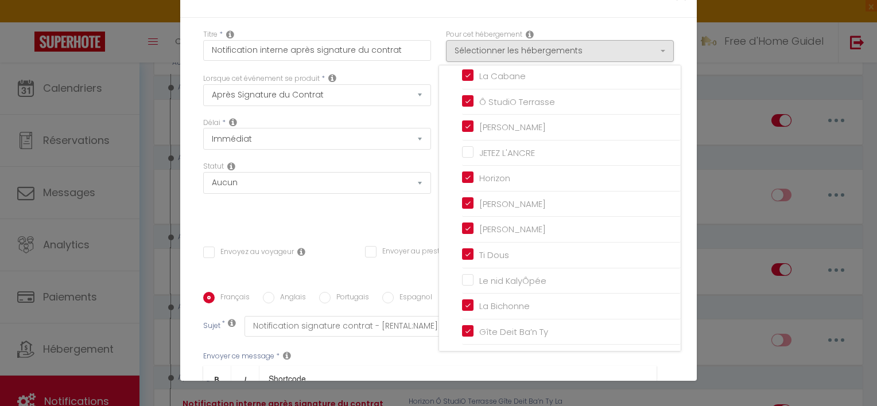
click at [681, 125] on div "Titre * Notification interne après signature du contrat Pour cet hébergement Sé…" at bounding box center [438, 292] width 517 height 549
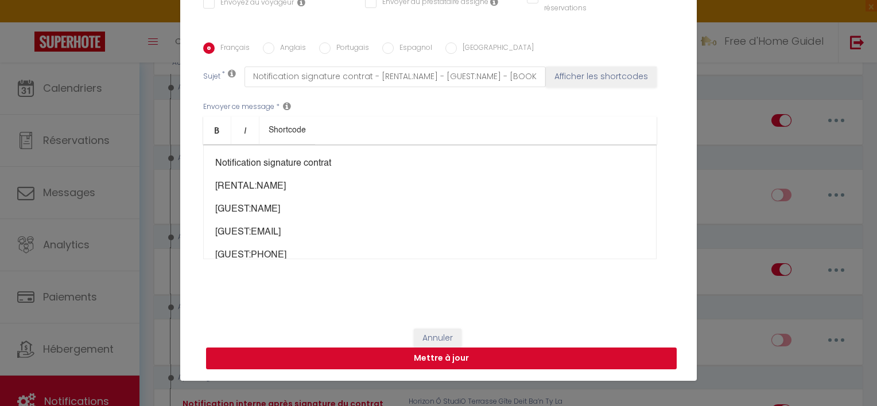
click at [538, 358] on button "Mettre à jour" at bounding box center [441, 359] width 471 height 22
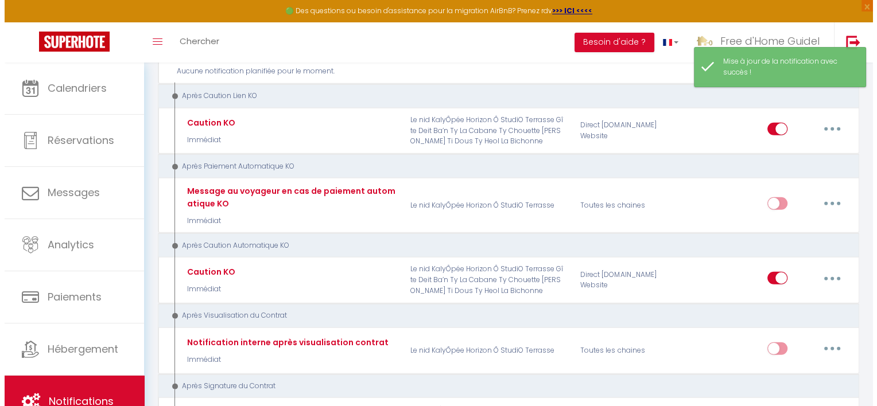
scroll to position [3214, 0]
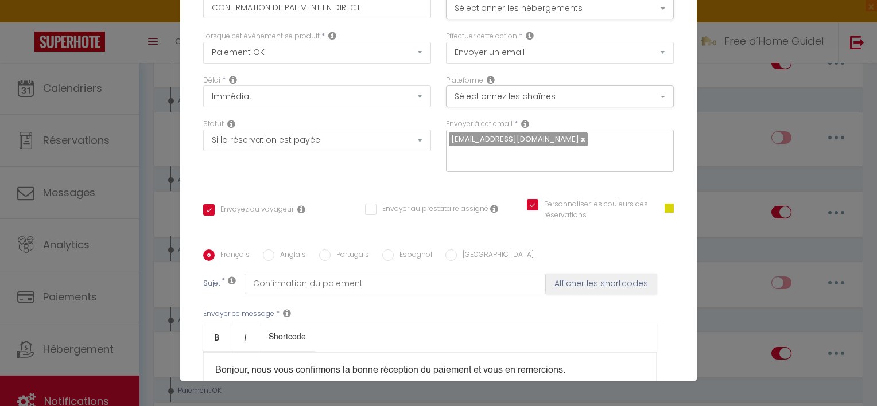
scroll to position [0, 0]
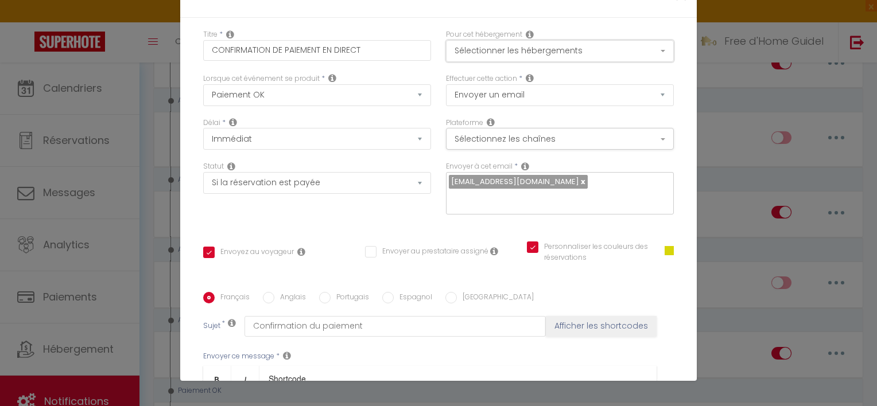
click at [567, 47] on button "Sélectionner les hébergements" at bounding box center [560, 51] width 228 height 22
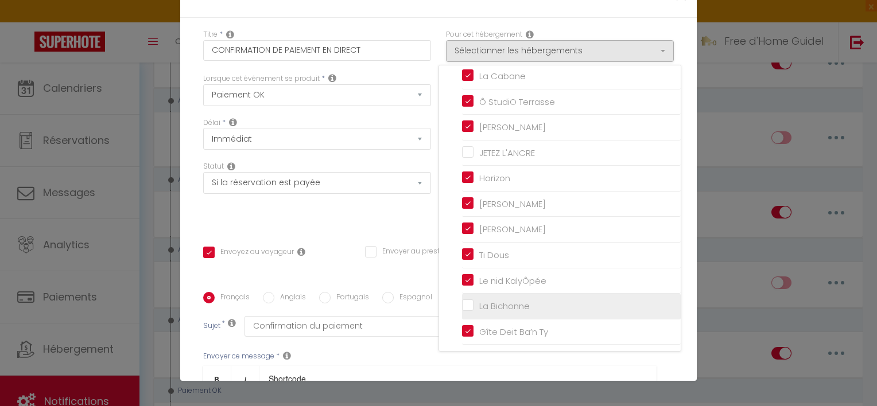
click at [462, 302] on input "La Bichonne" at bounding box center [571, 306] width 219 height 11
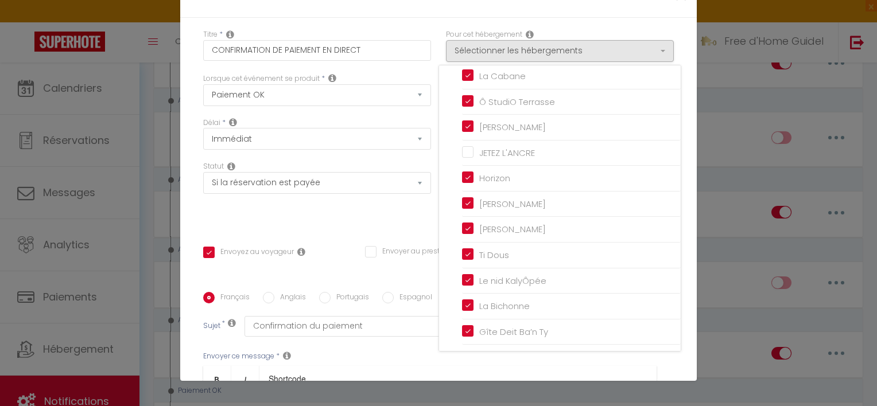
click at [399, 218] on div "Statut Aucun Si la réservation est payée Si réservation non payée Si la caution…" at bounding box center [317, 193] width 243 height 65
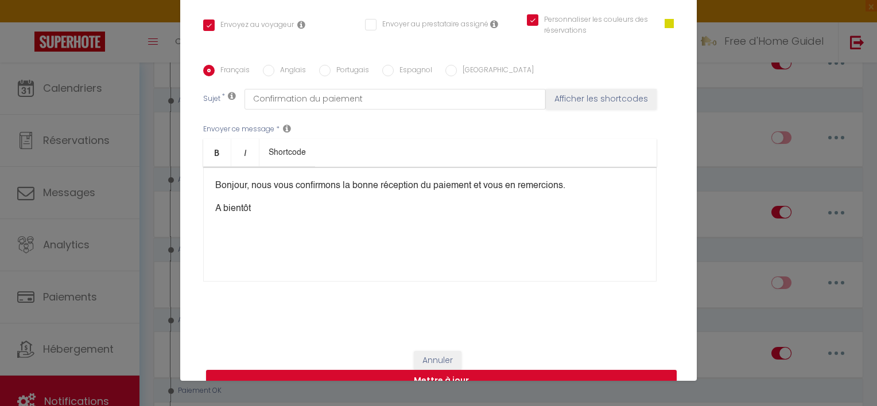
scroll to position [250, 0]
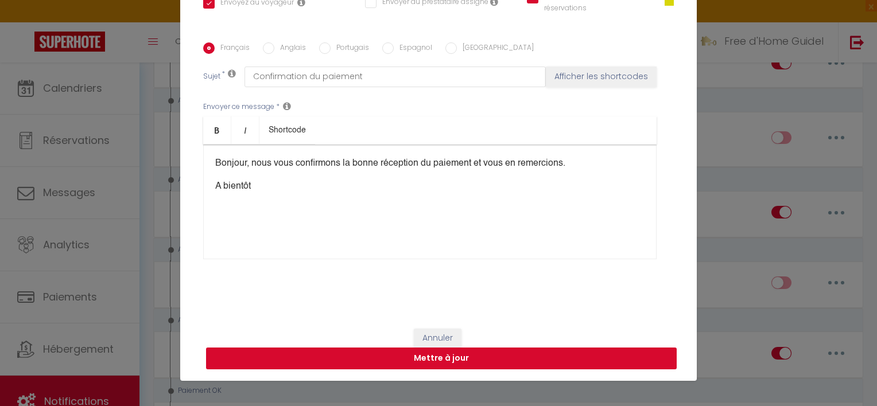
click at [612, 354] on button "Mettre à jour" at bounding box center [441, 359] width 471 height 22
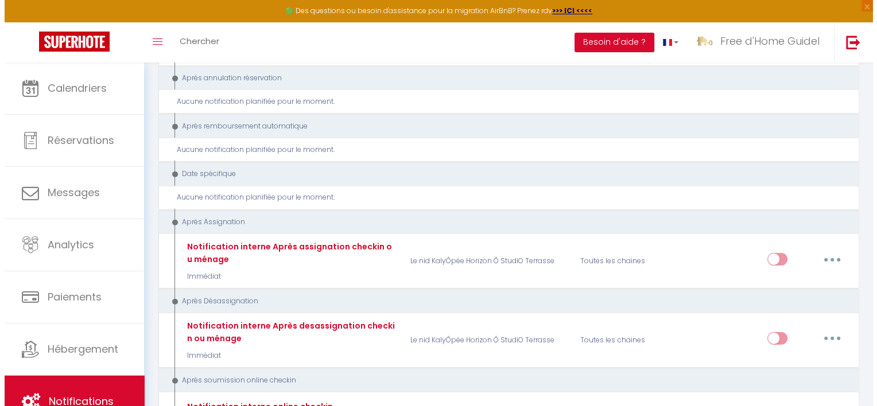
scroll to position [3688, 0]
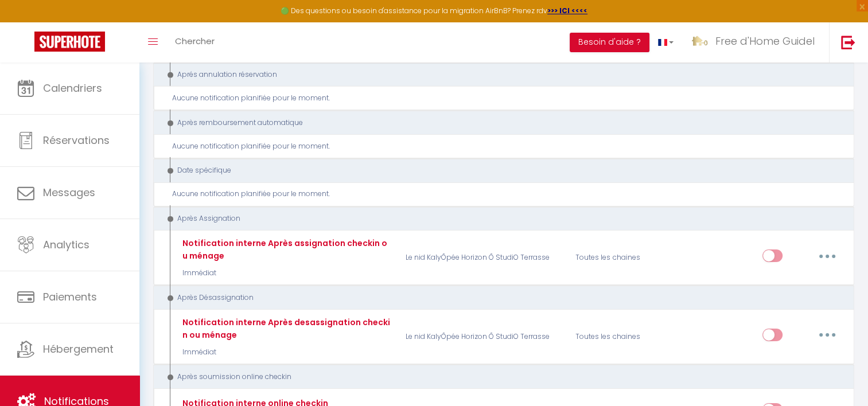
click at [787, 379] on link "Editer" at bounding box center [797, 389] width 85 height 20
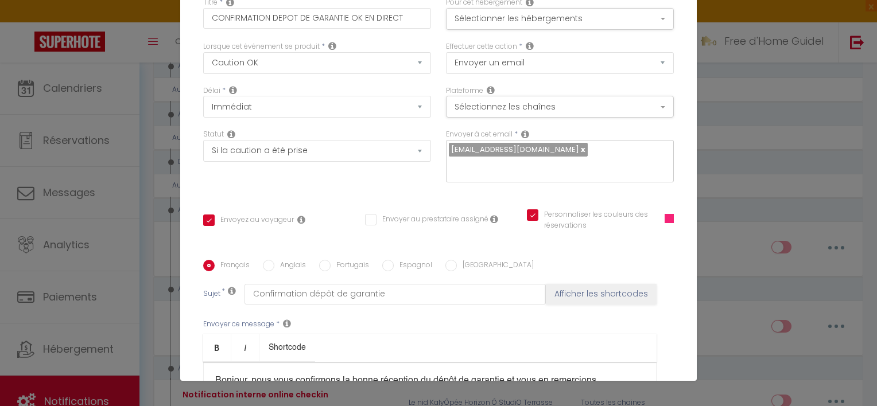
scroll to position [0, 0]
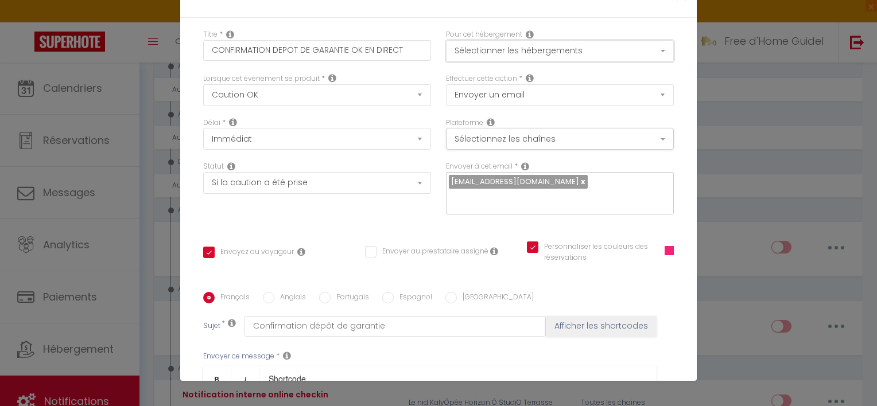
click at [580, 48] on button "Sélectionner les hébergements" at bounding box center [560, 51] width 228 height 22
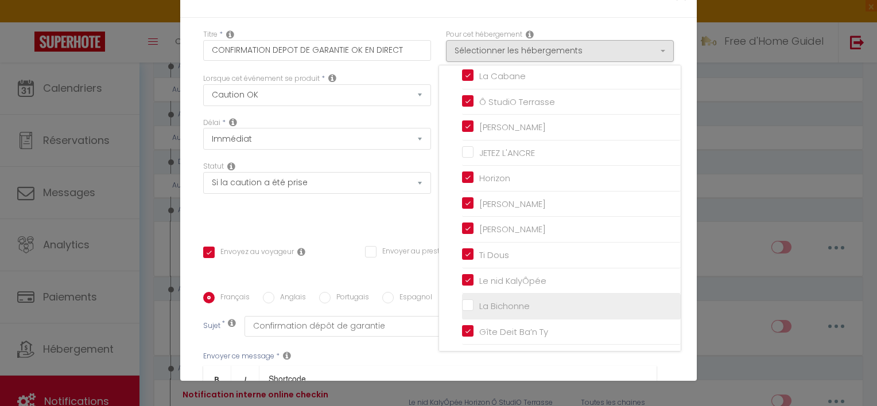
click at [469, 301] on input "La Bichonne" at bounding box center [571, 306] width 219 height 11
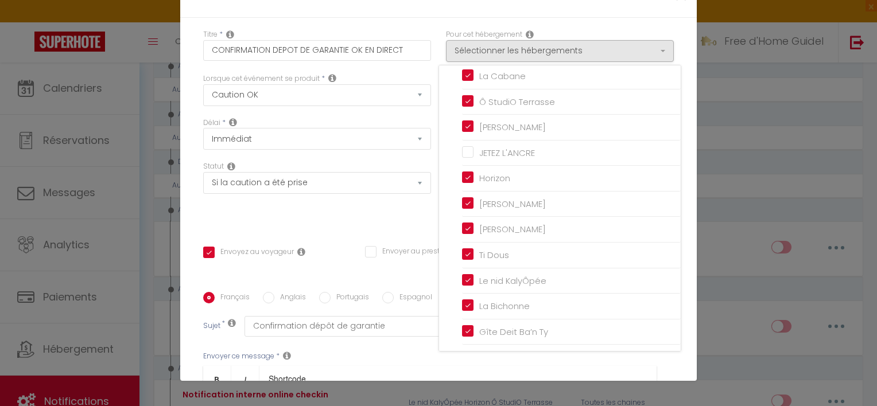
click at [390, 204] on div "Statut Aucun Si la réservation est payée Si réservation non payée Si la caution…" at bounding box center [317, 193] width 243 height 65
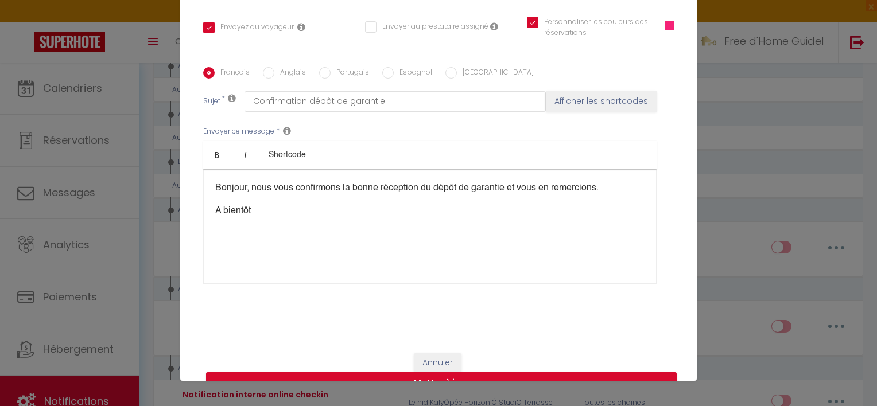
scroll to position [250, 0]
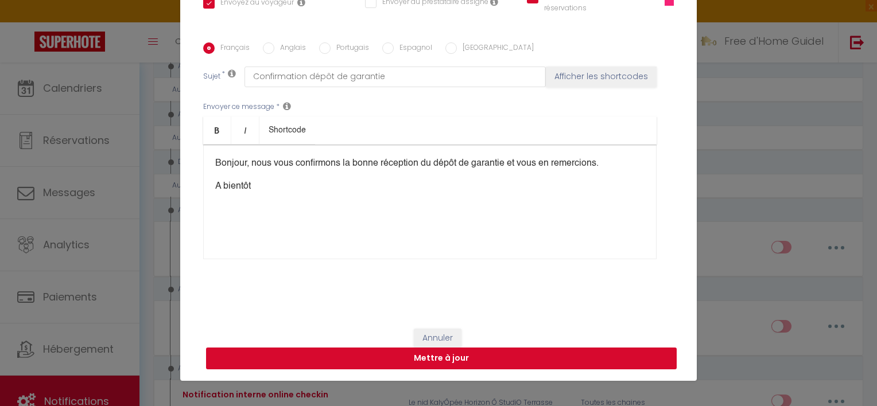
click at [583, 360] on button "Mettre à jour" at bounding box center [441, 359] width 471 height 22
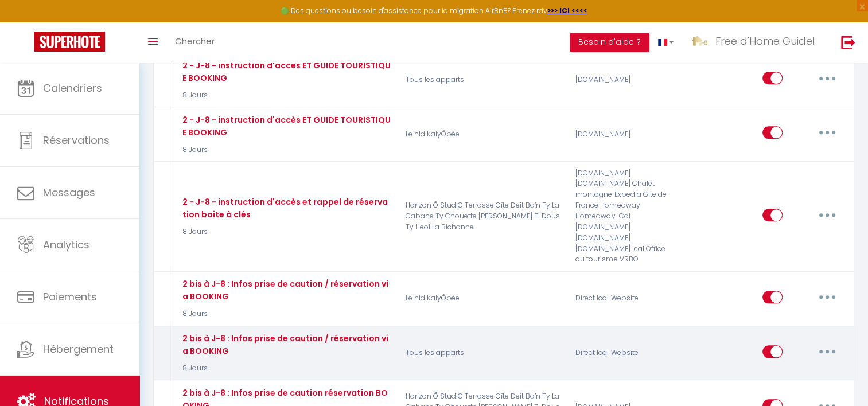
scroll to position [1220, 0]
